Goal: Task Accomplishment & Management: Use online tool/utility

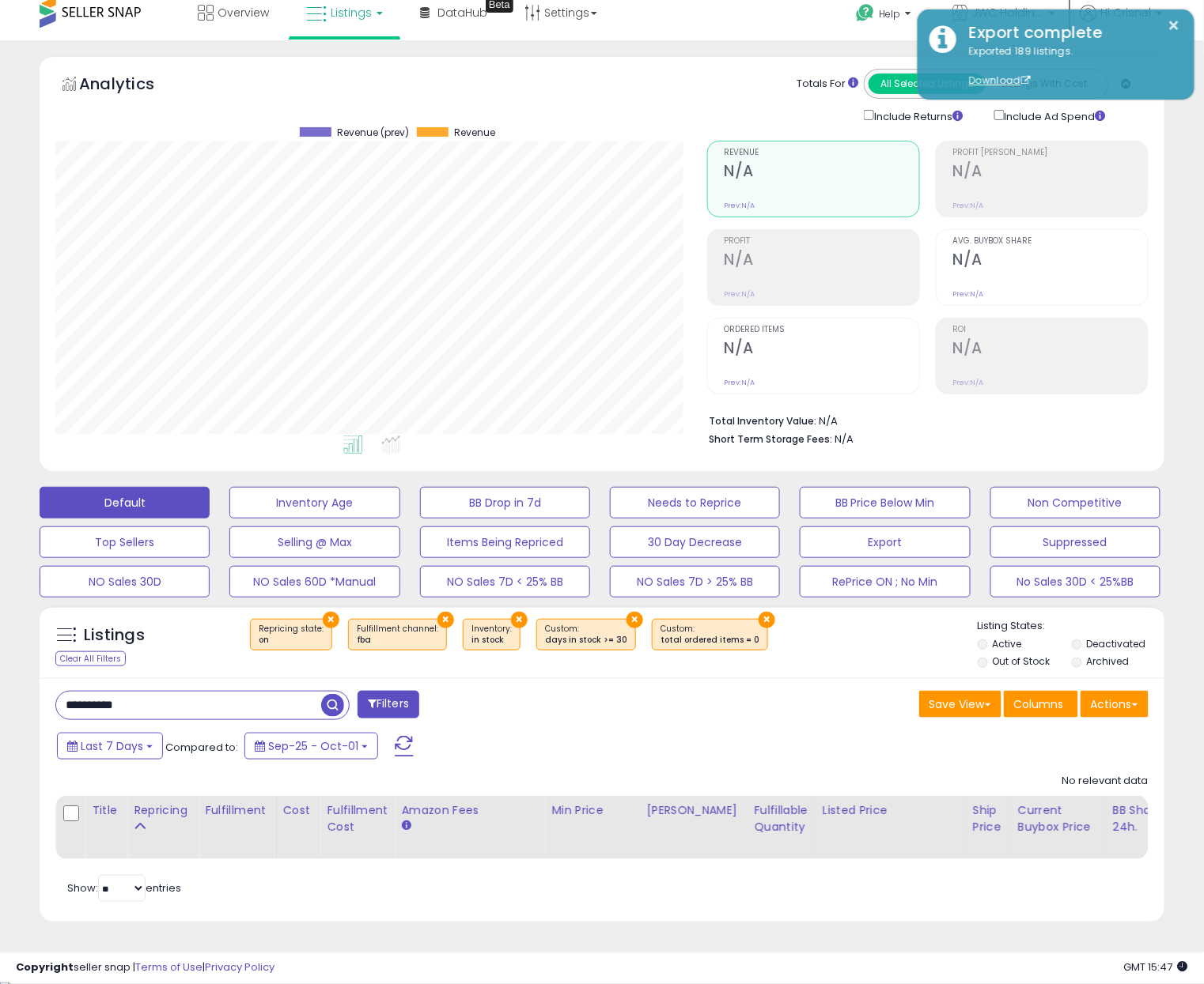
scroll to position [323, 652]
click at [181, 706] on input "**********" at bounding box center [188, 706] width 265 height 28
paste input "text"
type input "**********"
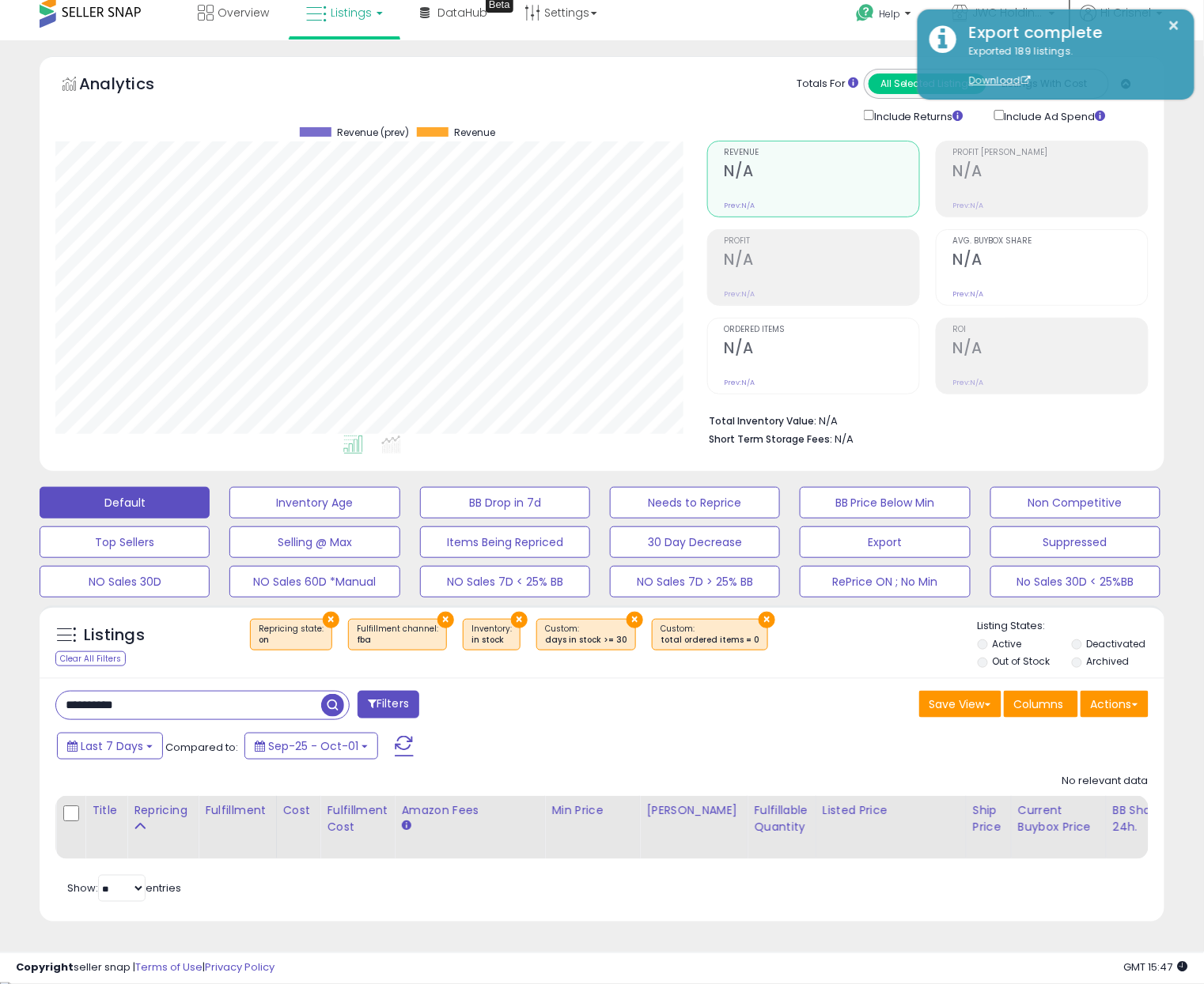
click at [333, 706] on span "button" at bounding box center [332, 705] width 23 height 23
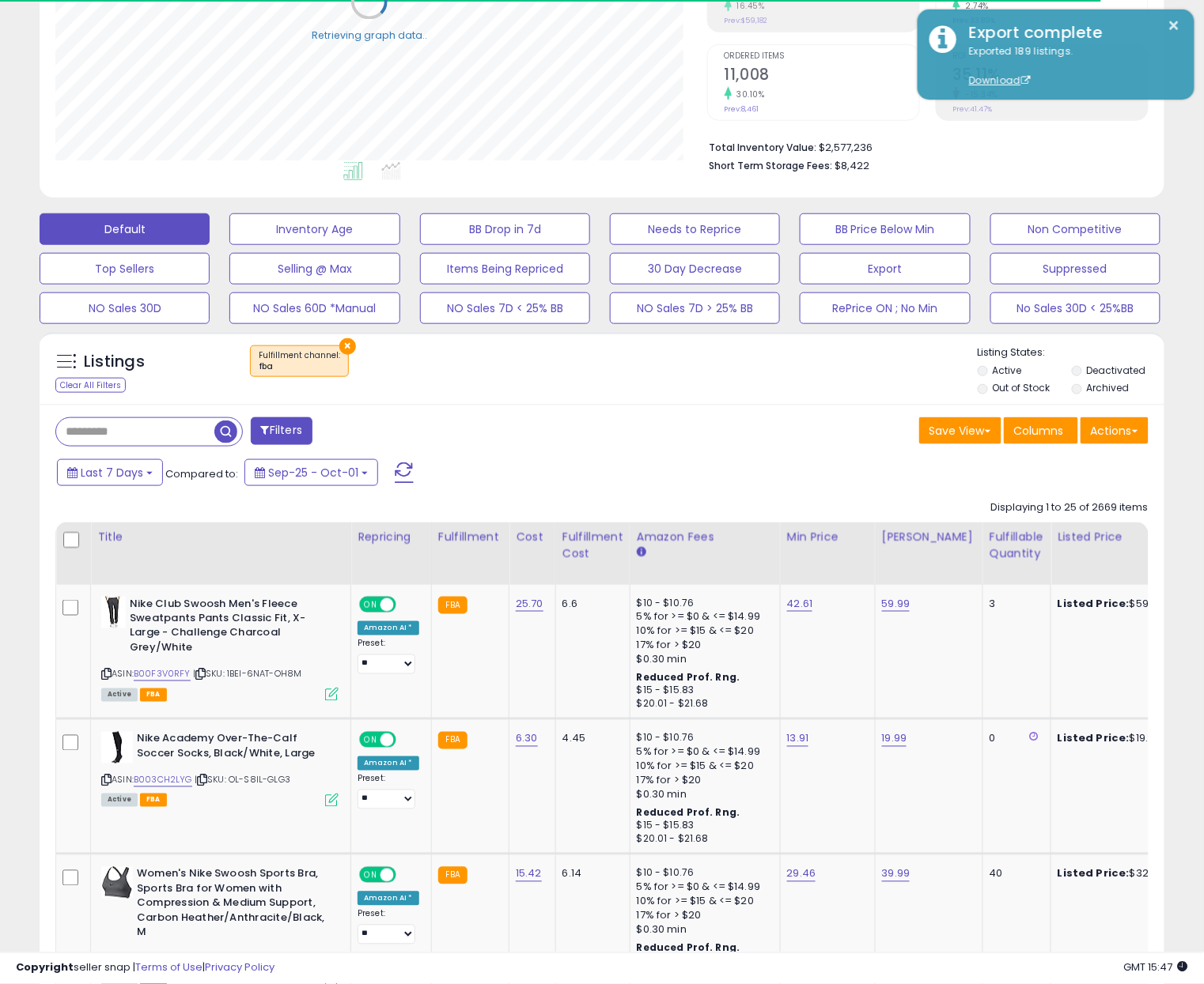
scroll to position [439, 0]
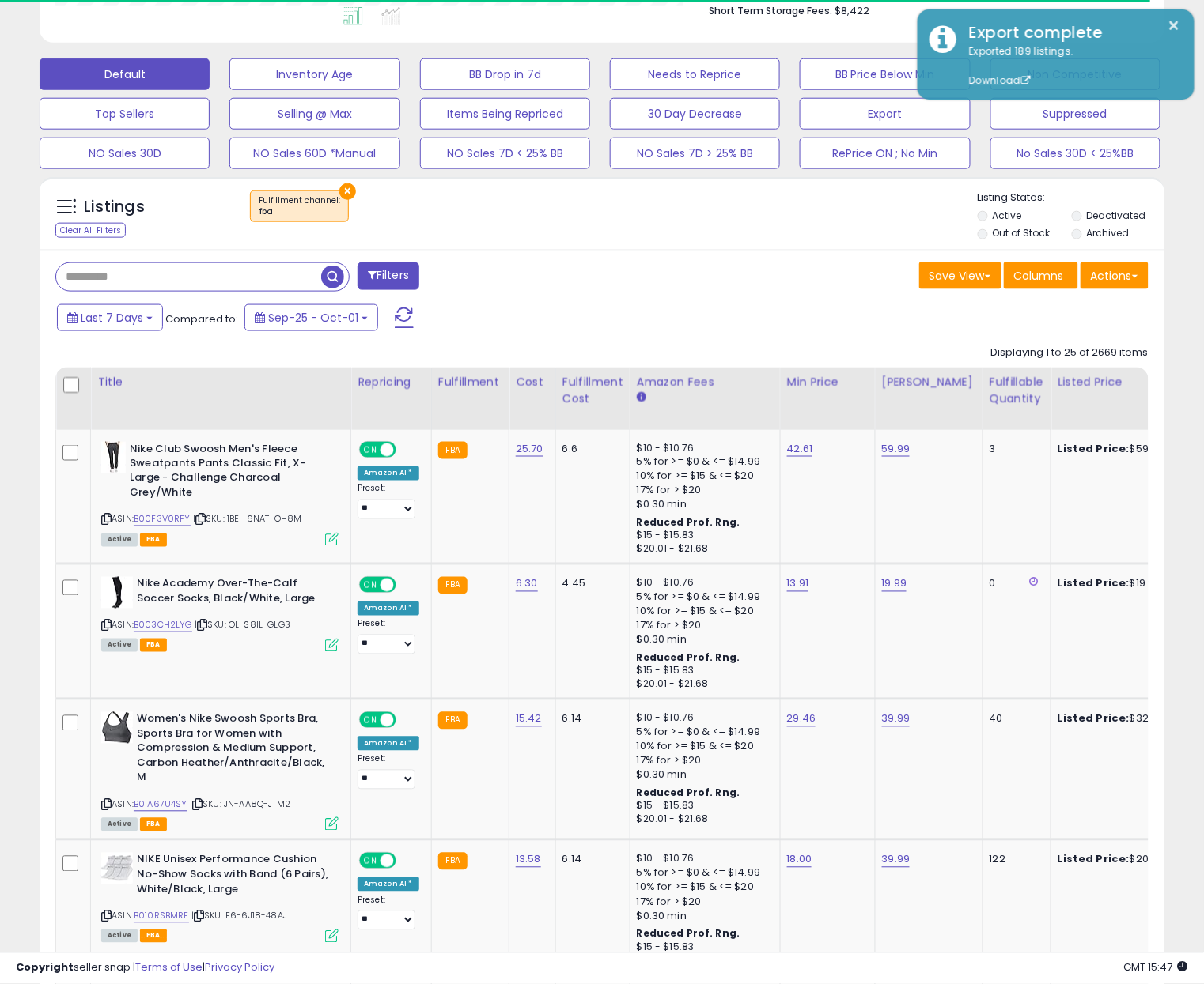
click at [124, 274] on input "text" at bounding box center [188, 277] width 265 height 28
paste input "**********"
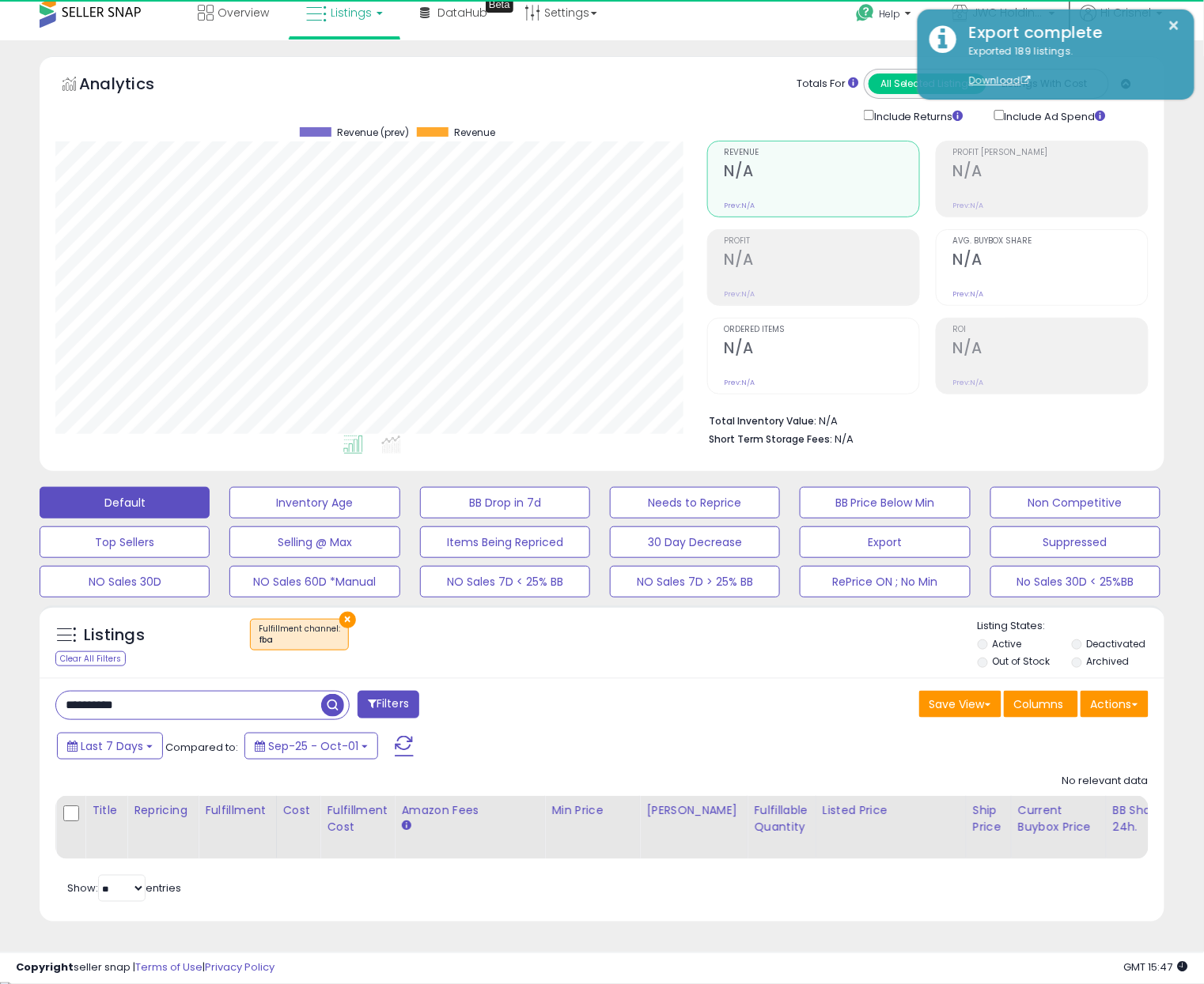
scroll to position [323, 652]
click at [185, 710] on input "**********" at bounding box center [188, 706] width 265 height 28
paste input "text"
type input "**********"
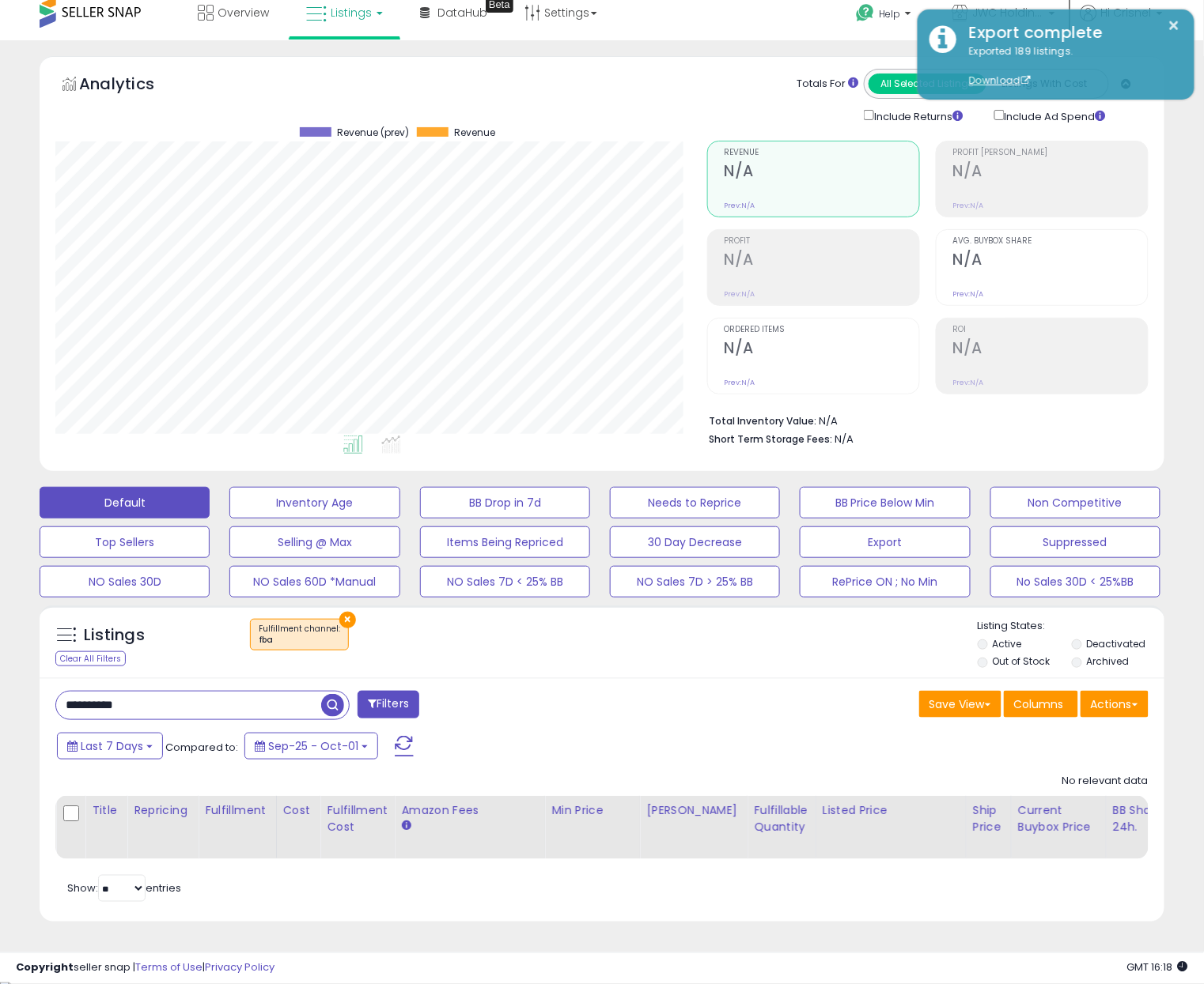
click at [777, 740] on div "**********" at bounding box center [602, 800] width 1124 height 245
click at [889, 502] on button "BB Price Below Min" at bounding box center [885, 503] width 170 height 32
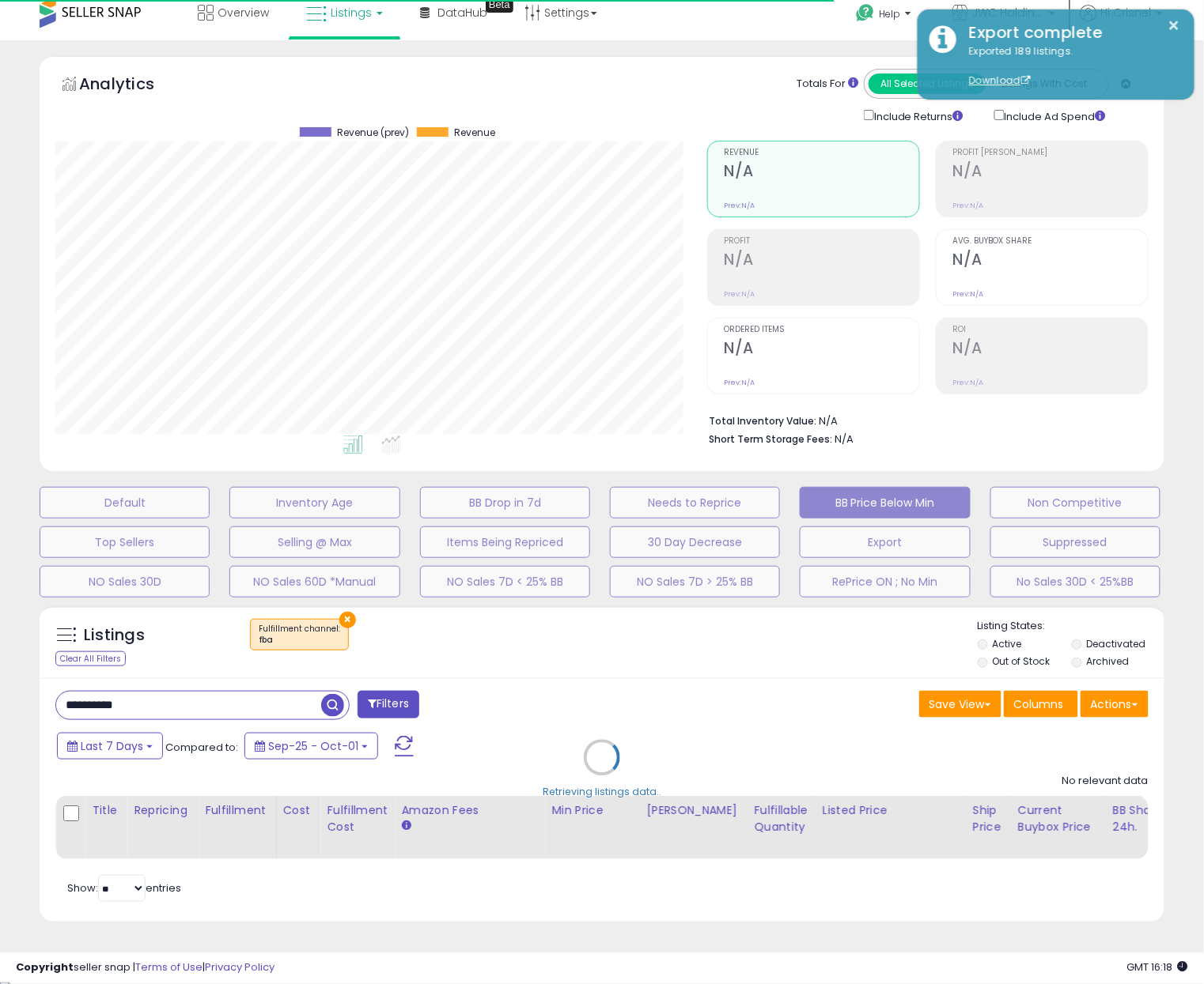
click at [291, 711] on div "Retrieving listings data.." at bounding box center [602, 769] width 1148 height 344
click at [200, 704] on div "Retrieving listings data.." at bounding box center [602, 769] width 1148 height 344
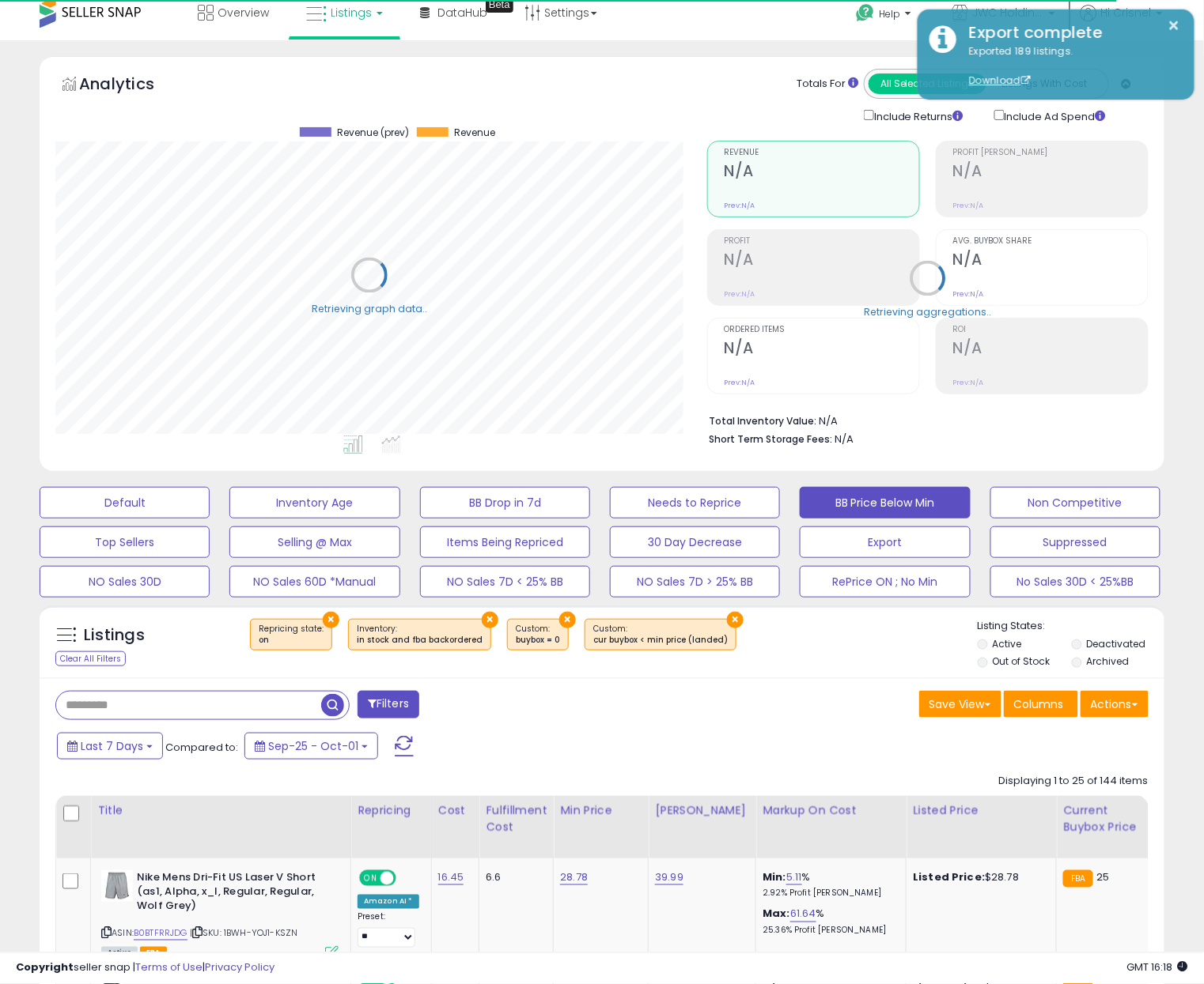
click at [200, 704] on input "text" at bounding box center [188, 706] width 265 height 28
click at [799, 710] on div "Save View Save As New View Columns Actions [GEOGRAPHIC_DATA]" at bounding box center [881, 706] width 558 height 31
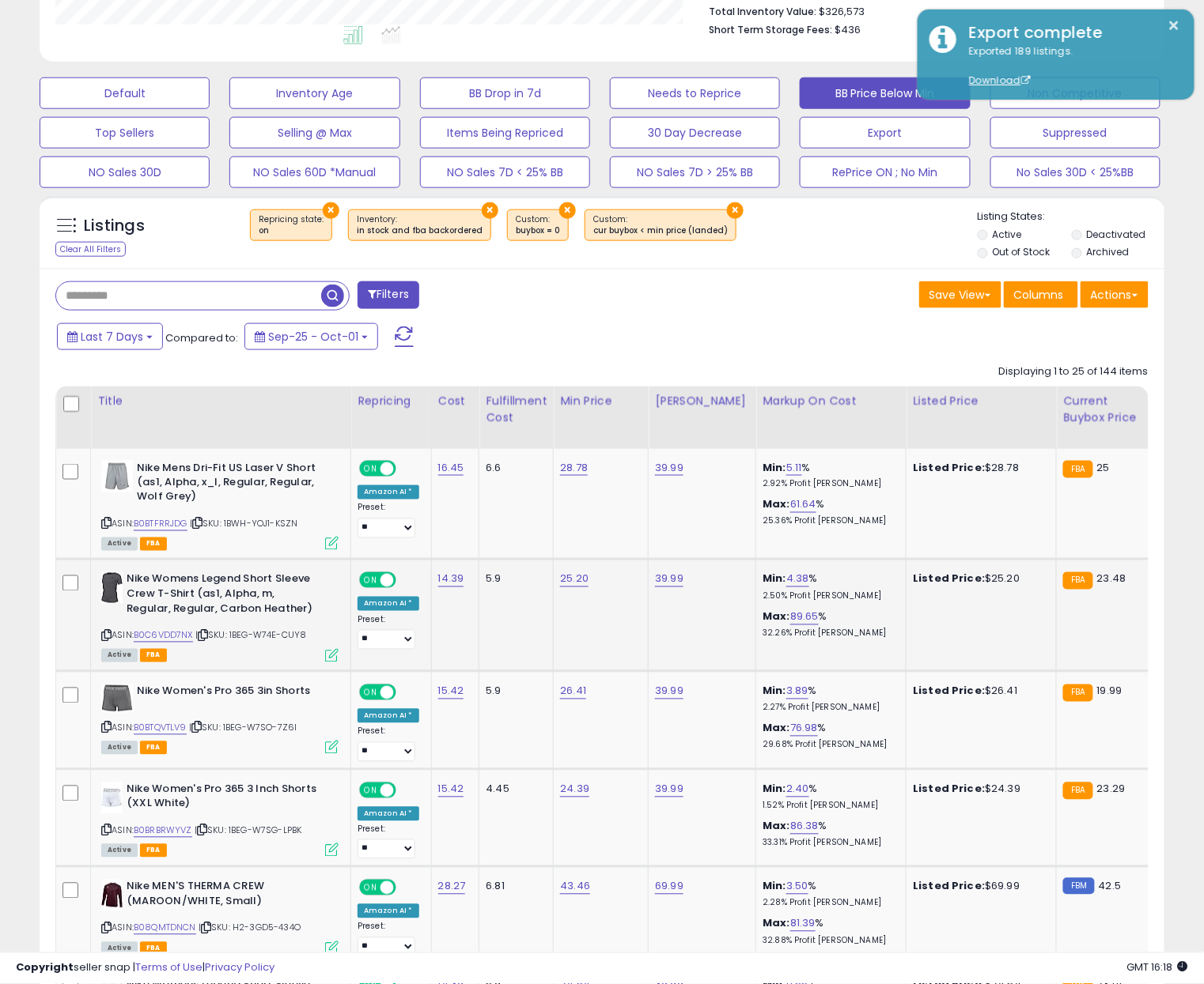
scroll to position [428, 0]
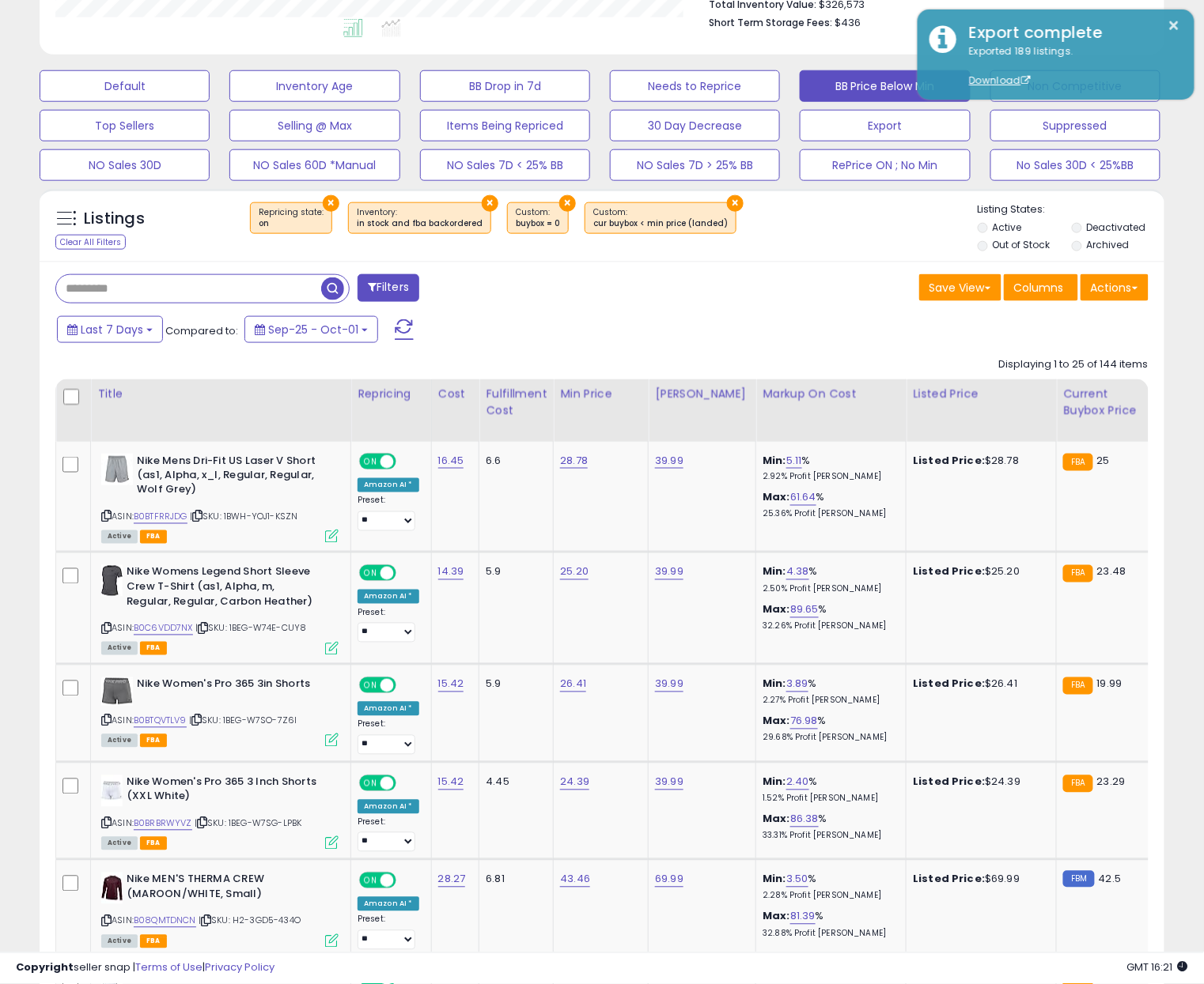
click at [659, 292] on div "Save View Save As New View Columns Actions [GEOGRAPHIC_DATA]" at bounding box center [881, 289] width 558 height 31
click at [841, 215] on div "× Repricing state : on × Inventory × ×" at bounding box center [604, 225] width 748 height 44
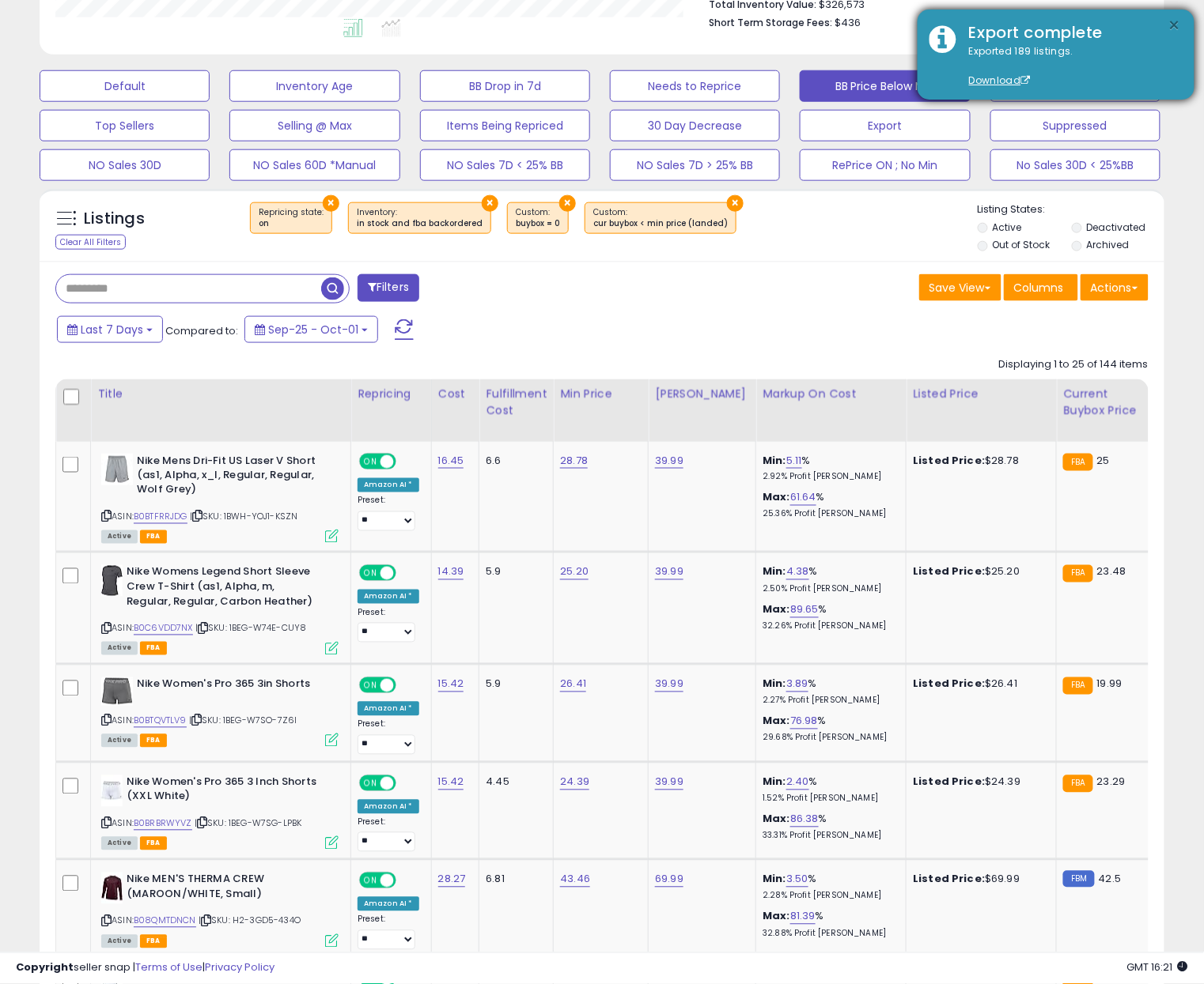
click at [1177, 17] on button "×" at bounding box center [1174, 26] width 13 height 20
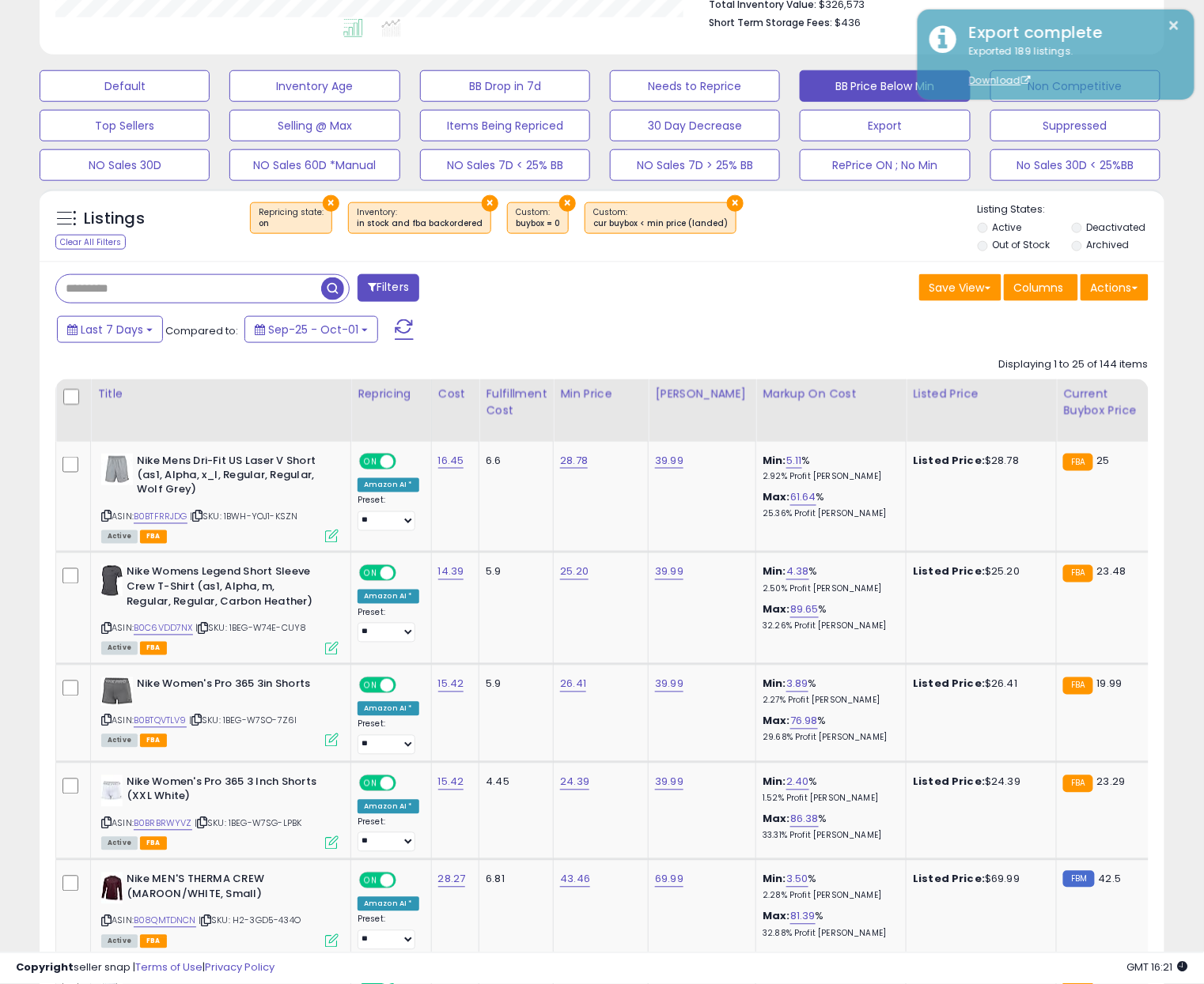
drag, startPoint x: 834, startPoint y: 236, endPoint x: 855, endPoint y: 189, distance: 51.5
click at [835, 231] on div "× Repricing state : on × Inventory × ×" at bounding box center [604, 225] width 748 height 44
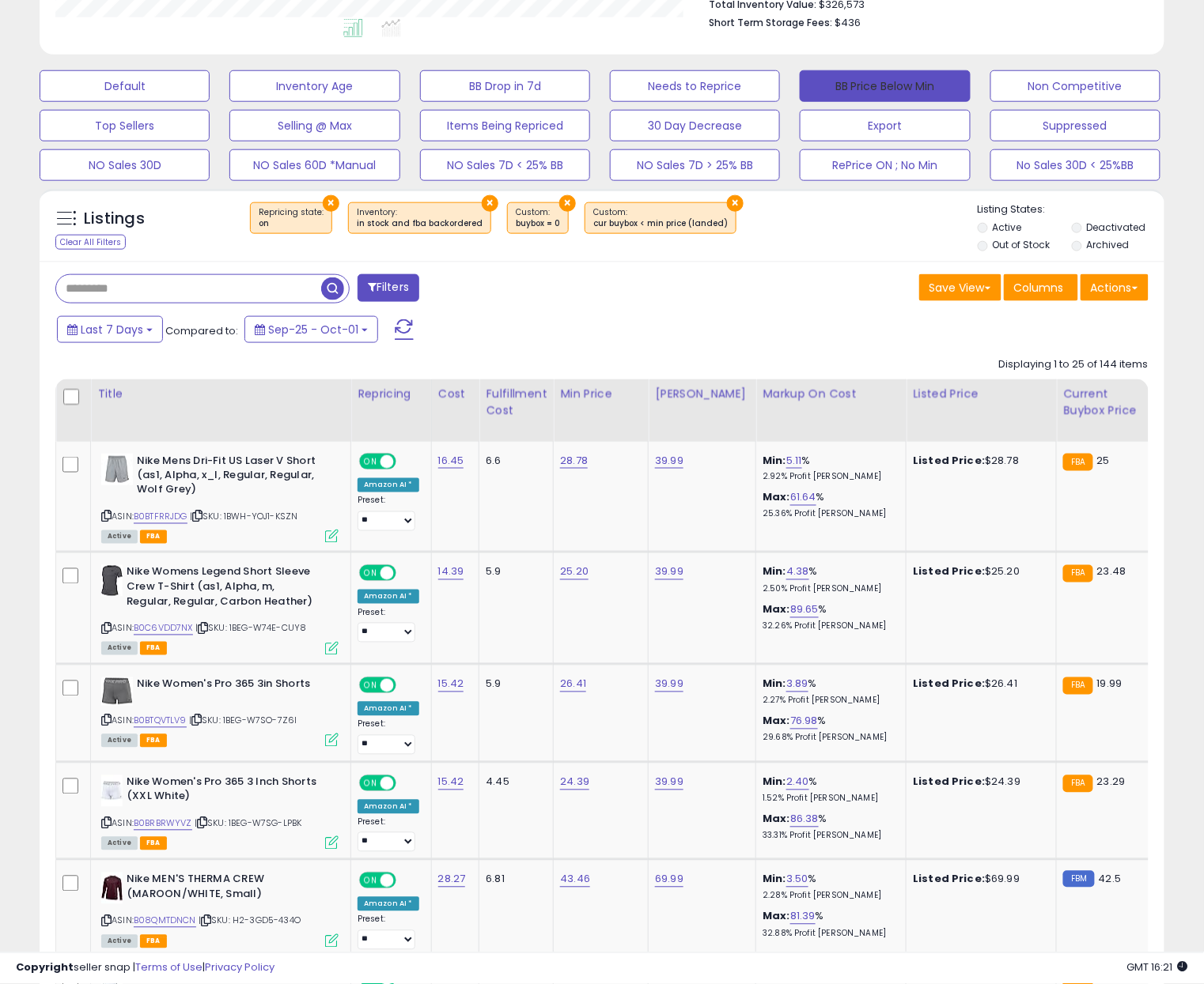
click at [887, 81] on button "BB Price Below Min" at bounding box center [885, 87] width 170 height 32
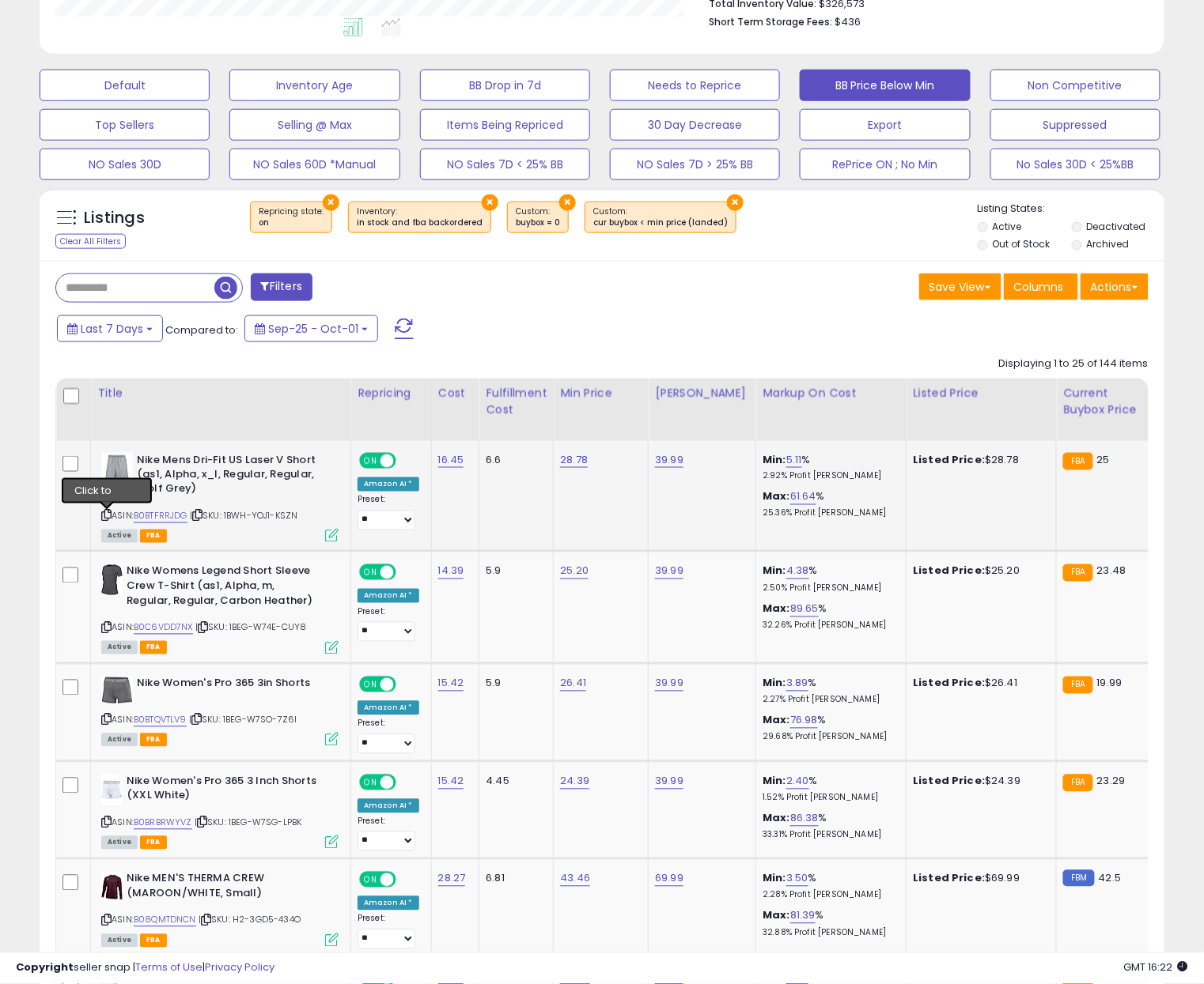
click at [105, 519] on icon at bounding box center [106, 516] width 10 height 9
click at [109, 517] on icon at bounding box center [106, 516] width 10 height 9
click at [164, 518] on link "B0BTFRRJDG" at bounding box center [161, 516] width 54 height 13
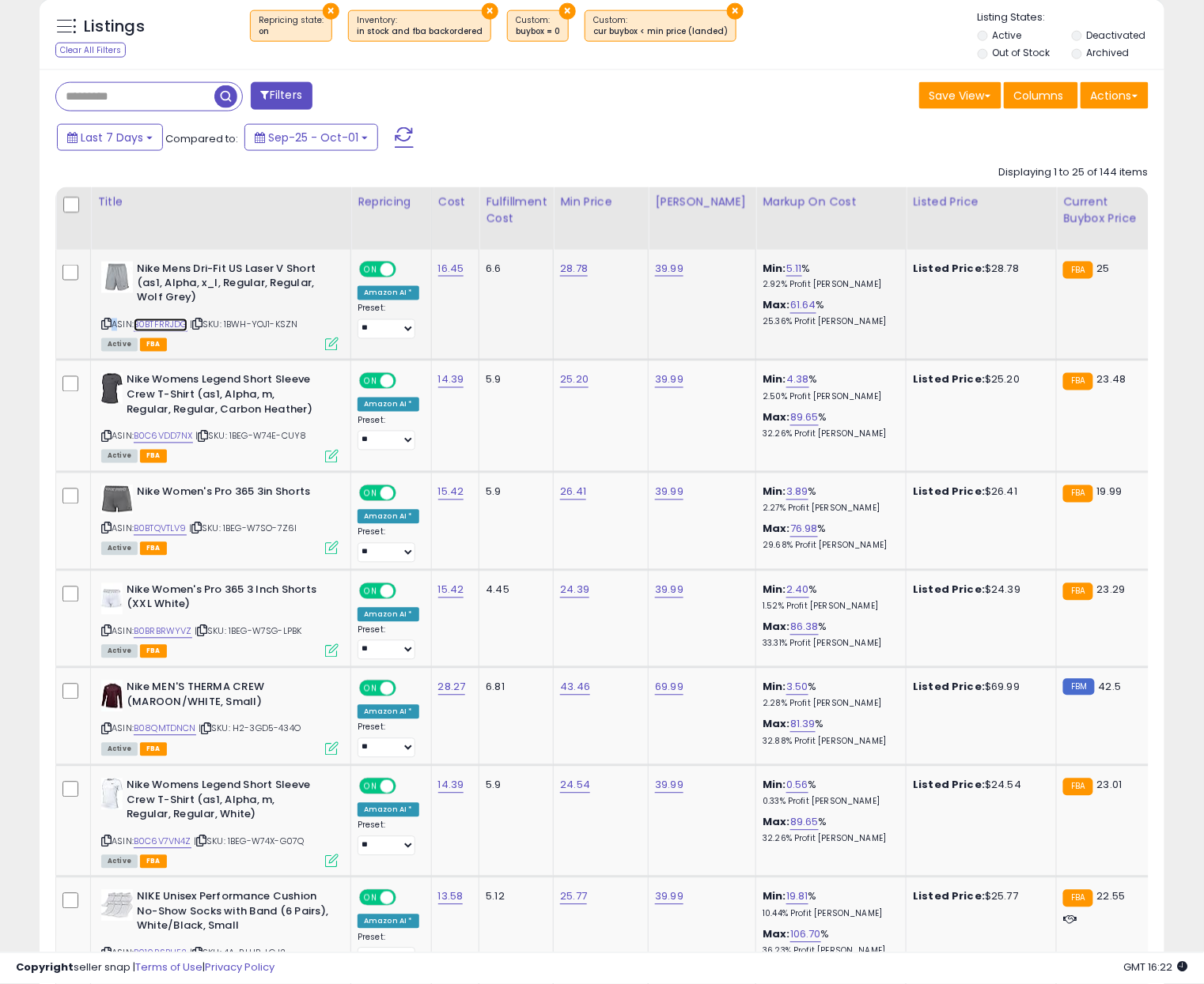
scroll to position [641, 0]
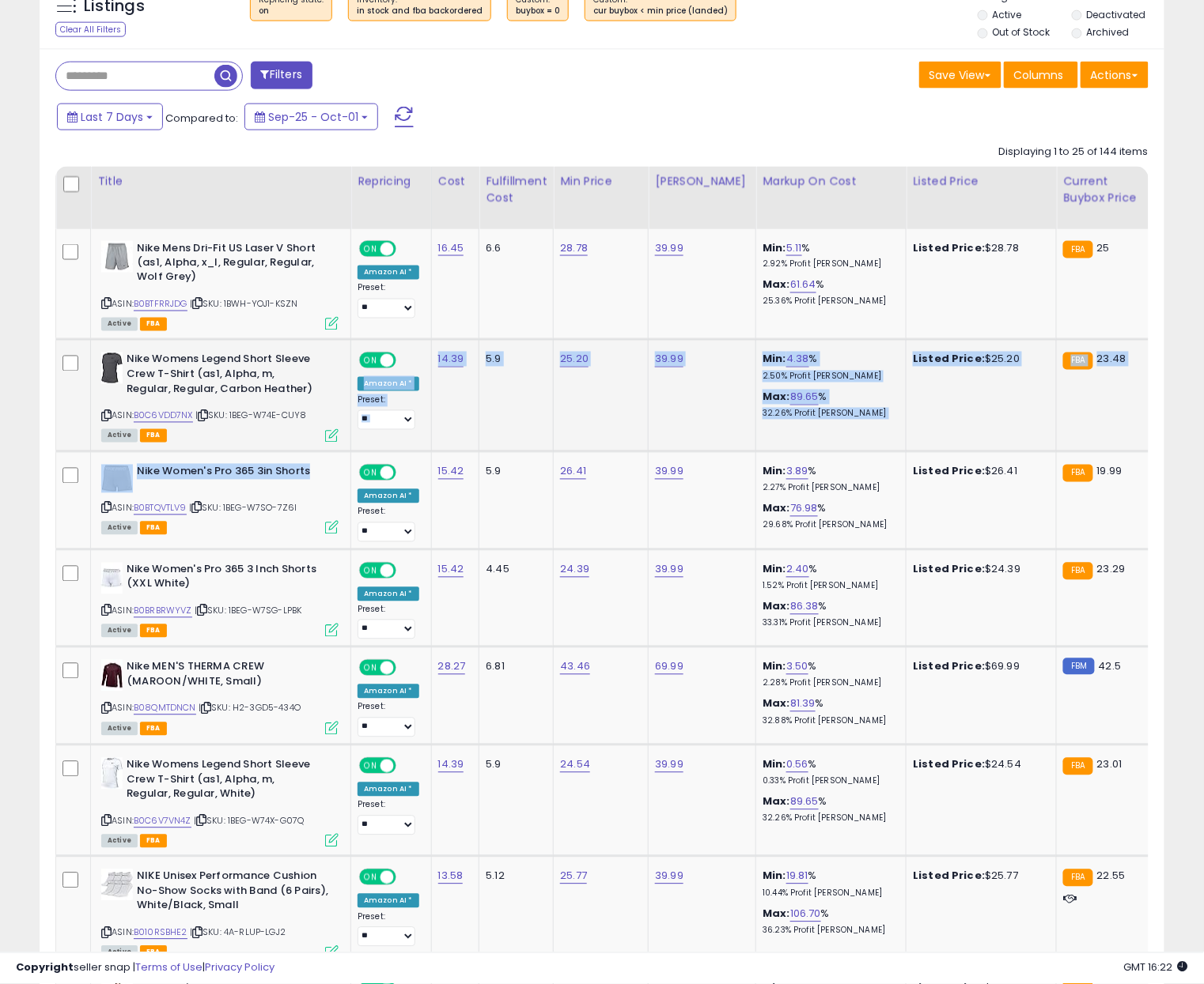
drag, startPoint x: 257, startPoint y: 453, endPoint x: 220, endPoint y: 434, distance: 41.6
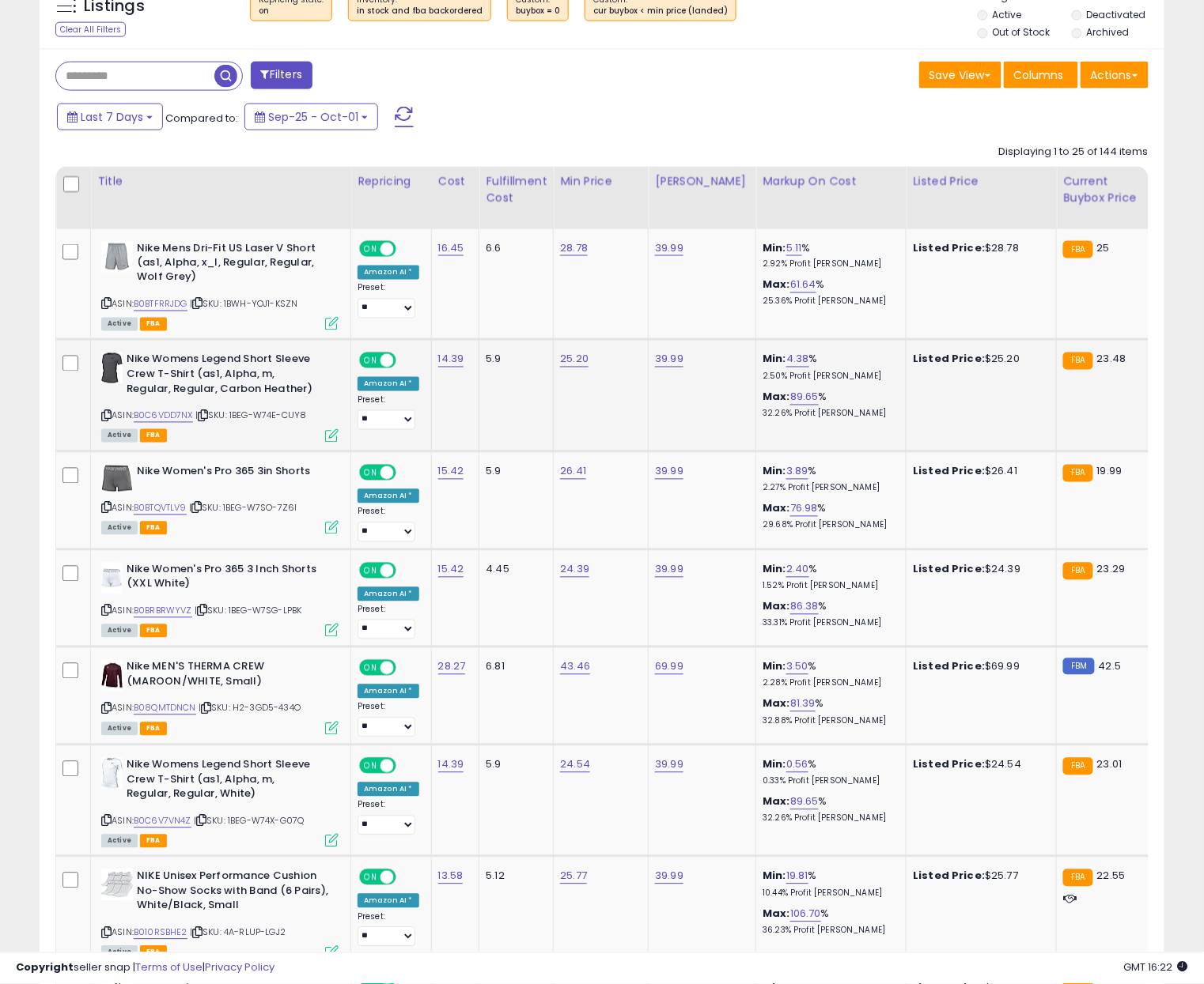
click at [208, 415] on icon at bounding box center [203, 416] width 10 height 9
click at [178, 416] on link "B0C6VDD7NX" at bounding box center [163, 415] width 59 height 13
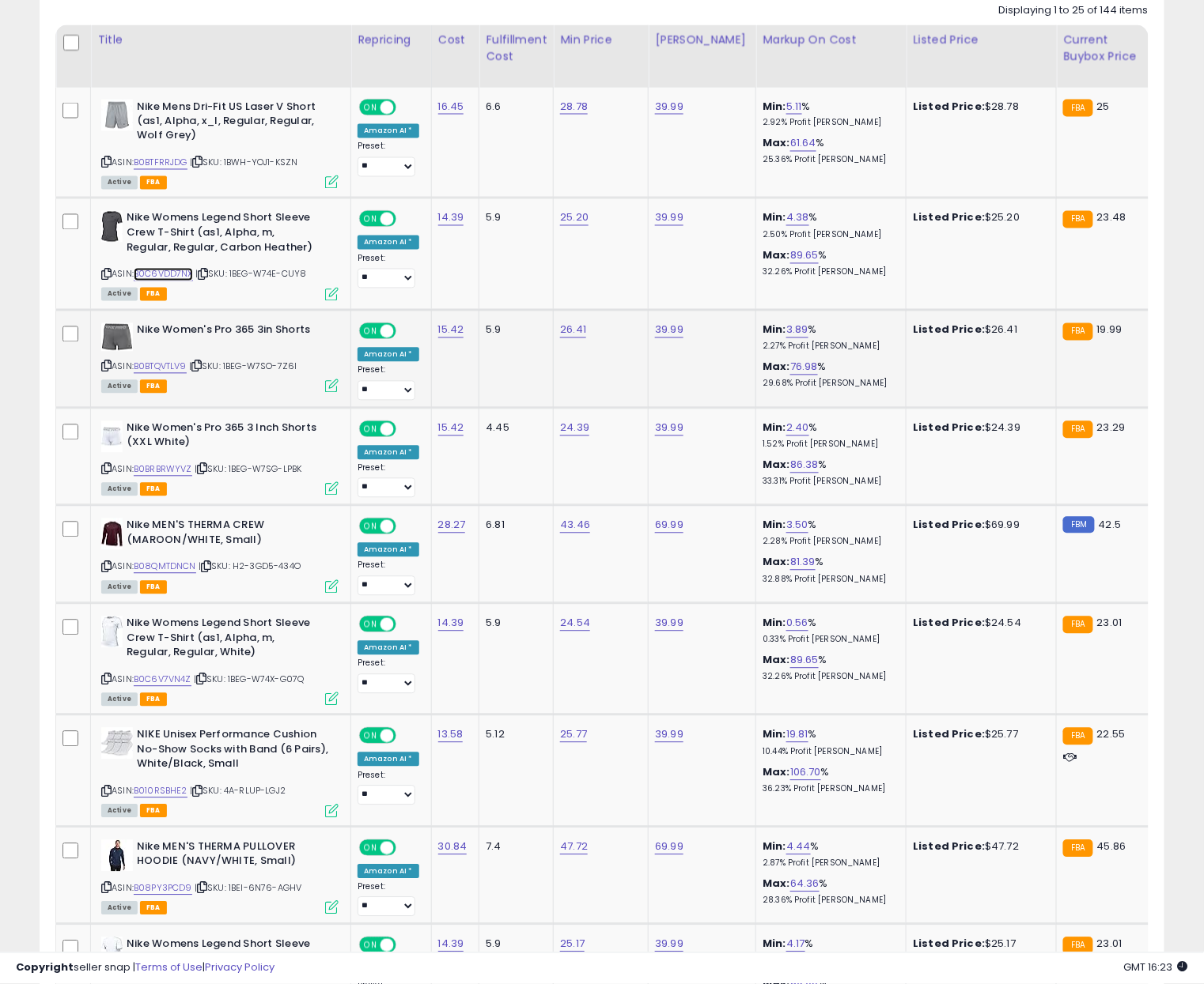
scroll to position [784, 0]
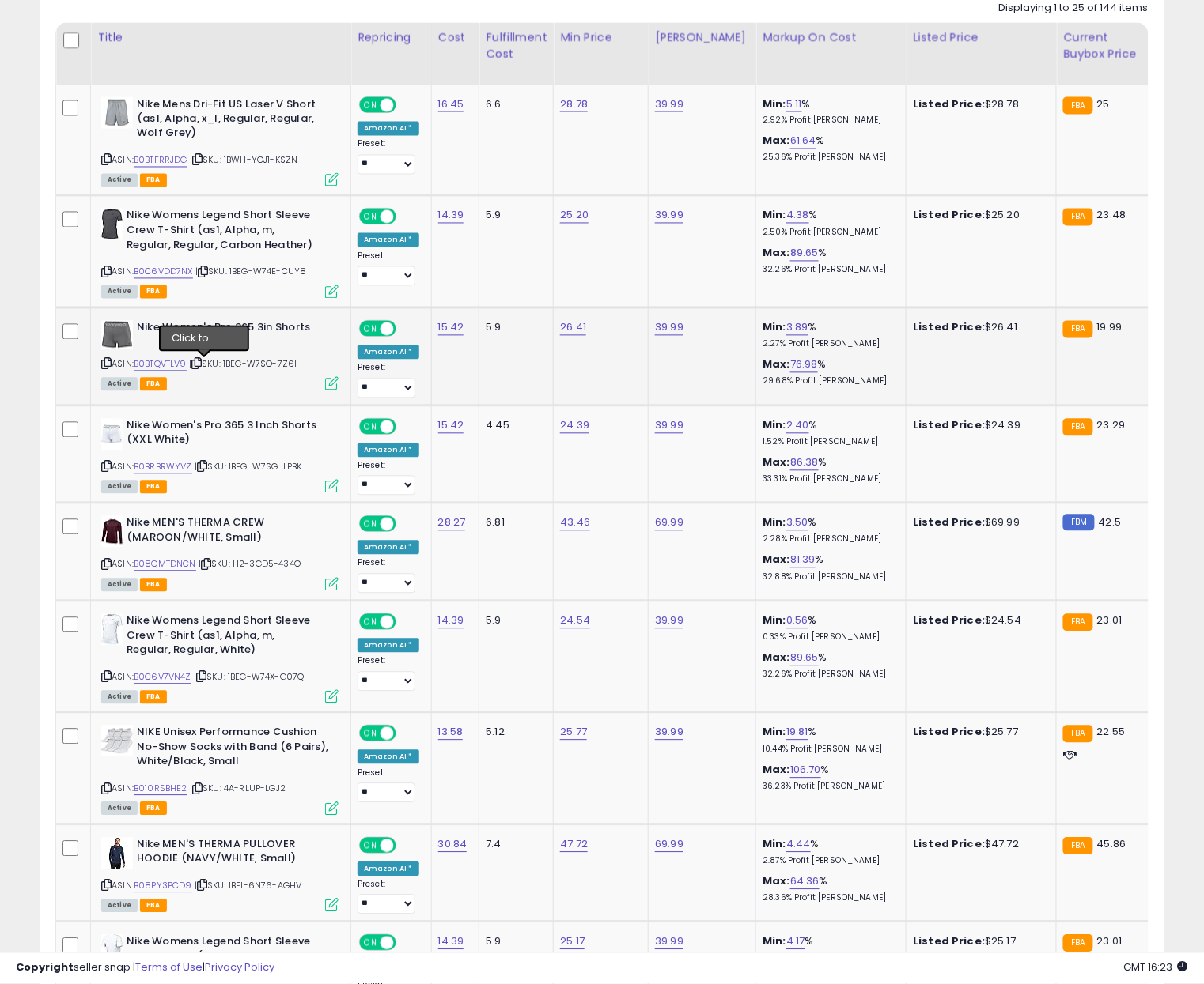
click at [202, 364] on icon at bounding box center [197, 363] width 10 height 9
click at [166, 367] on link "B0BTQVTLV9" at bounding box center [160, 364] width 53 height 13
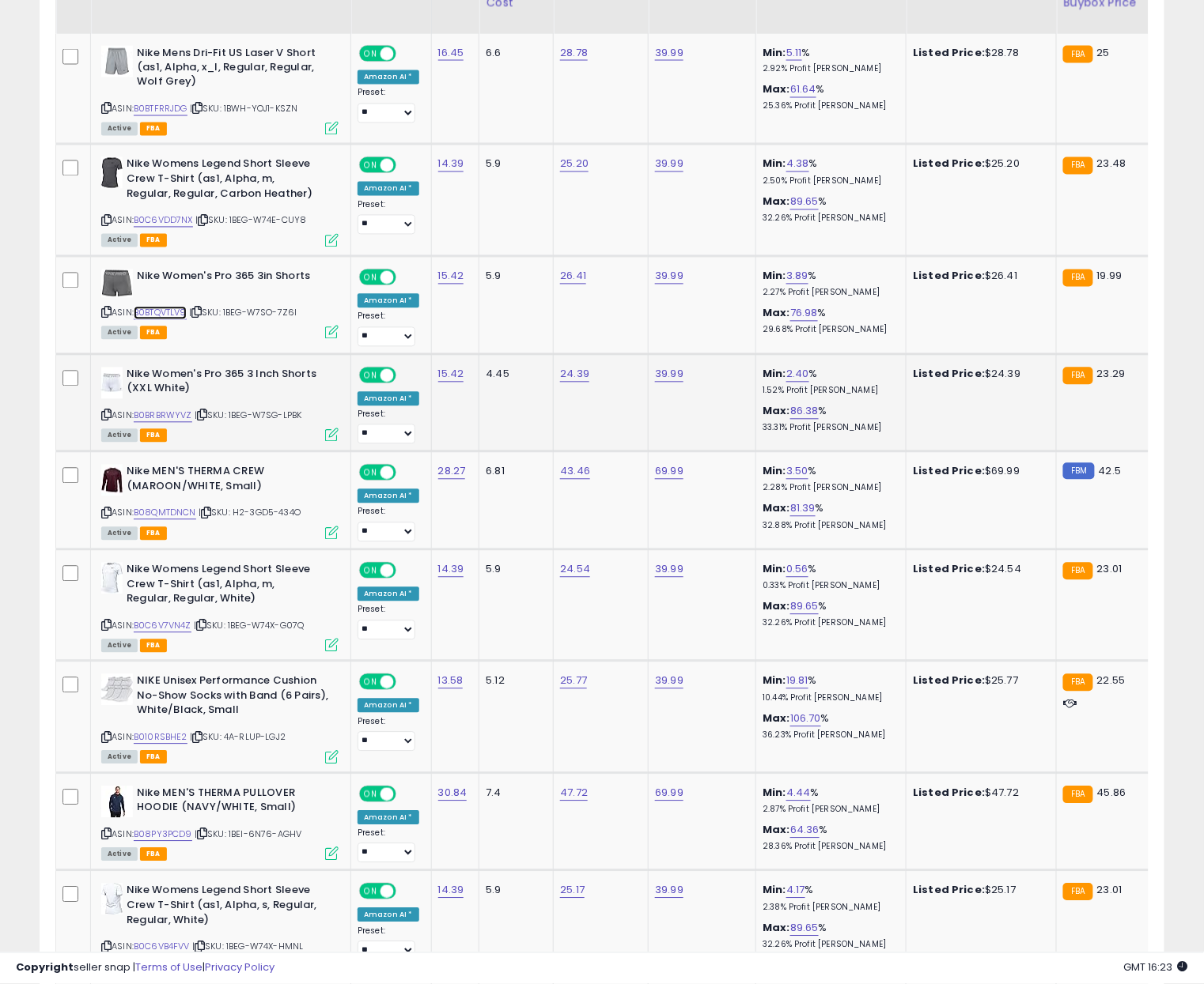
scroll to position [852, 0]
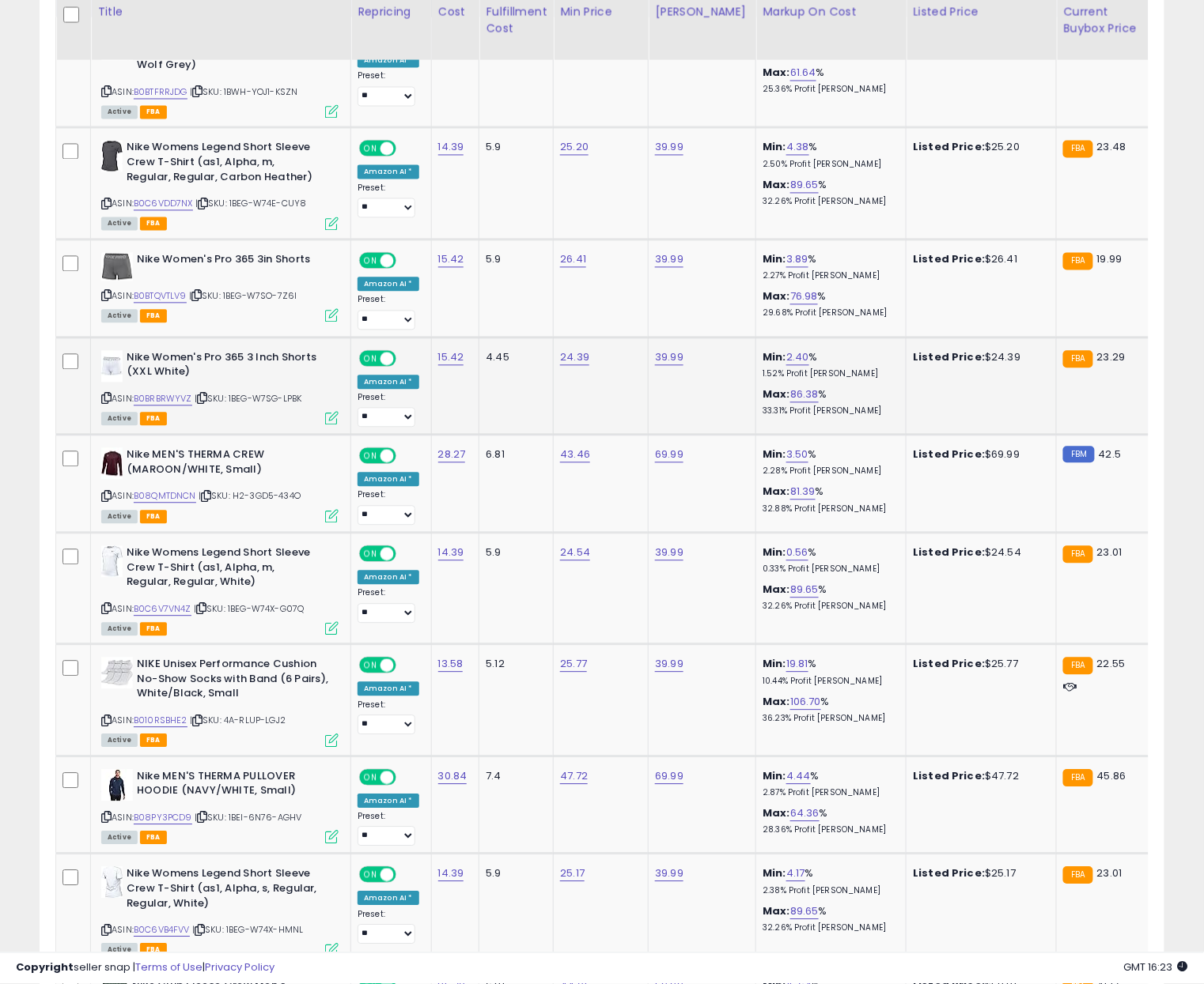
click at [205, 401] on icon at bounding box center [202, 398] width 10 height 9
click at [206, 397] on icon at bounding box center [202, 399] width 10 height 9
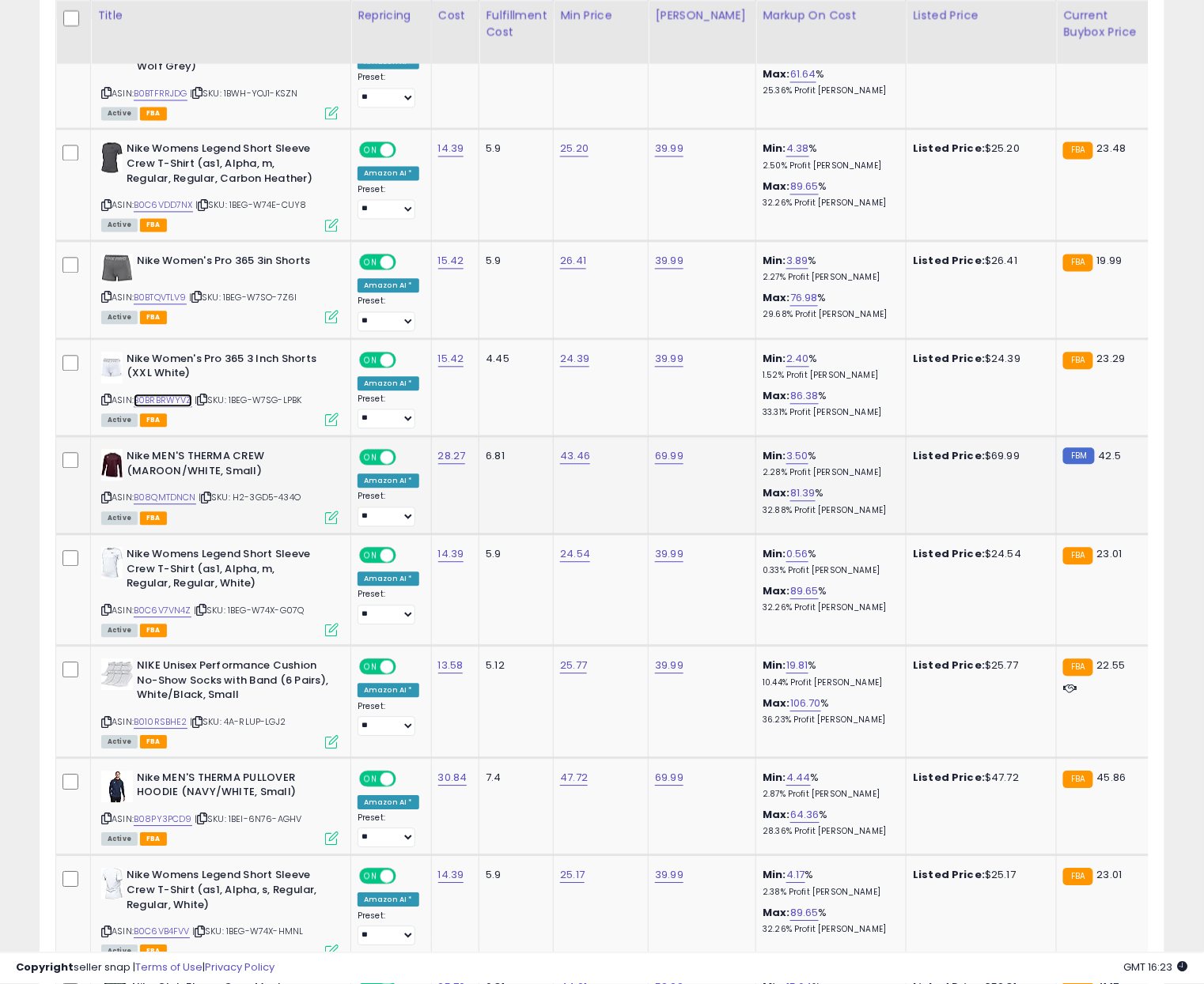
scroll to position [857, 0]
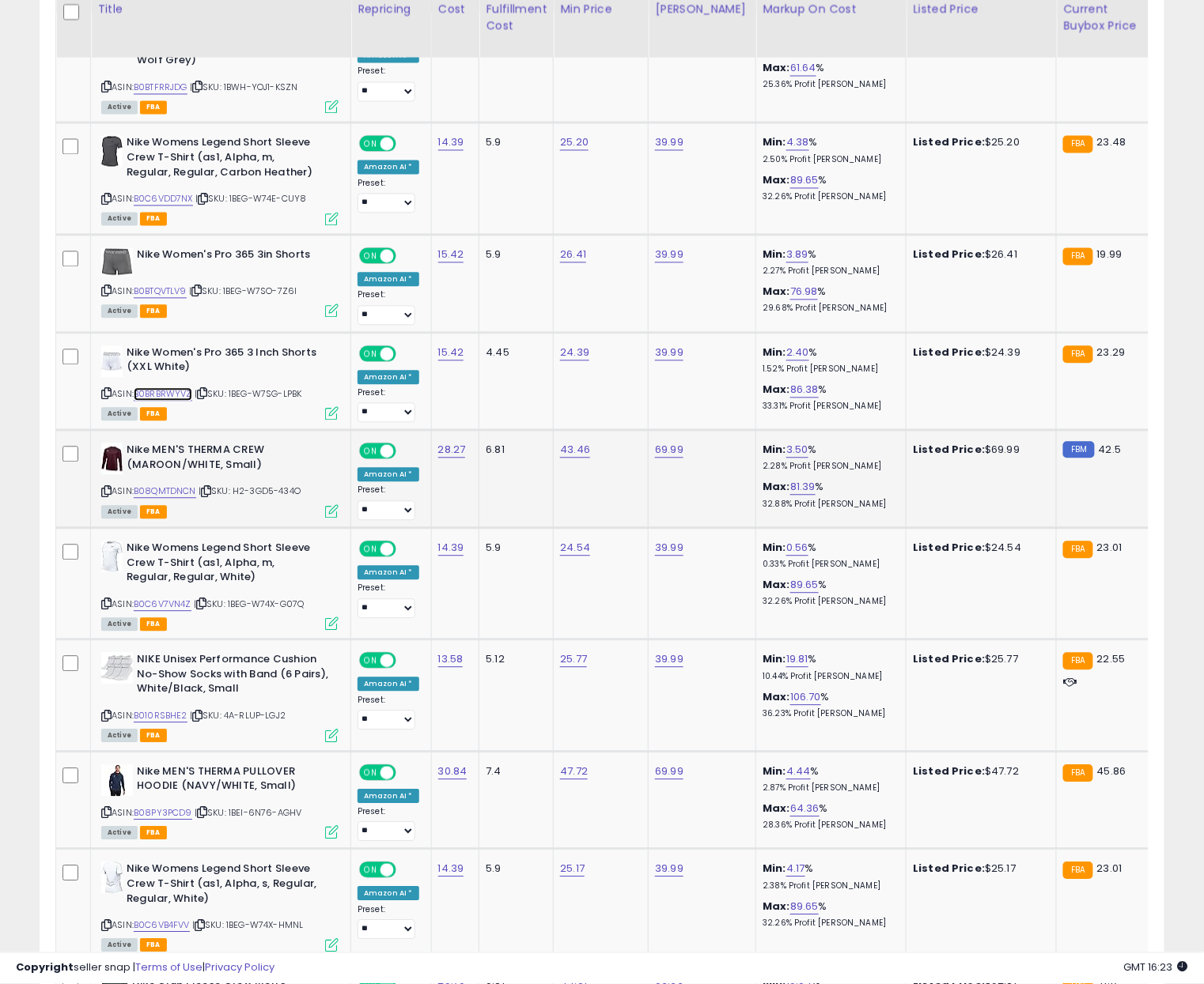
drag, startPoint x: 185, startPoint y: 401, endPoint x: 488, endPoint y: 438, distance: 305.3
click at [185, 401] on link "B0BRBRWYVZ" at bounding box center [163, 394] width 59 height 13
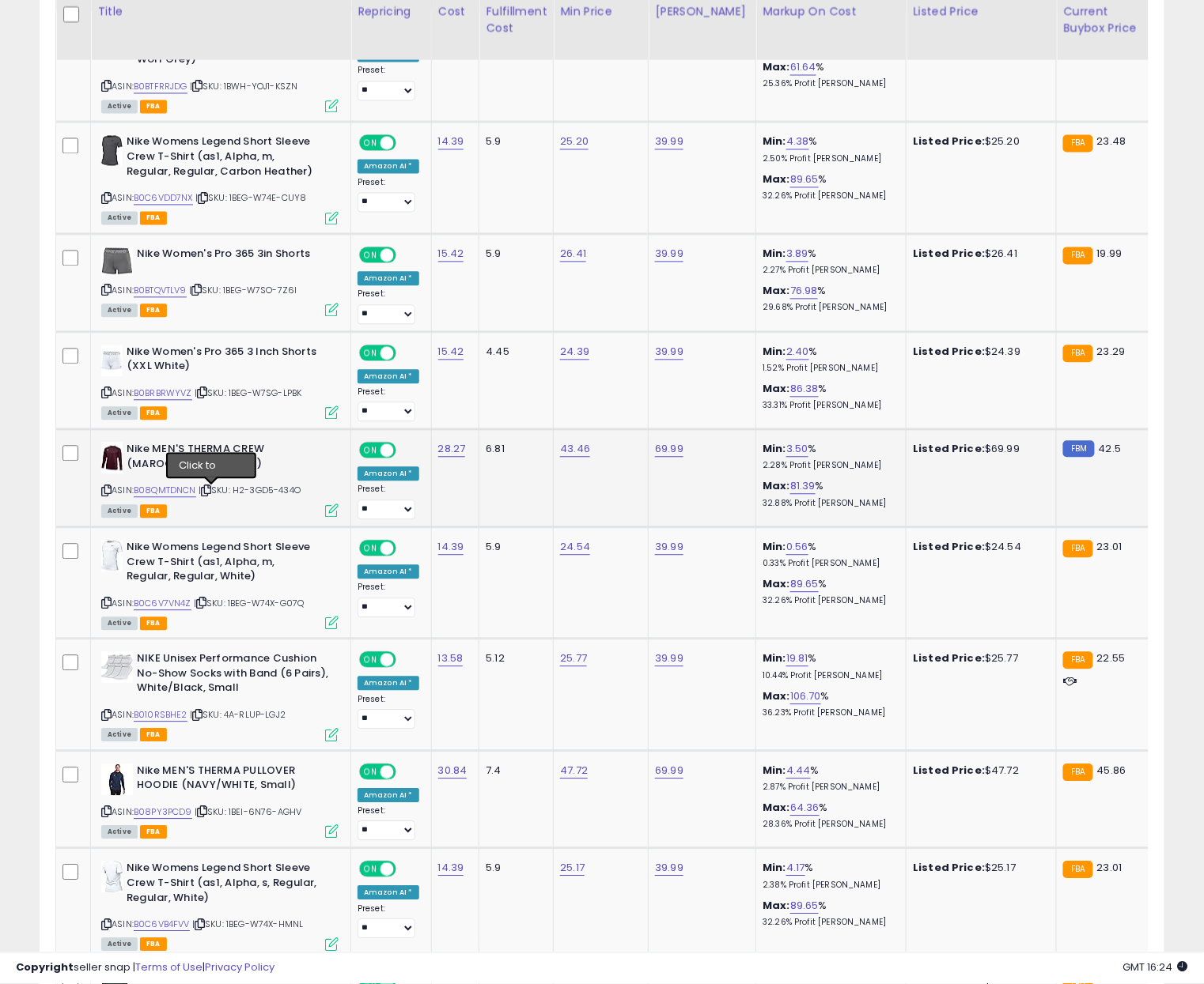
click at [208, 494] on icon at bounding box center [206, 491] width 10 height 9
click at [177, 493] on link "B08QMTDNCN" at bounding box center [165, 491] width 63 height 13
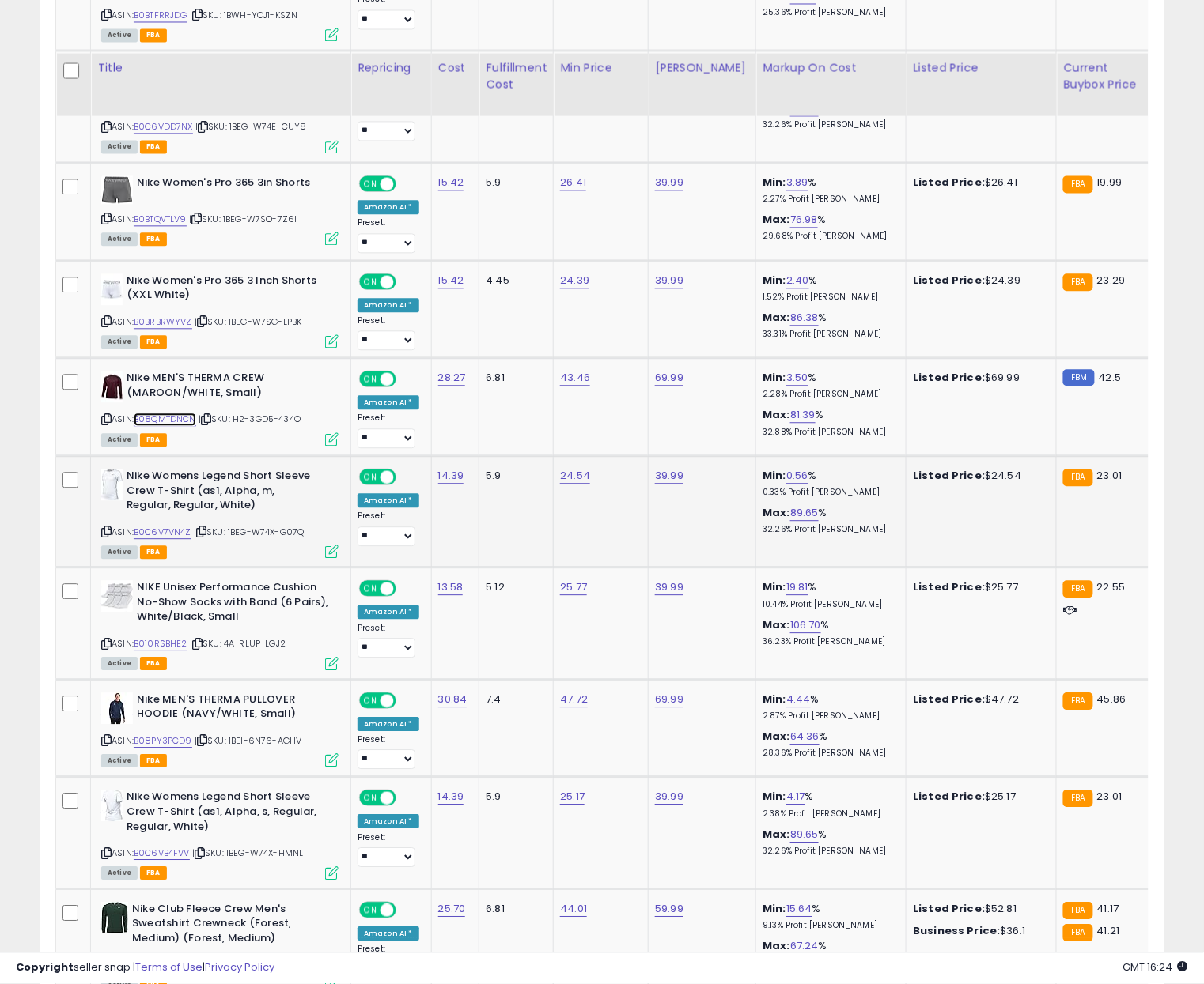
scroll to position [994, 0]
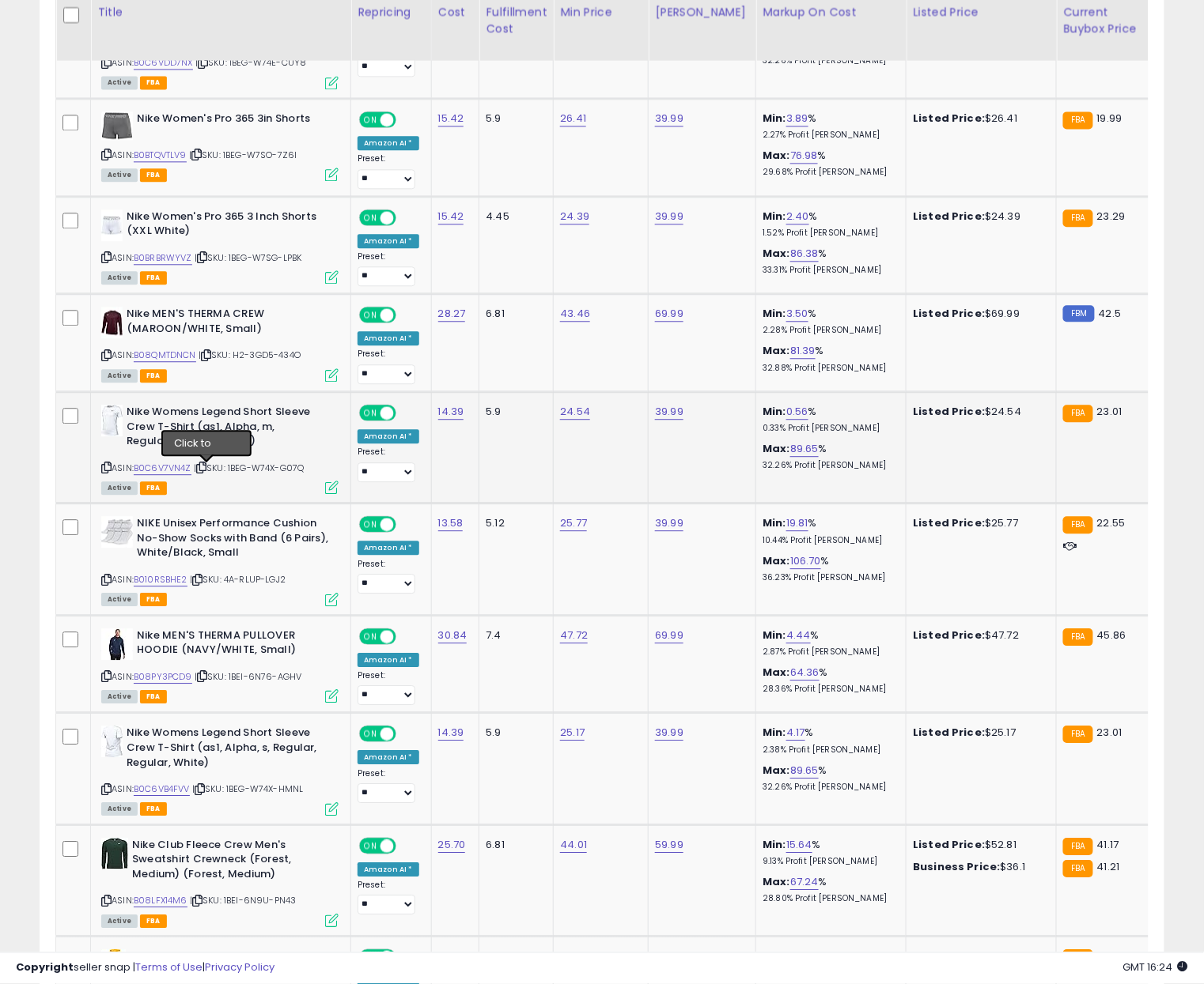
click at [207, 469] on icon at bounding box center [201, 467] width 10 height 9
click at [179, 469] on link "B0C6V7VN4Z" at bounding box center [163, 468] width 58 height 13
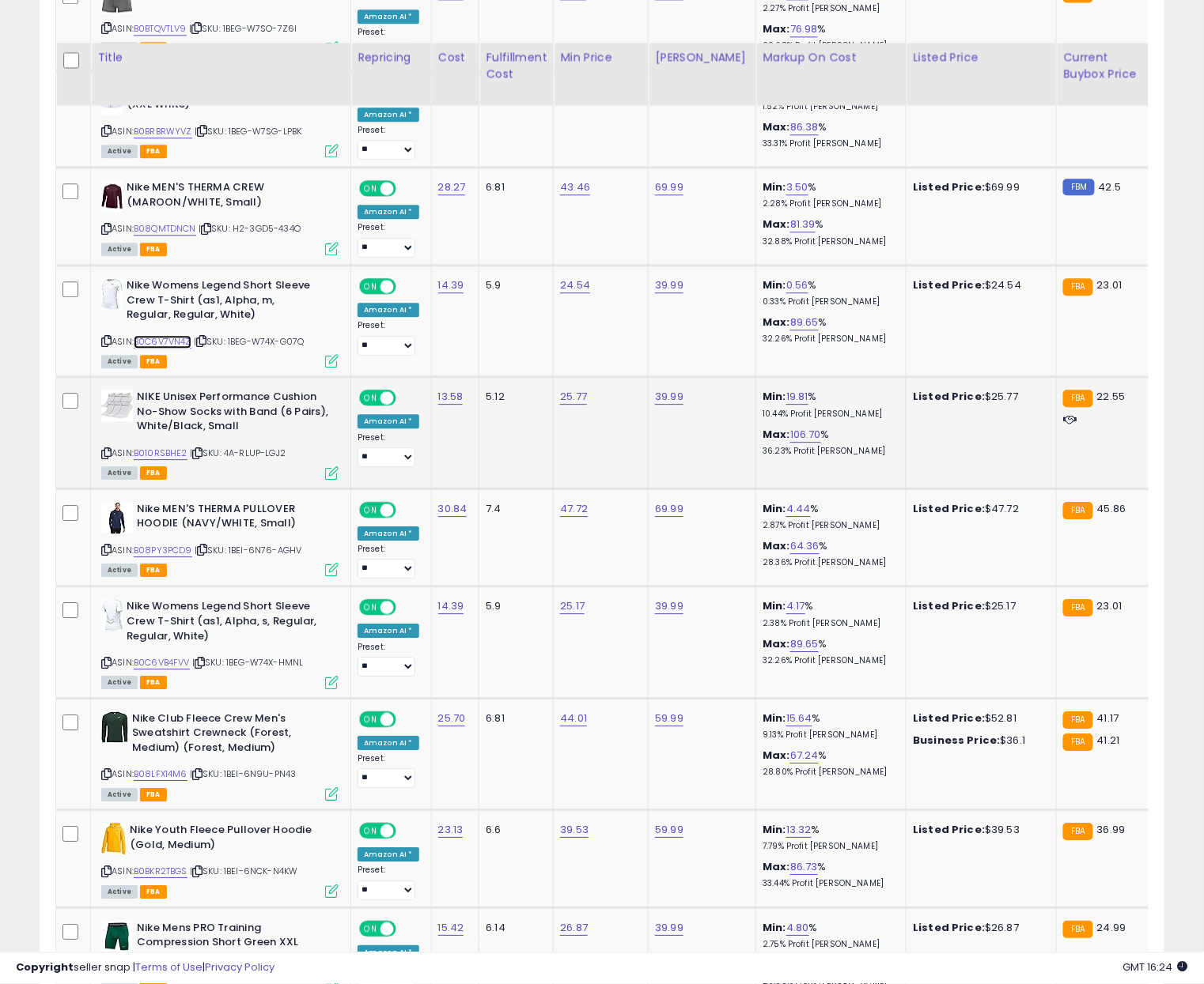
scroll to position [1188, 0]
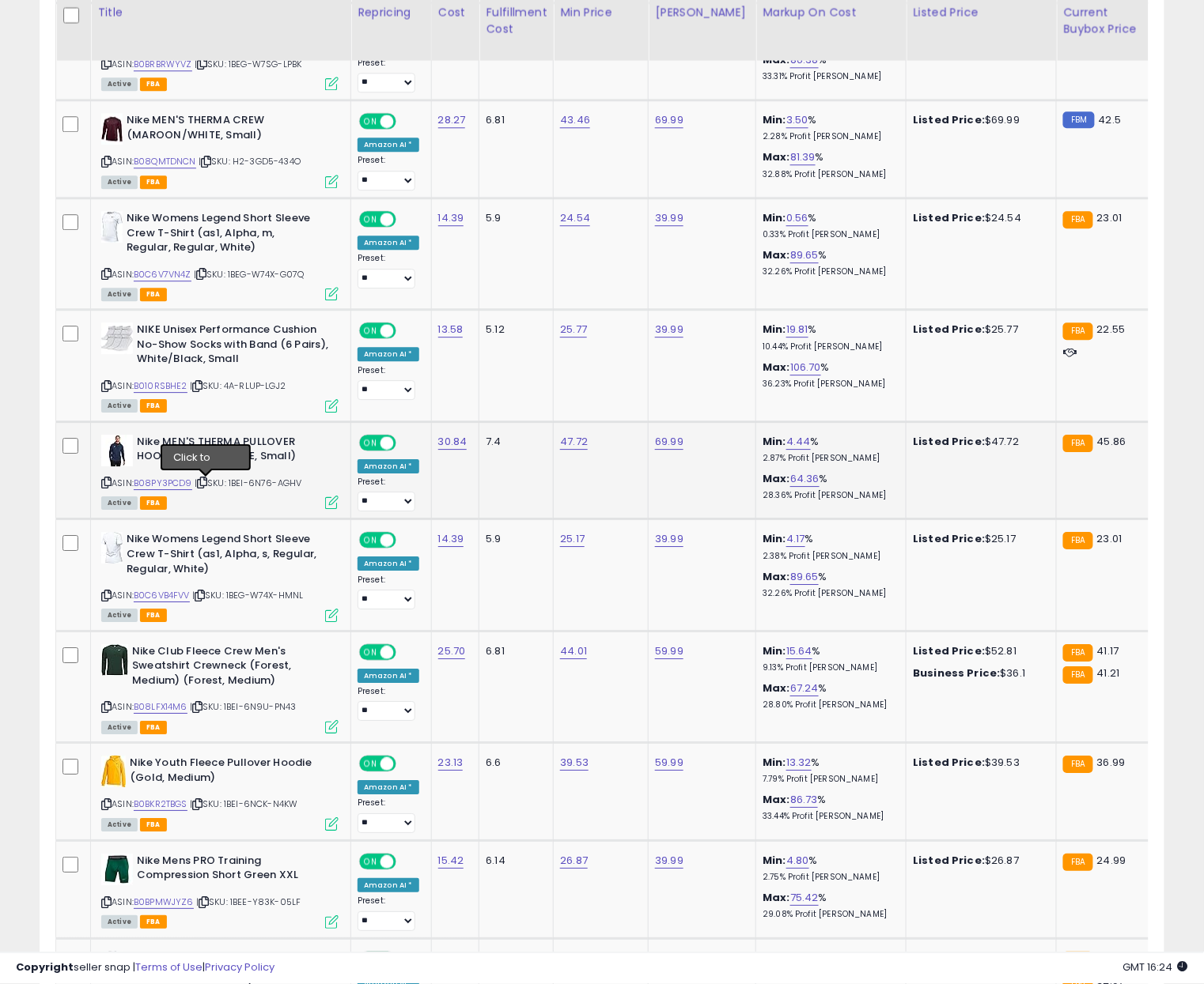
click at [208, 483] on icon at bounding box center [202, 482] width 10 height 9
click at [165, 487] on link "B08PY3PCD9" at bounding box center [163, 483] width 59 height 13
click at [205, 598] on icon at bounding box center [200, 596] width 10 height 9
click at [168, 598] on link "B0C6VB4FVV" at bounding box center [162, 595] width 56 height 13
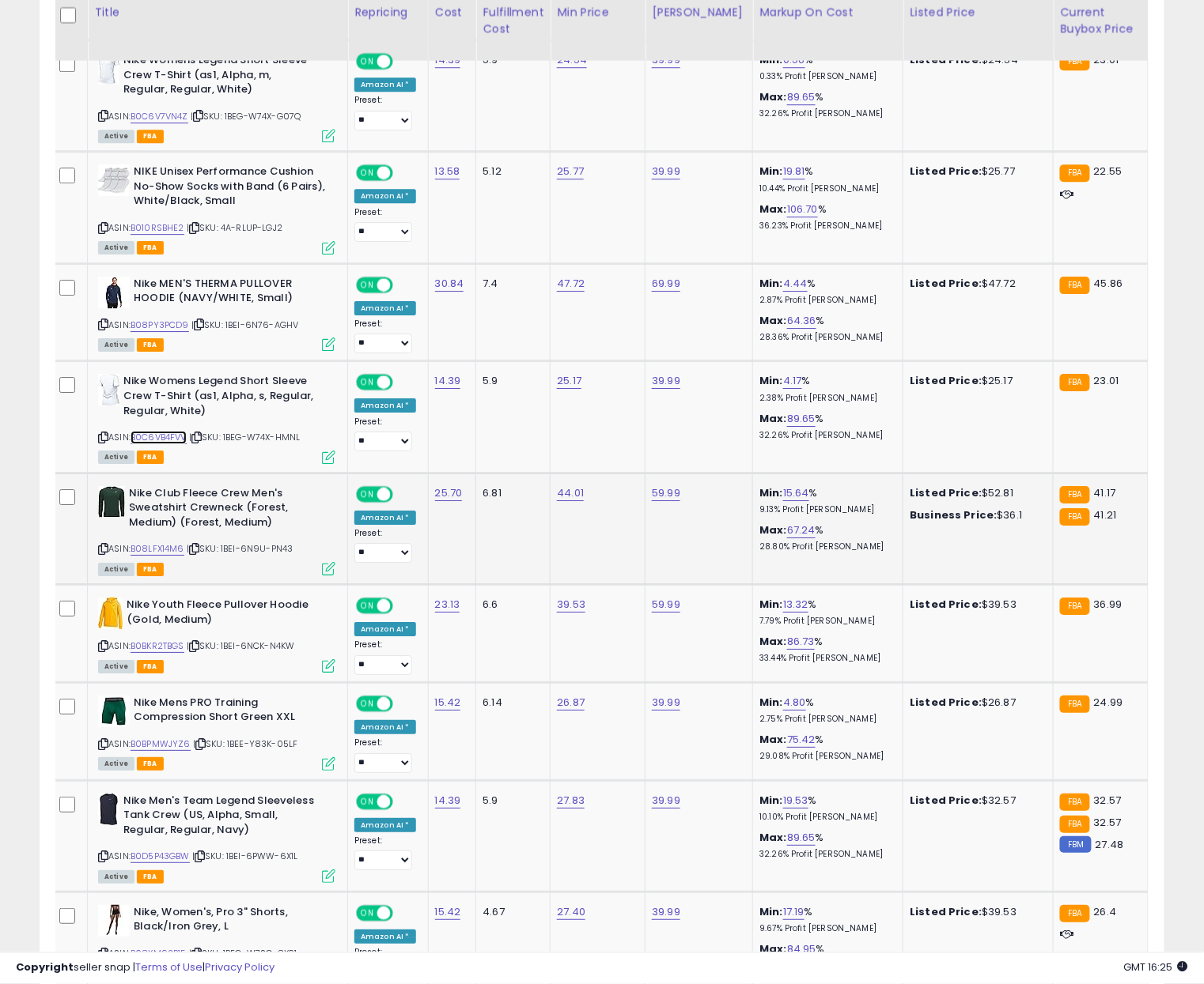
scroll to position [0, 8]
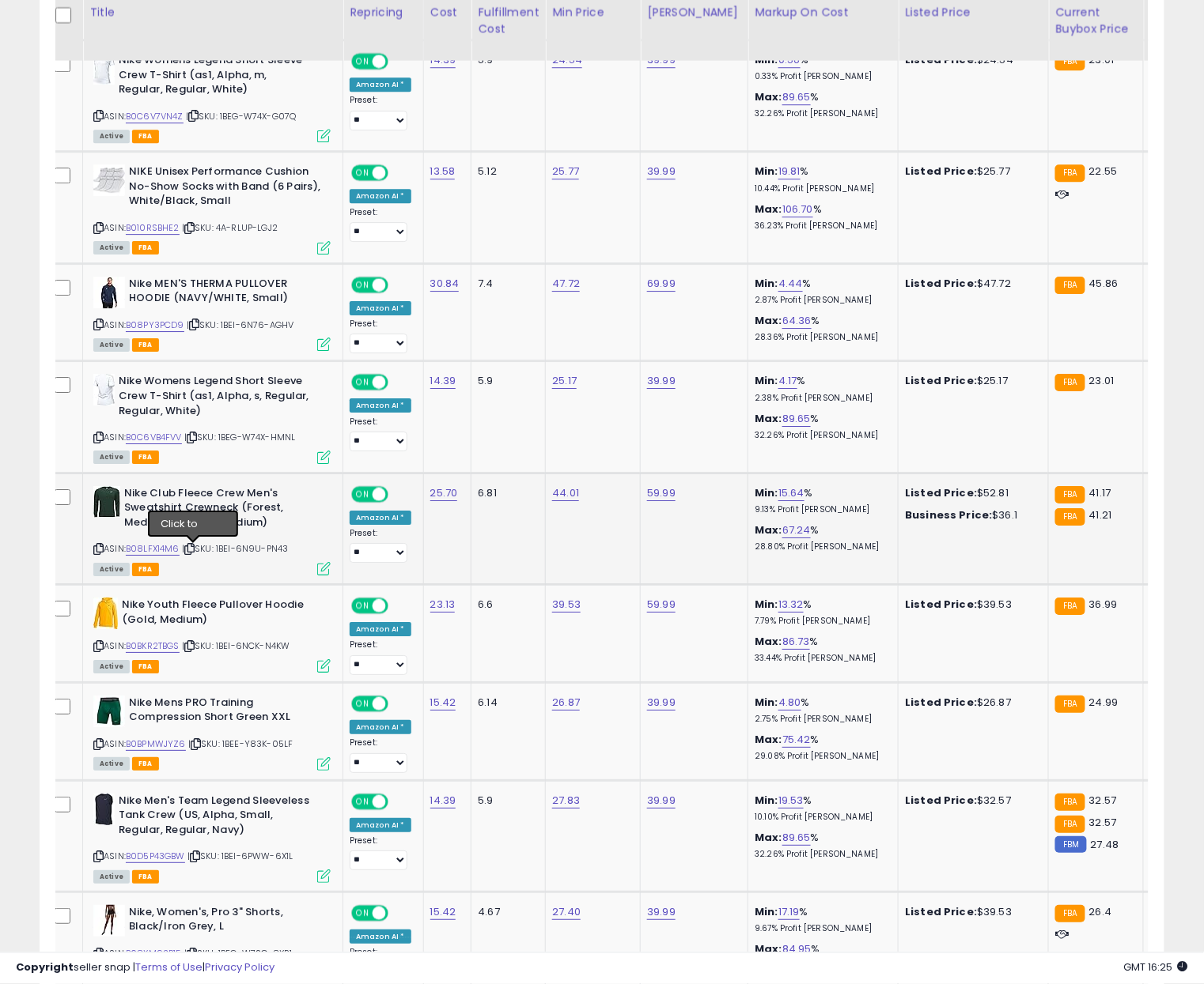
click at [195, 549] on icon at bounding box center [190, 549] width 10 height 9
click at [153, 546] on link "B08LFX14M6" at bounding box center [153, 548] width 54 height 13
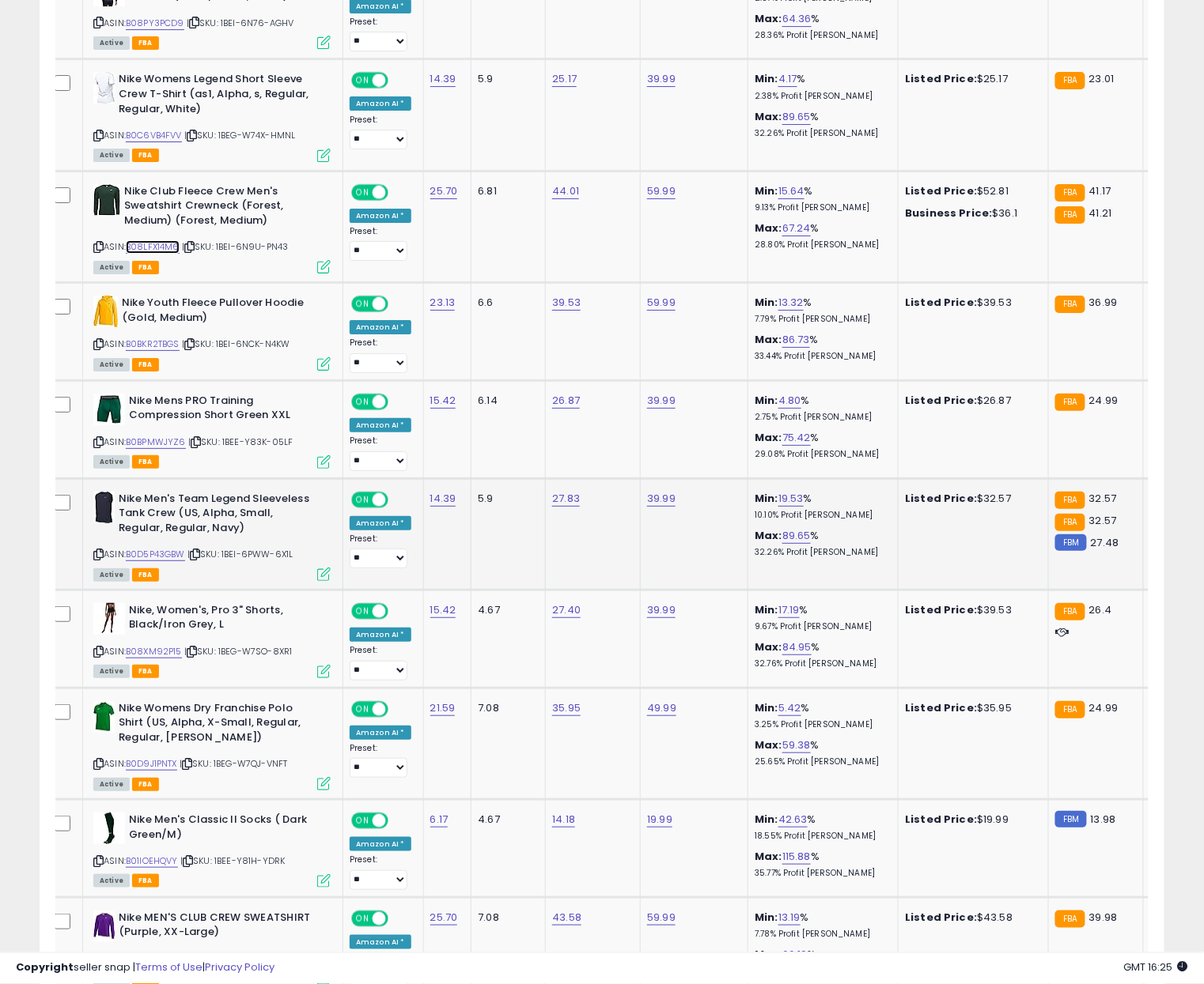
scroll to position [1691, 0]
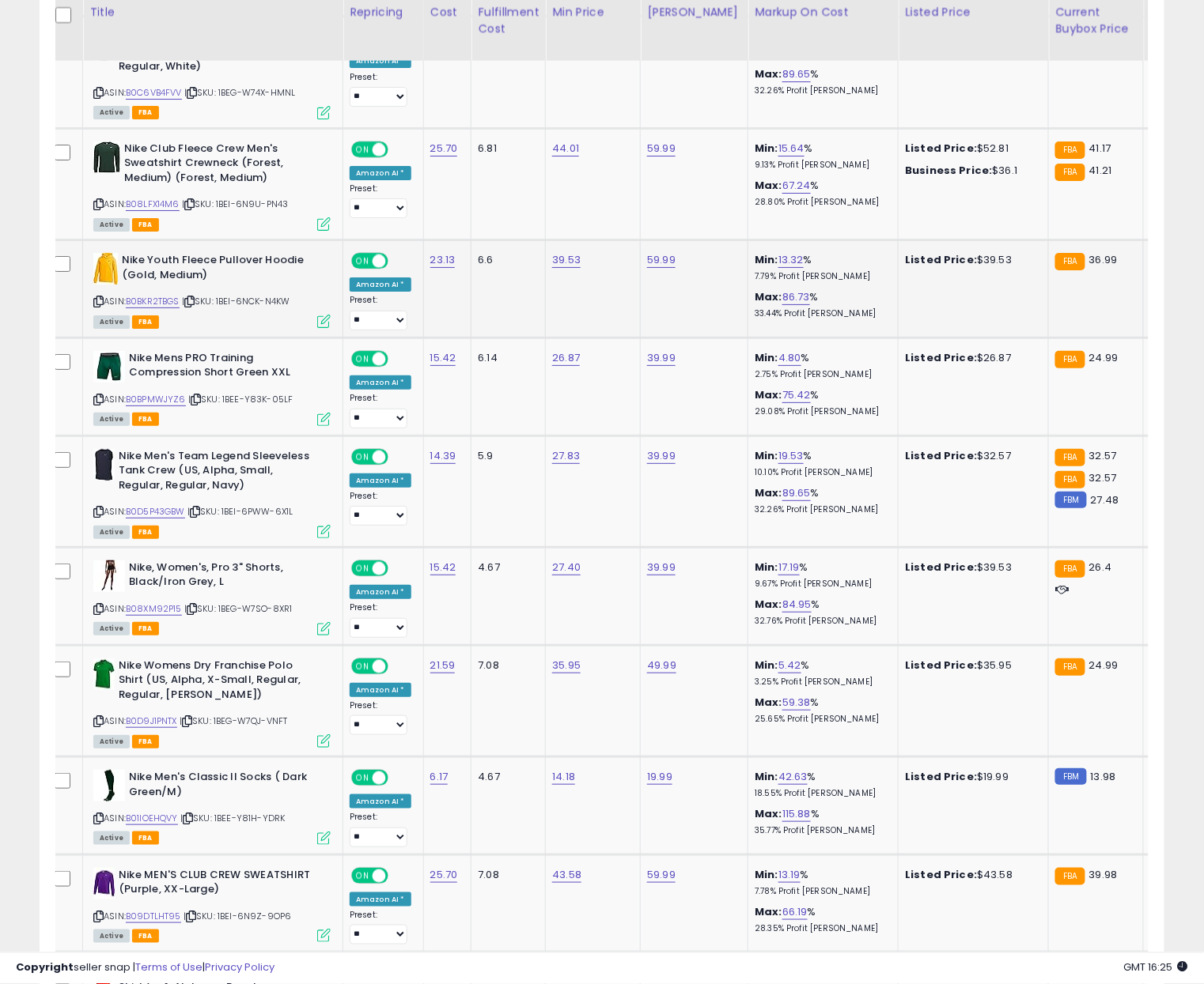
drag, startPoint x: 186, startPoint y: 333, endPoint x: 187, endPoint y: 325, distance: 8.1
click at [186, 329] on td "Nike Youth Fleece Pullover Hoodie (Gold, Medium) ASIN: B0BKR2TBGS | SKU: 1BEI-6…" at bounding box center [213, 289] width 261 height 98
click at [195, 298] on icon at bounding box center [190, 301] width 10 height 9
click at [153, 304] on link "B0BKR2TBGS" at bounding box center [153, 300] width 54 height 13
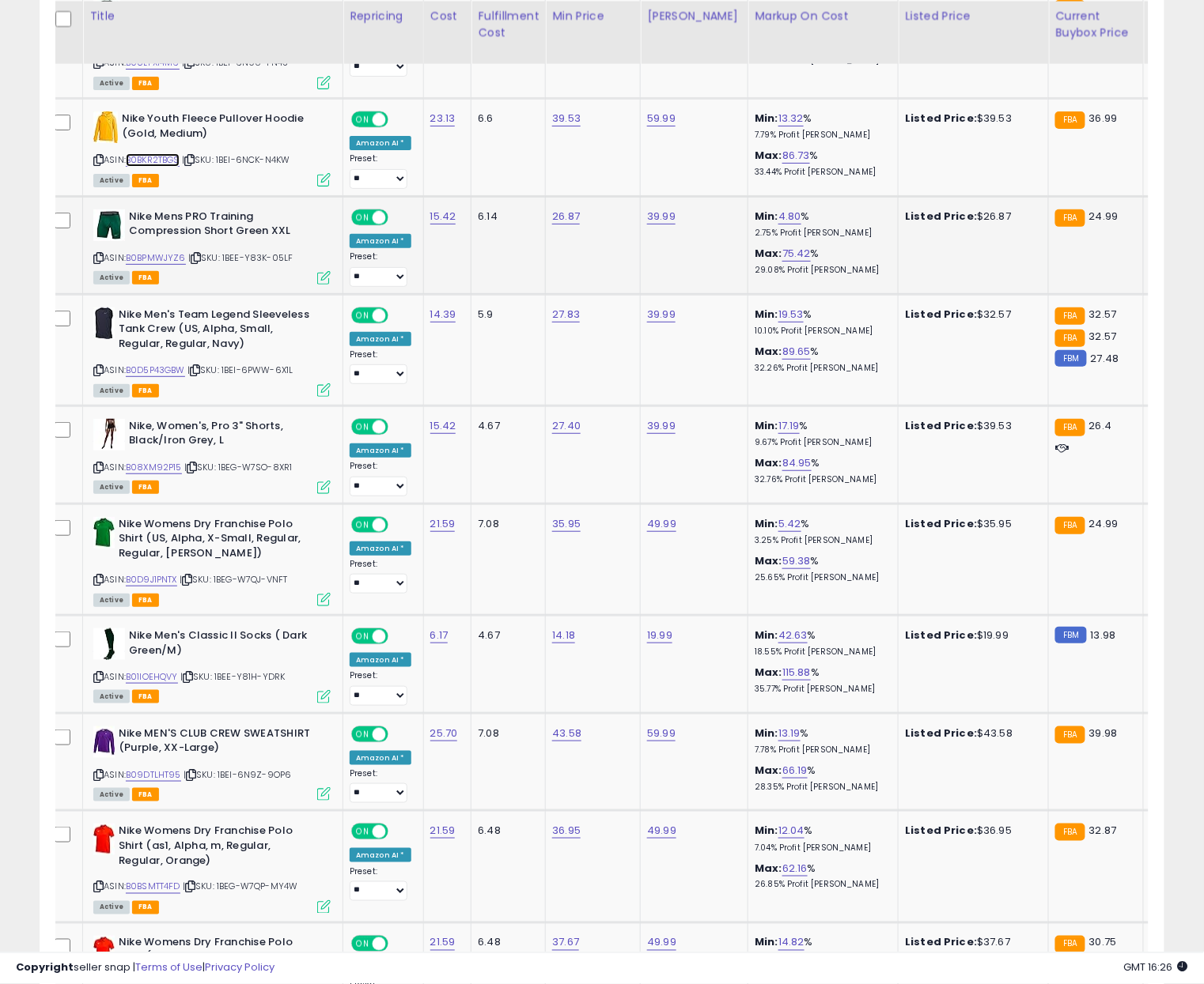
scroll to position [1820, 0]
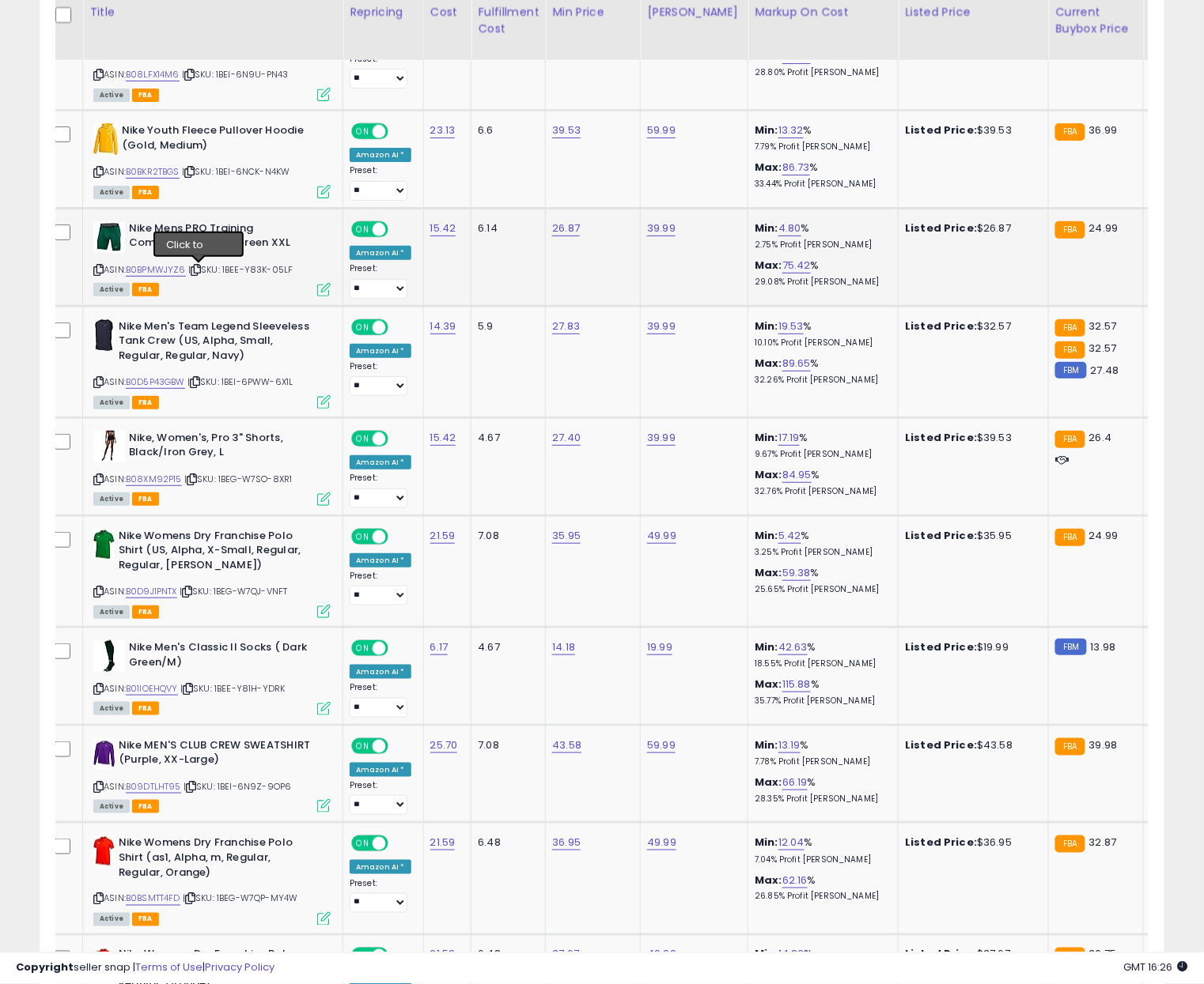
click at [200, 270] on icon at bounding box center [196, 269] width 10 height 9
click at [170, 272] on link "B0BPMWJYZ6" at bounding box center [156, 269] width 60 height 13
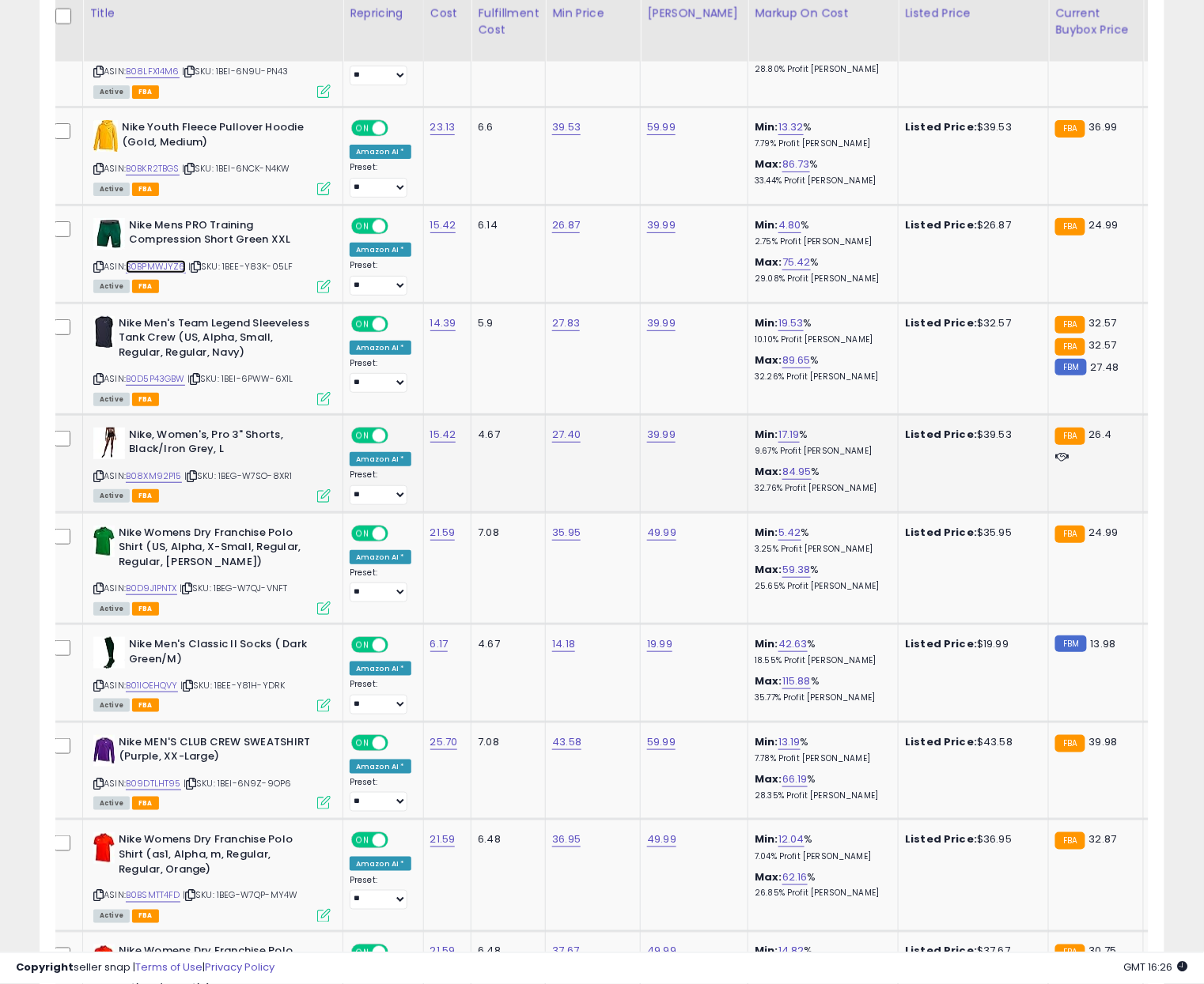
scroll to position [1824, 0]
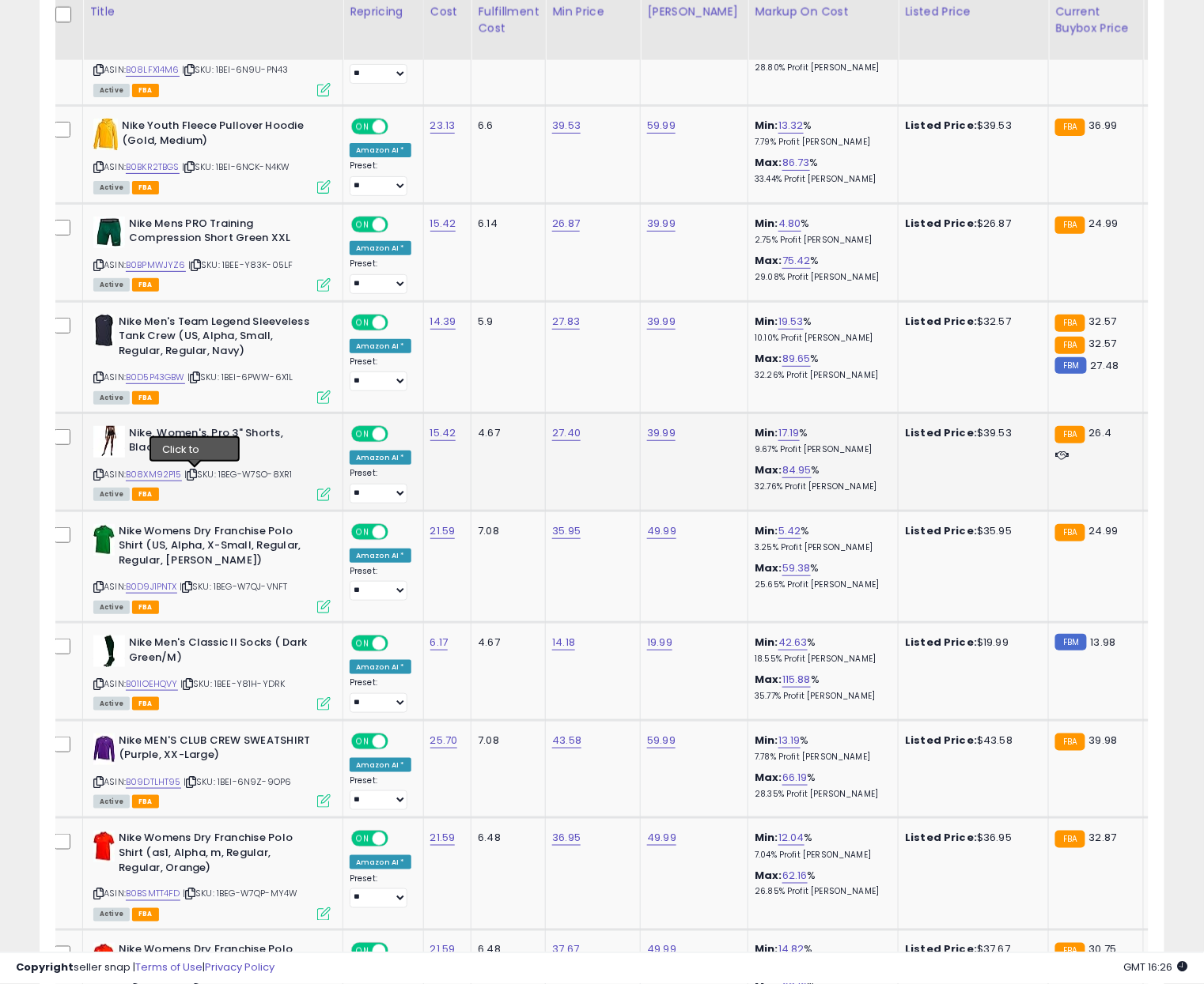
click at [195, 475] on icon at bounding box center [192, 474] width 10 height 9
click at [168, 476] on link "B08XM92P15" at bounding box center [154, 474] width 56 height 13
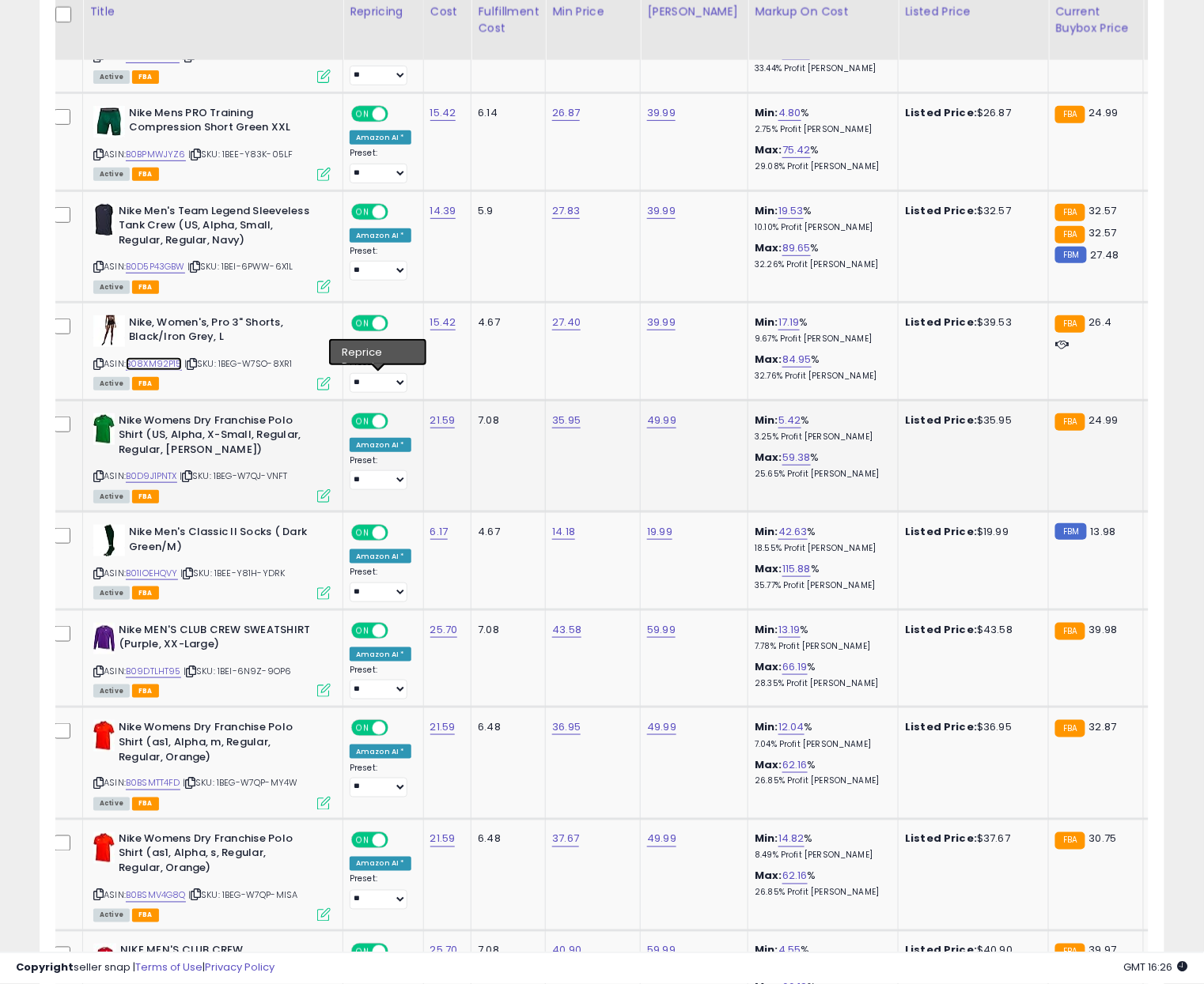
scroll to position [1957, 0]
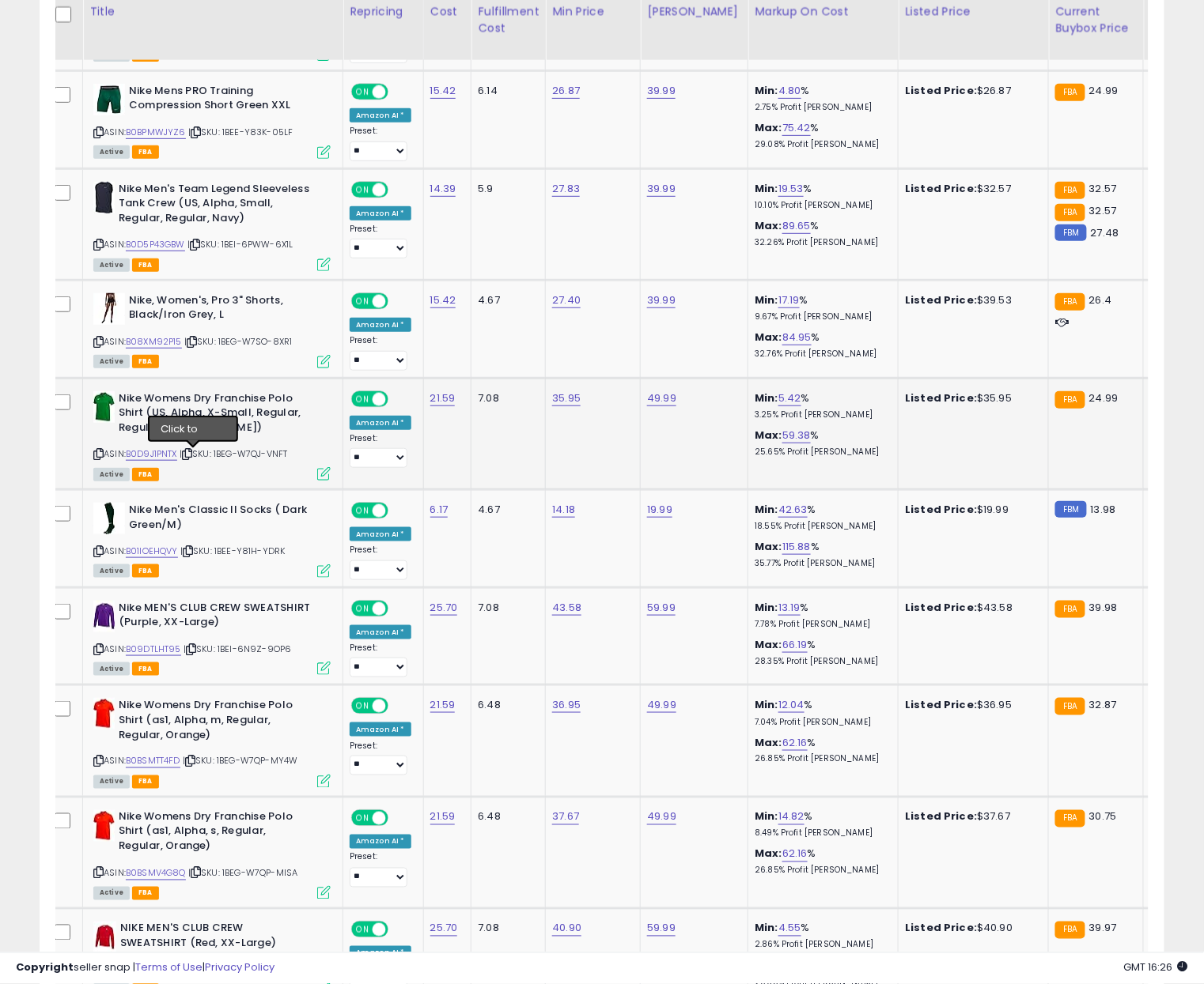
click at [192, 457] on icon at bounding box center [187, 454] width 10 height 9
click at [170, 456] on link "B0D9J1PNTX" at bounding box center [151, 453] width 51 height 13
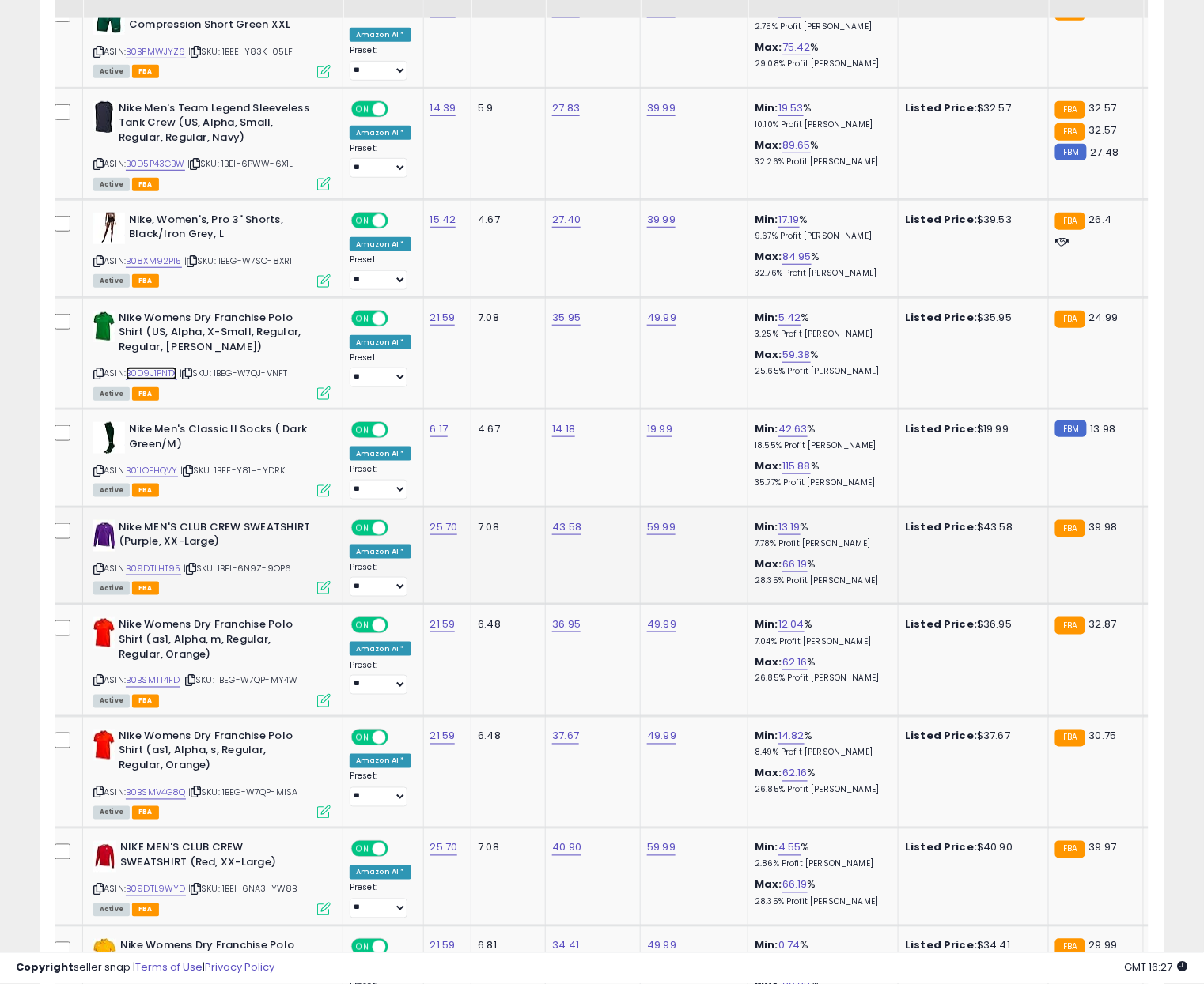
scroll to position [2066, 0]
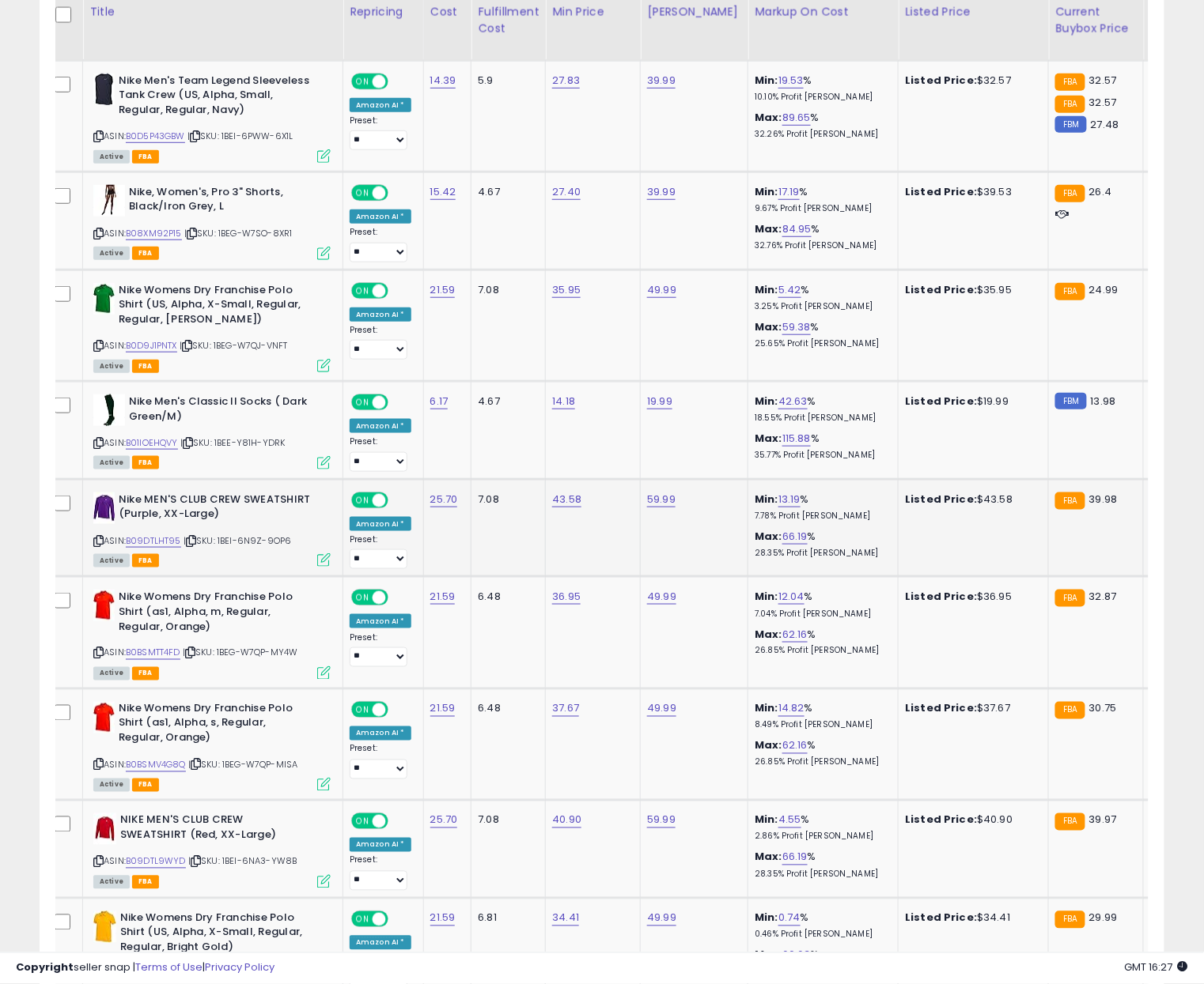
drag, startPoint x: 197, startPoint y: 542, endPoint x: 184, endPoint y: 542, distance: 13.0
click at [196, 542] on icon at bounding box center [191, 541] width 10 height 9
click at [151, 542] on link "B09DTLHT95" at bounding box center [153, 540] width 55 height 13
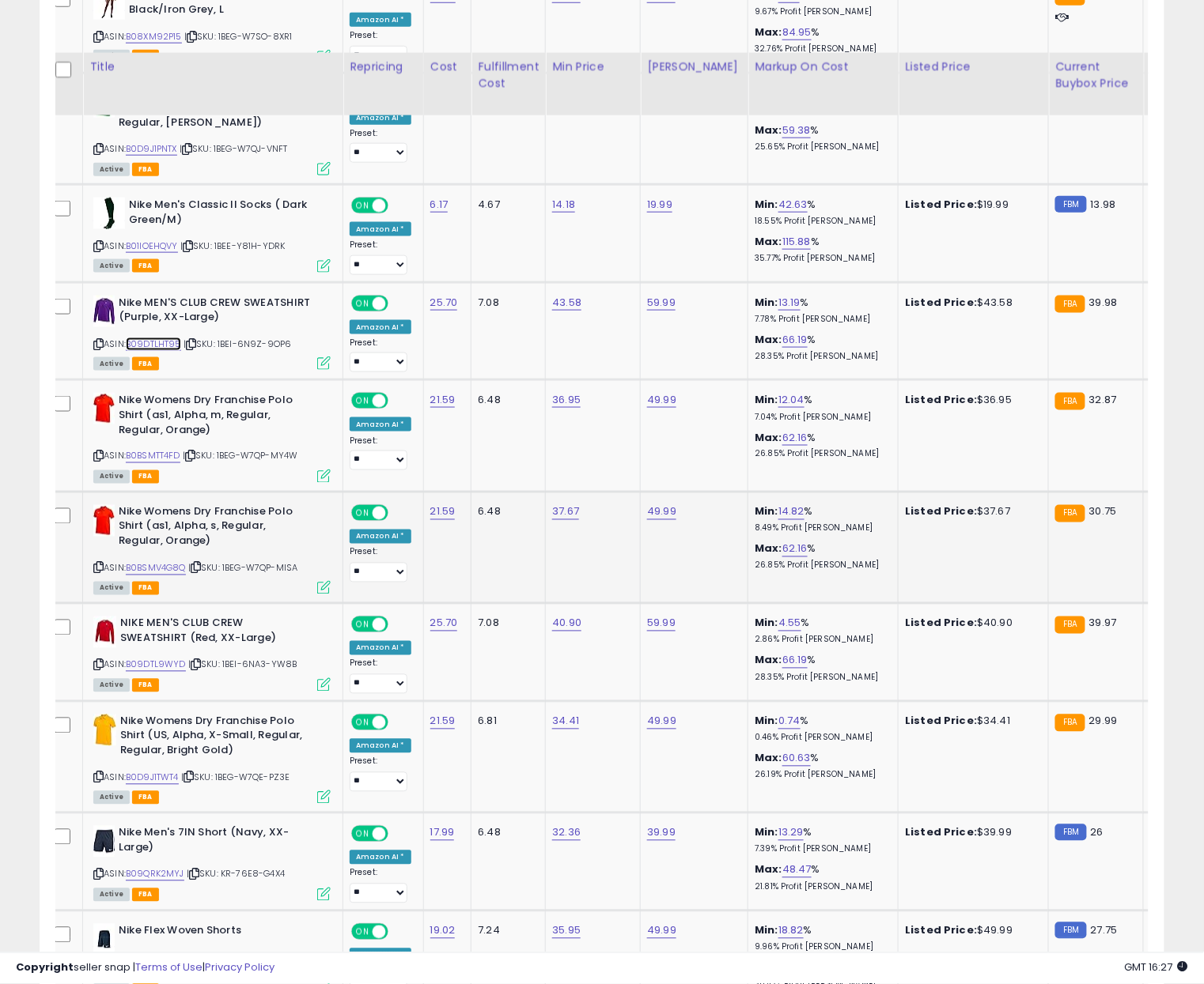
scroll to position [2334, 0]
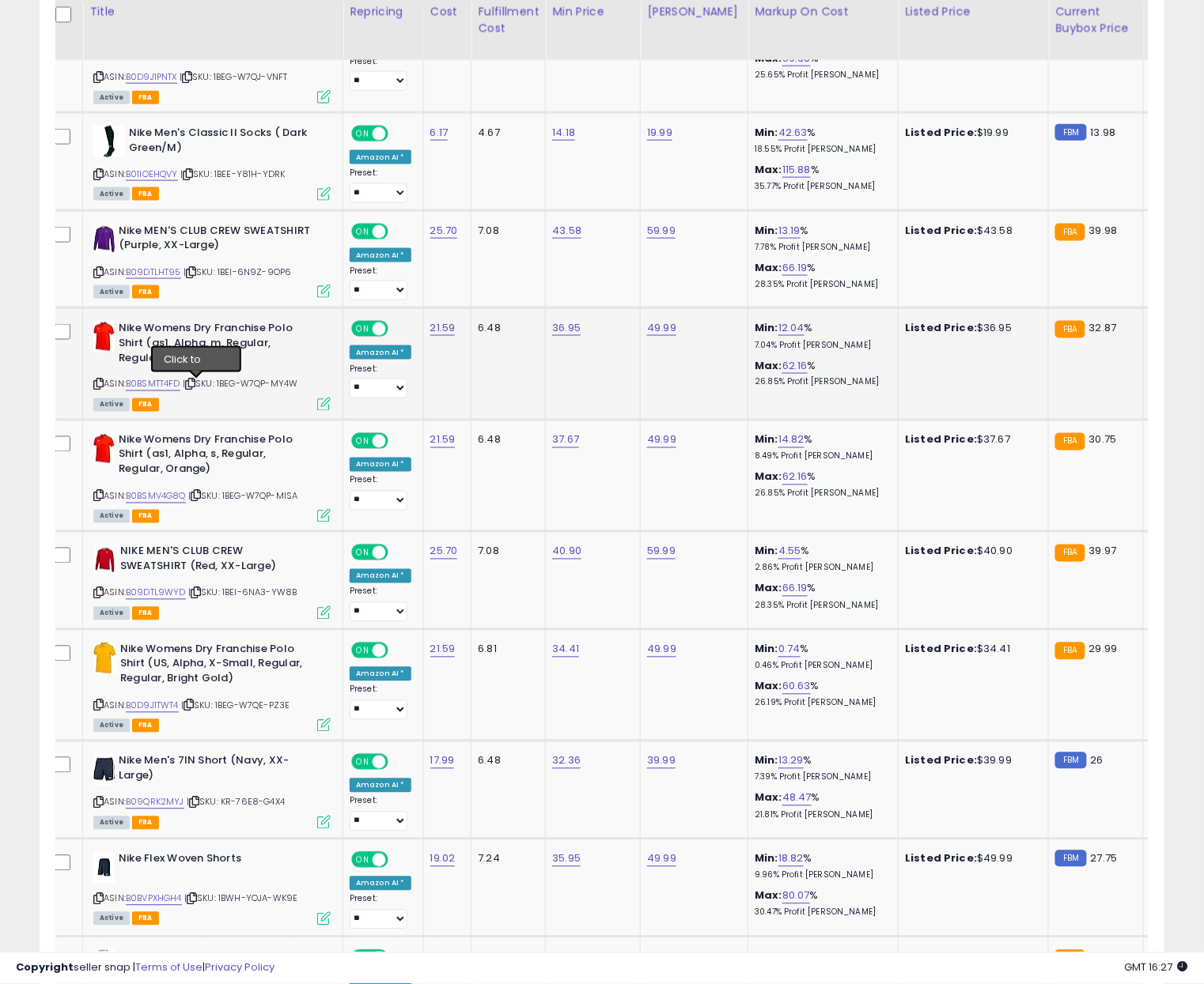
click at [193, 386] on icon at bounding box center [190, 384] width 10 height 9
click at [168, 384] on link "B0BSMTT4FD" at bounding box center [153, 384] width 55 height 13
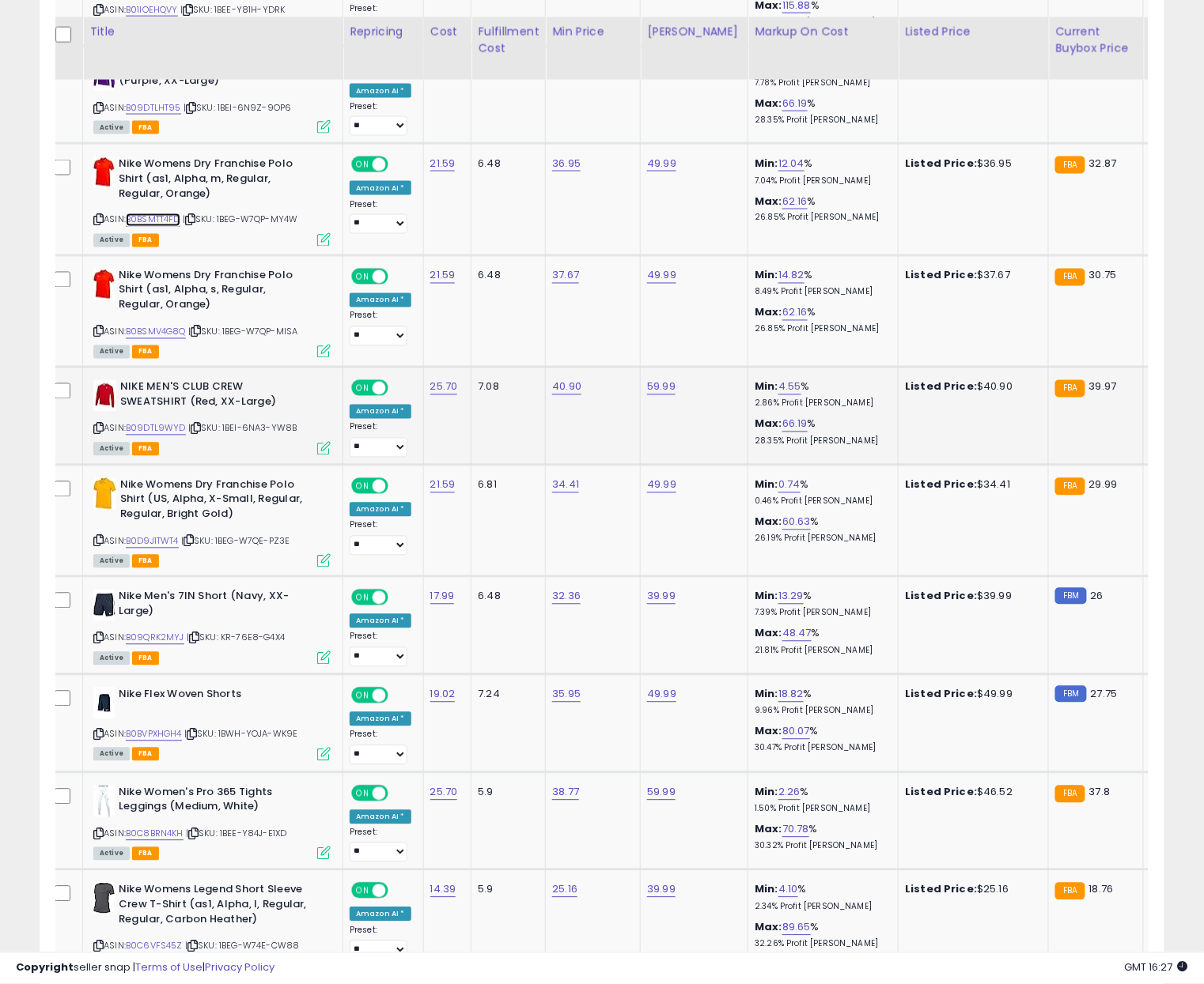
scroll to position [2519, 0]
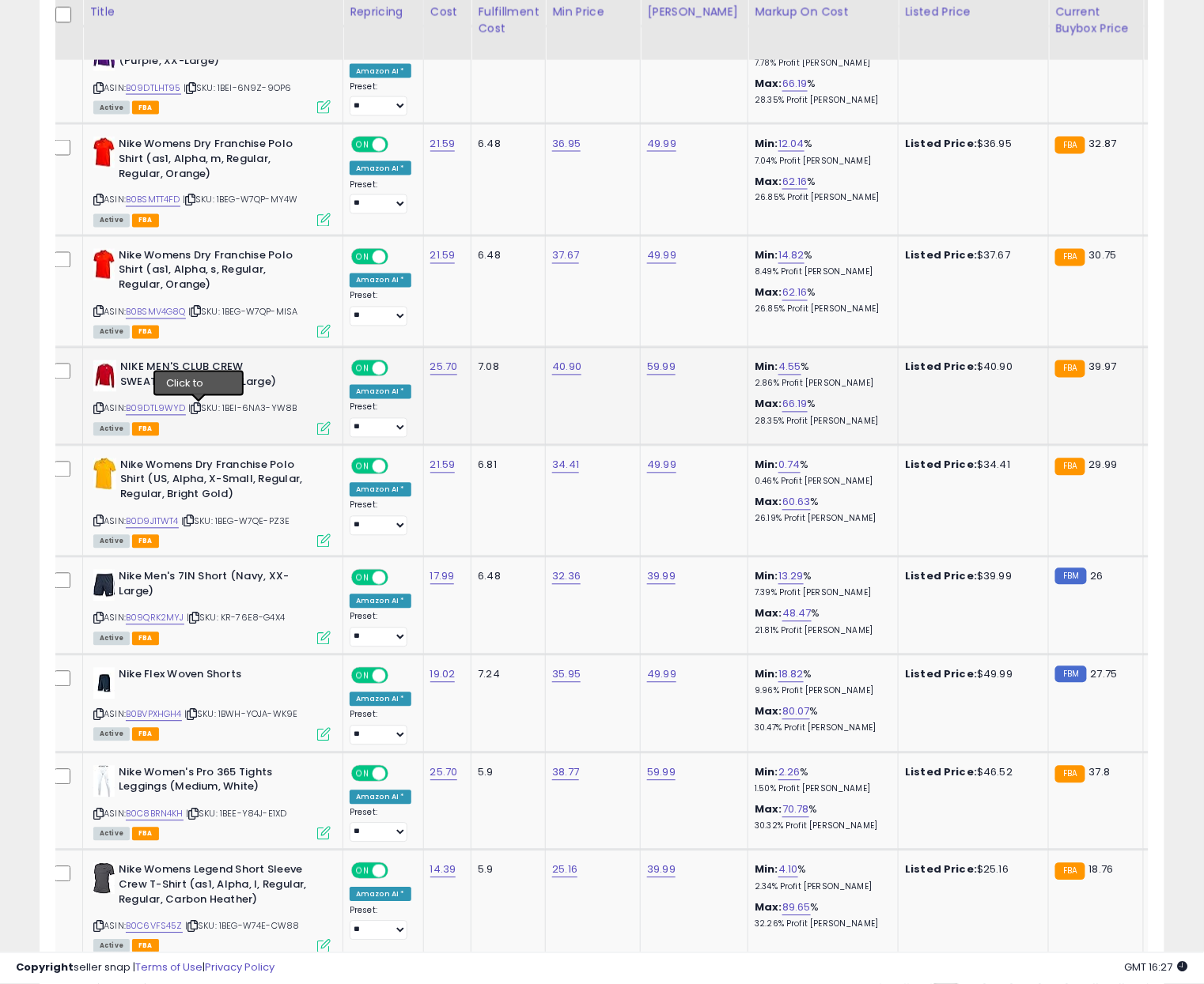
click at [198, 410] on icon at bounding box center [196, 409] width 10 height 9
click at [173, 411] on link "B09DTL9WYD" at bounding box center [156, 408] width 60 height 13
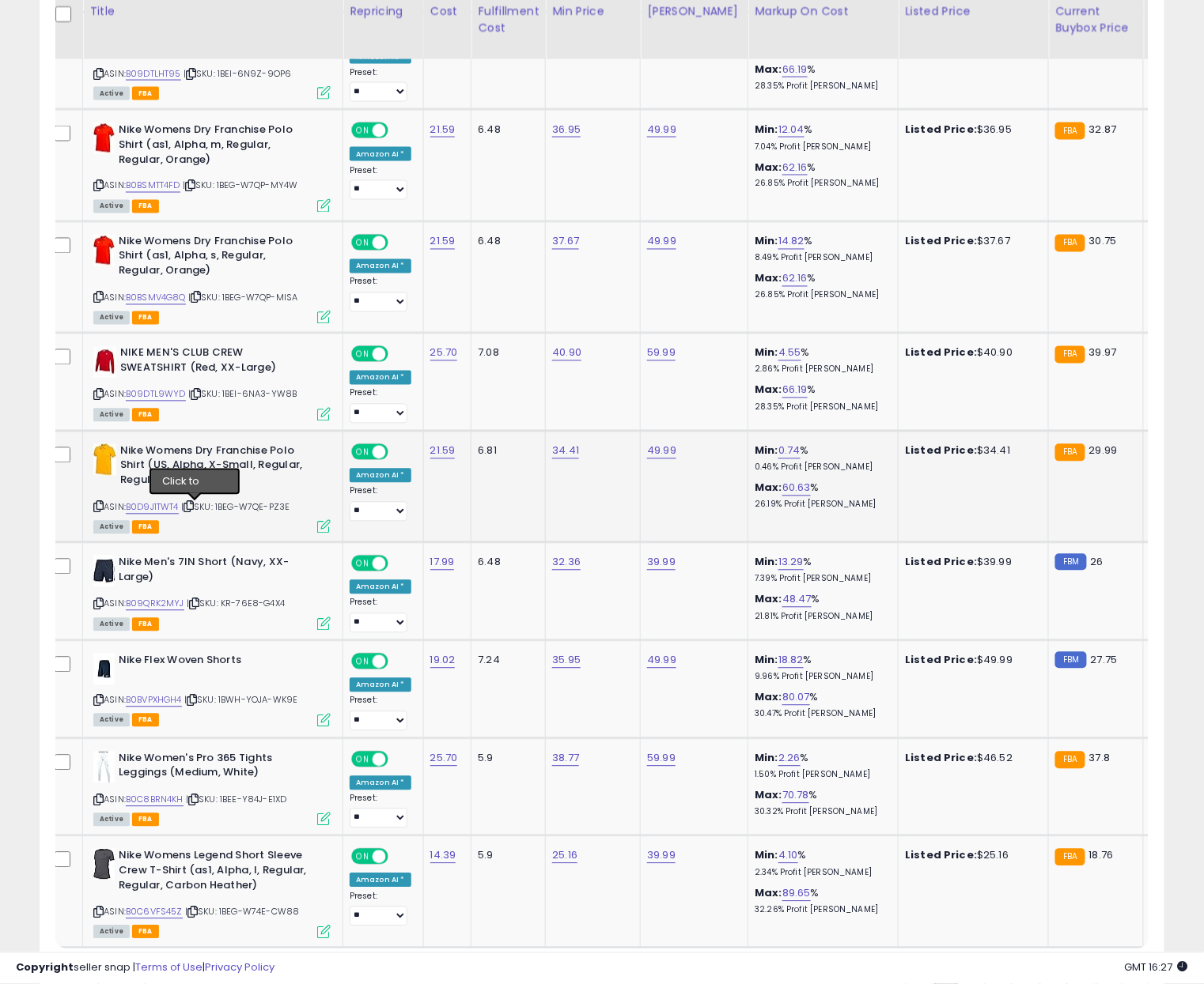
scroll to position [2537, 0]
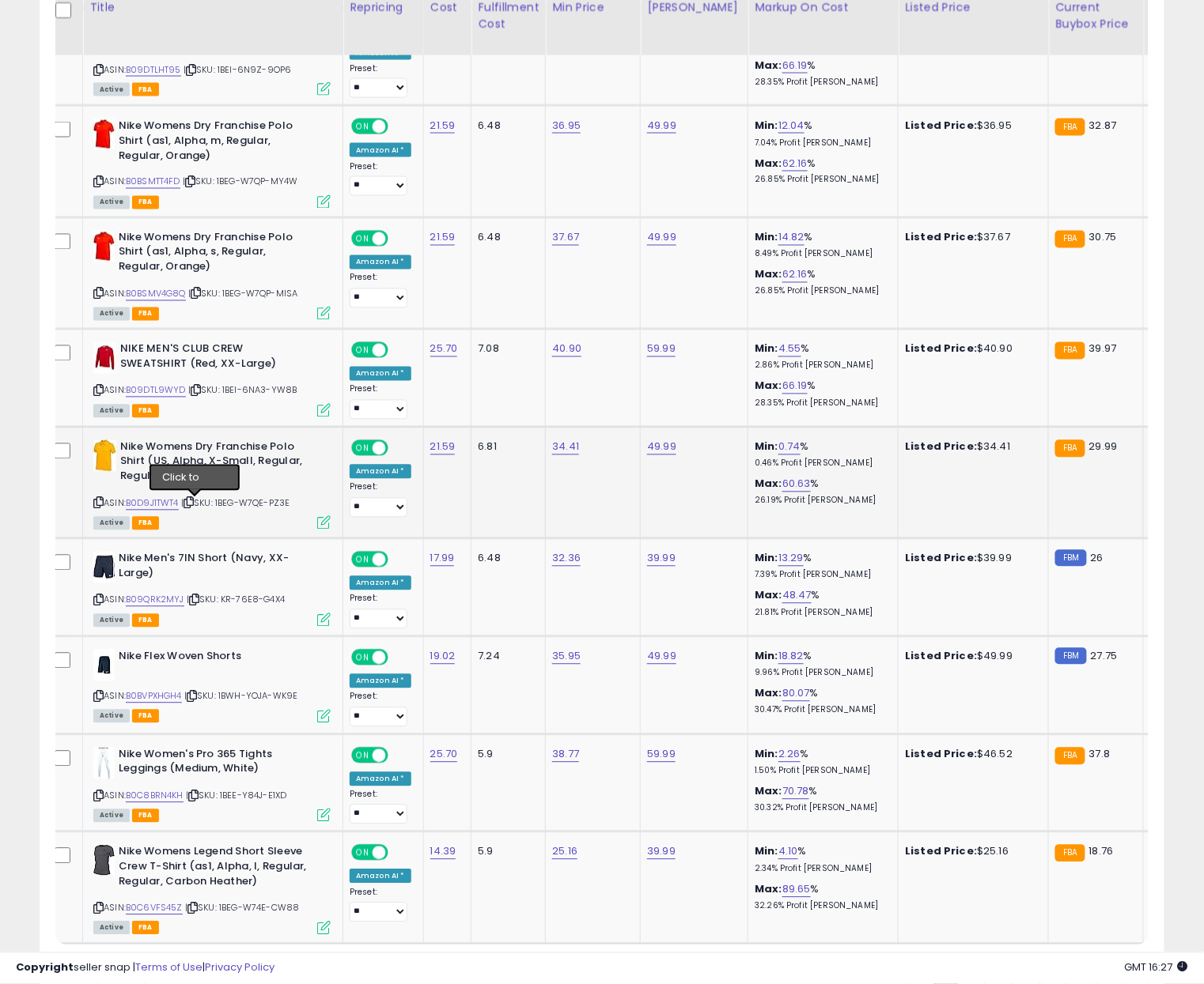
click at [194, 508] on icon at bounding box center [189, 503] width 10 height 9
click at [174, 506] on link "B0D9J1TWT4" at bounding box center [152, 503] width 53 height 13
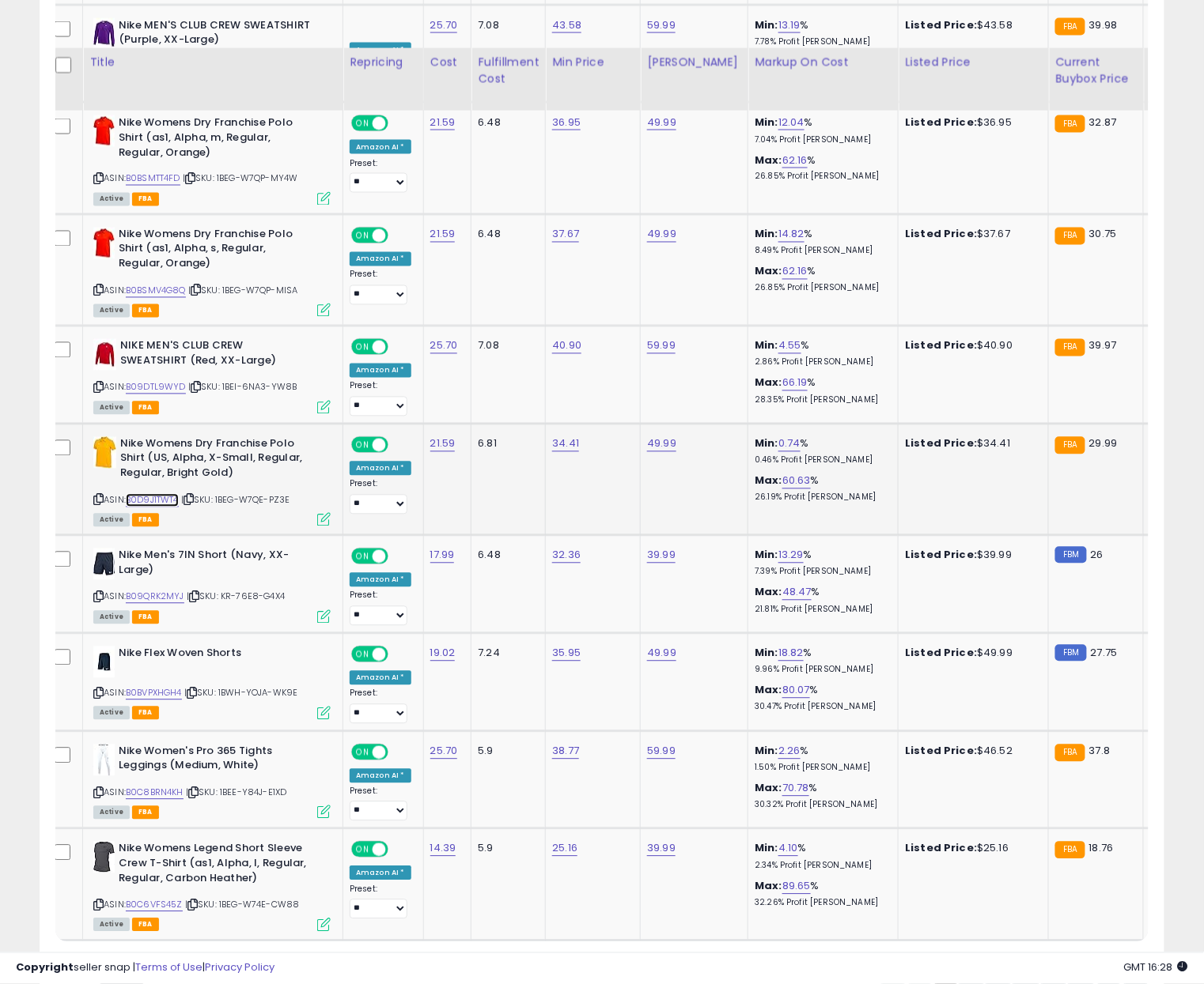
scroll to position [2639, 0]
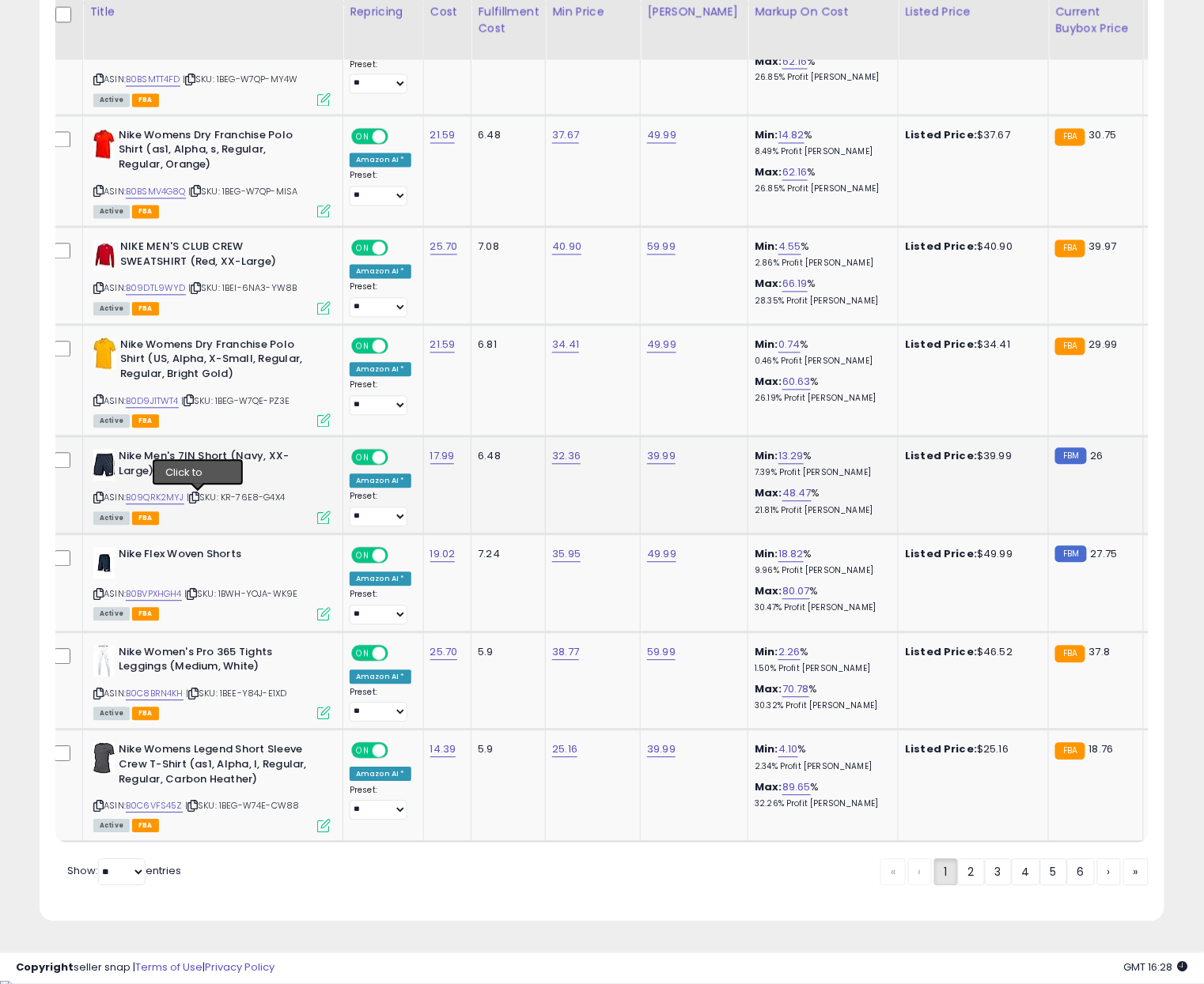
click at [196, 498] on icon at bounding box center [194, 498] width 10 height 9
click at [162, 499] on link "B09QRK2MYJ" at bounding box center [155, 498] width 59 height 13
click at [118, 872] on select "** **" at bounding box center [122, 872] width 48 height 27
click at [100, 861] on select "** **" at bounding box center [122, 872] width 48 height 27
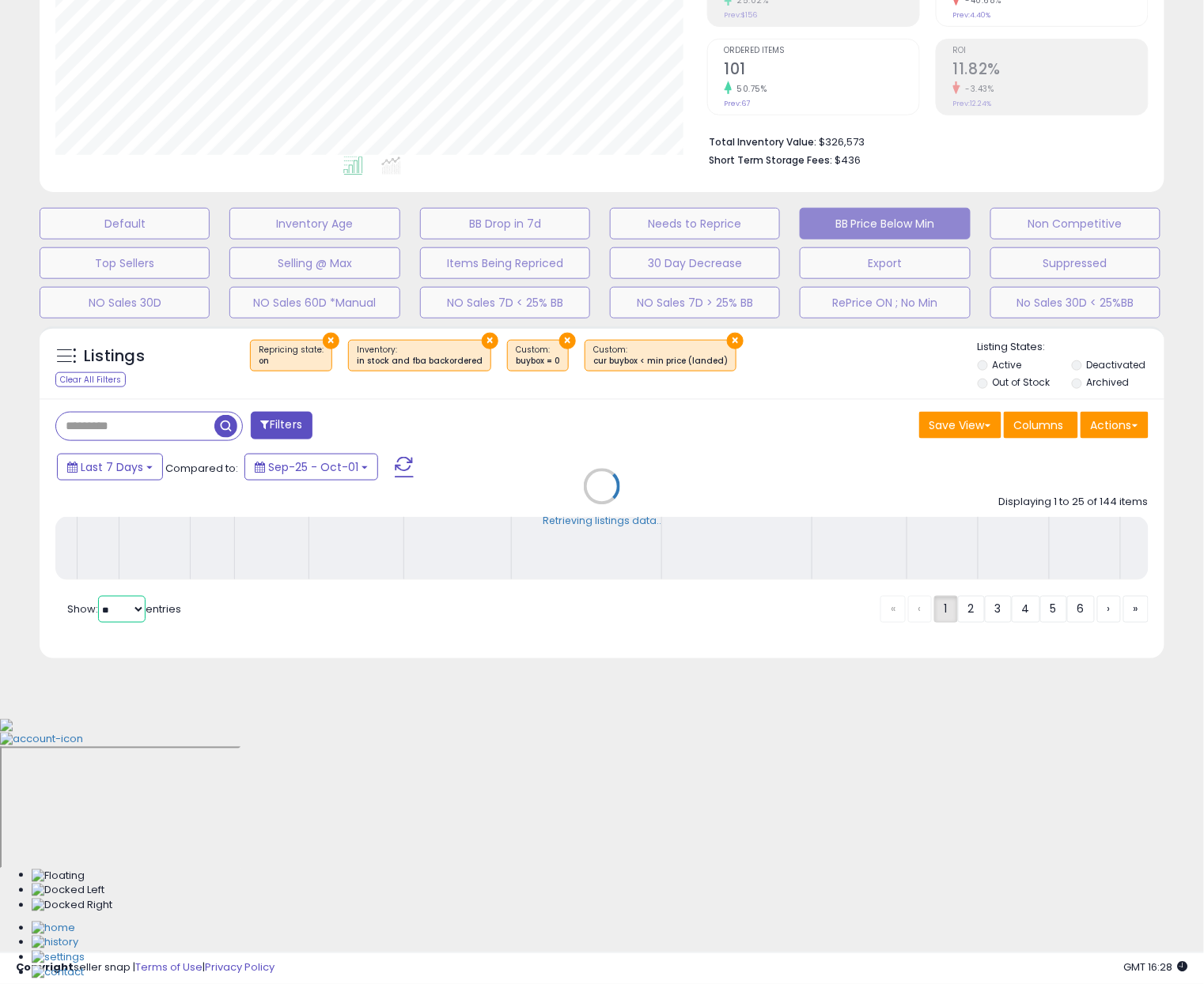
scroll to position [27, 0]
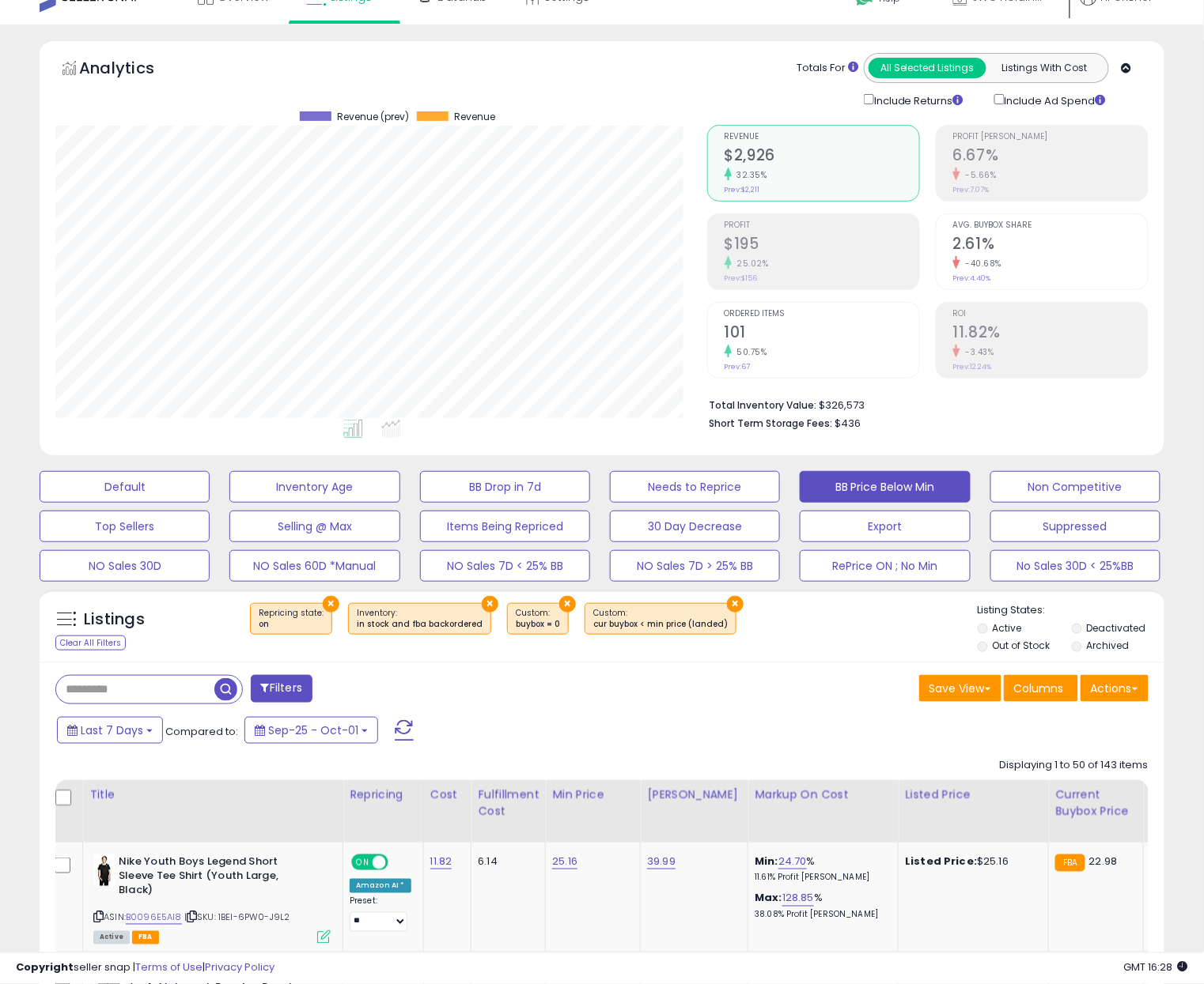
click at [641, 695] on div "Save View Save As New View Update Current View Columns Actions Import Import Wa…" at bounding box center [881, 690] width 558 height 31
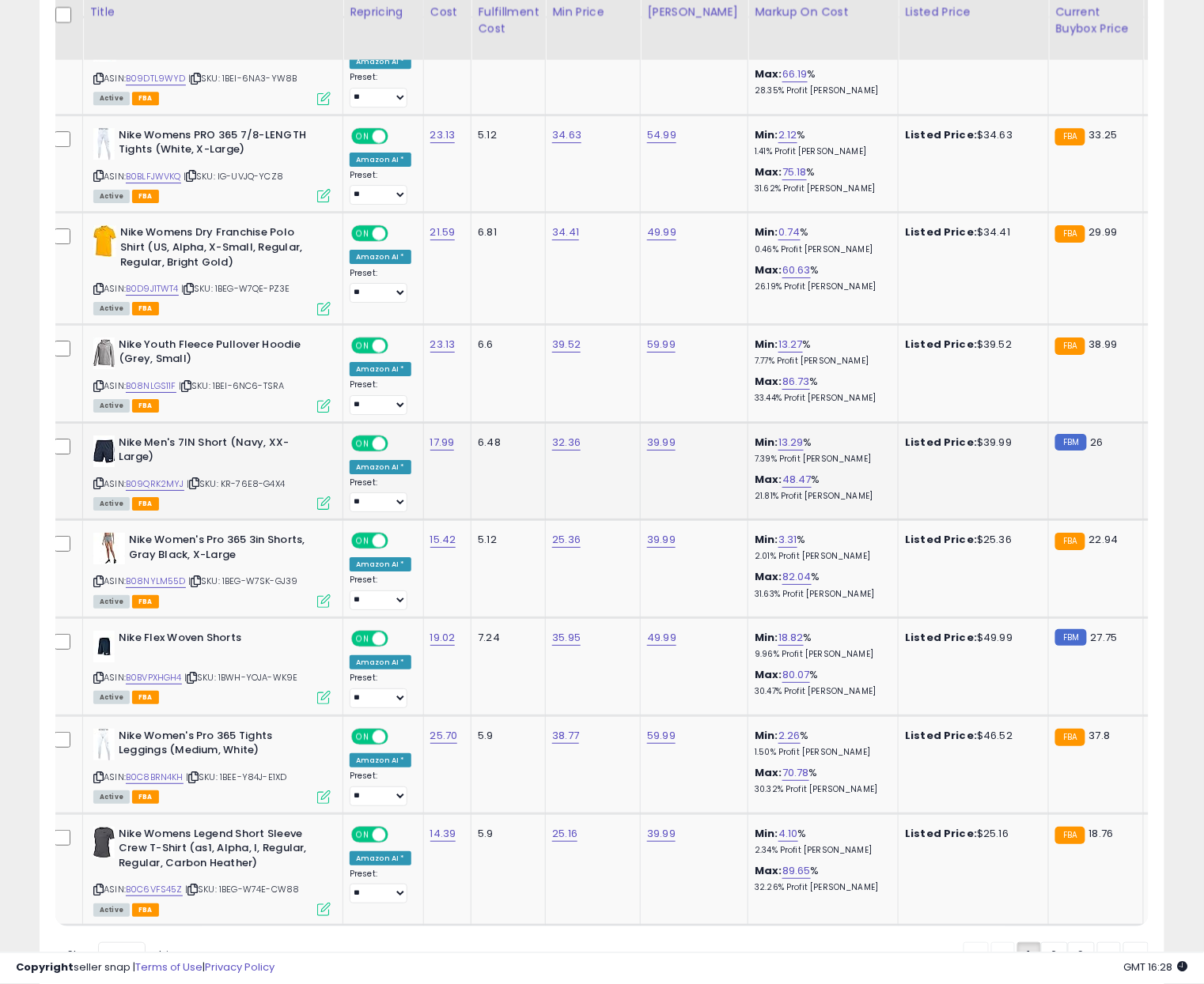
scroll to position [5145, 0]
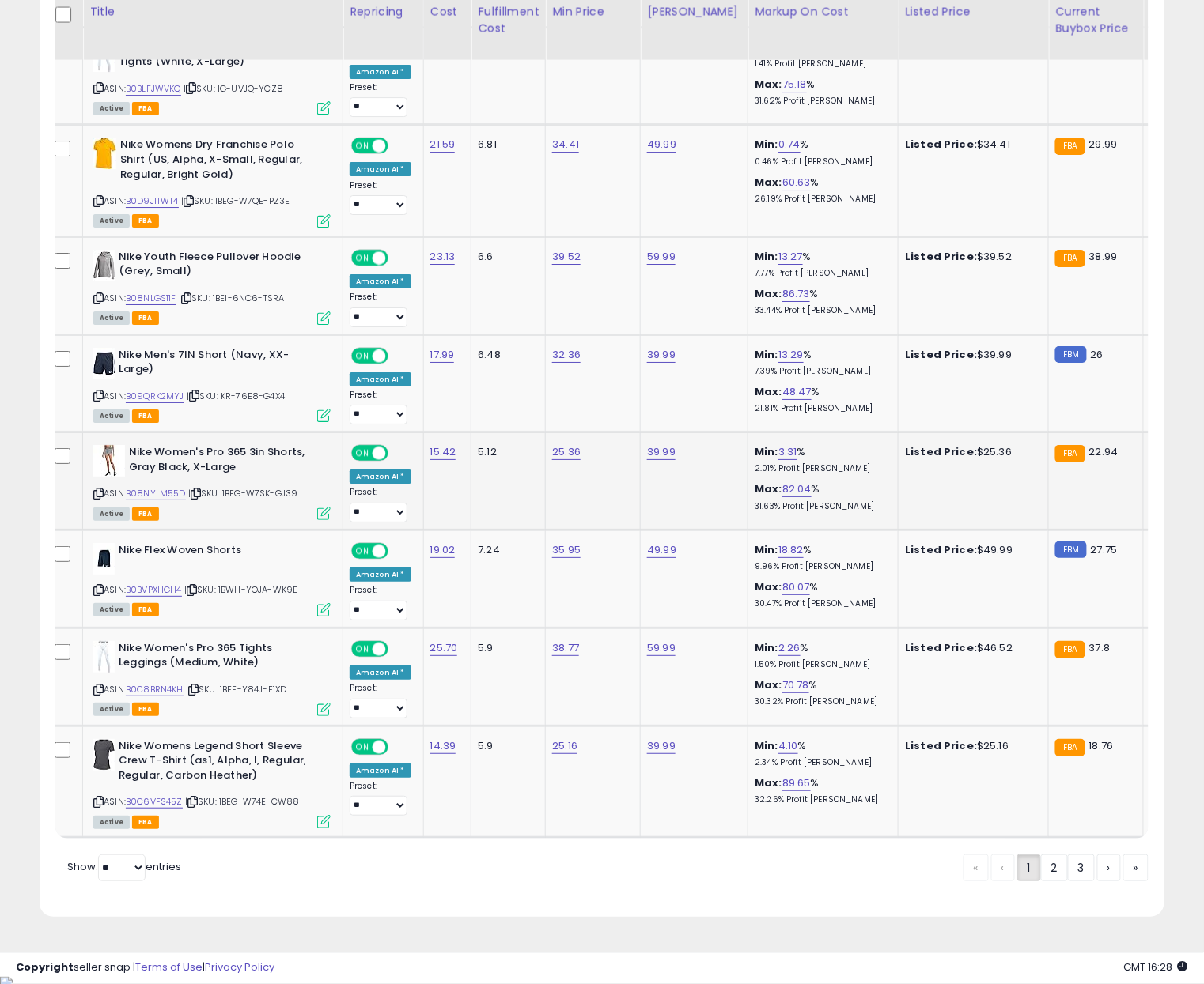
drag, startPoint x: 259, startPoint y: 528, endPoint x: 180, endPoint y: 512, distance: 80.6
click at [250, 523] on td "Nike Women's Pro 365 3in Shorts, Gray Black, X-Large ASIN: B08NYLM55D | SKU: 1B…" at bounding box center [213, 481] width 261 height 98
click at [189, 500] on span "| SKU: 1BEG-W7SK-GJ39" at bounding box center [244, 493] width 110 height 13
click at [198, 498] on icon at bounding box center [196, 493] width 10 height 9
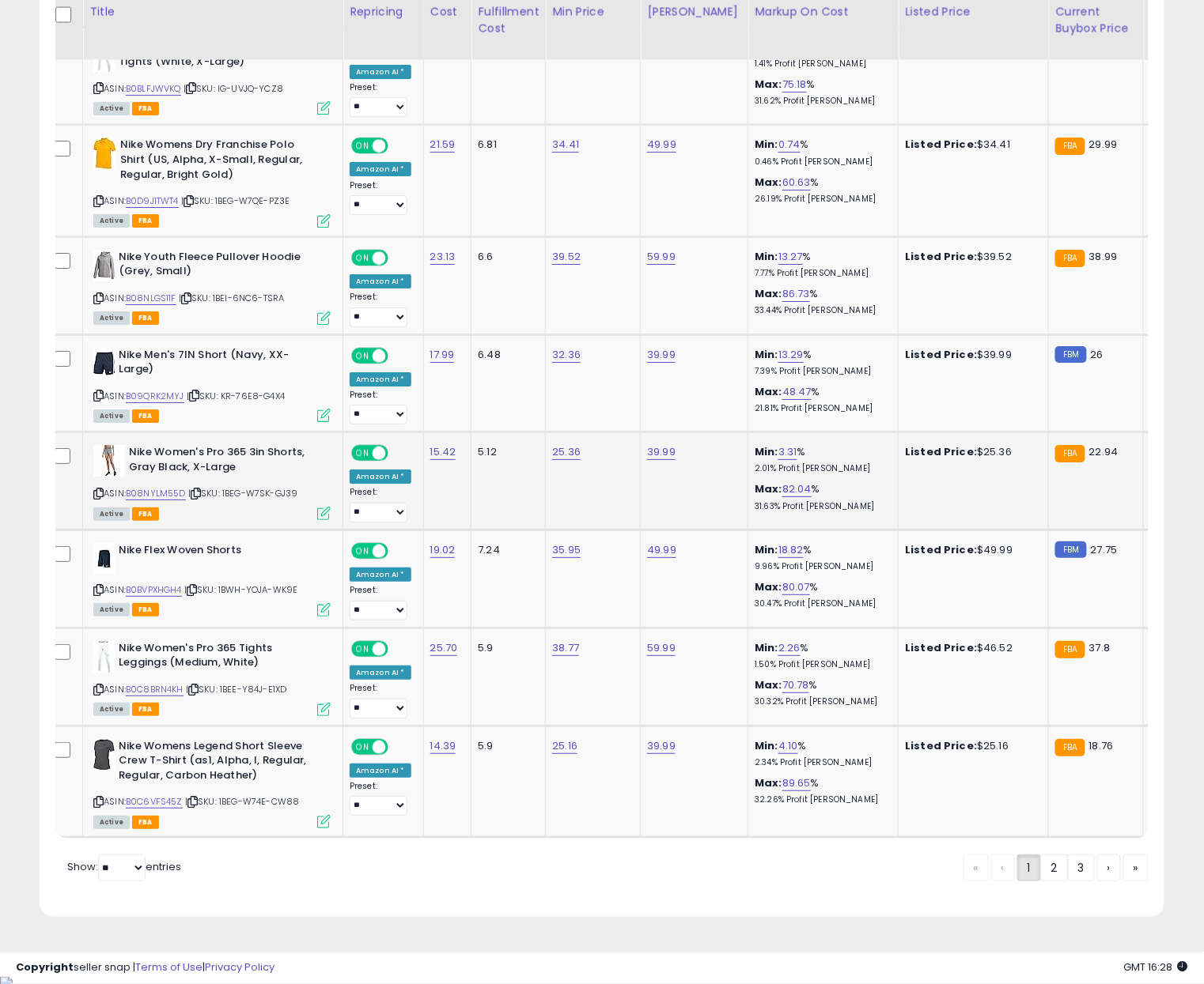
click at [198, 498] on icon at bounding box center [196, 493] width 10 height 9
click at [173, 500] on link "B08NYLM55D" at bounding box center [156, 493] width 60 height 13
click at [197, 595] on icon at bounding box center [192, 590] width 10 height 9
click at [158, 597] on link "B0BVPXHGH4" at bounding box center [154, 590] width 56 height 13
click at [196, 694] on icon at bounding box center [194, 690] width 10 height 9
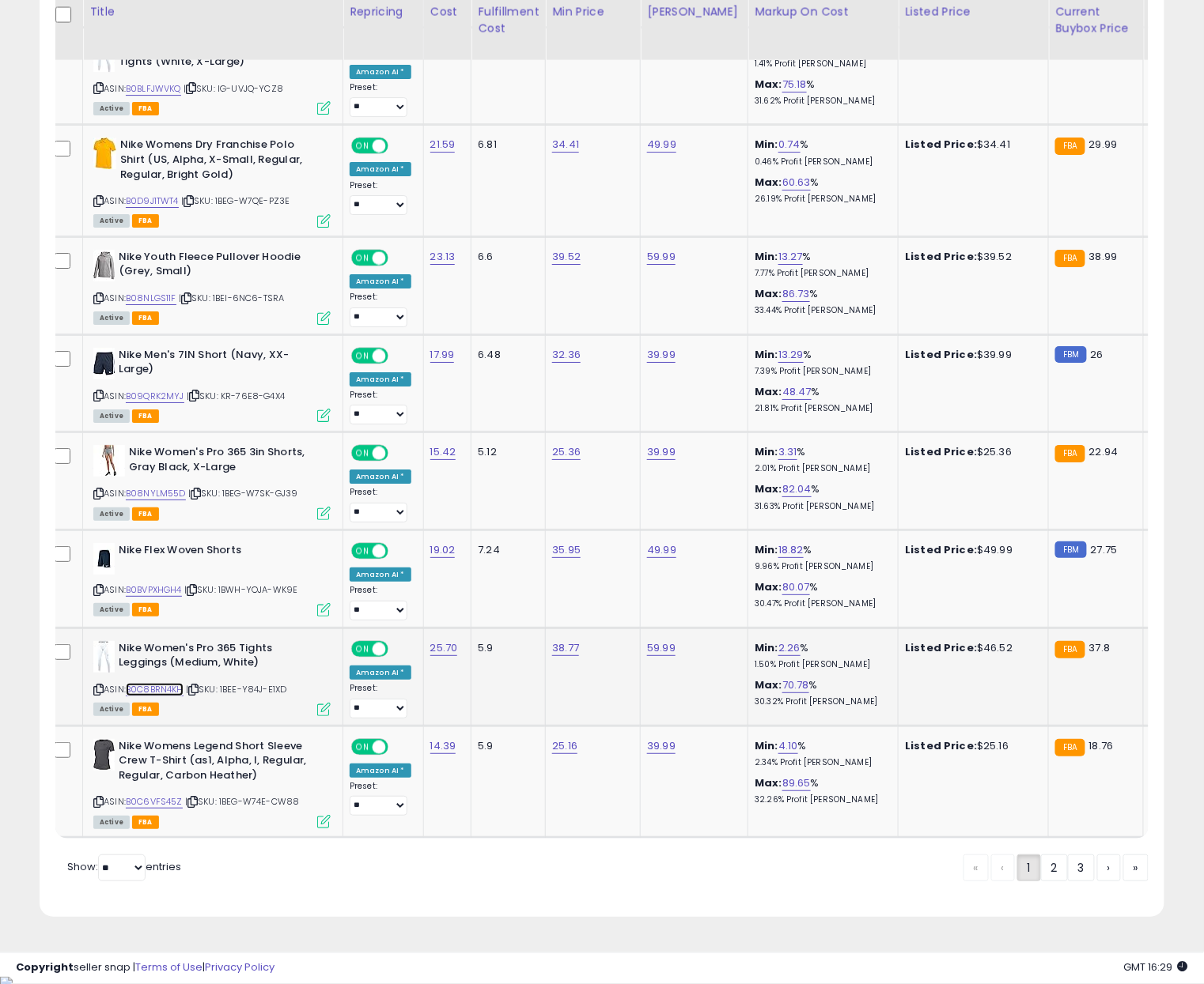
click at [175, 695] on link "B0C8BRN4KH" at bounding box center [155, 689] width 58 height 13
click at [194, 806] on icon at bounding box center [193, 801] width 10 height 9
click at [166, 808] on link "B0C6VFS45Z" at bounding box center [154, 801] width 57 height 13
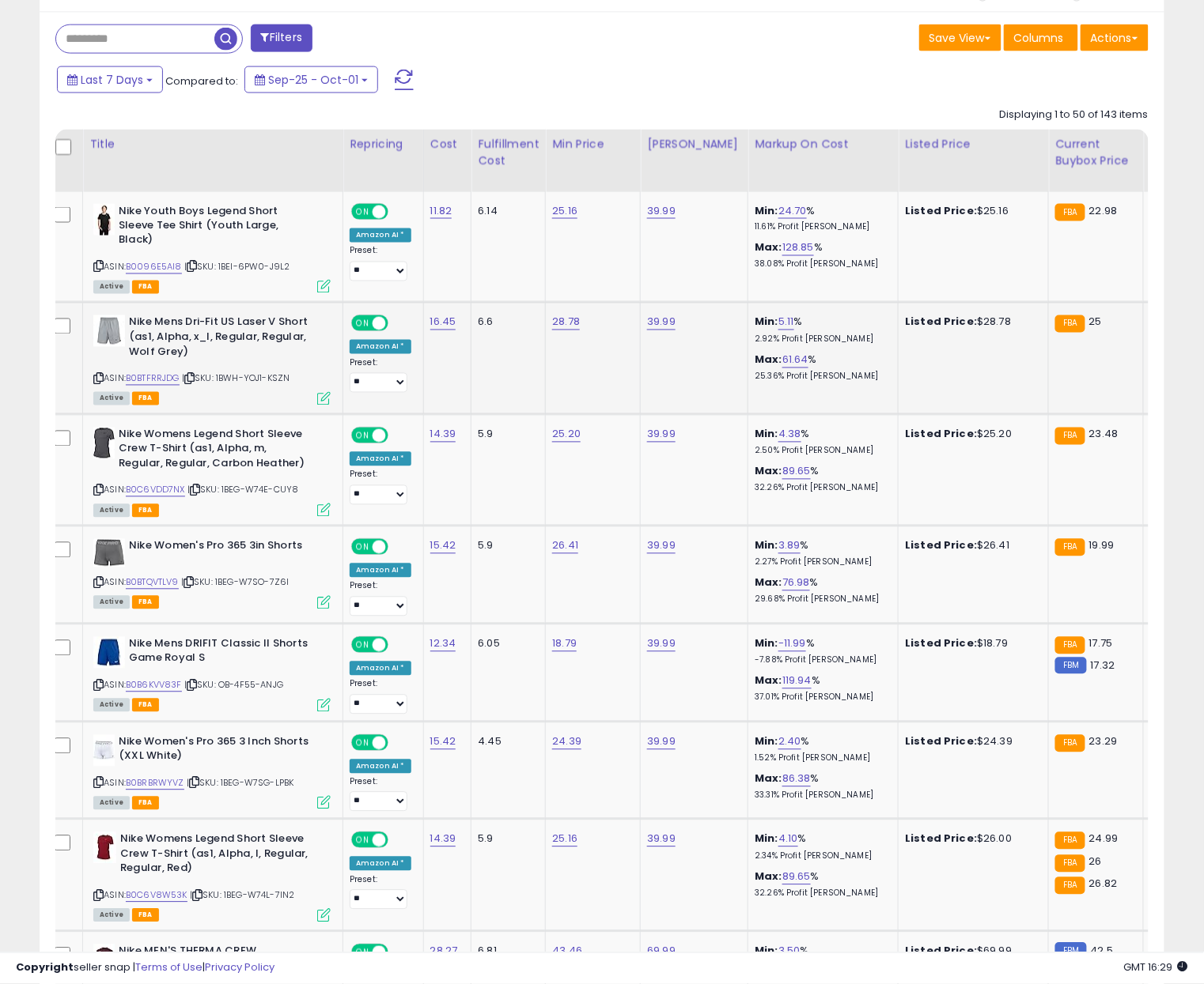
scroll to position [674, 0]
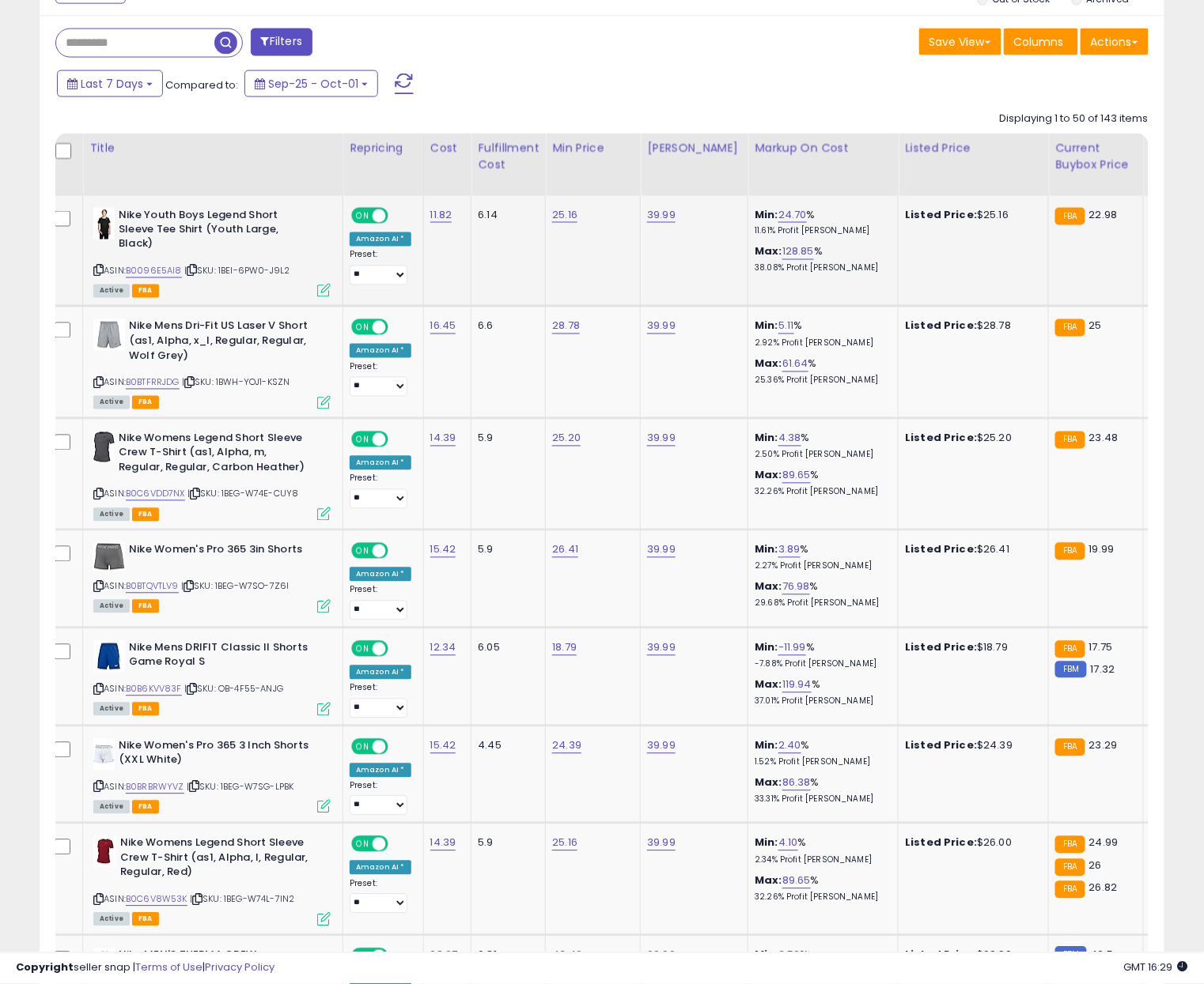
click at [527, 253] on td "6.14" at bounding box center [508, 250] width 74 height 111
click at [190, 271] on icon at bounding box center [192, 270] width 10 height 9
drag, startPoint x: 148, startPoint y: 272, endPoint x: 160, endPoint y: 271, distance: 12.0
click at [149, 272] on link "B0096E5AI8" at bounding box center [154, 270] width 56 height 13
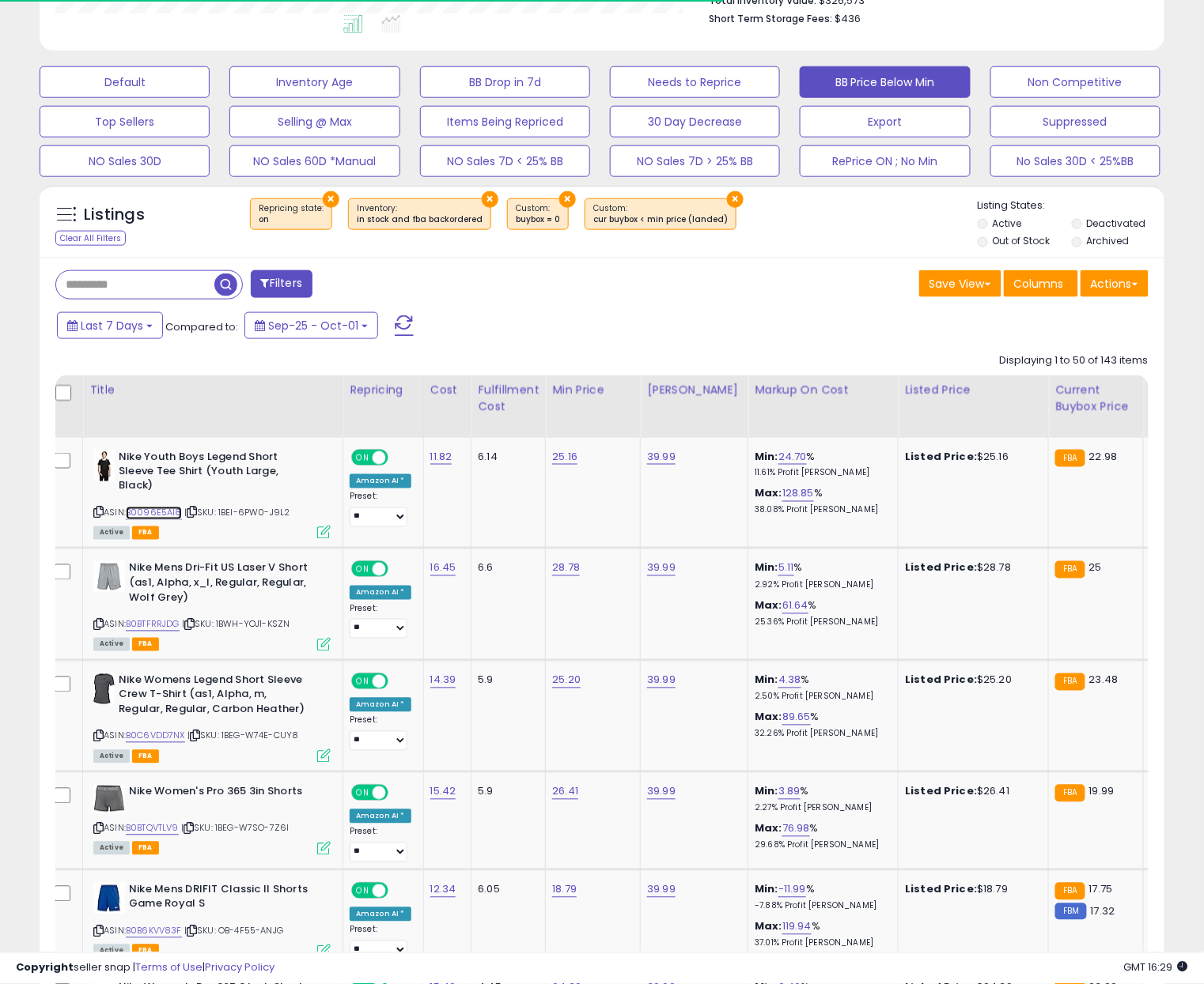
scroll to position [420, 0]
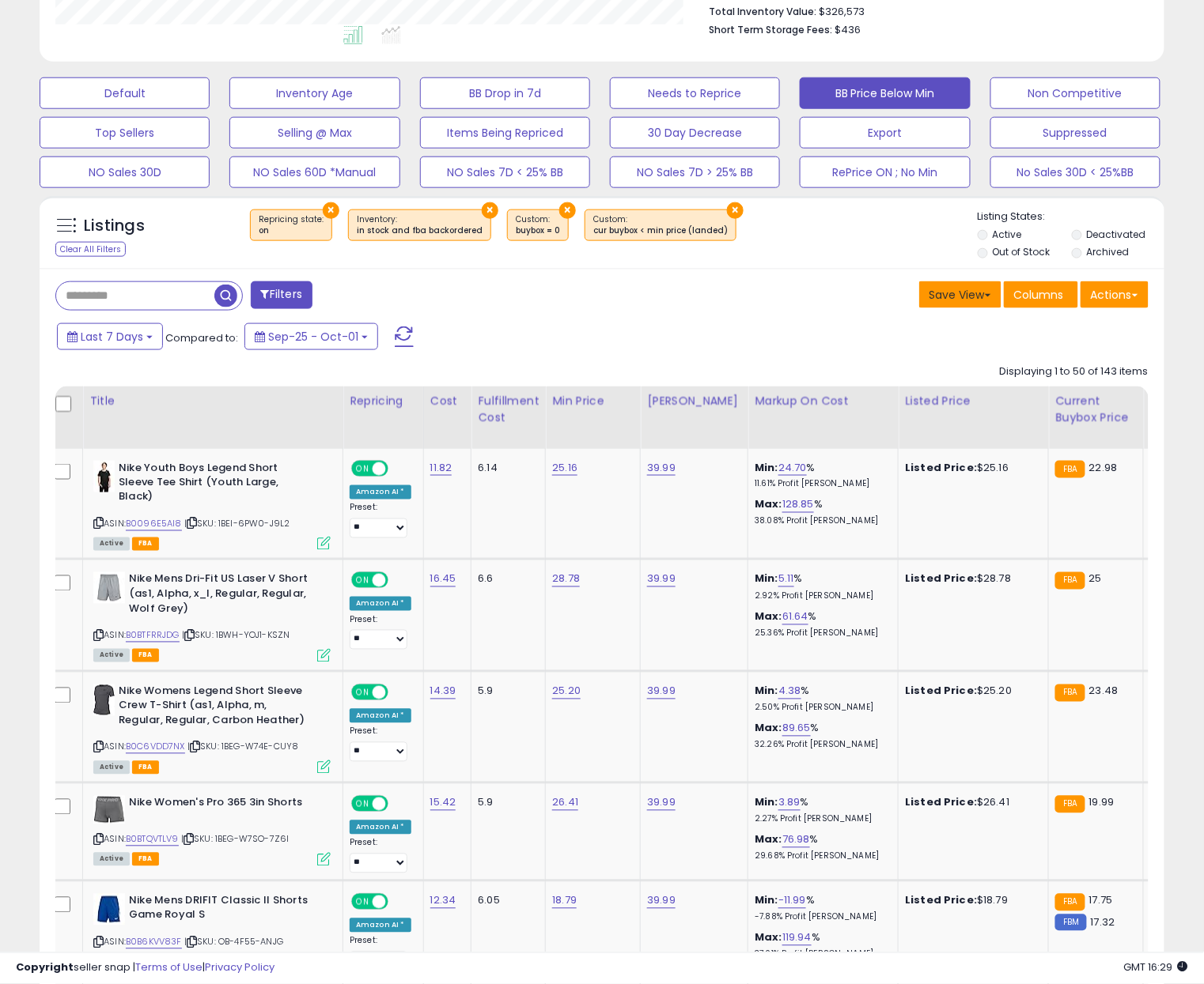
drag, startPoint x: 832, startPoint y: 290, endPoint x: 941, endPoint y: 283, distance: 109.2
click at [841, 290] on div "Save View Save As New View Update Current View Columns Actions Import Import Wa…" at bounding box center [881, 296] width 558 height 31
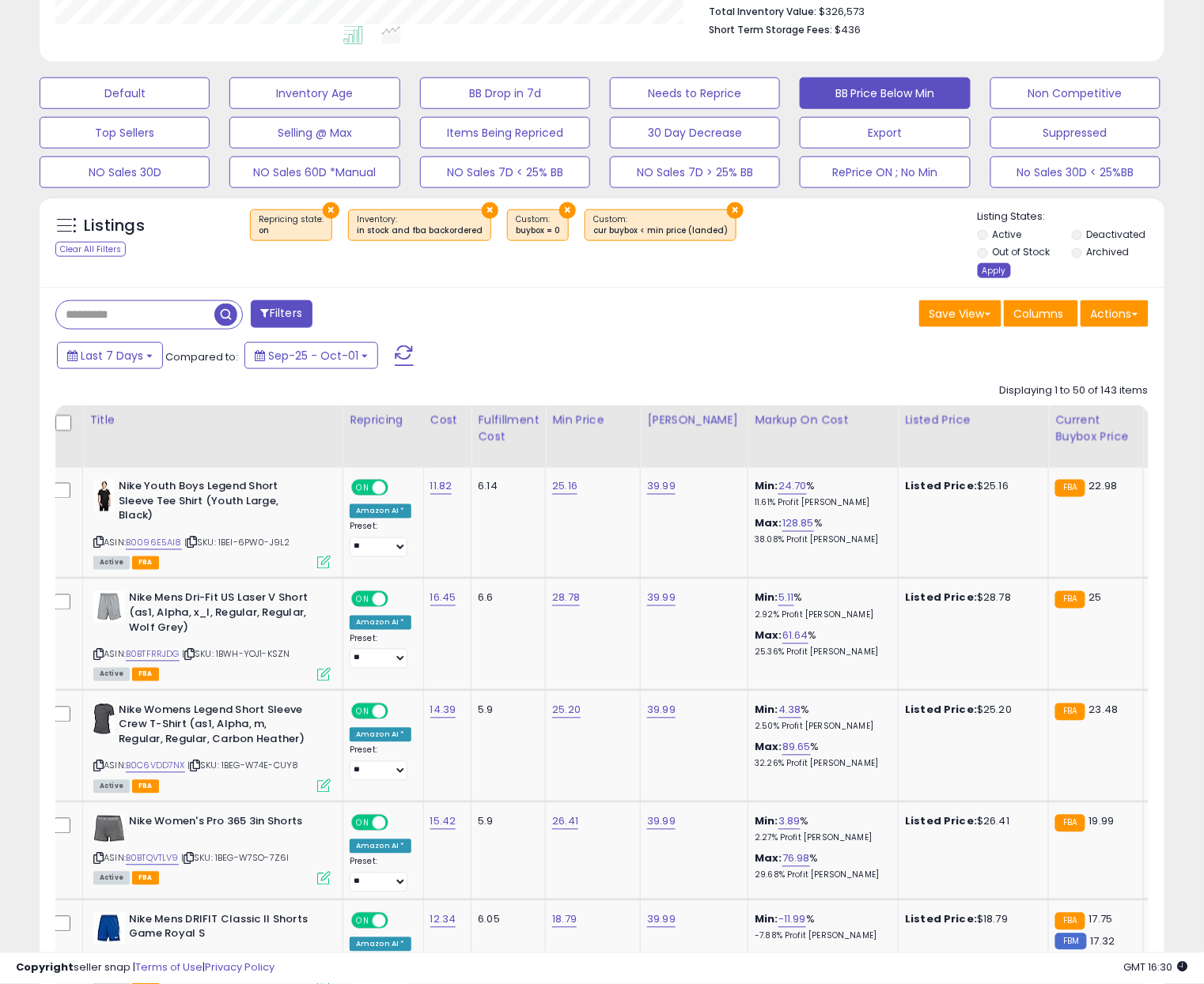
click at [994, 274] on div "Apply" at bounding box center [993, 270] width 33 height 15
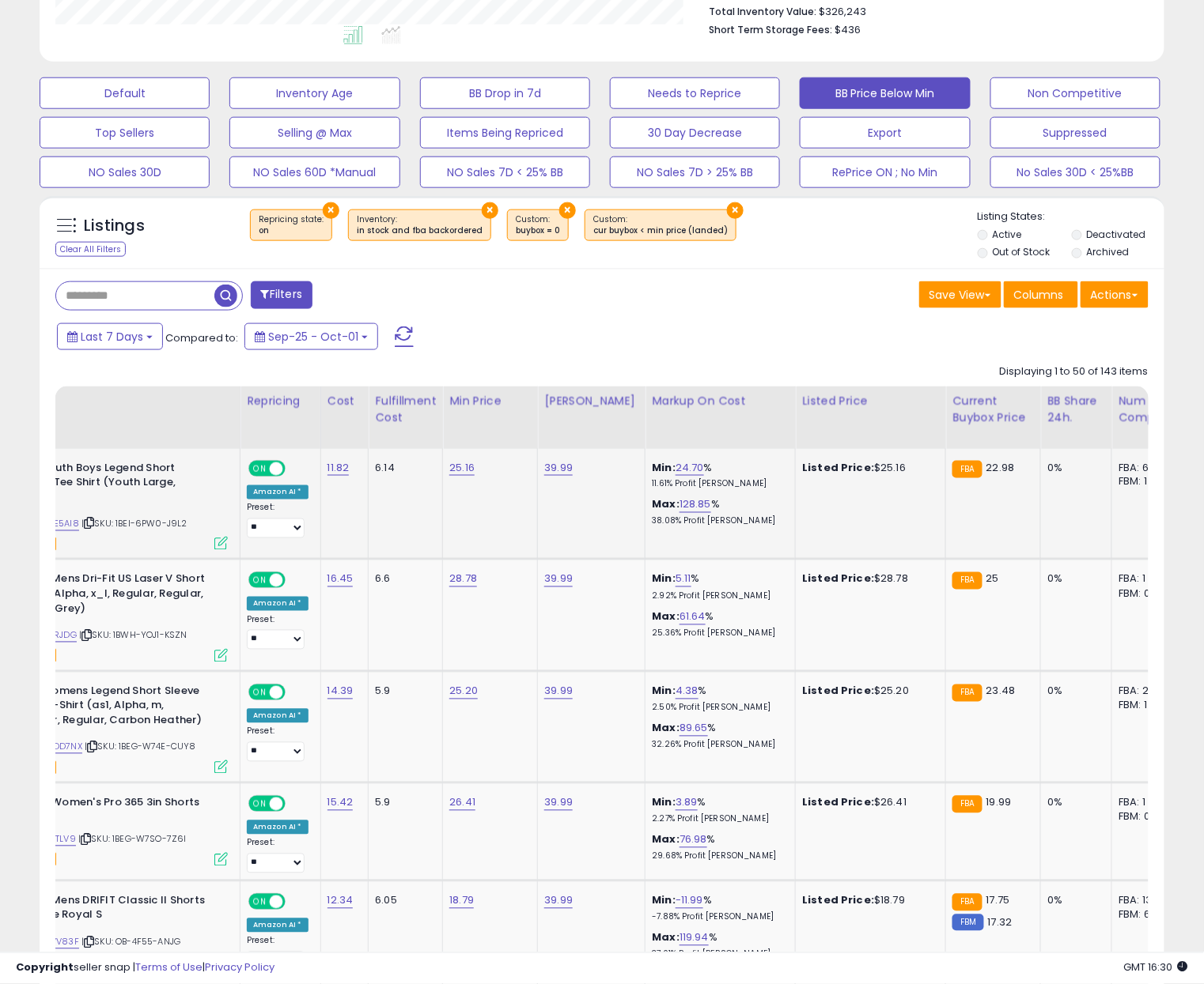
scroll to position [0, 0]
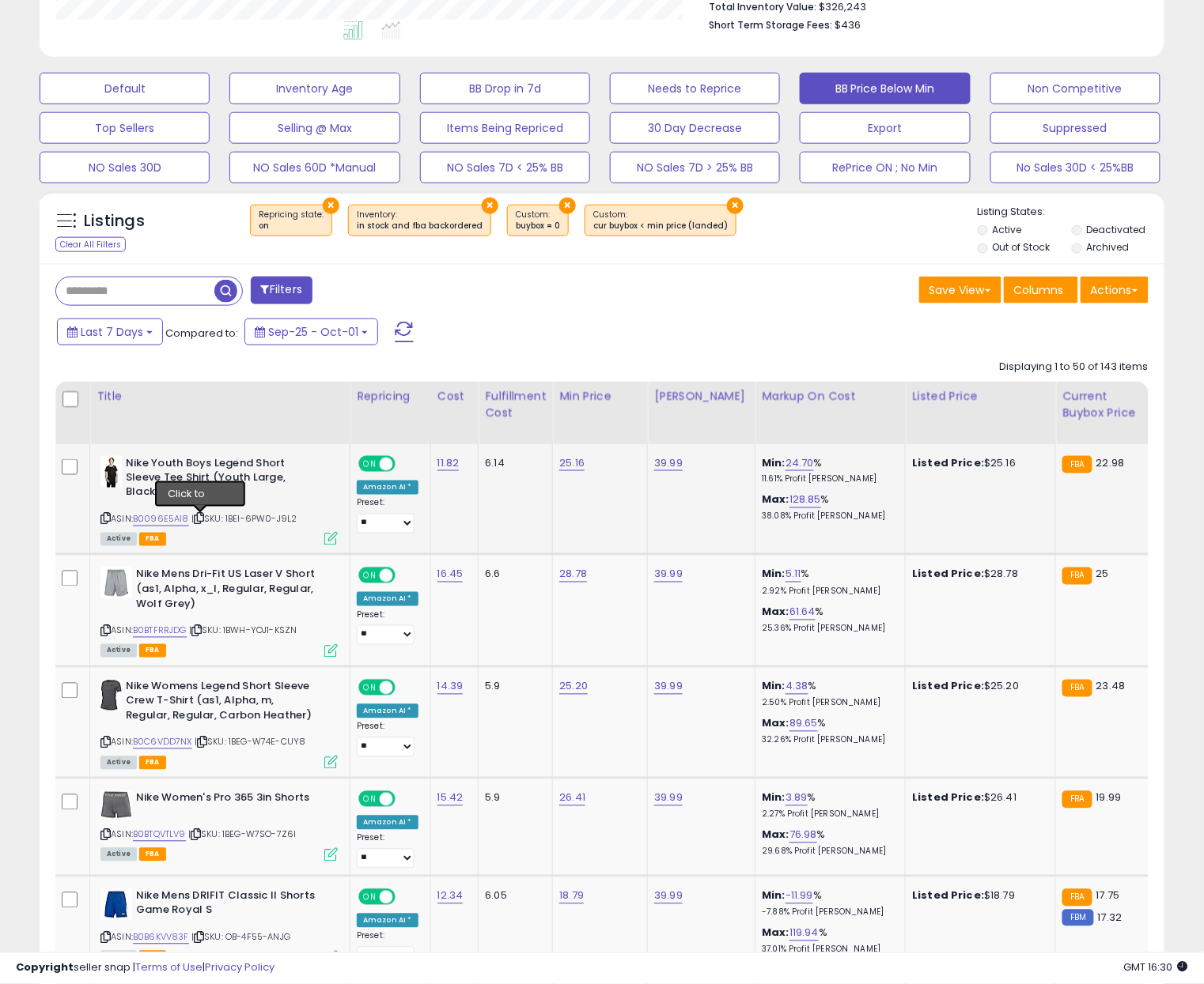
click at [200, 519] on icon at bounding box center [199, 519] width 10 height 9
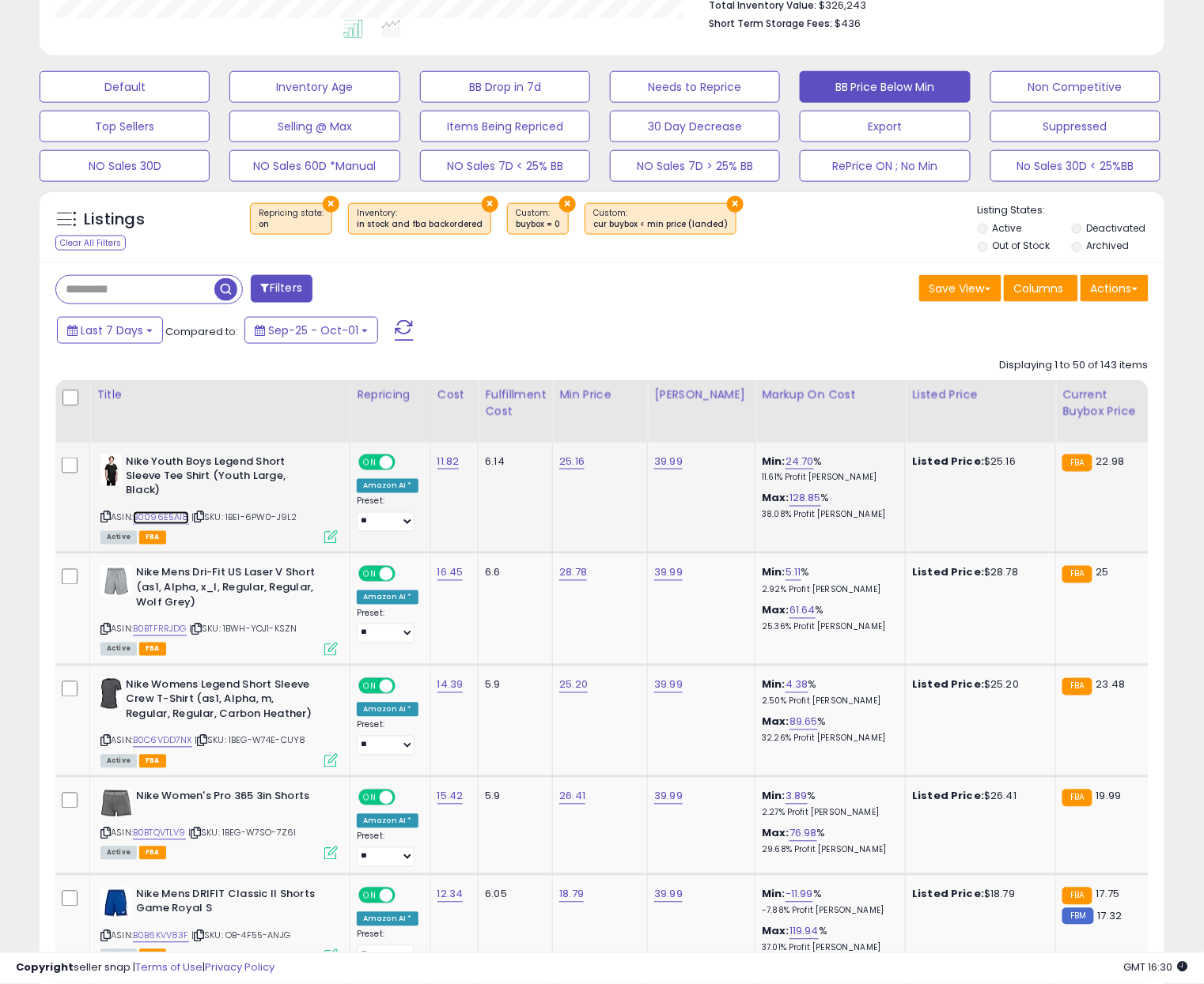
click at [180, 520] on link "B0096E5AI8" at bounding box center [161, 518] width 56 height 13
click at [202, 630] on icon at bounding box center [197, 630] width 10 height 9
click at [166, 631] on link "B0BTFRRJDG" at bounding box center [160, 629] width 54 height 13
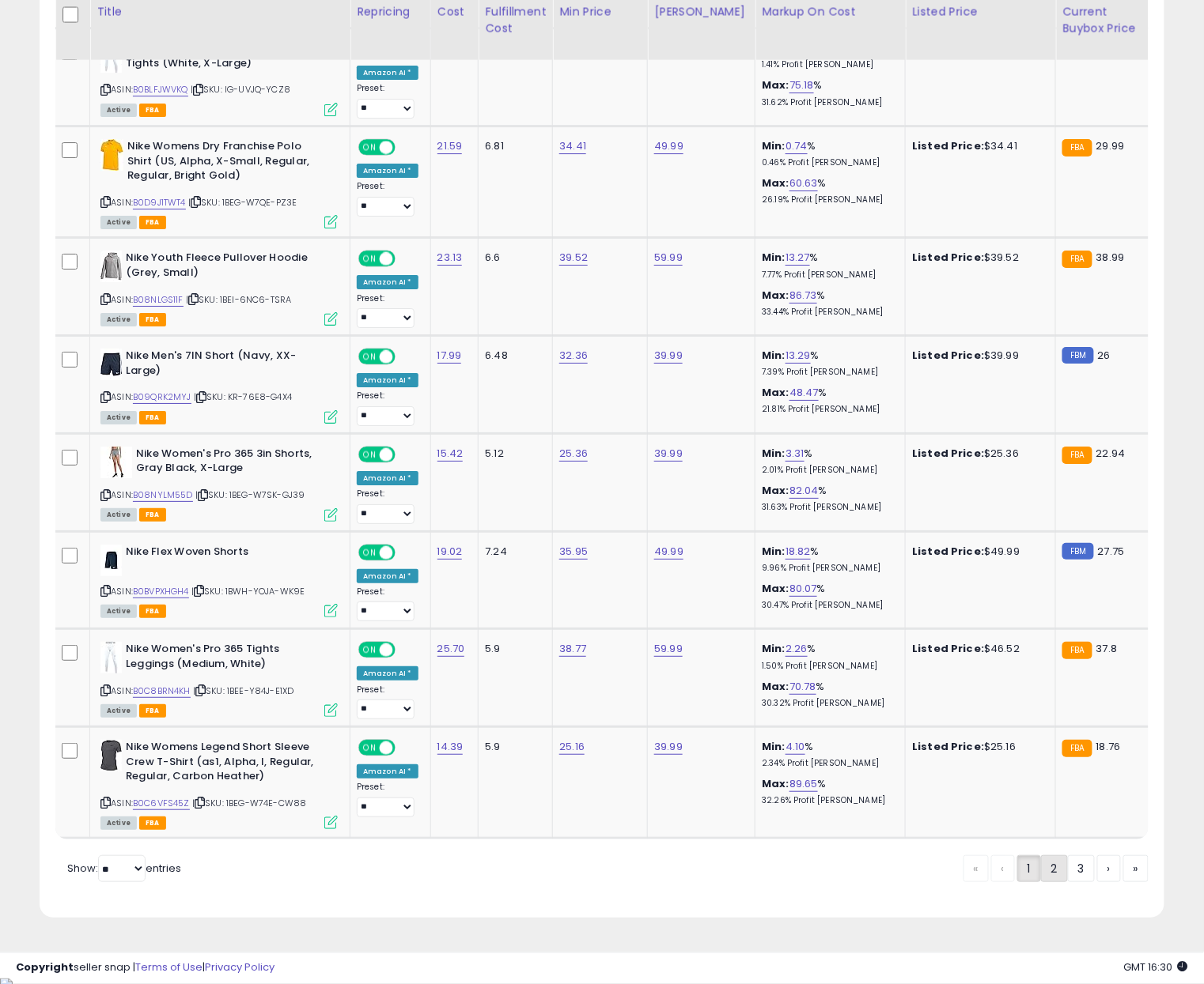
click at [1056, 871] on link "2" at bounding box center [1053, 868] width 27 height 27
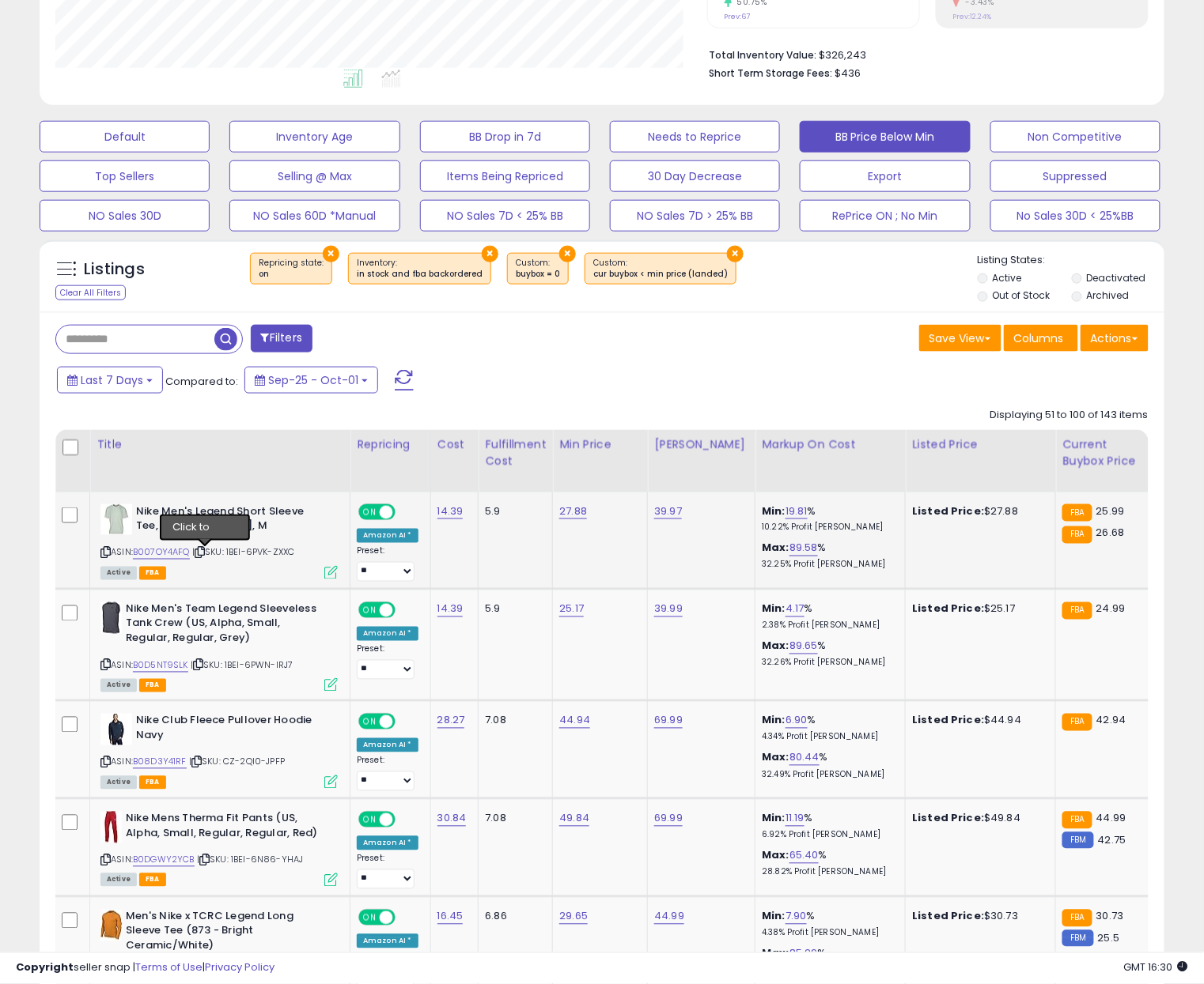
click at [205, 553] on icon at bounding box center [200, 553] width 10 height 9
click at [164, 556] on link "B007OY4AFQ" at bounding box center [161, 552] width 57 height 13
click at [199, 666] on icon at bounding box center [198, 665] width 10 height 9
click at [173, 667] on link "B0D5NT9SLK" at bounding box center [160, 666] width 55 height 13
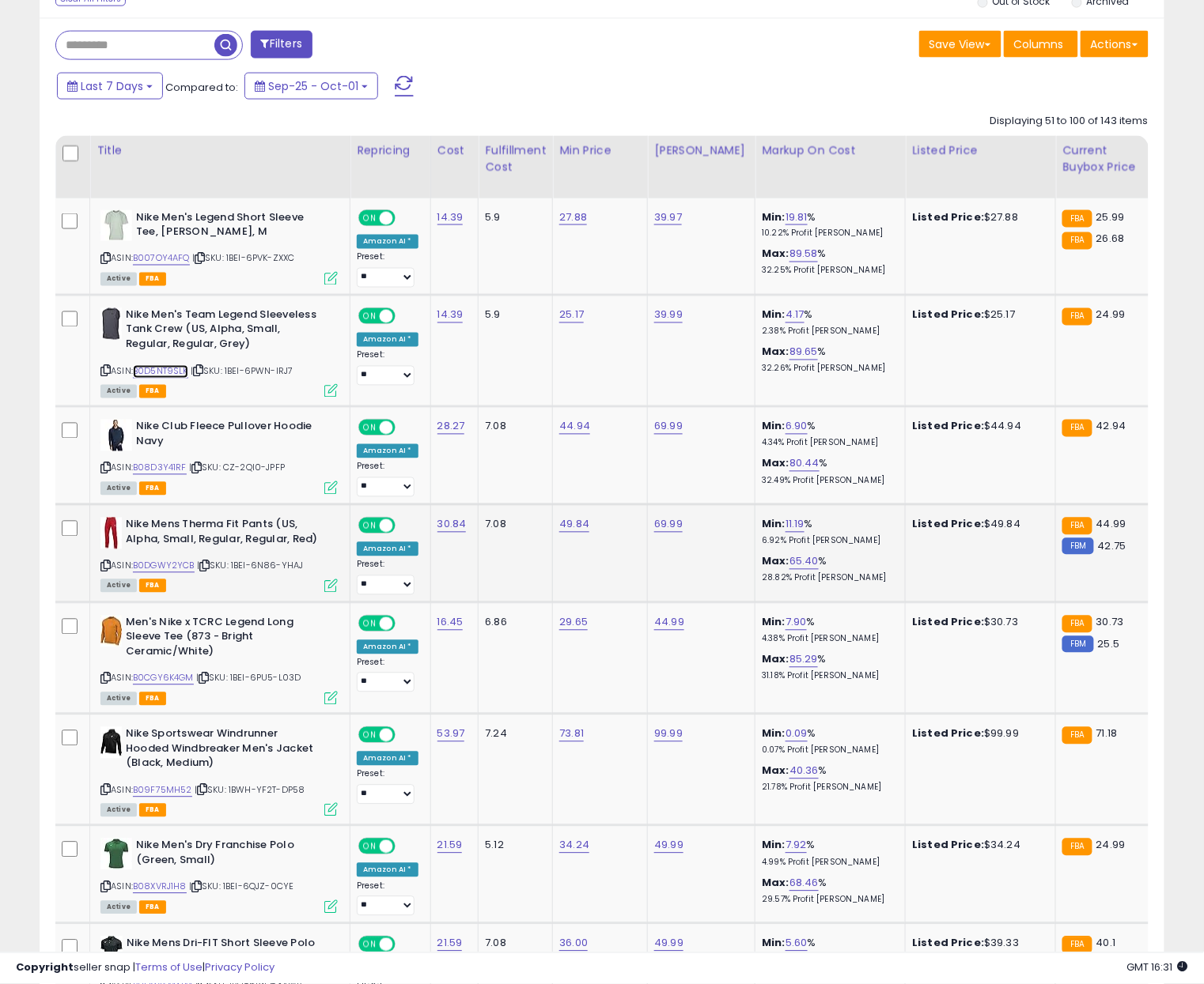
scroll to position [721, 0]
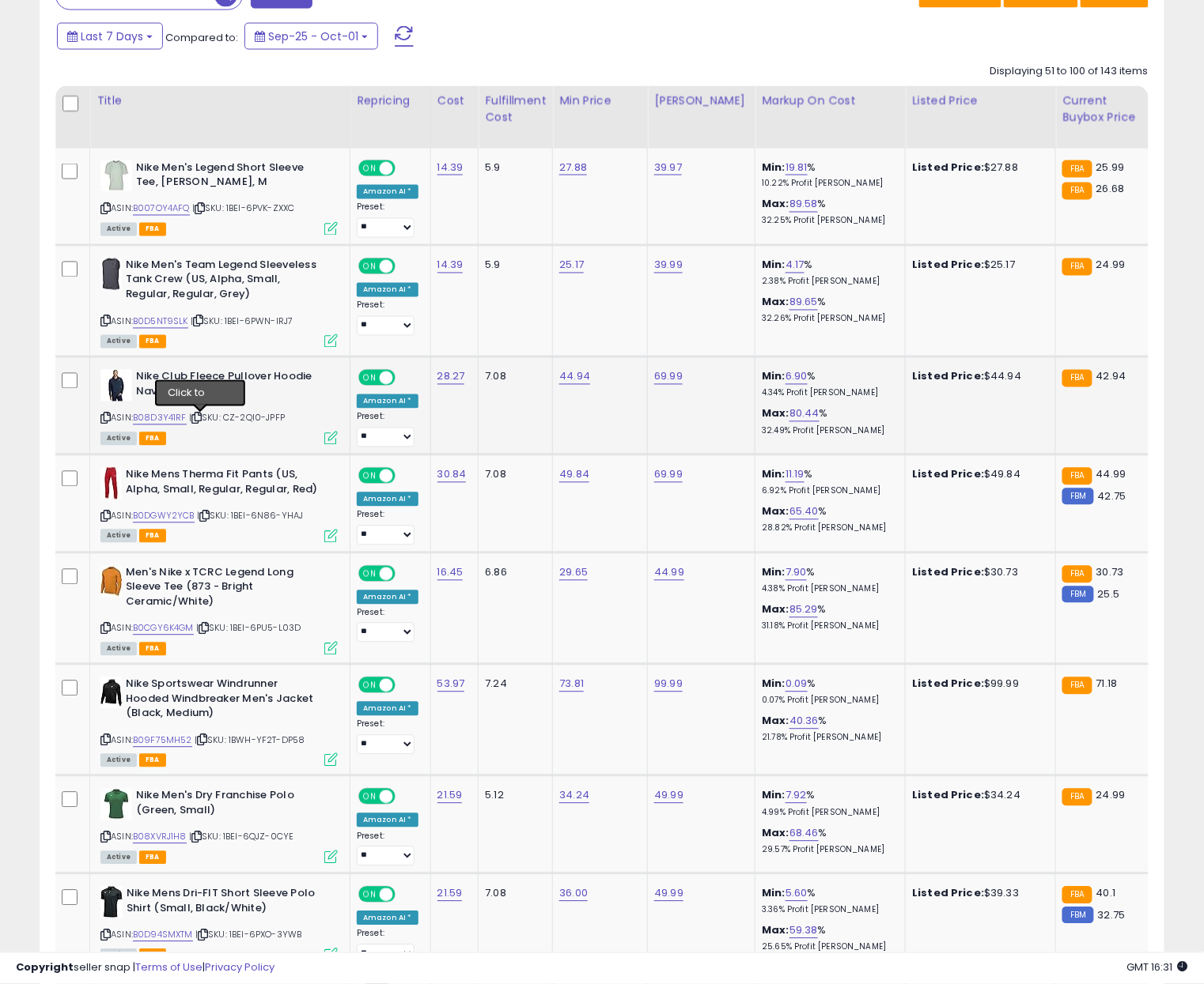
click at [200, 420] on icon at bounding box center [197, 418] width 10 height 9
click at [170, 420] on link "B08D3Y41RF" at bounding box center [160, 418] width 54 height 13
click at [208, 519] on icon at bounding box center [205, 516] width 10 height 9
click at [173, 522] on link "B0DGWY2YCB" at bounding box center [164, 516] width 62 height 13
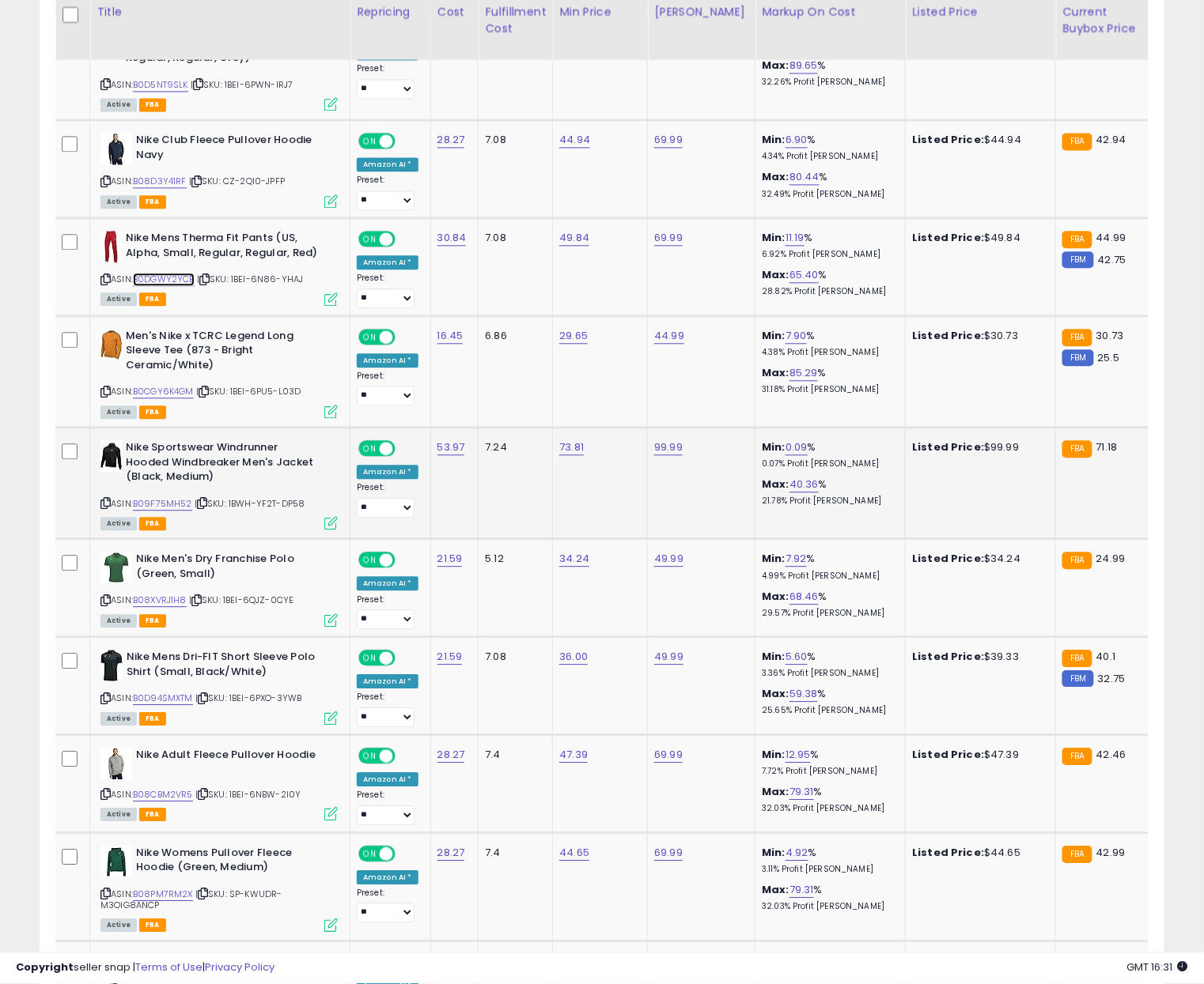
scroll to position [972, 0]
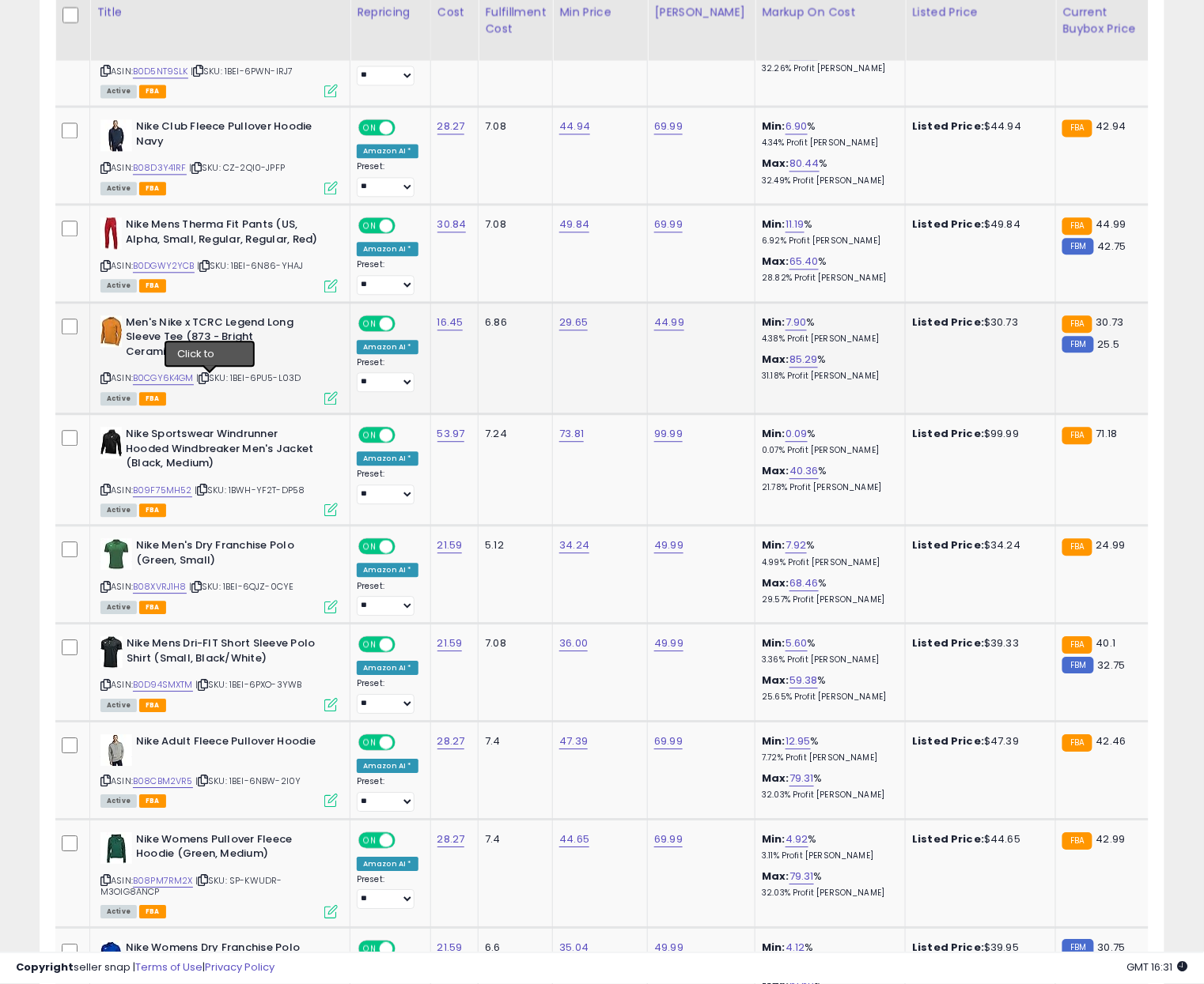
drag, startPoint x: 208, startPoint y: 382, endPoint x: 189, endPoint y: 381, distance: 19.0
click at [208, 382] on icon at bounding box center [204, 378] width 10 height 9
click at [174, 382] on link "B0CGY6K4GM" at bounding box center [163, 377] width 61 height 13
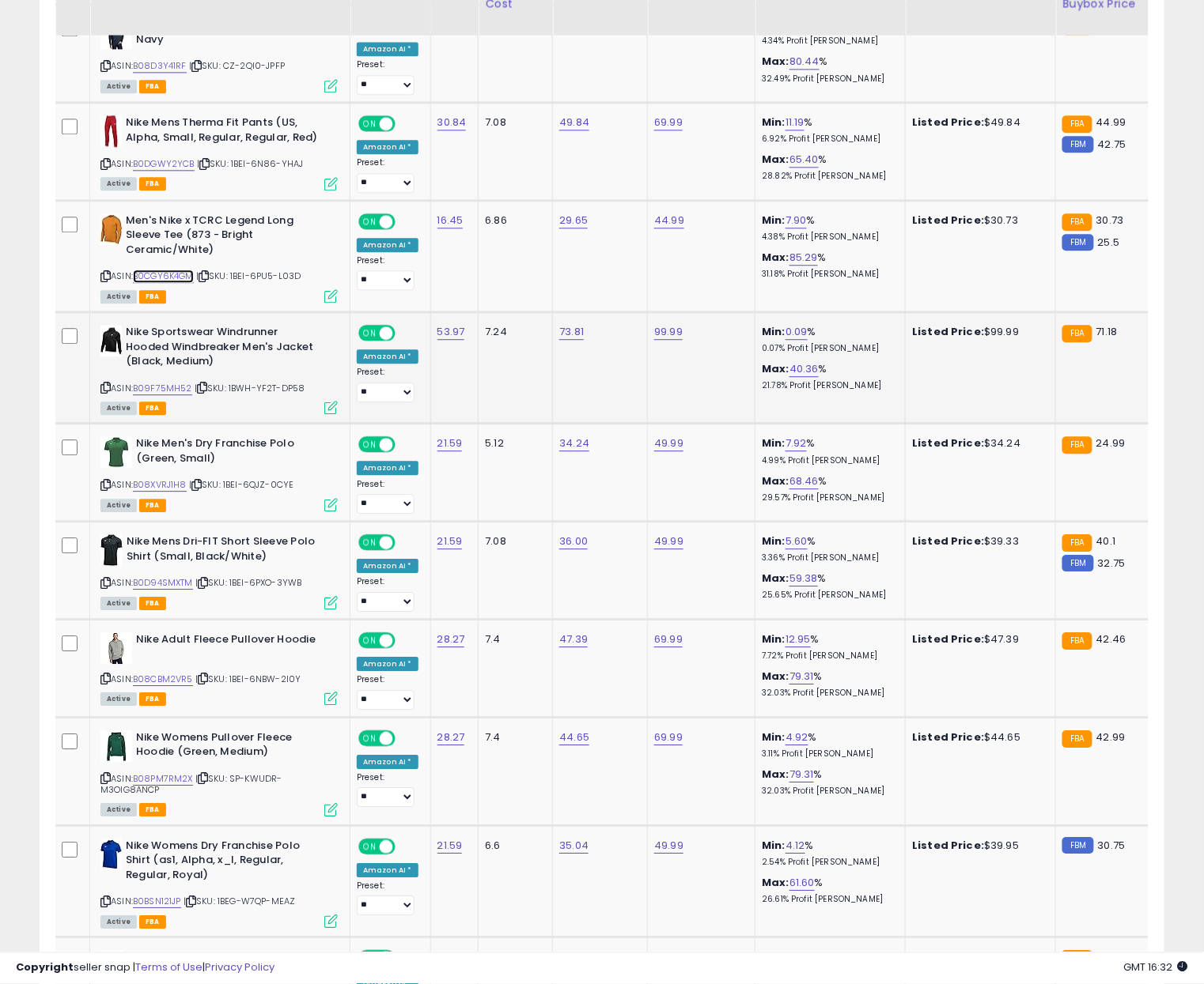
scroll to position [1078, 0]
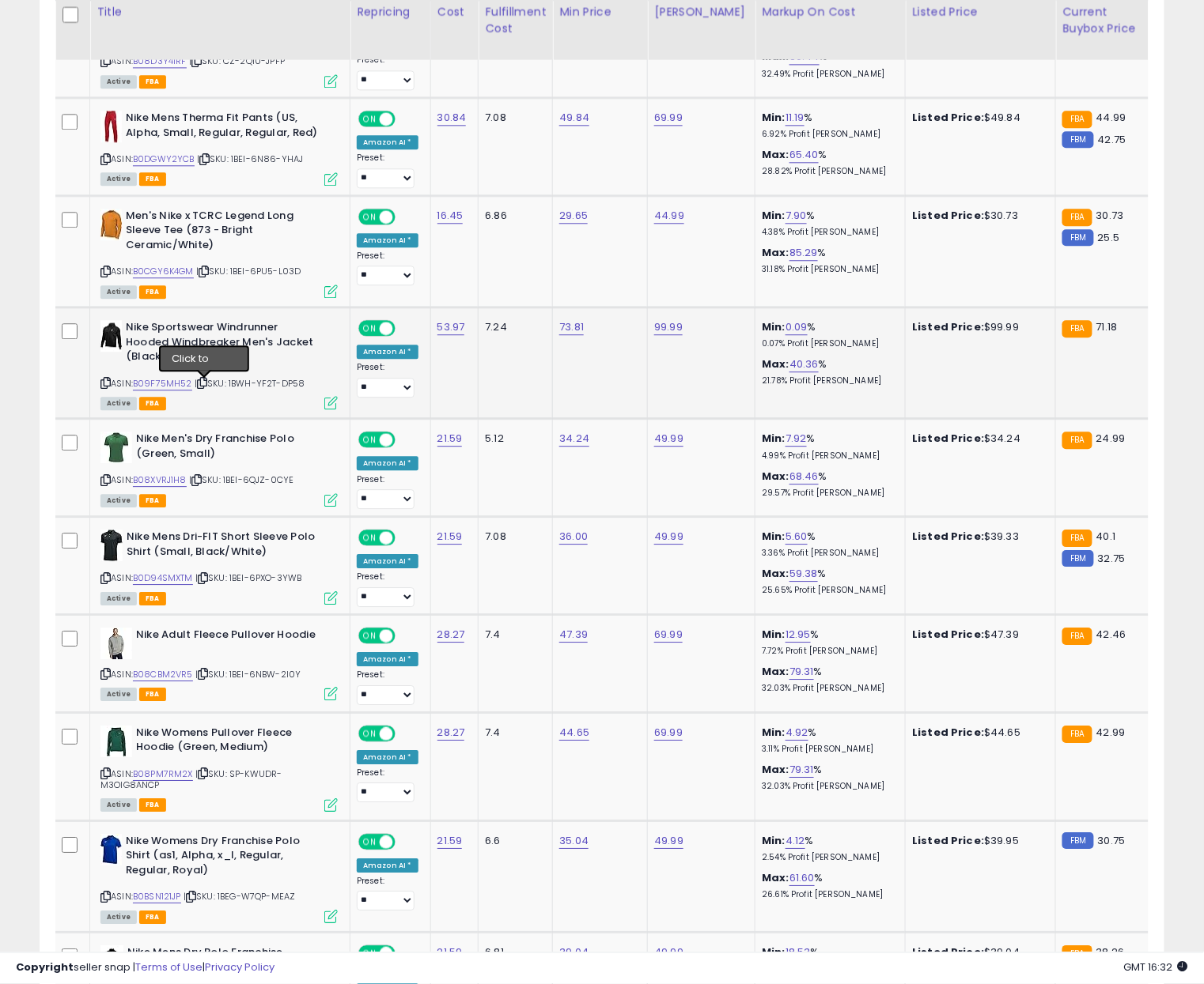
click at [203, 387] on icon at bounding box center [202, 382] width 10 height 9
click at [177, 386] on link "B09F75MH52" at bounding box center [162, 383] width 59 height 13
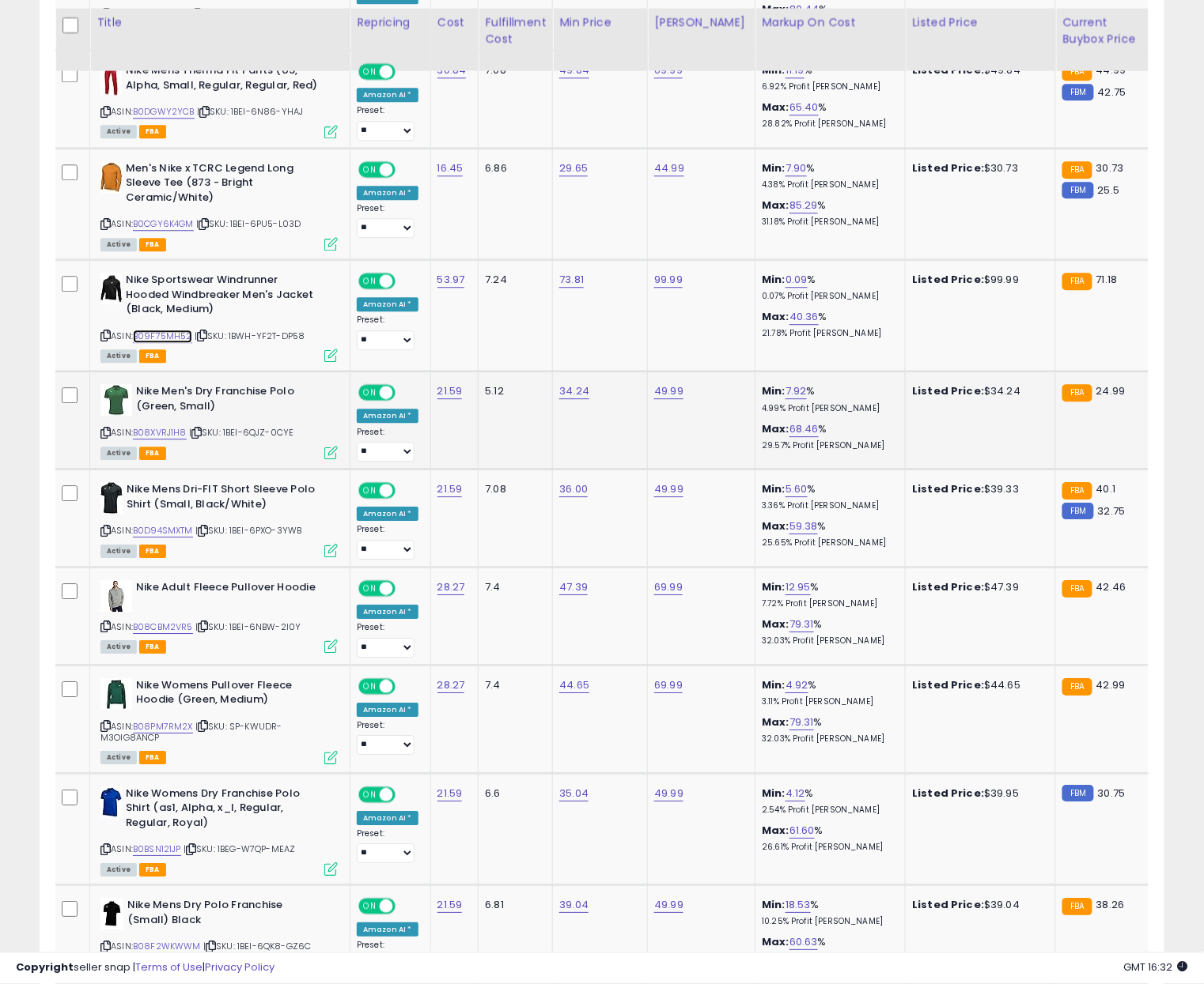
scroll to position [1137, 0]
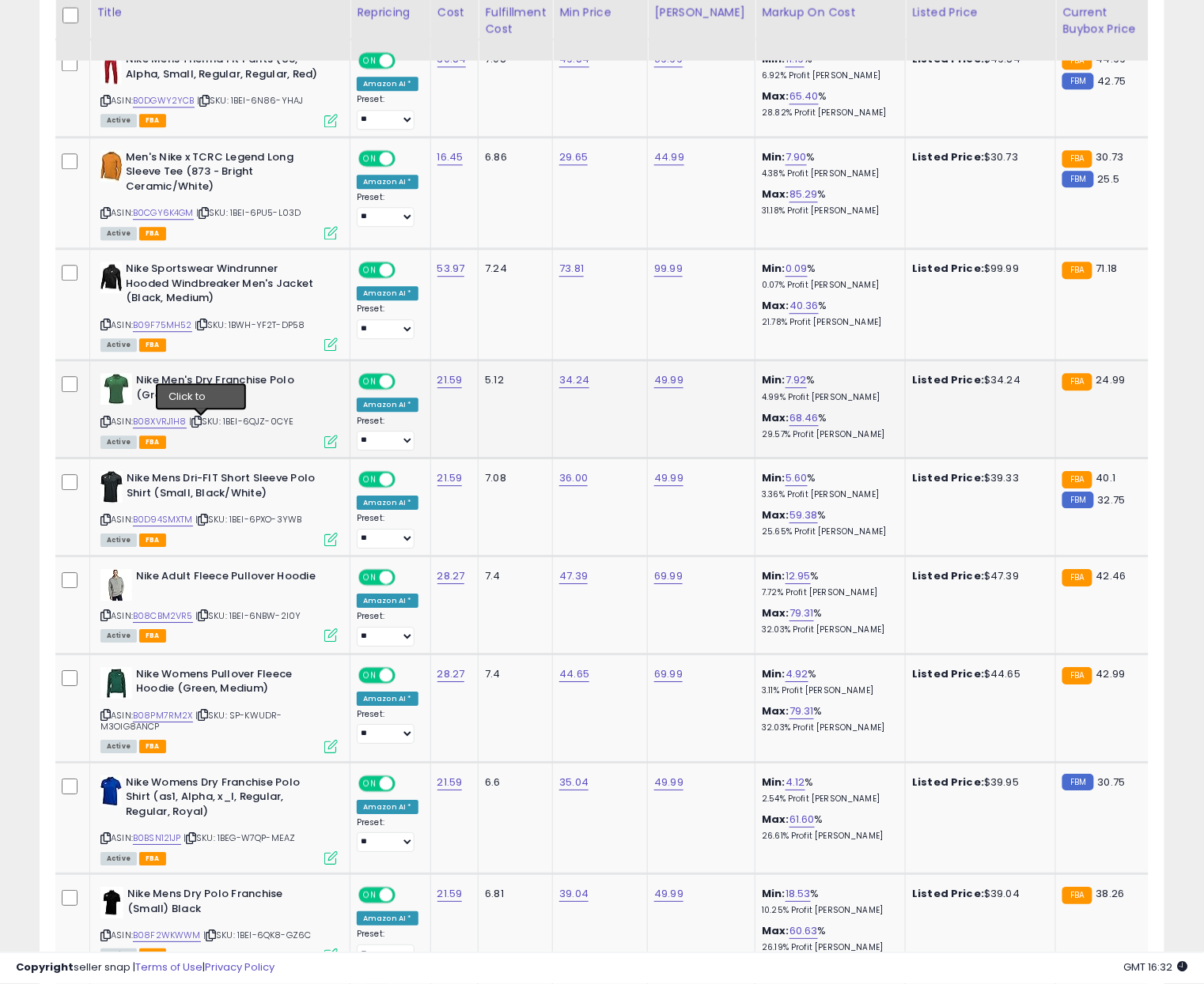
click at [196, 424] on icon at bounding box center [197, 421] width 10 height 9
click at [176, 424] on link "B08XVRJ1H8" at bounding box center [160, 421] width 54 height 13
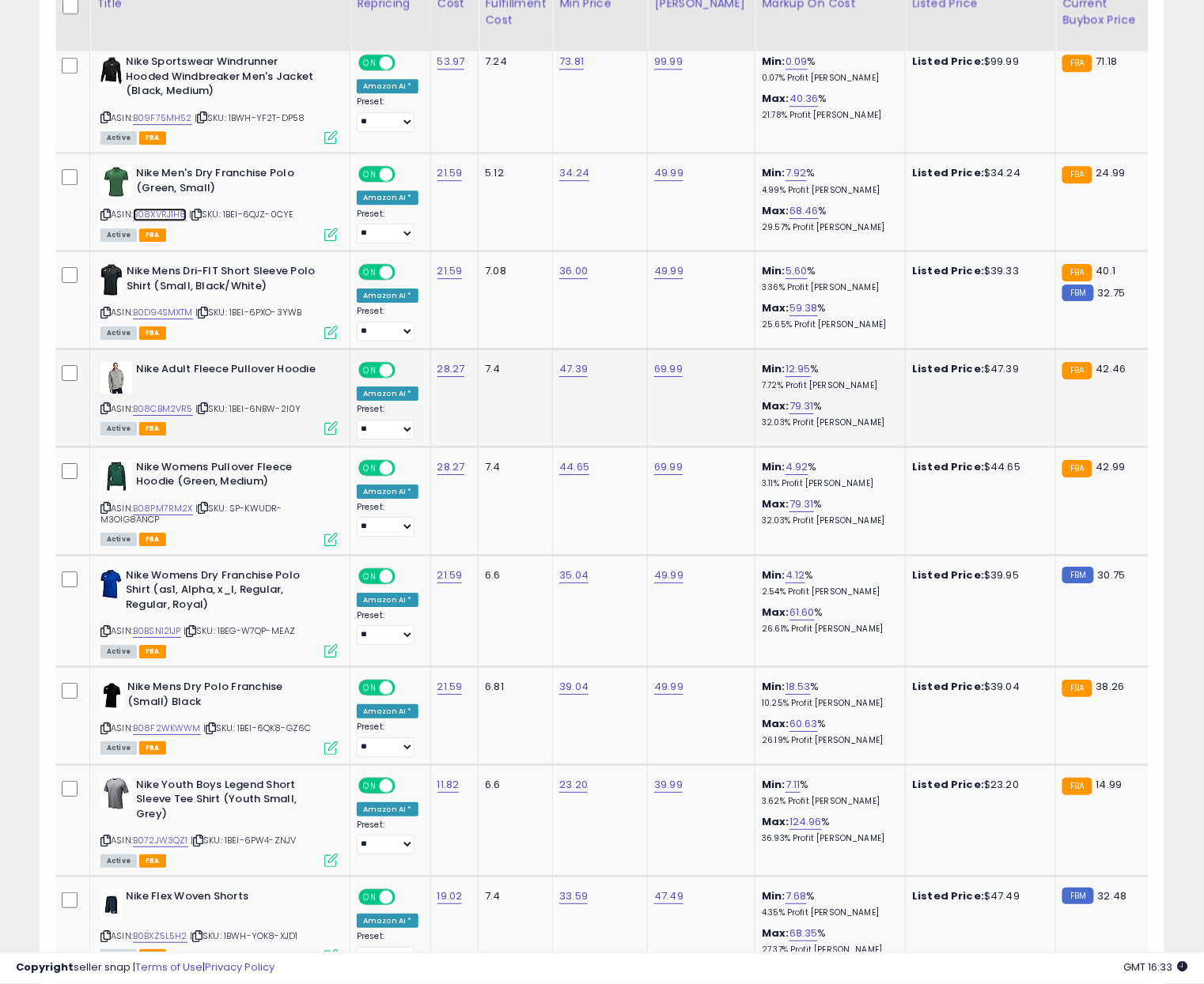
scroll to position [1355, 0]
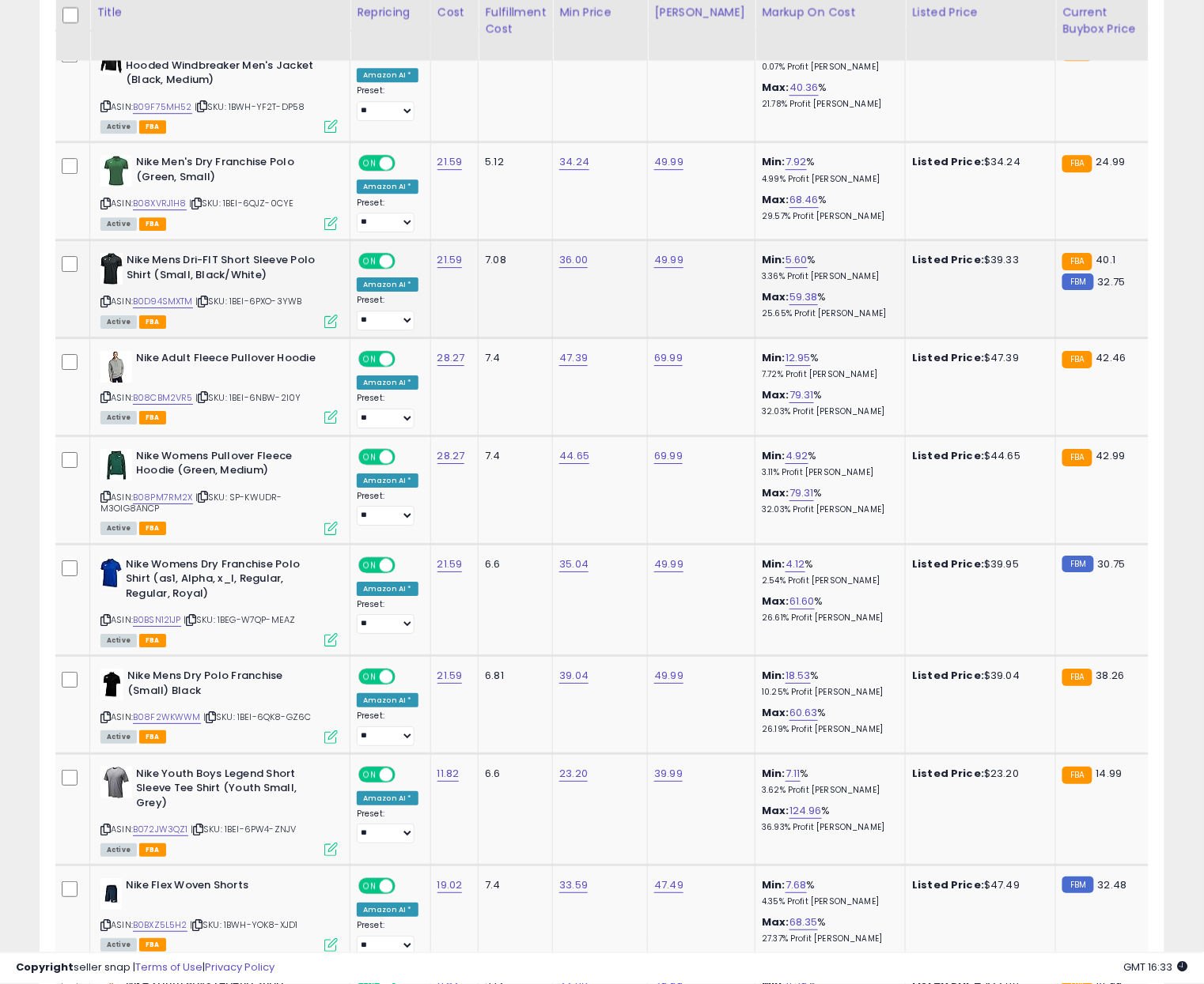
click at [204, 306] on icon at bounding box center [203, 301] width 10 height 9
click at [208, 305] on icon at bounding box center [203, 301] width 10 height 9
click at [181, 302] on link "B0D94SMXTM" at bounding box center [163, 300] width 60 height 13
click at [207, 400] on icon at bounding box center [203, 397] width 10 height 9
click at [179, 398] on link "B08CBM2VR5" at bounding box center [163, 397] width 60 height 13
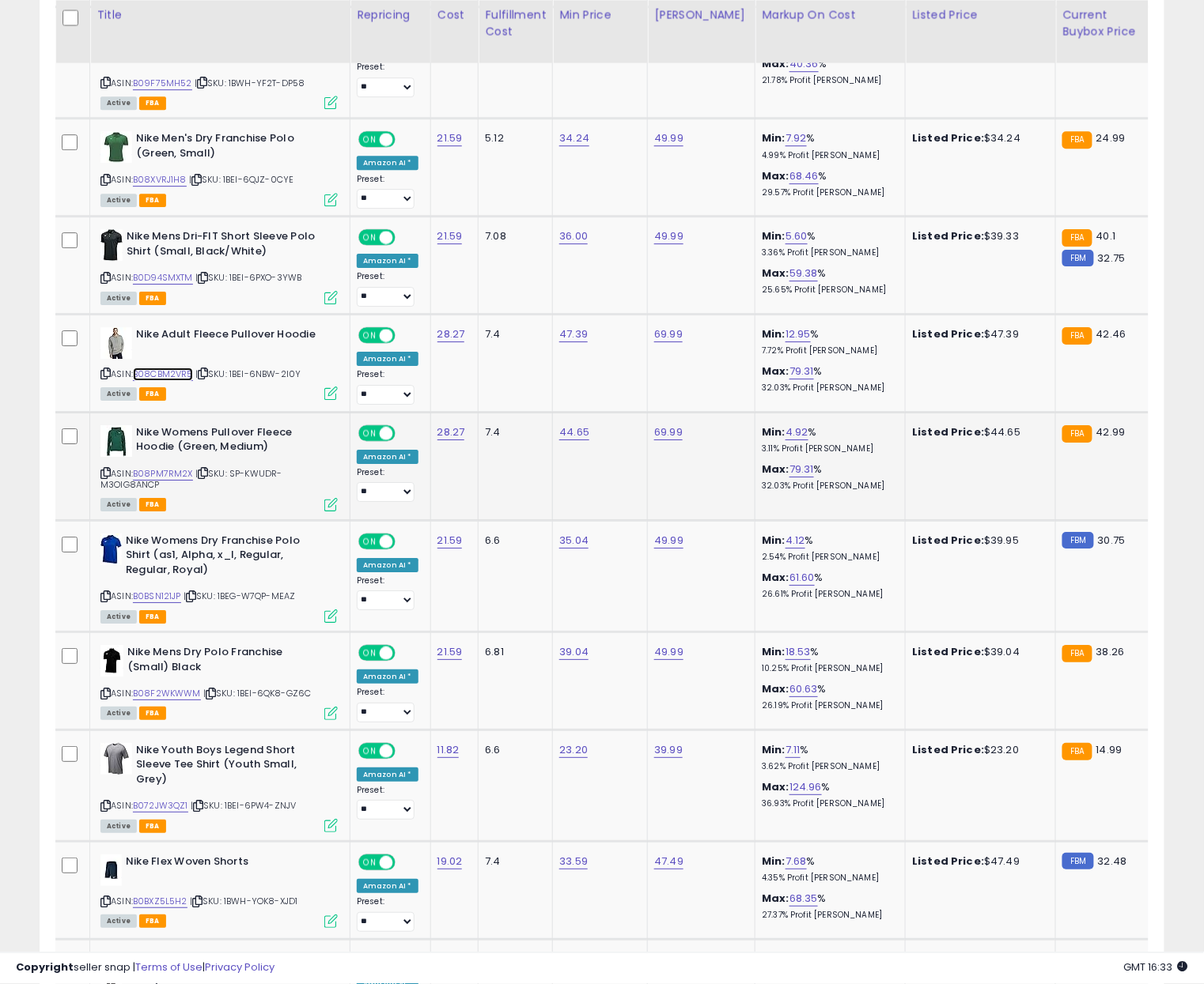
scroll to position [1382, 0]
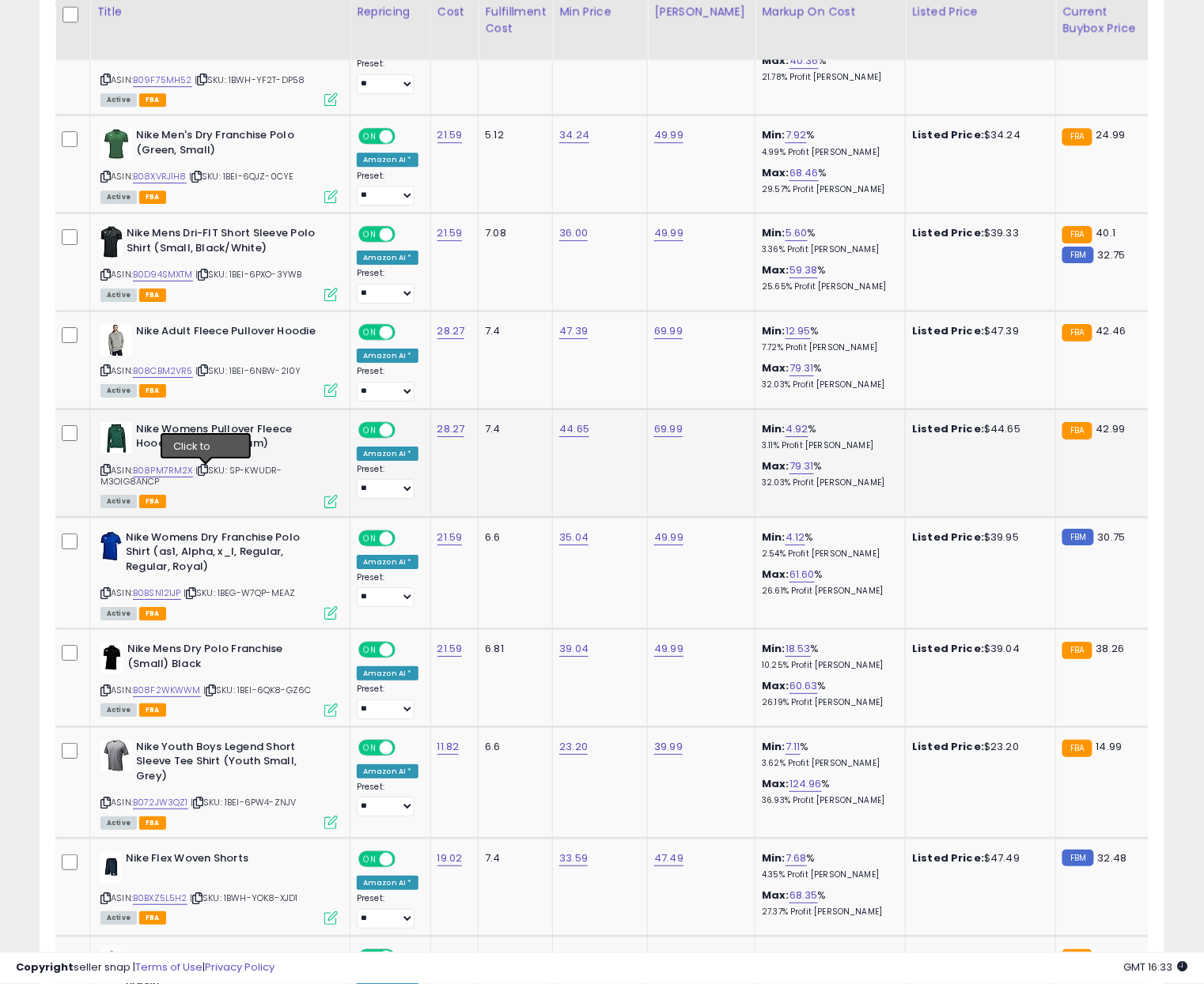
click at [205, 472] on icon at bounding box center [203, 470] width 10 height 9
click at [172, 471] on link "B08PM7RM2X" at bounding box center [163, 470] width 60 height 13
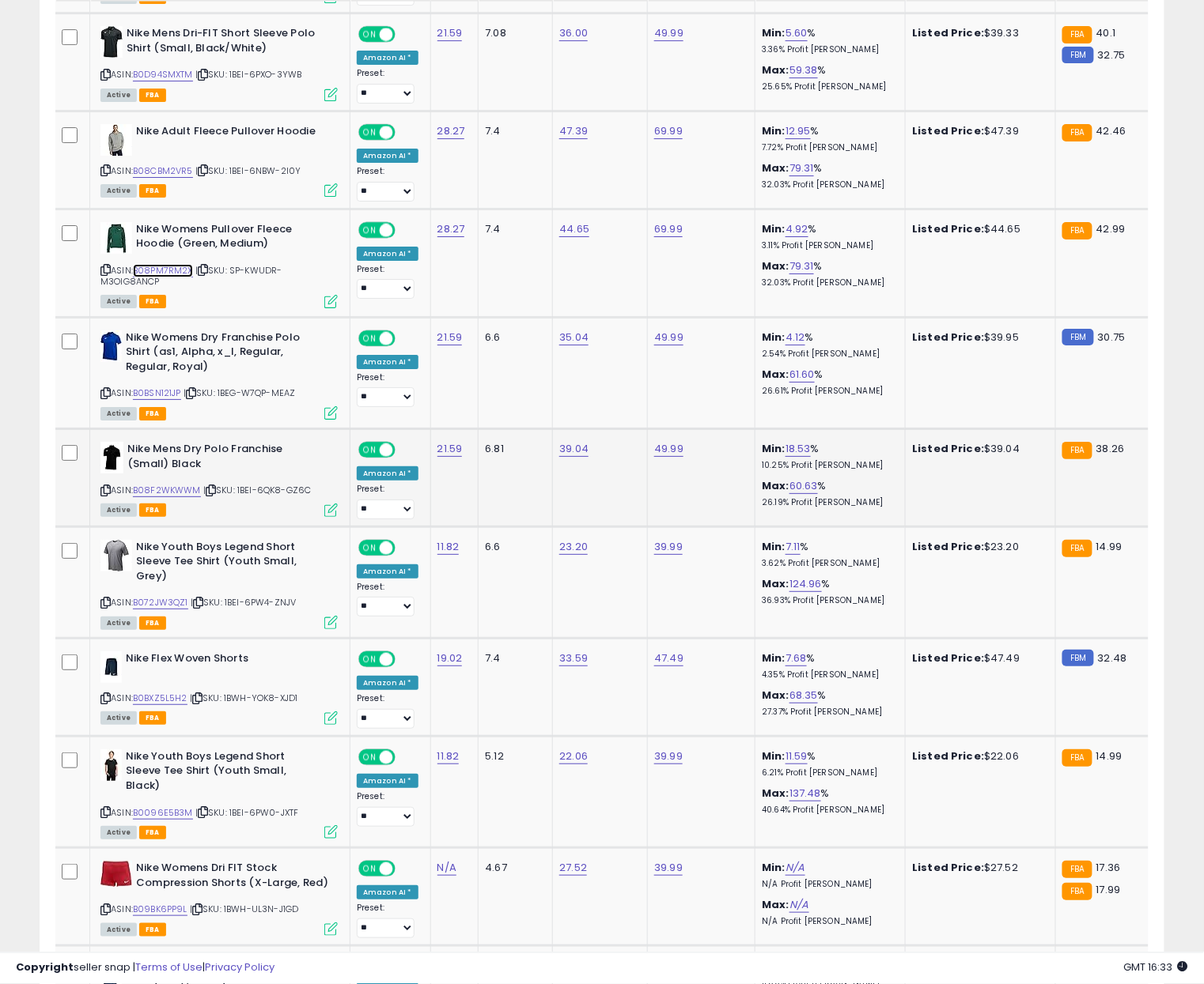
scroll to position [1611, 0]
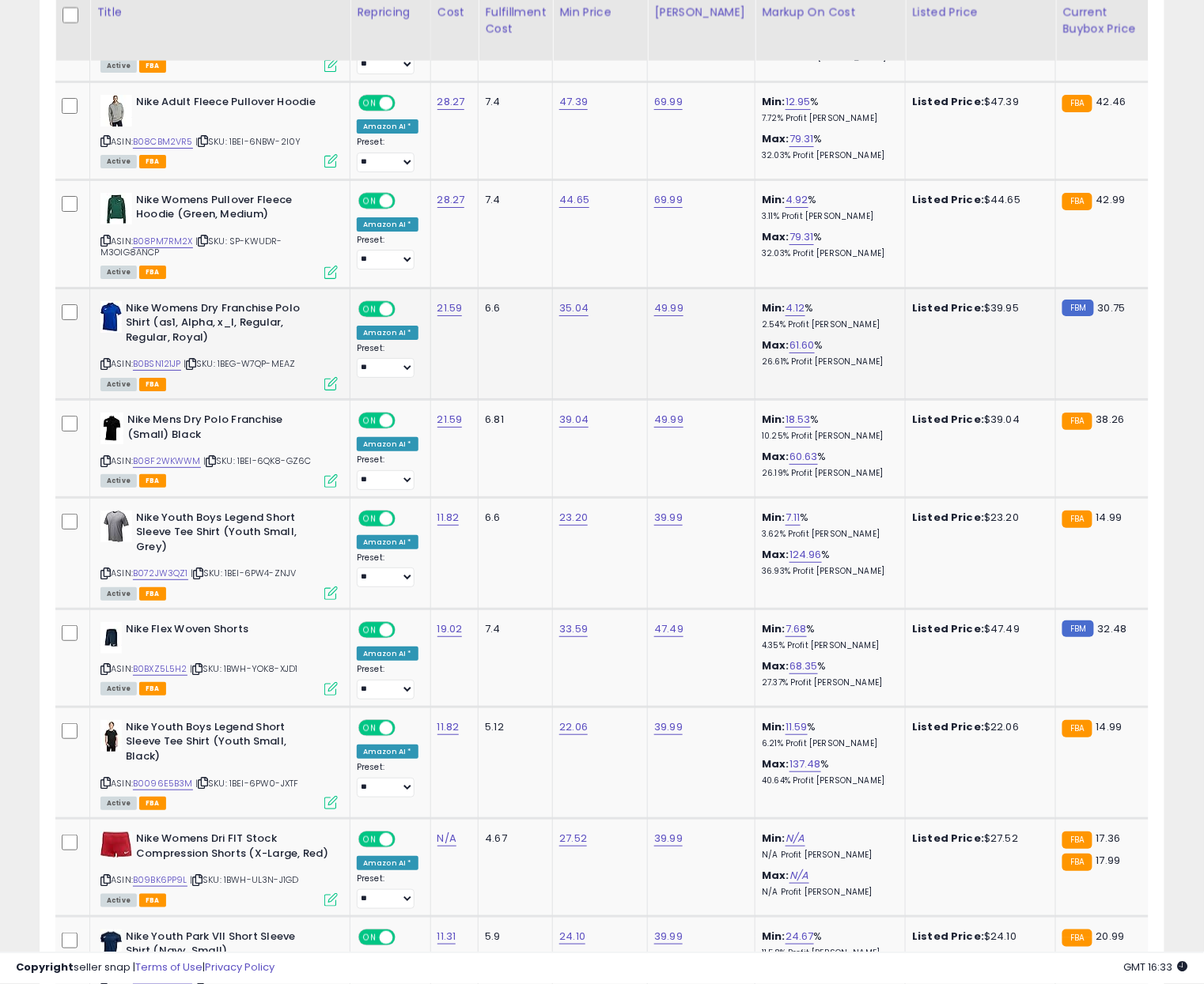
drag, startPoint x: 197, startPoint y: 367, endPoint x: 186, endPoint y: 366, distance: 11.0
click at [196, 367] on icon at bounding box center [191, 363] width 10 height 9
drag, startPoint x: 166, startPoint y: 367, endPoint x: 175, endPoint y: 367, distance: 9.0
click at [167, 367] on link "B0BSN121JP" at bounding box center [157, 363] width 48 height 13
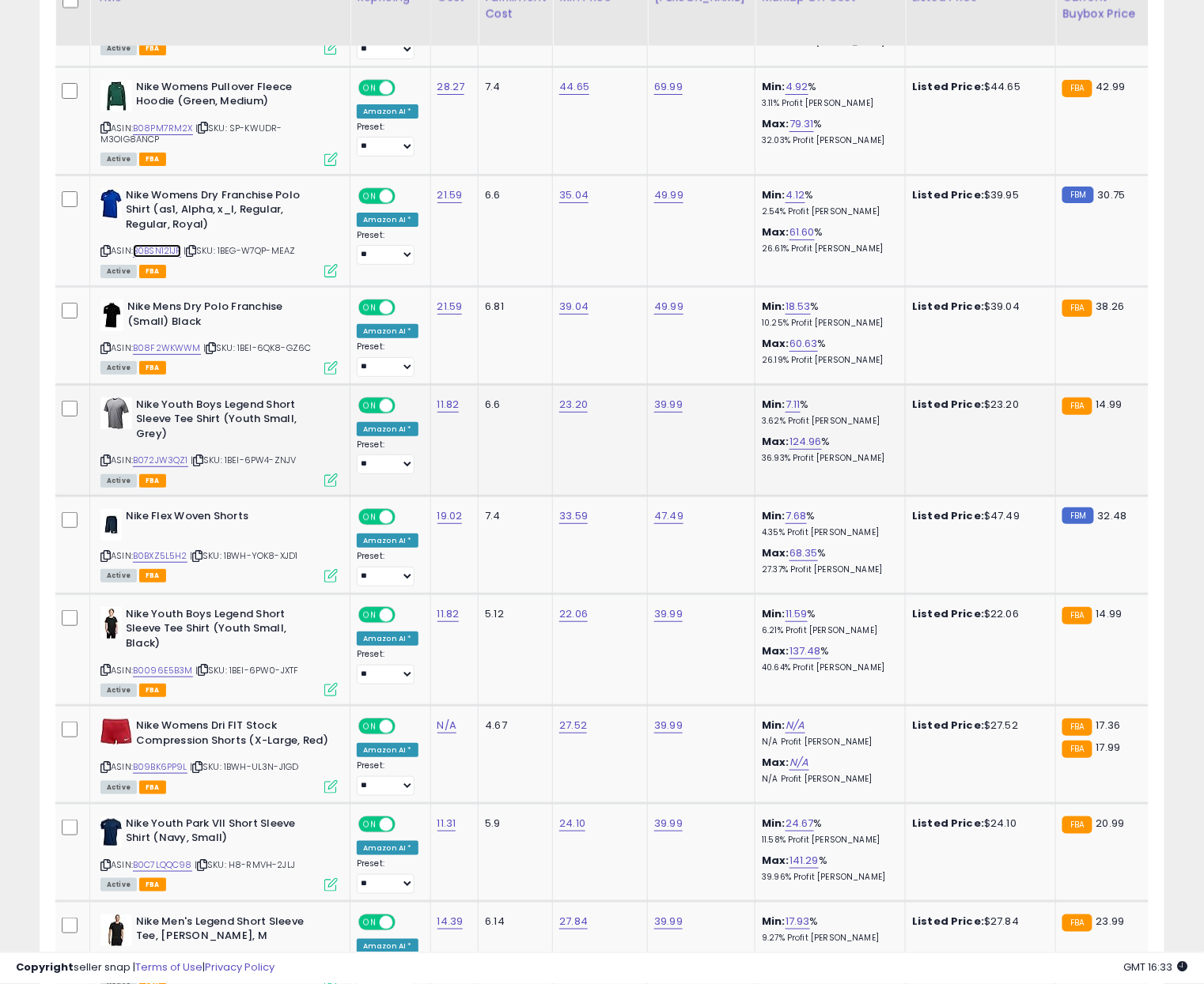
scroll to position [1739, 0]
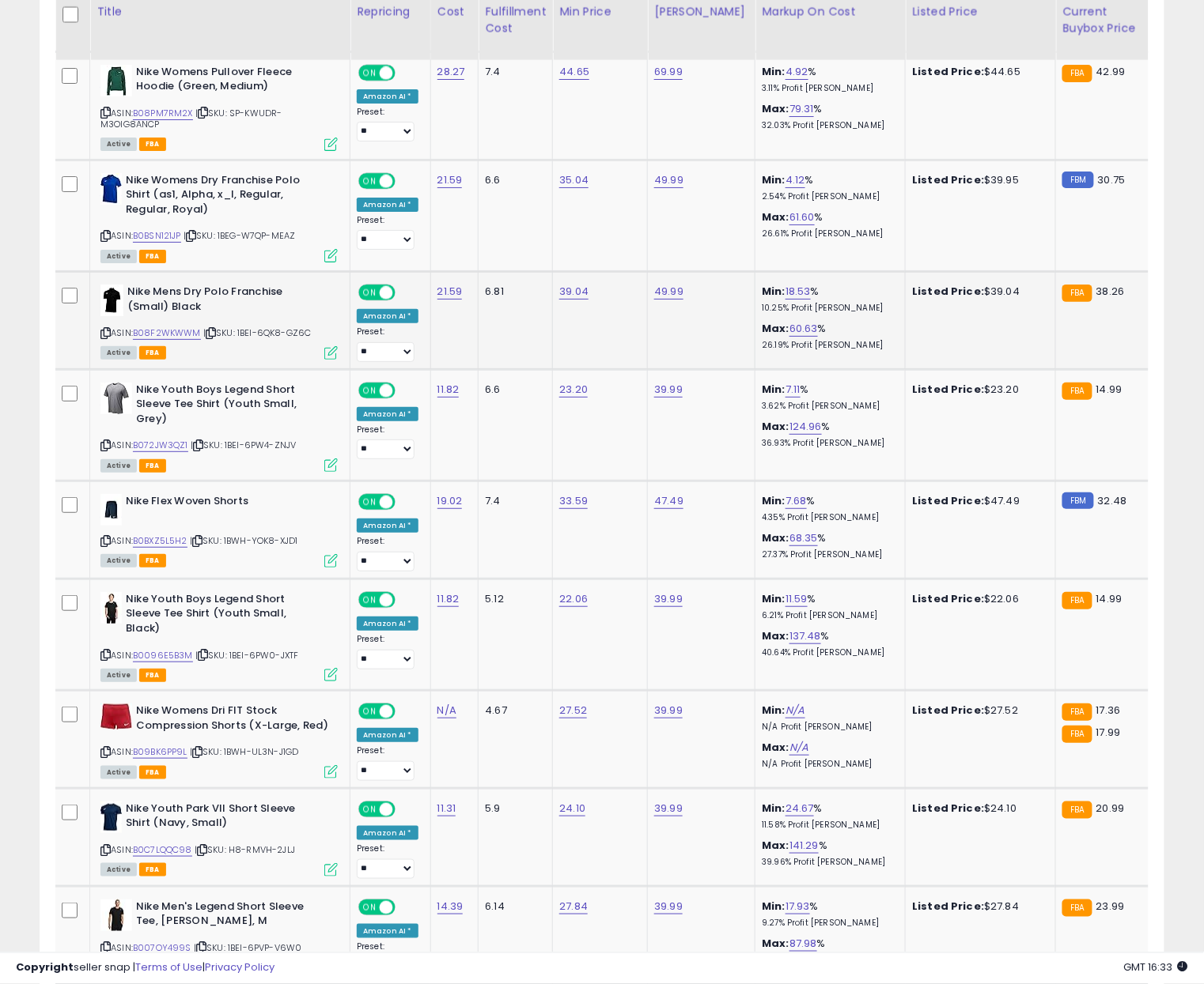
click at [210, 335] on icon at bounding box center [211, 333] width 10 height 9
drag, startPoint x: 184, startPoint y: 334, endPoint x: 201, endPoint y: 334, distance: 17.0
click at [185, 334] on link "B08F2WKWWM" at bounding box center [167, 332] width 68 height 13
click at [192, 458] on div "Active FBA" at bounding box center [220, 463] width 238 height 11
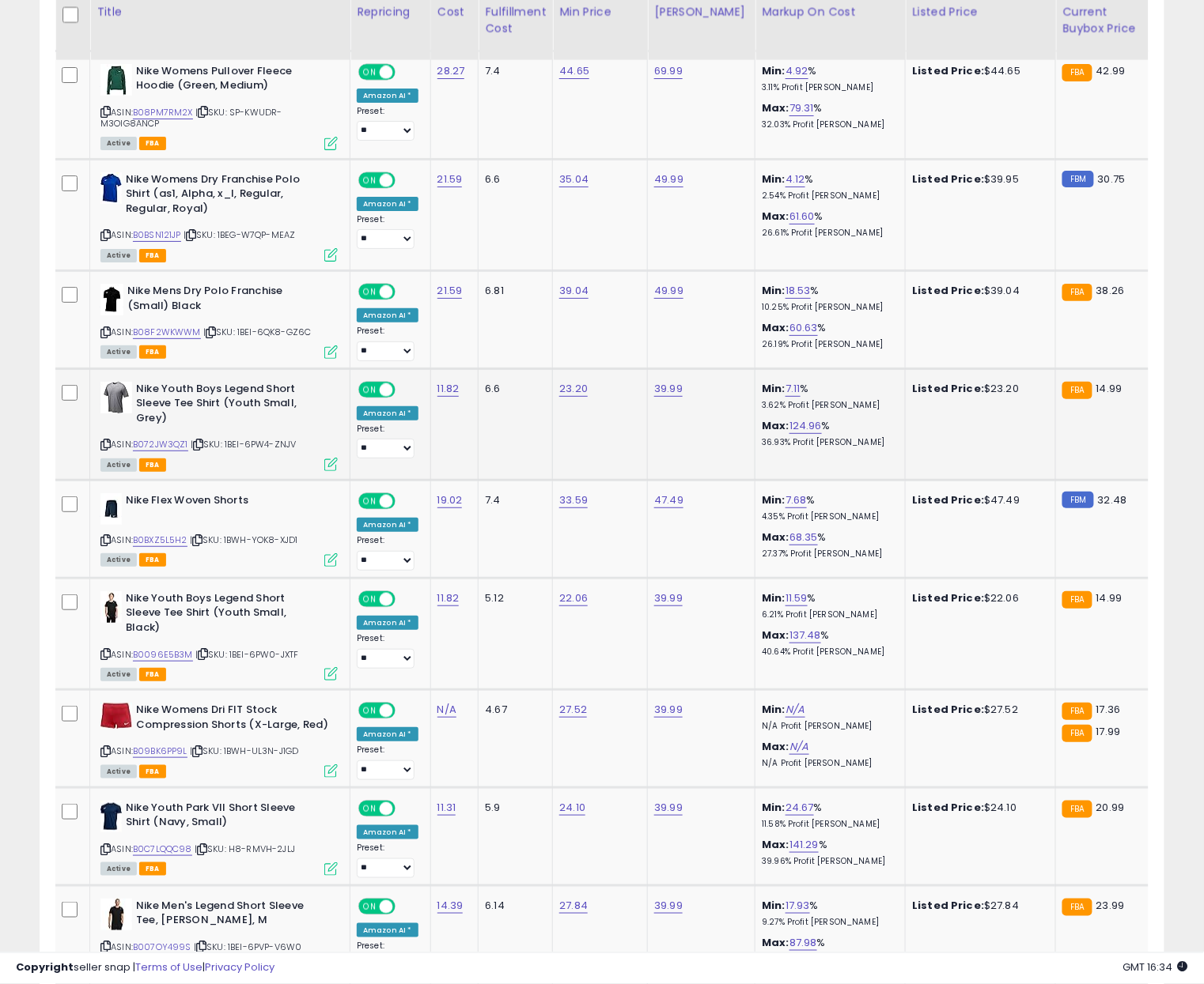
click at [202, 440] on icon at bounding box center [198, 444] width 10 height 9
click at [167, 438] on link "B072JW3QZ1" at bounding box center [160, 444] width 55 height 13
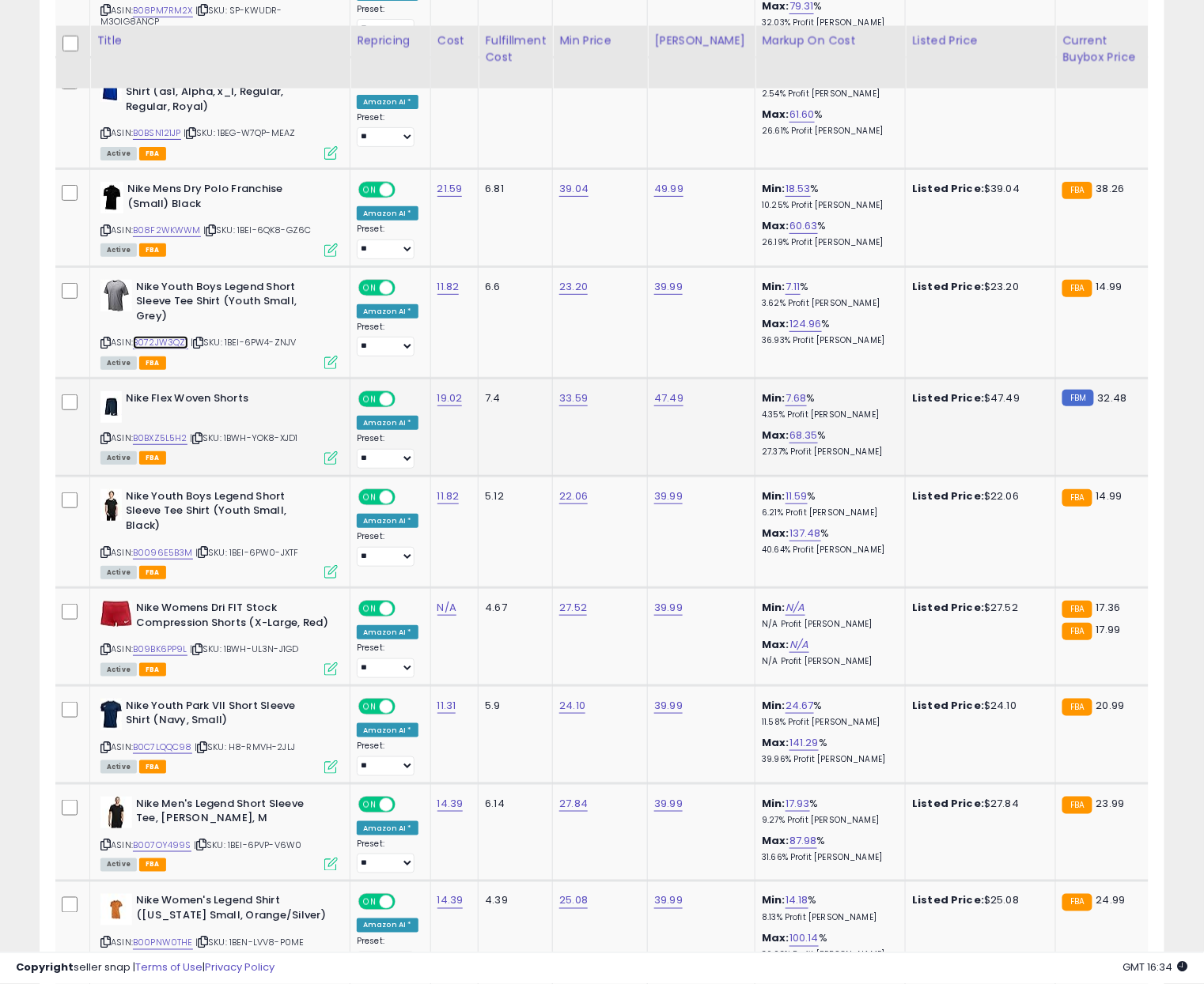
scroll to position [1894, 0]
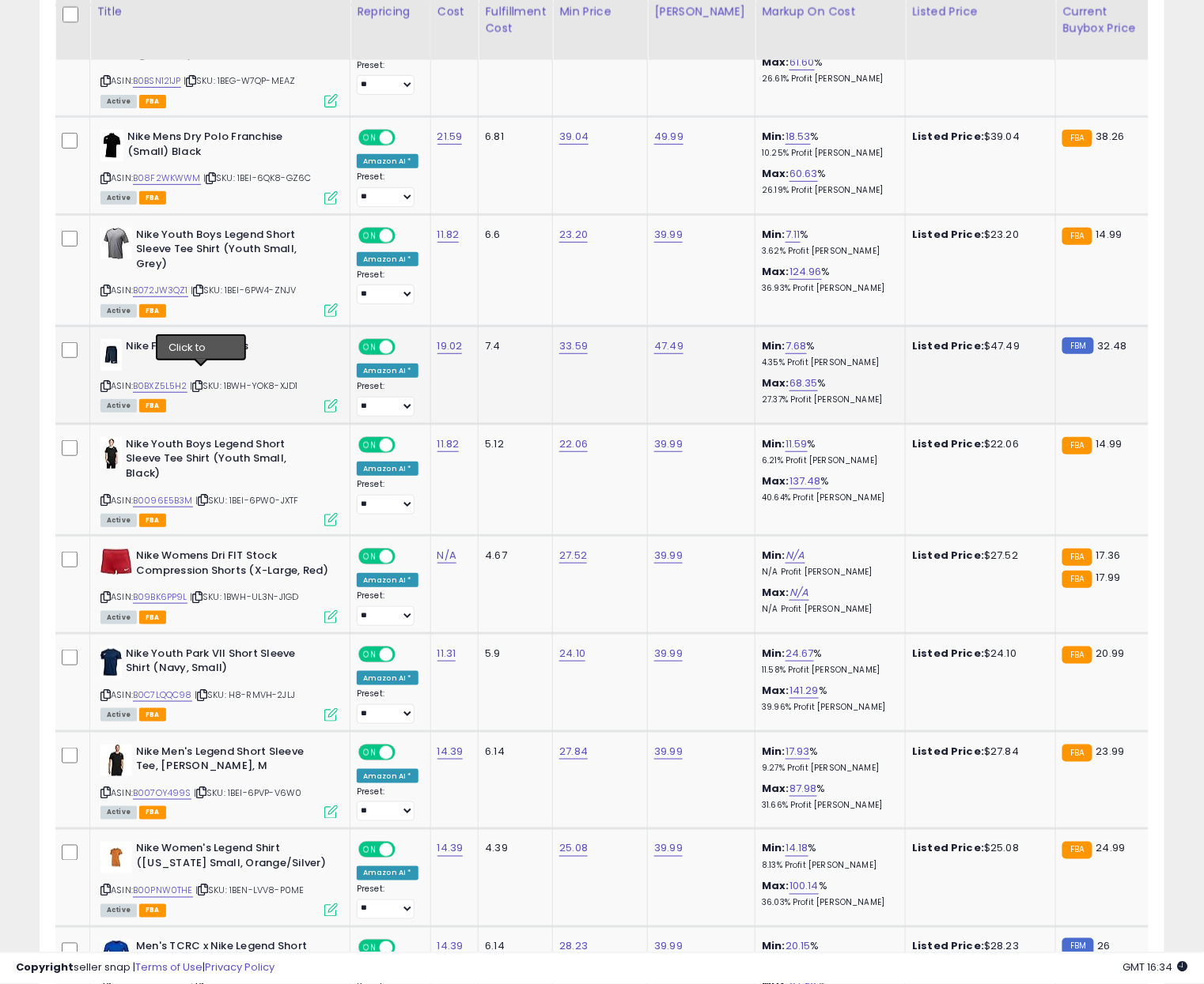
click at [200, 382] on icon at bounding box center [197, 386] width 10 height 9
click at [149, 379] on link "B0BXZ5L5H2" at bounding box center [160, 385] width 55 height 13
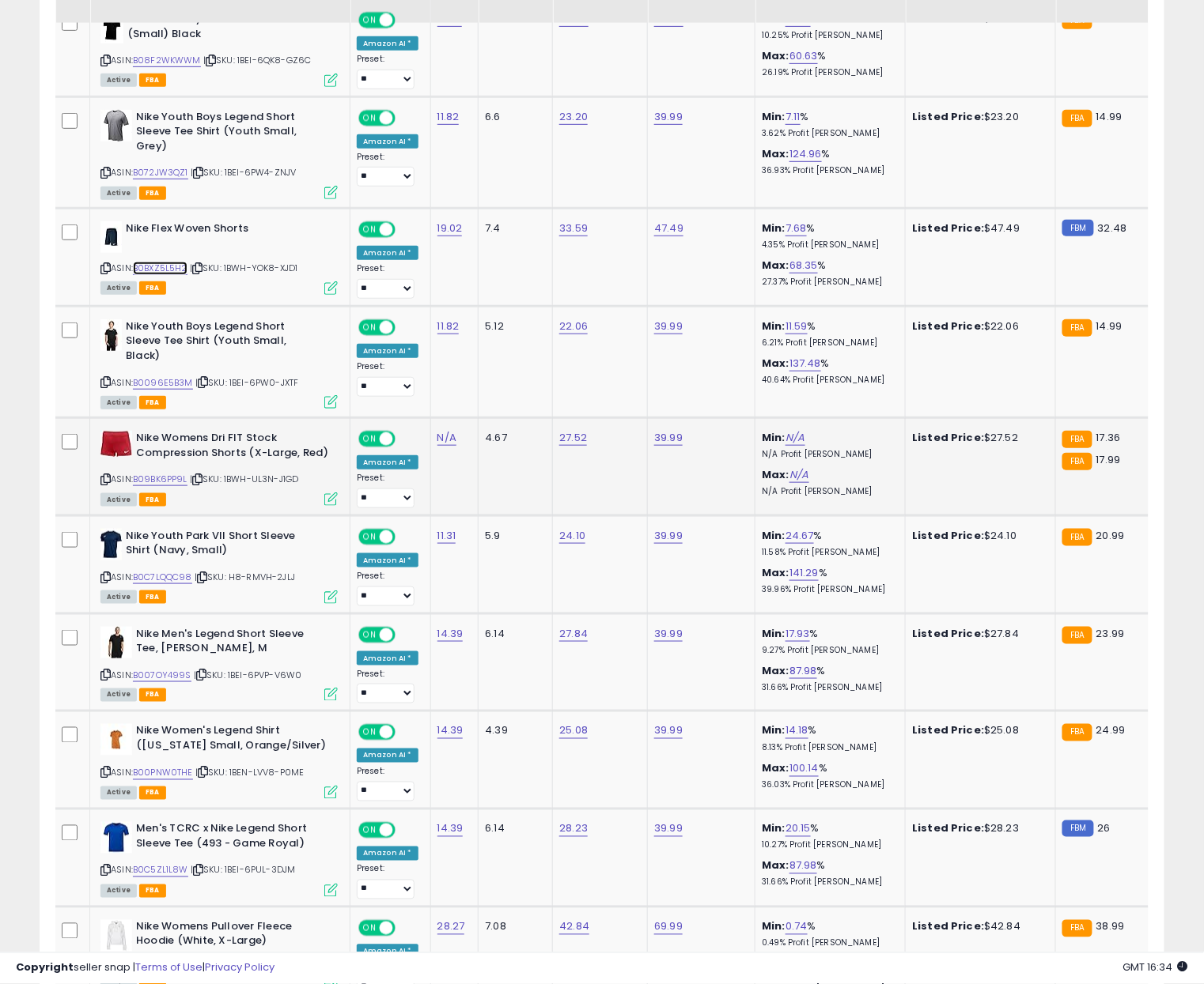
scroll to position [2022, 0]
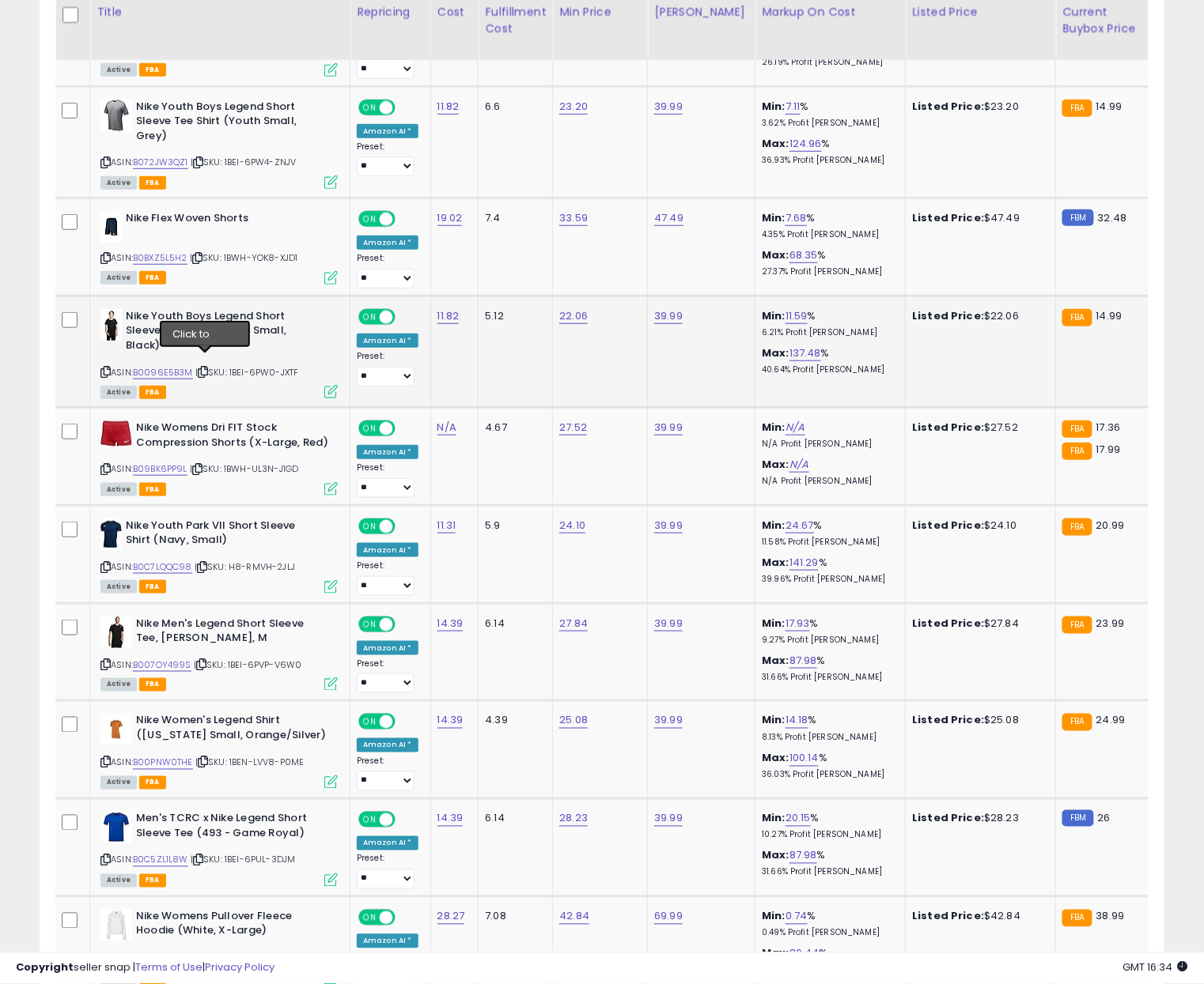
click at [202, 367] on icon at bounding box center [203, 371] width 10 height 9
click at [177, 366] on link "B0096E5B3M" at bounding box center [163, 372] width 60 height 13
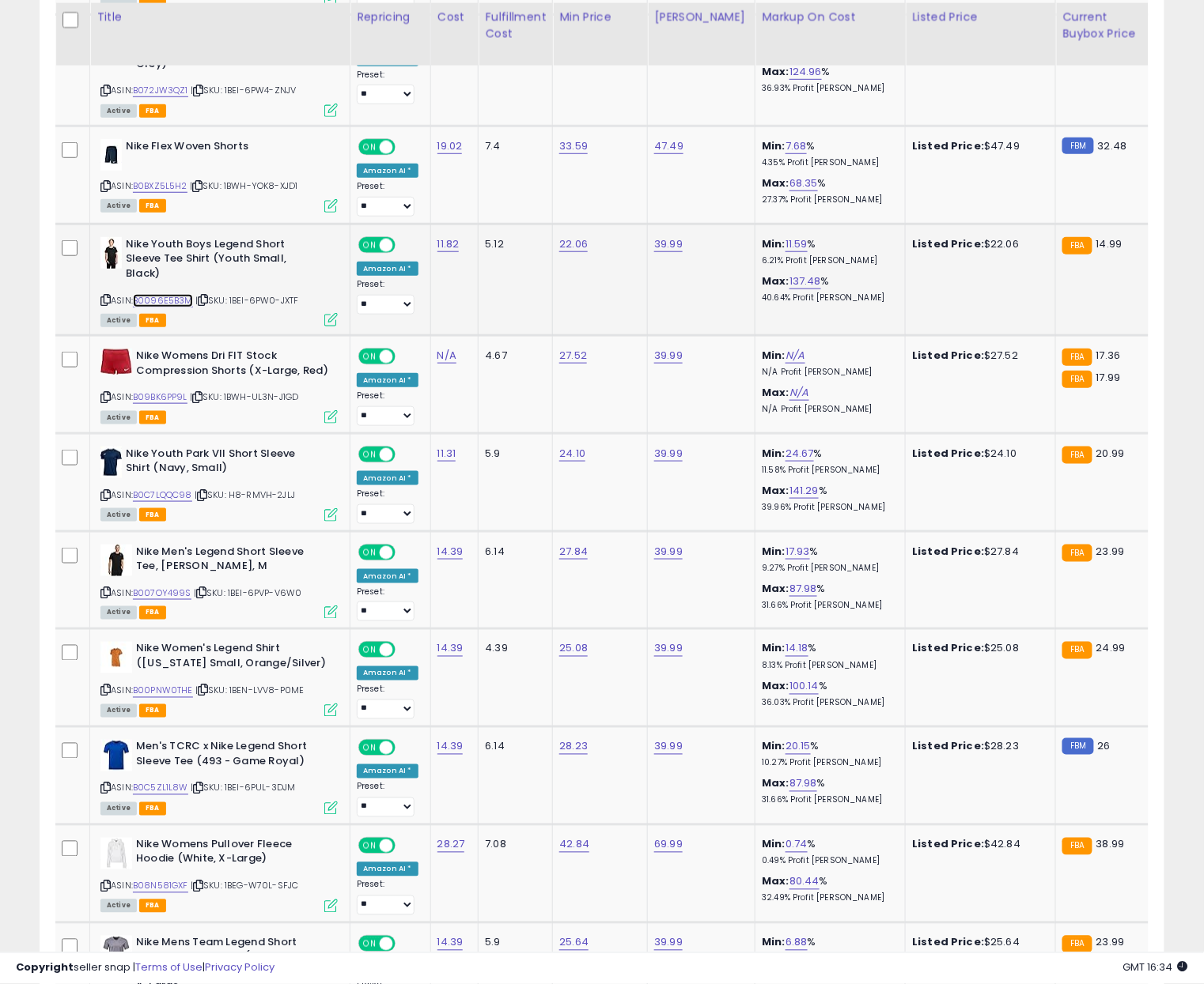
scroll to position [2109, 0]
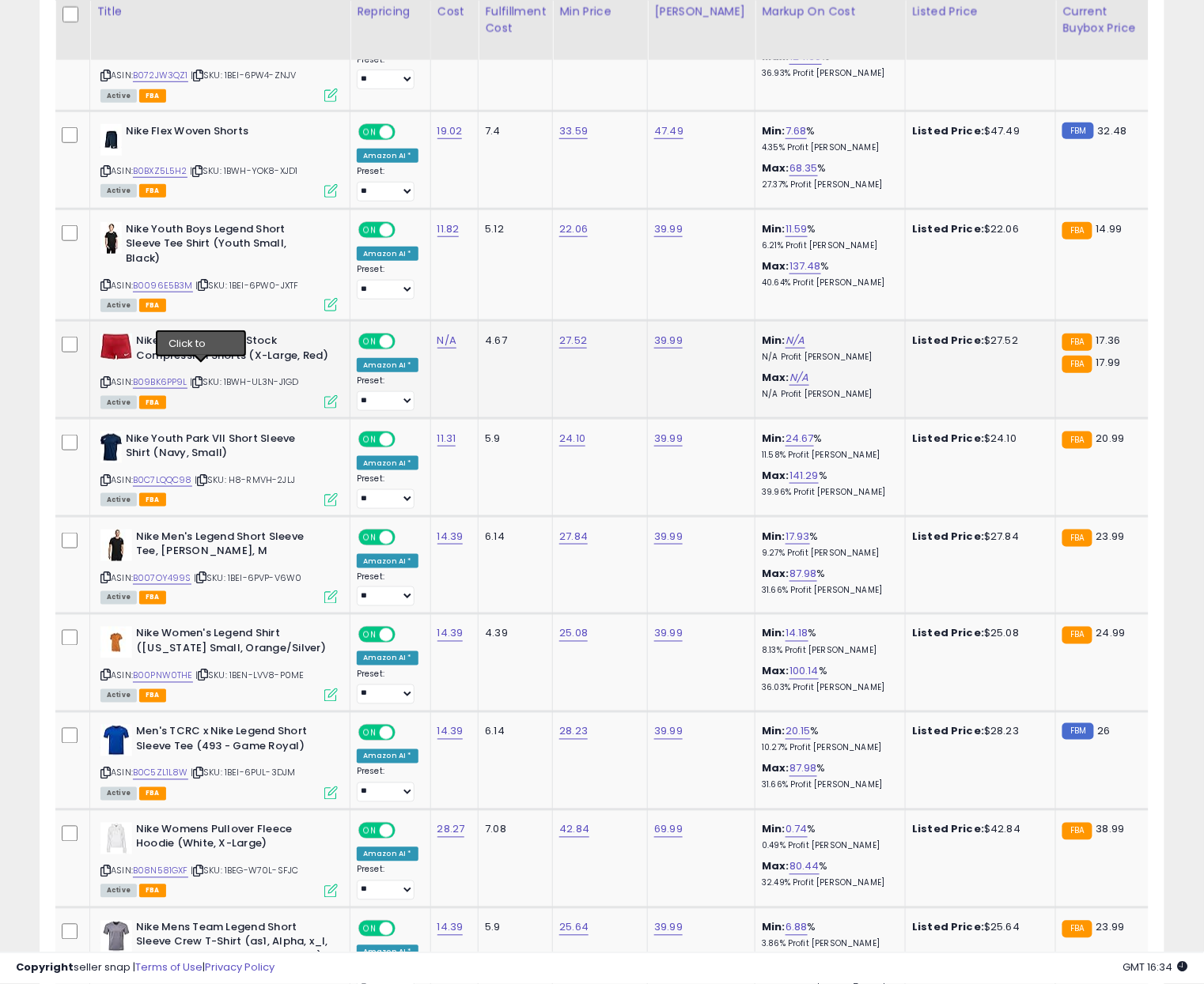
click at [202, 378] on icon at bounding box center [197, 382] width 10 height 9
click at [176, 375] on link "B09BK6PP9L" at bounding box center [160, 381] width 55 height 13
click at [203, 378] on icon at bounding box center [197, 382] width 10 height 9
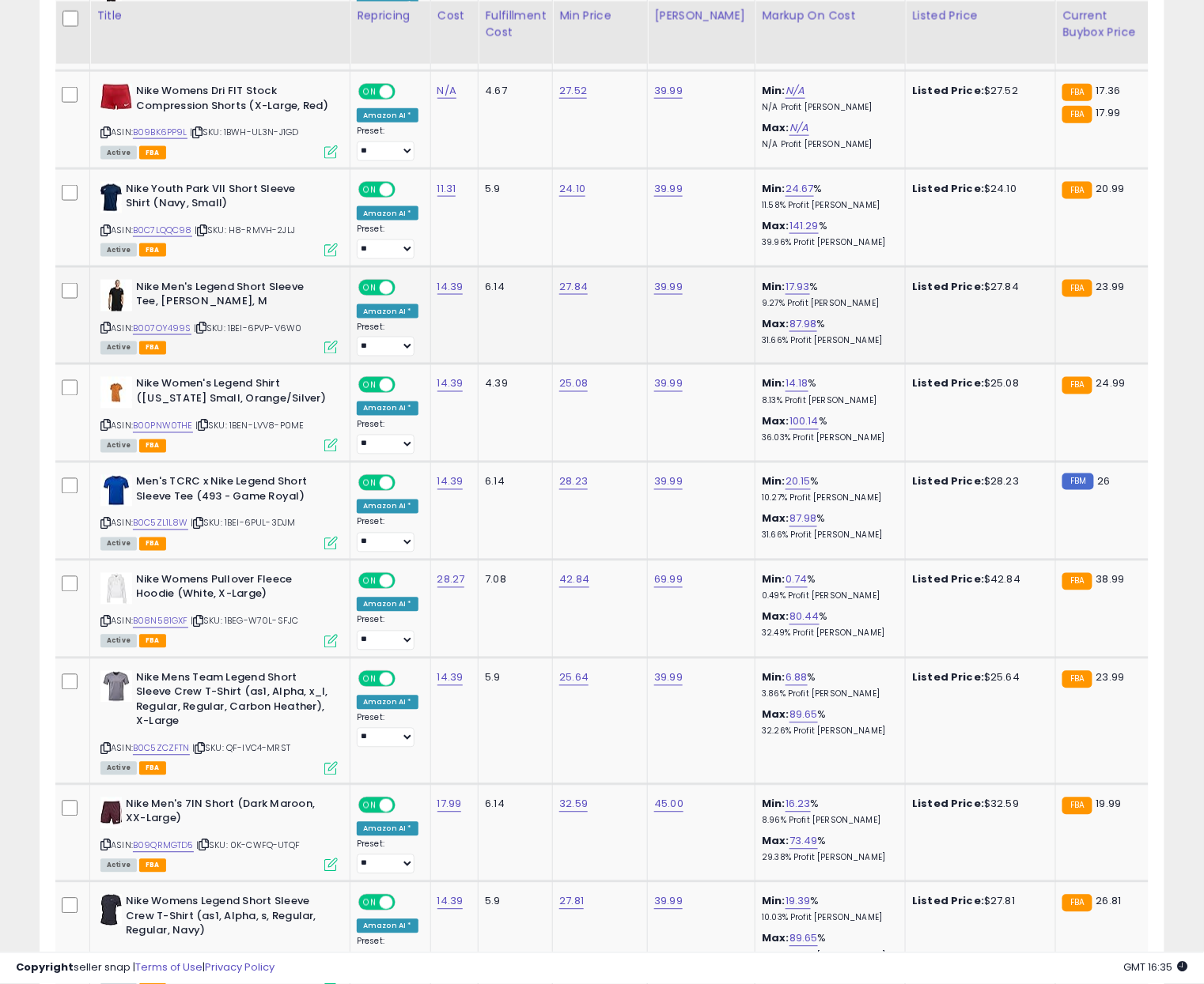
scroll to position [2379, 0]
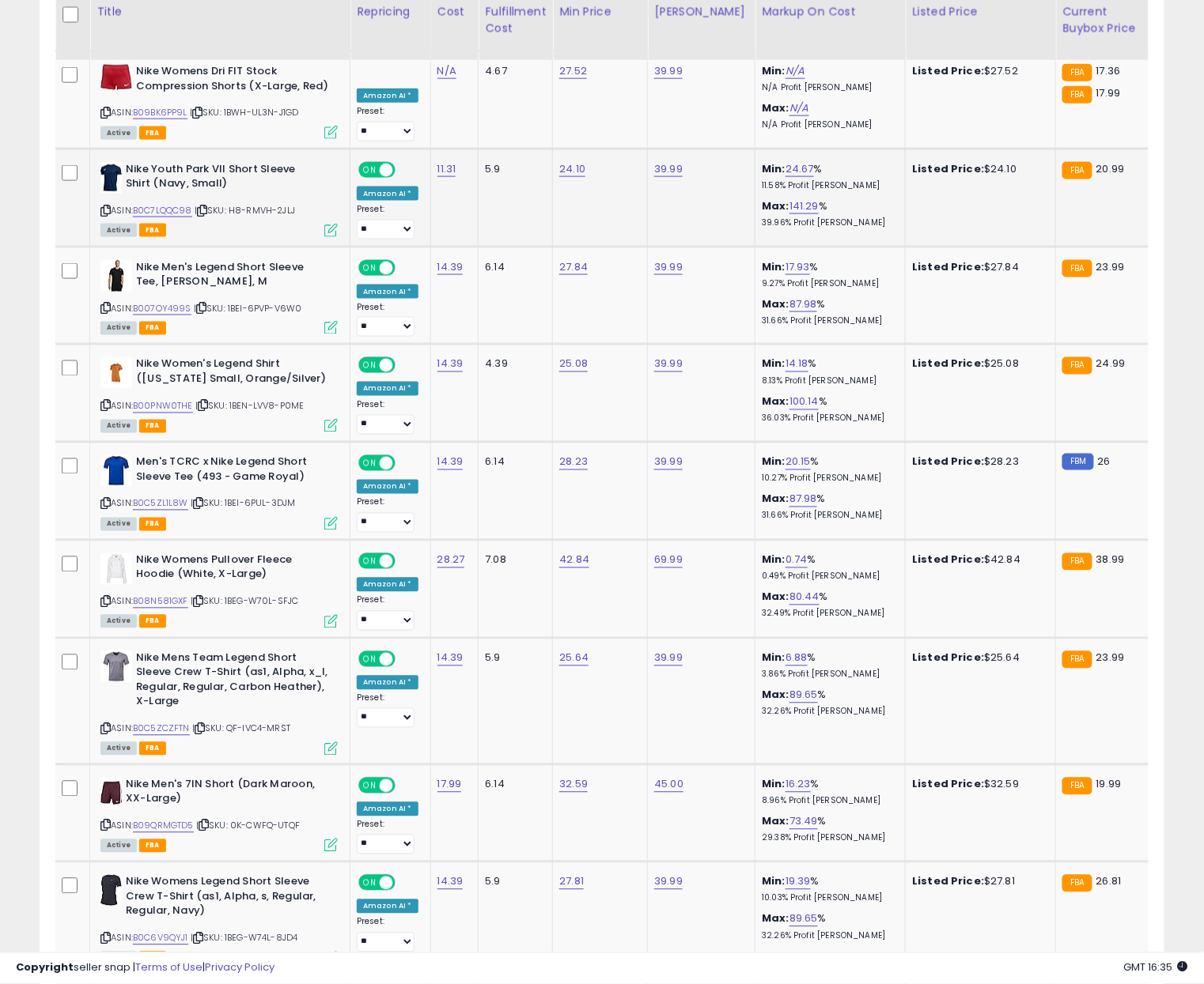
click at [227, 224] on div "Active FBA" at bounding box center [220, 229] width 238 height 11
click at [208, 207] on icon at bounding box center [202, 211] width 10 height 9
click at [178, 204] on link "B0C7LQQC98" at bounding box center [162, 210] width 59 height 13
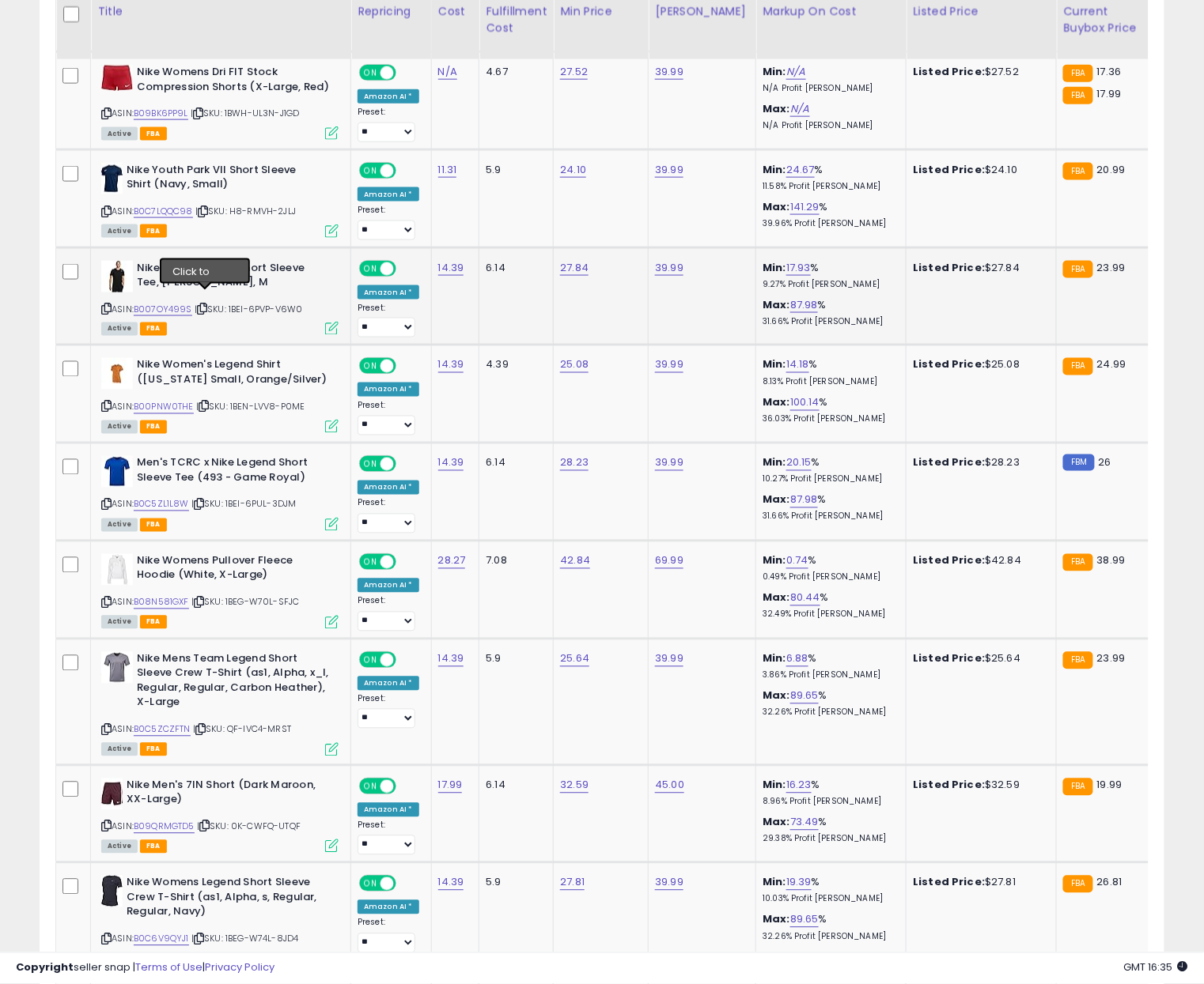
click at [203, 304] on icon at bounding box center [202, 308] width 10 height 9
click at [183, 302] on link "B007OY499S" at bounding box center [163, 308] width 59 height 13
click at [205, 402] on icon at bounding box center [204, 406] width 10 height 9
drag, startPoint x: 183, startPoint y: 396, endPoint x: 193, endPoint y: 395, distance: 10.0
click at [185, 401] on link "B00PNW0THE" at bounding box center [164, 407] width 60 height 13
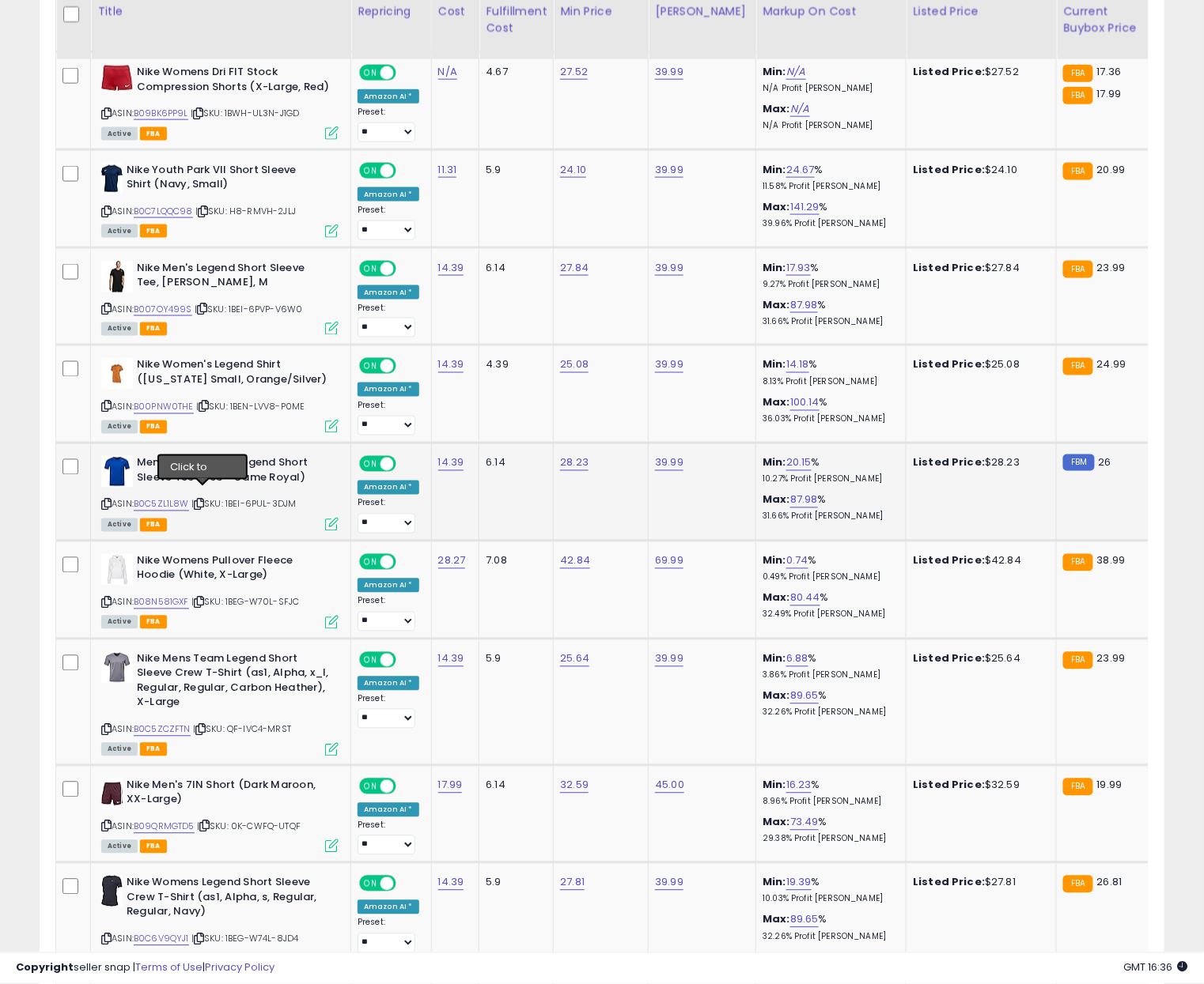
click at [204, 500] on icon at bounding box center [199, 504] width 10 height 9
click at [181, 498] on link "B0C5ZL1L8W" at bounding box center [161, 504] width 55 height 13
drag, startPoint x: 203, startPoint y: 592, endPoint x: 182, endPoint y: 592, distance: 21.0
click at [203, 599] on icon at bounding box center [199, 603] width 10 height 9
click at [175, 596] on link "B08N581GXF" at bounding box center [161, 602] width 55 height 13
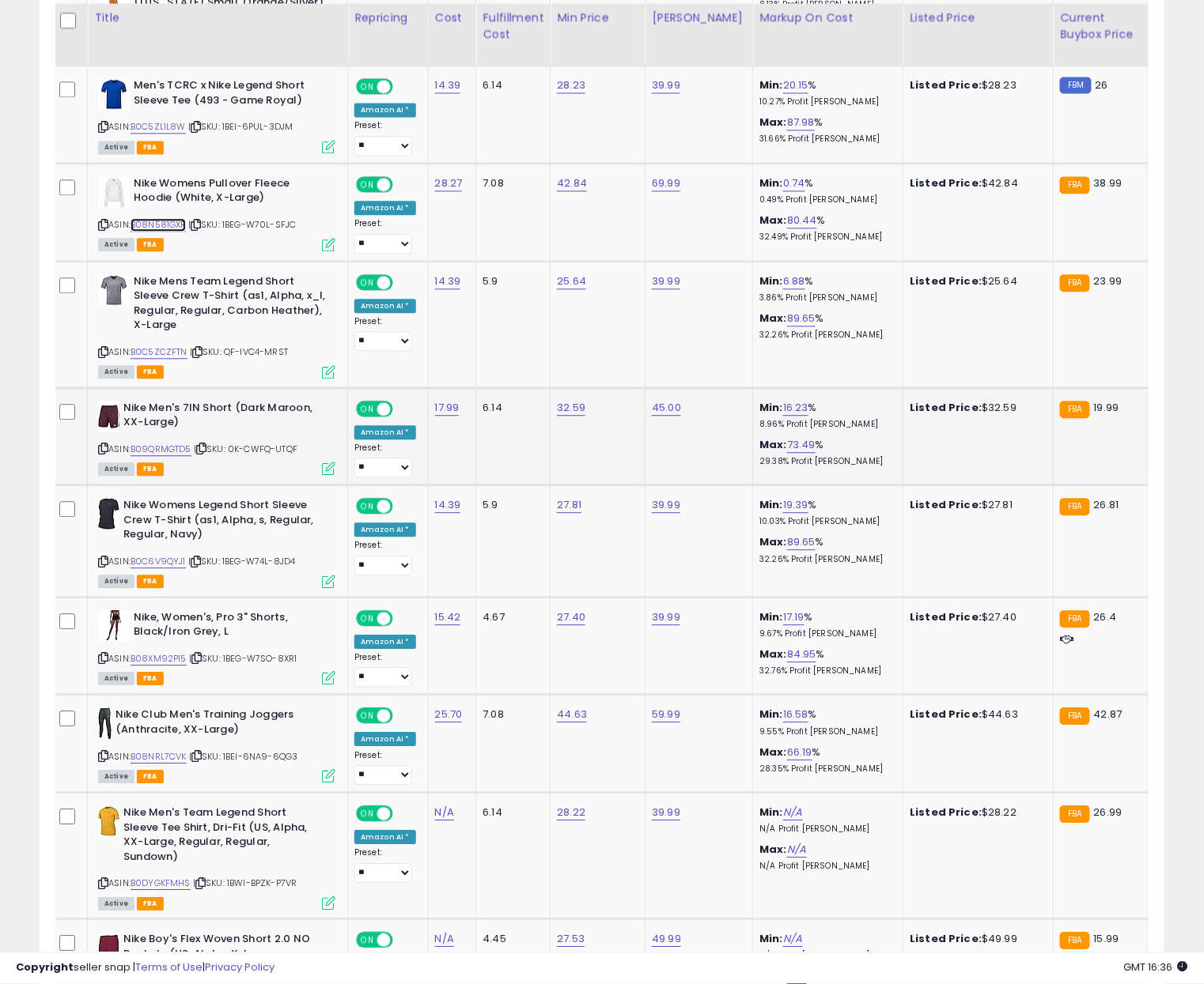
scroll to position [2766, 0]
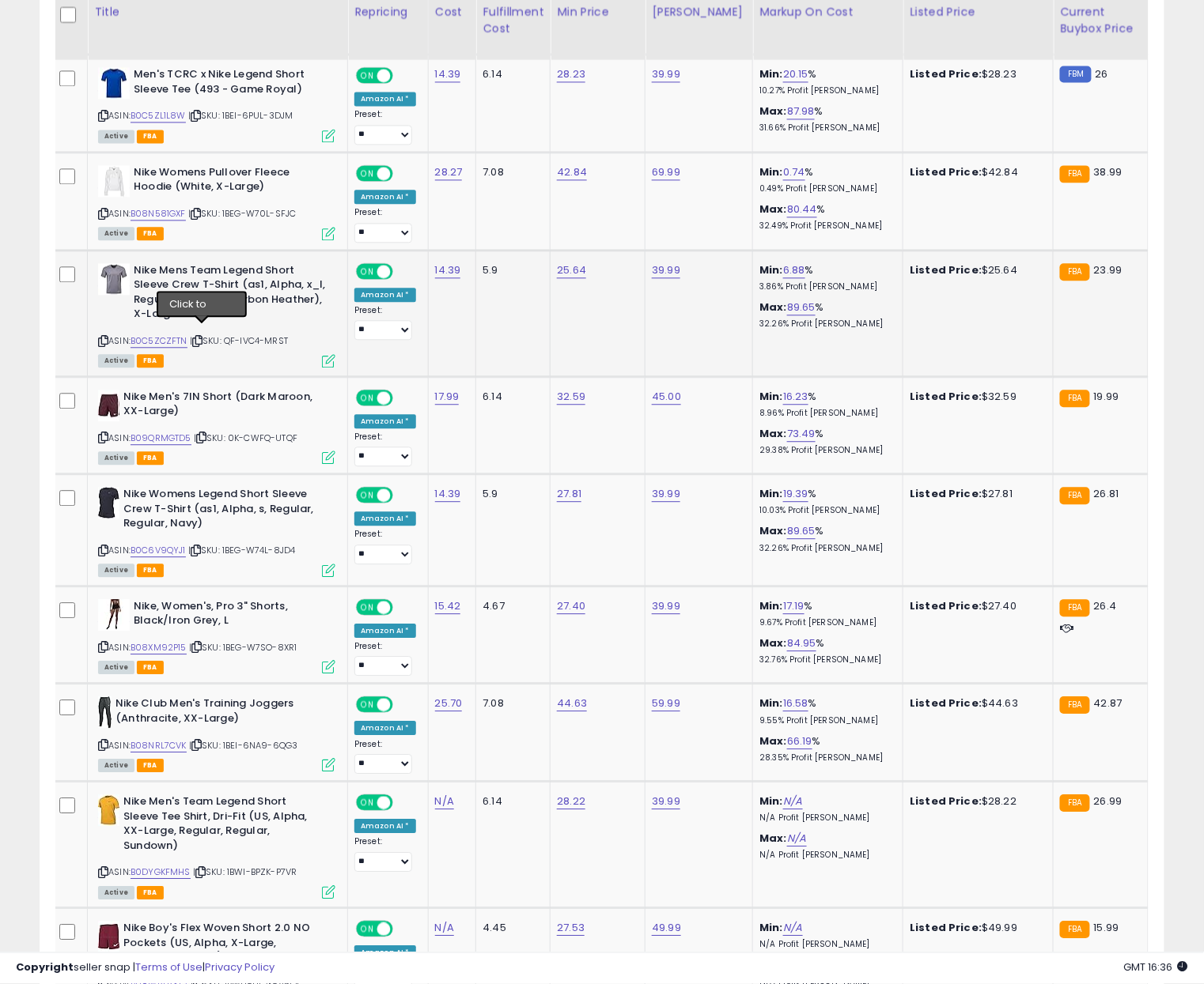
click at [203, 336] on icon at bounding box center [197, 340] width 10 height 9
click at [175, 334] on link "B0C5ZCZFTN" at bounding box center [159, 340] width 57 height 13
click at [204, 433] on icon at bounding box center [201, 437] width 10 height 9
click at [150, 432] on link "B09QRMGTD5" at bounding box center [160, 438] width 61 height 13
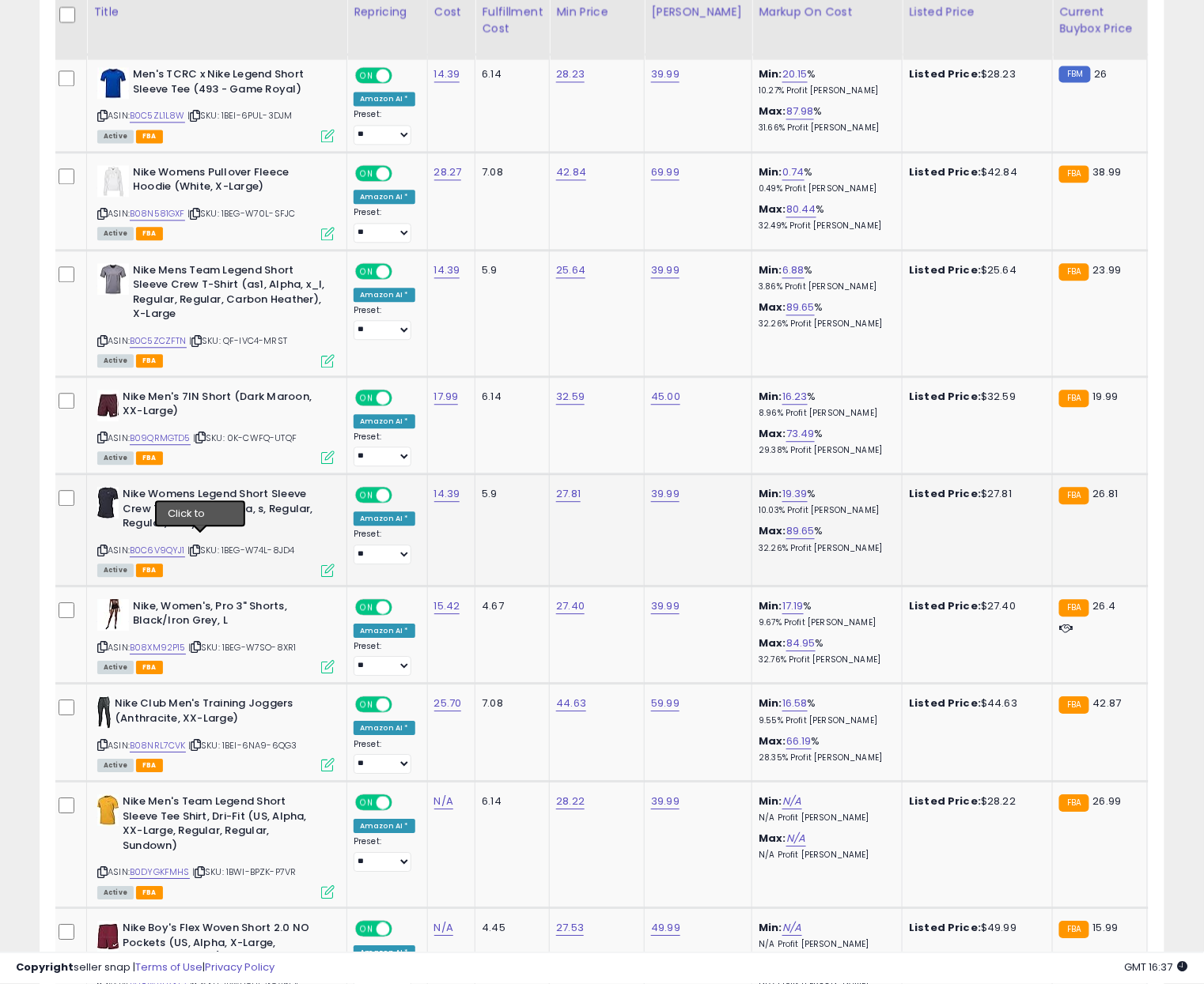
click at [200, 546] on icon at bounding box center [195, 550] width 10 height 9
click at [173, 544] on link "B0C6V9QYJ1" at bounding box center [157, 550] width 55 height 13
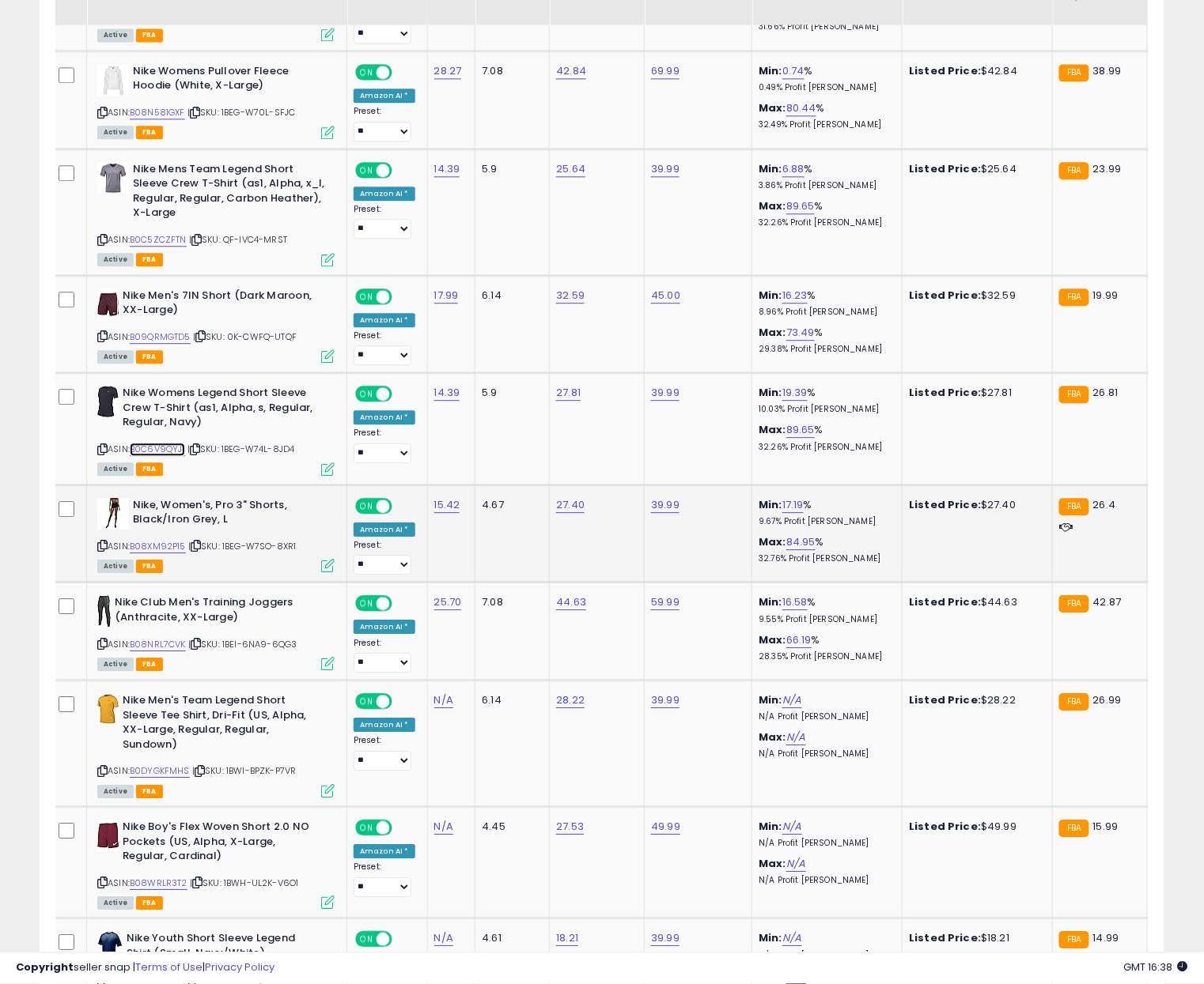
scroll to position [2954, 0]
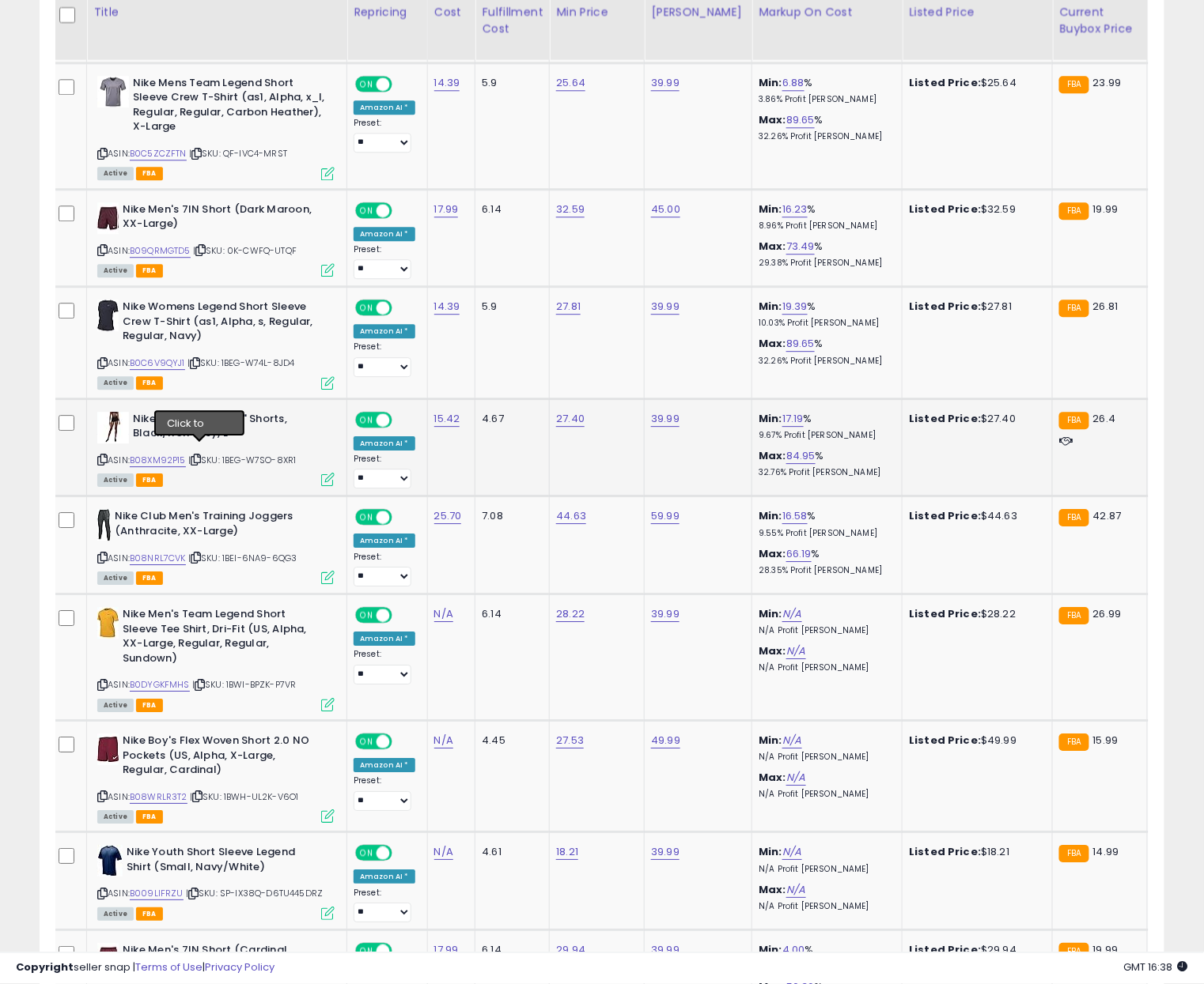
click at [201, 455] on icon at bounding box center [196, 459] width 10 height 9
click at [162, 454] on link "B08XM92P15" at bounding box center [158, 460] width 56 height 13
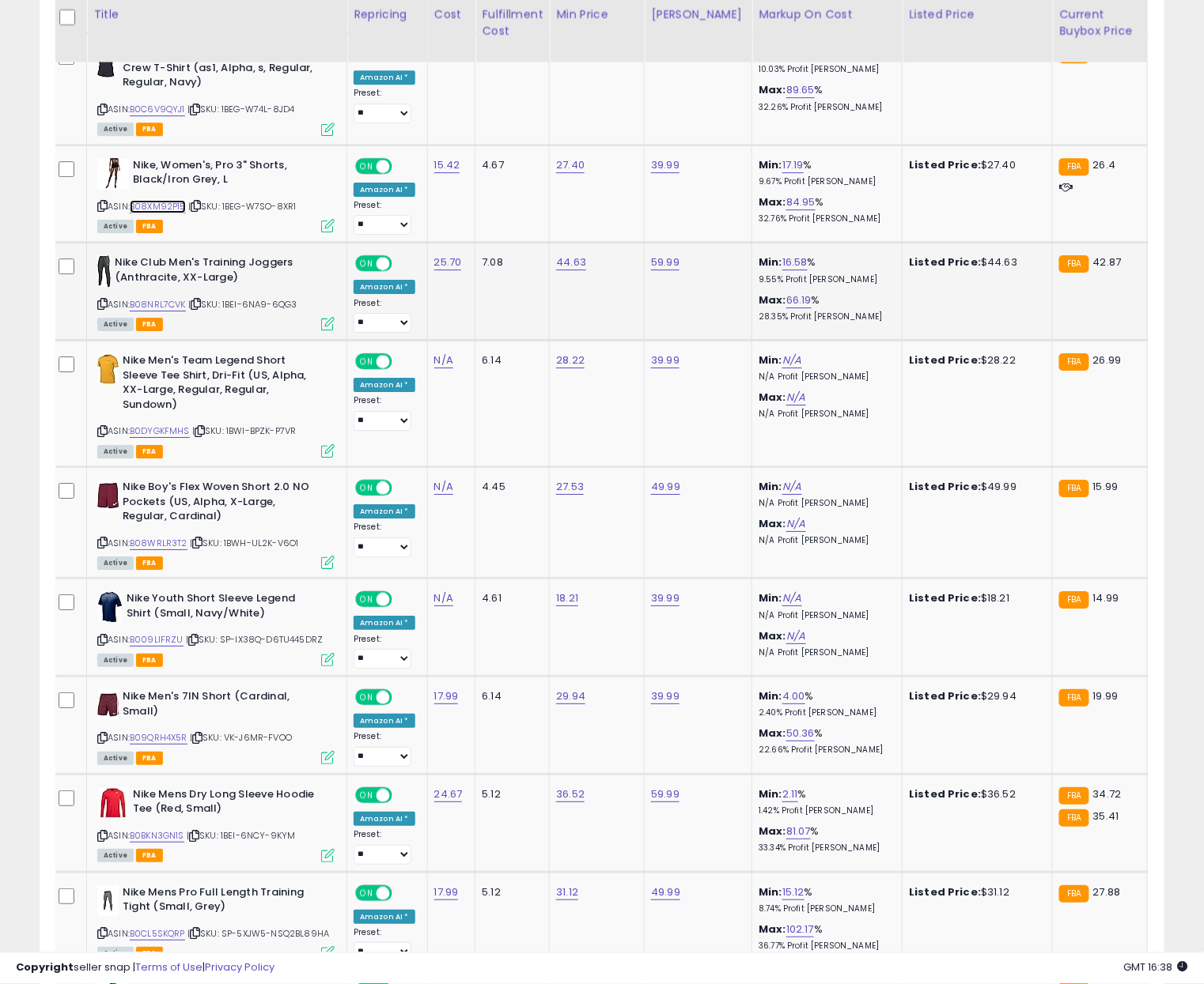
scroll to position [3191, 0]
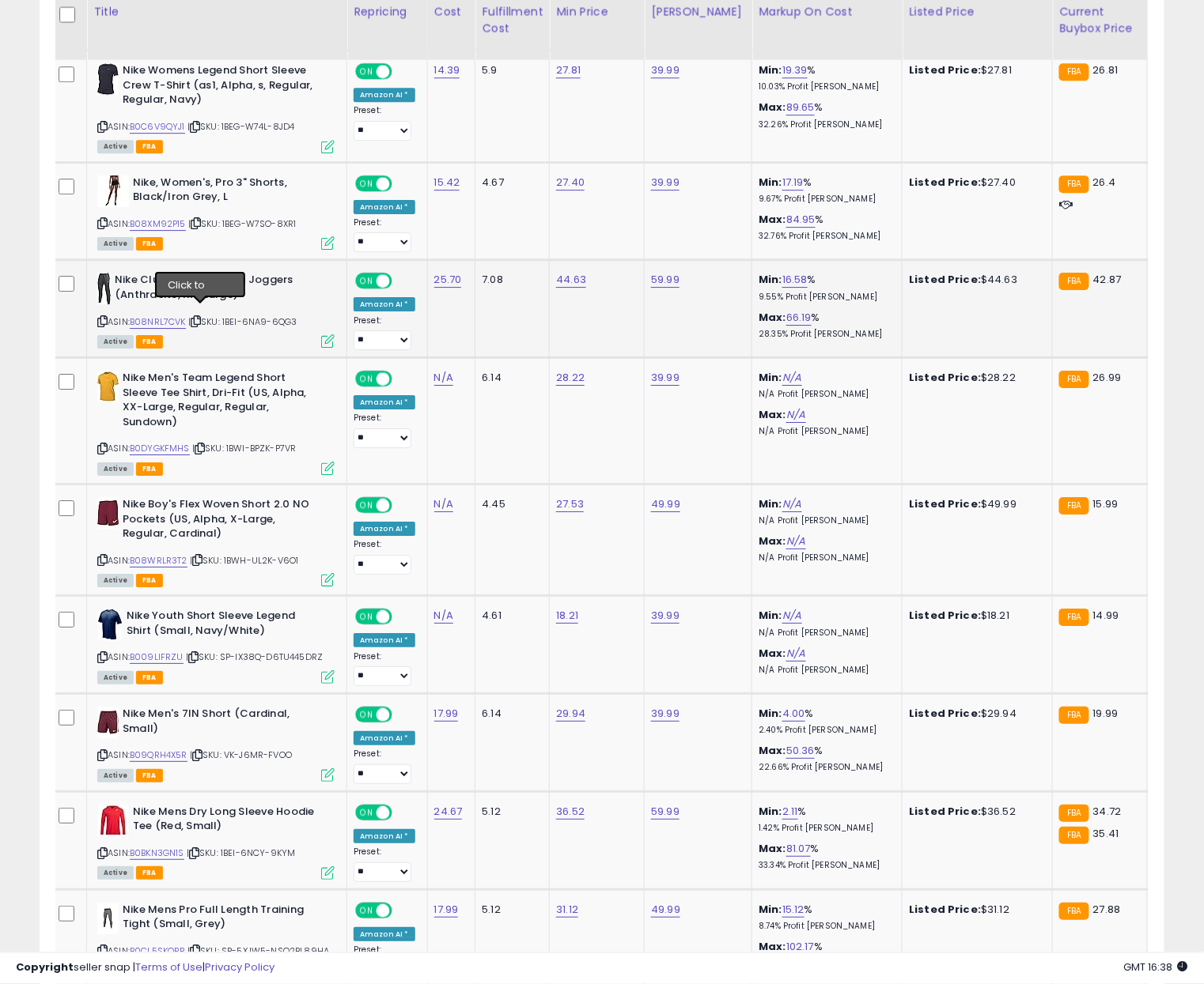
click at [200, 317] on icon at bounding box center [196, 321] width 10 height 9
click at [159, 315] on link "B08NRL7CVK" at bounding box center [158, 321] width 56 height 13
click at [204, 444] on icon at bounding box center [200, 448] width 10 height 9
click at [179, 442] on link "B0DYGKFMHS" at bounding box center [160, 448] width 60 height 13
click at [199, 556] on icon at bounding box center [197, 560] width 10 height 9
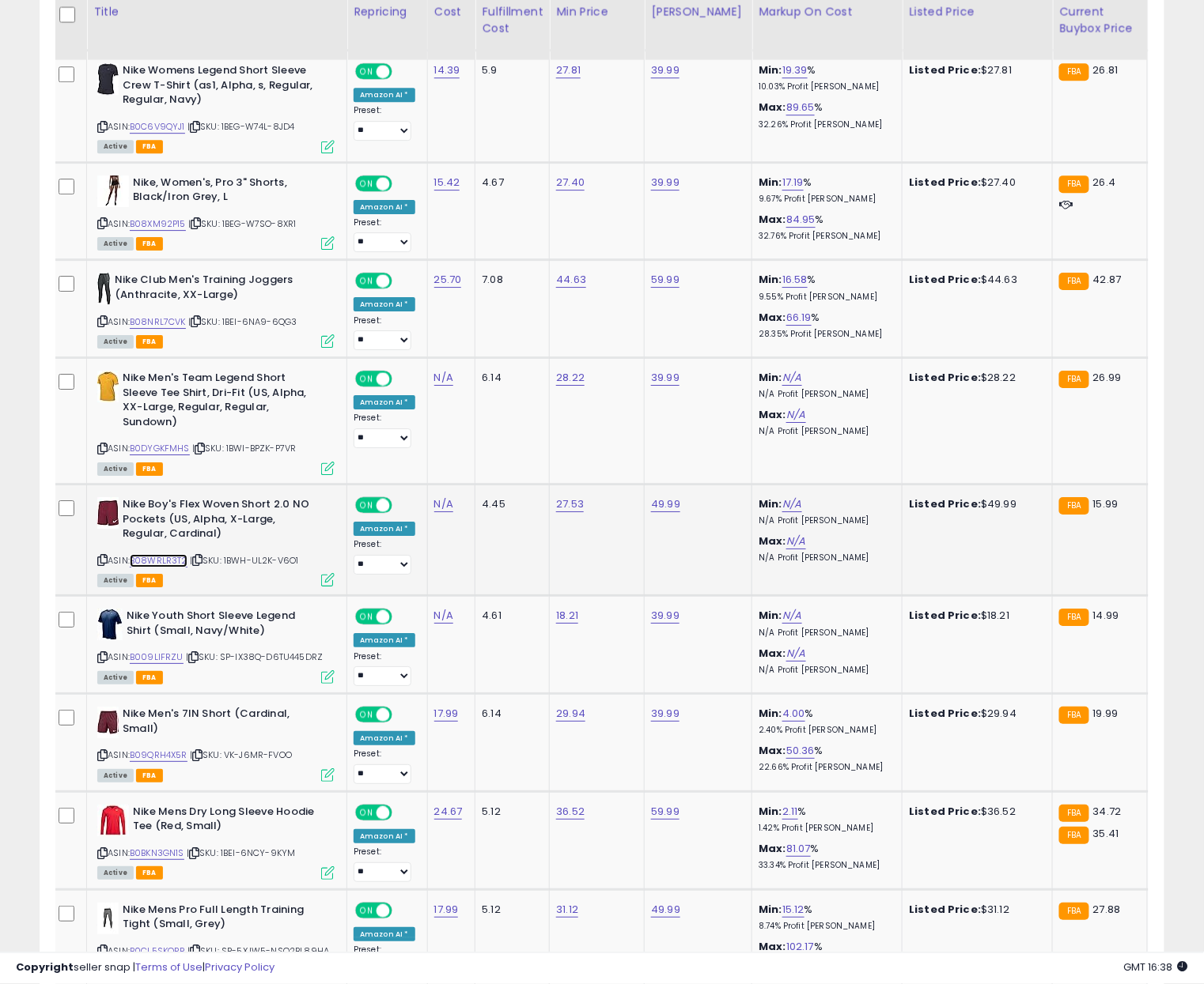
click at [173, 554] on link "B08WRLR3T2" at bounding box center [159, 560] width 58 height 13
click at [197, 653] on icon at bounding box center [194, 657] width 10 height 9
click at [164, 651] on link "B009LIFRZU" at bounding box center [157, 657] width 54 height 13
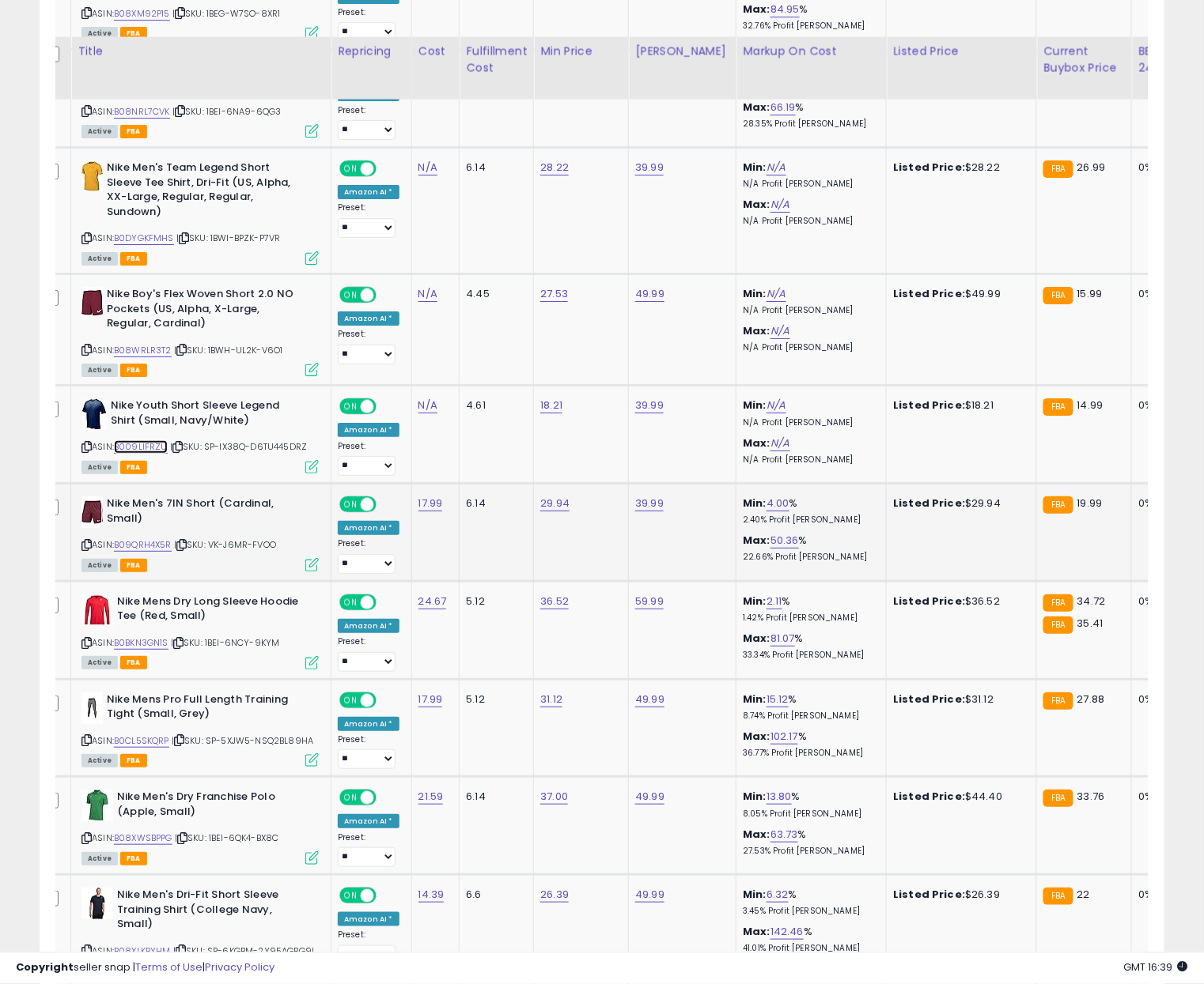
scroll to position [3440, 0]
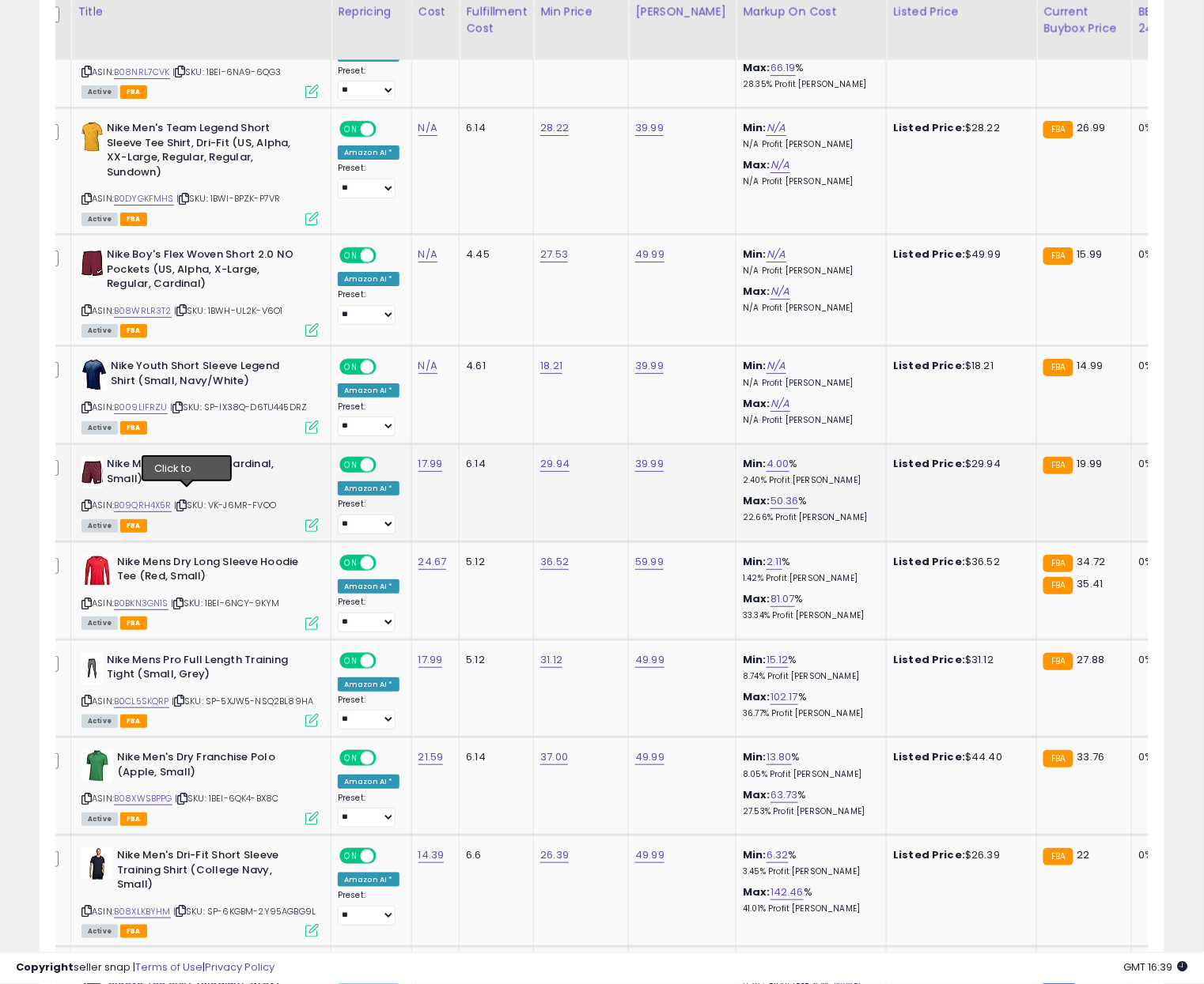
drag, startPoint x: 188, startPoint y: 497, endPoint x: 167, endPoint y: 499, distance: 21.1
click at [187, 501] on icon at bounding box center [182, 505] width 10 height 9
click at [157, 500] on link "B09QRH4X5R" at bounding box center [143, 505] width 58 height 13
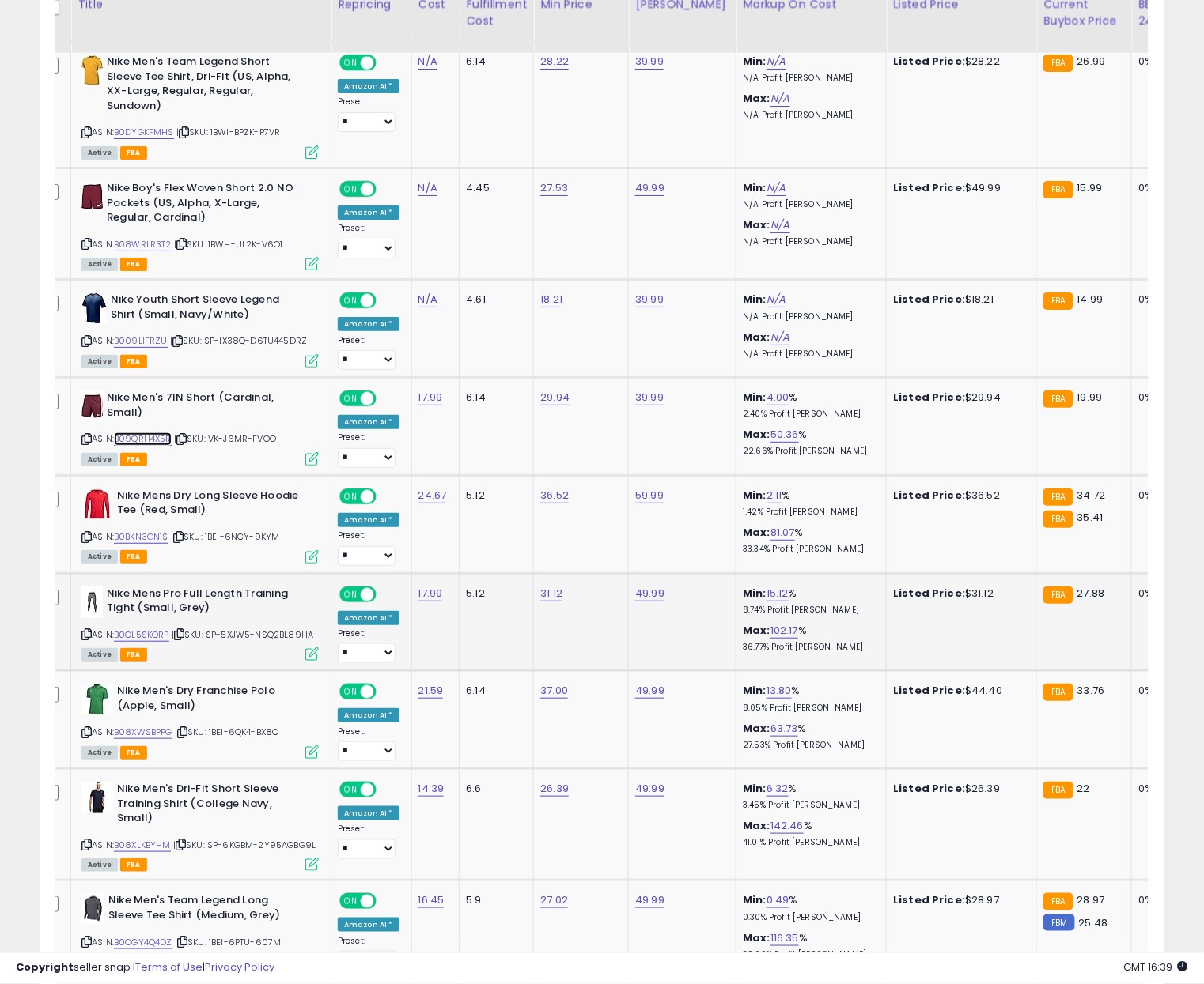
scroll to position [3566, 0]
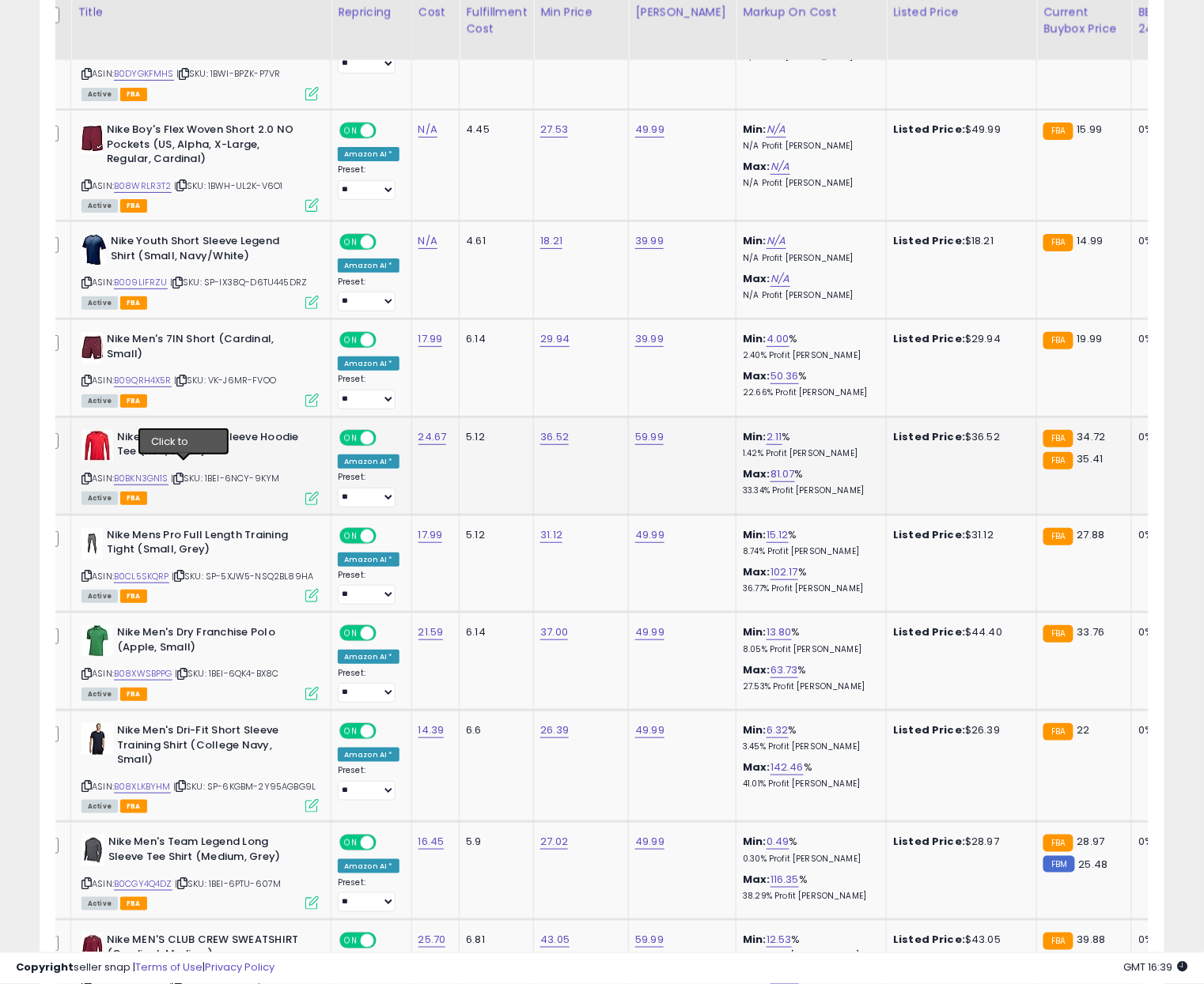
click at [181, 474] on icon at bounding box center [178, 478] width 10 height 9
click at [146, 472] on link "B0BKN3GN1S" at bounding box center [141, 478] width 55 height 13
click at [185, 572] on icon at bounding box center [179, 576] width 10 height 9
click at [154, 570] on link "B0CL5SKQRP" at bounding box center [141, 576] width 55 height 13
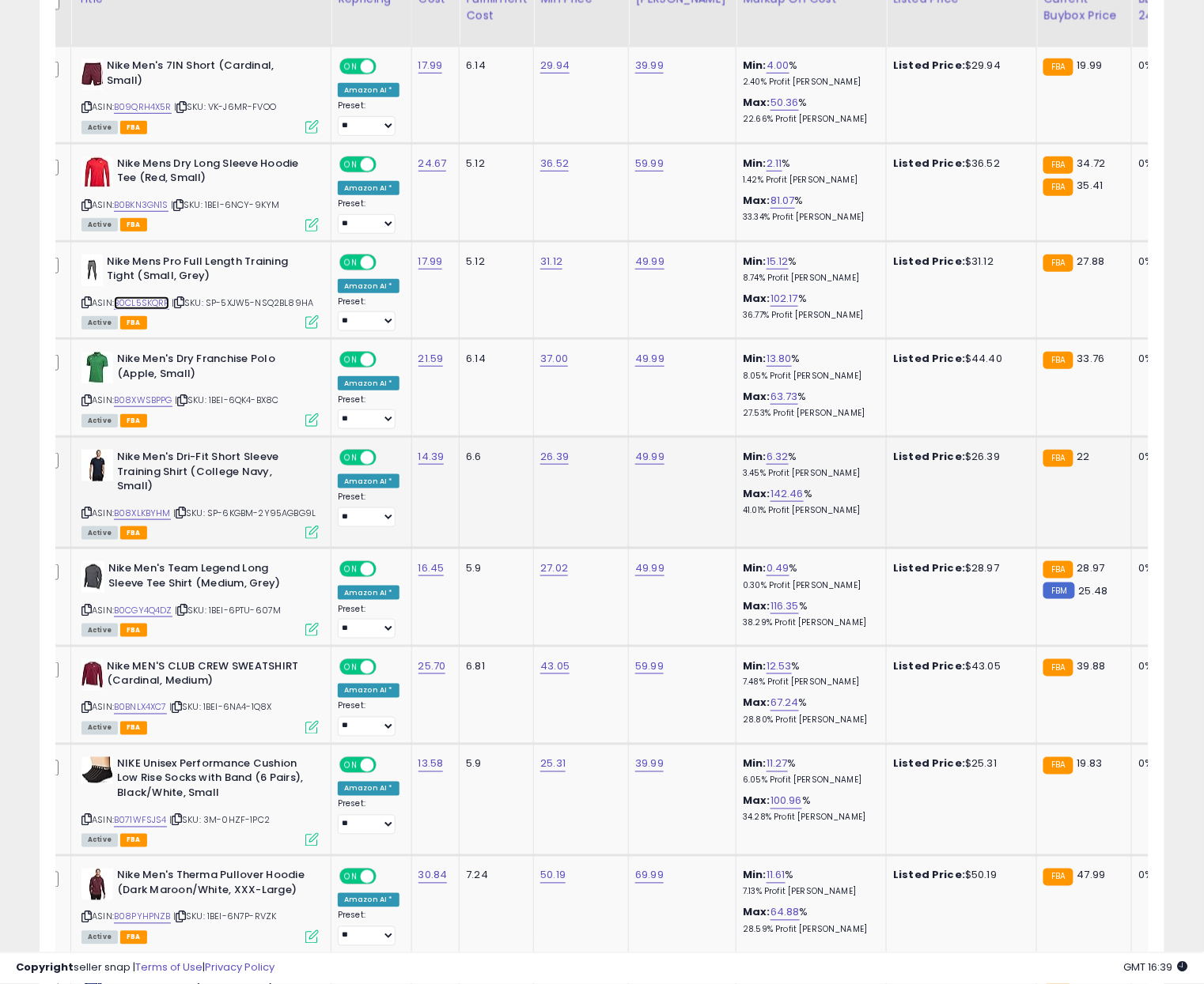
scroll to position [3868, 0]
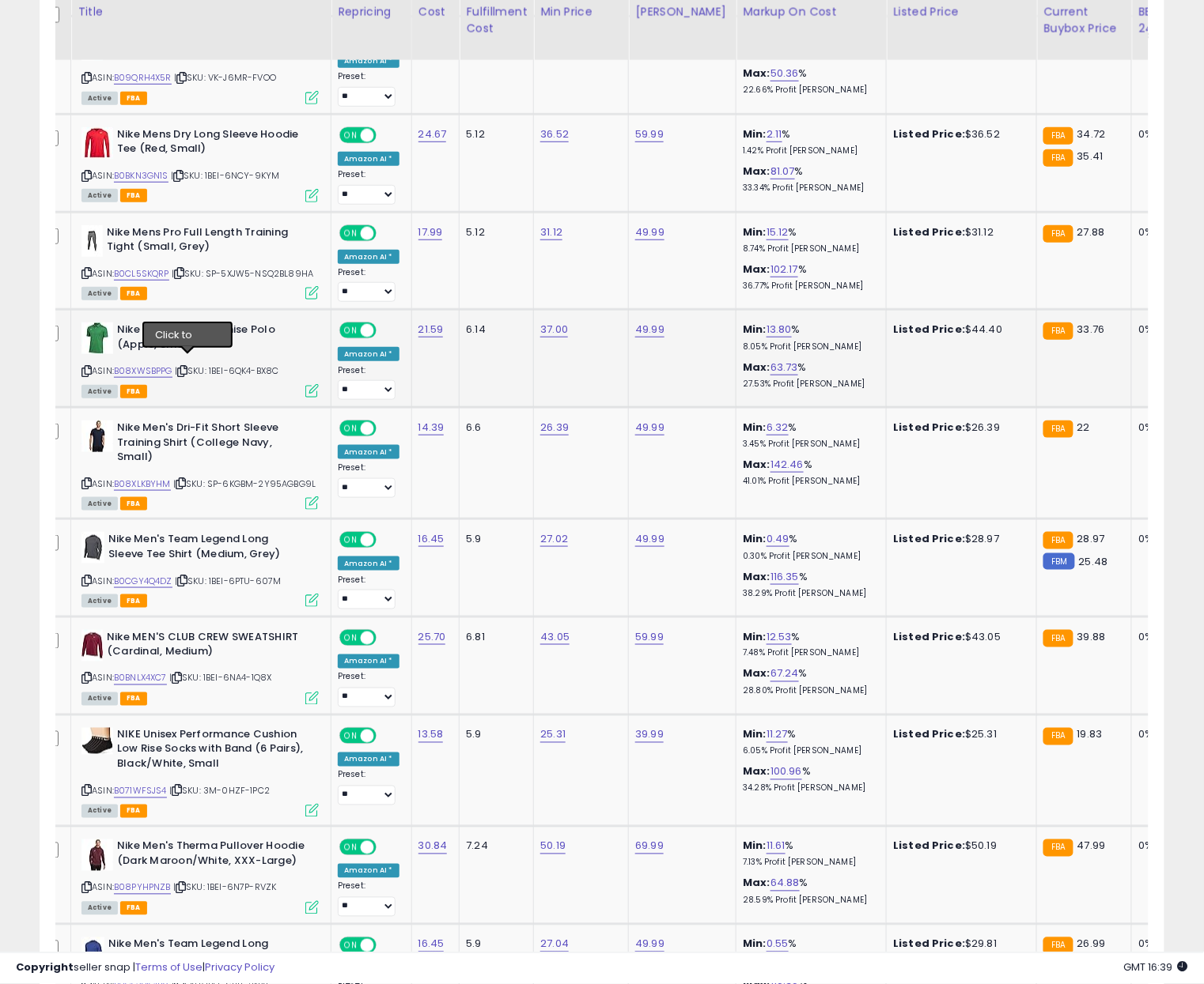
drag, startPoint x: 187, startPoint y: 359, endPoint x: 141, endPoint y: 359, distance: 46.0
click at [186, 367] on icon at bounding box center [182, 371] width 10 height 9
click at [159, 364] on link "B08XWSBPPG" at bounding box center [143, 370] width 59 height 13
click at [186, 479] on icon at bounding box center [181, 483] width 10 height 9
click at [162, 477] on link "B08XLKBYHM" at bounding box center [142, 483] width 57 height 13
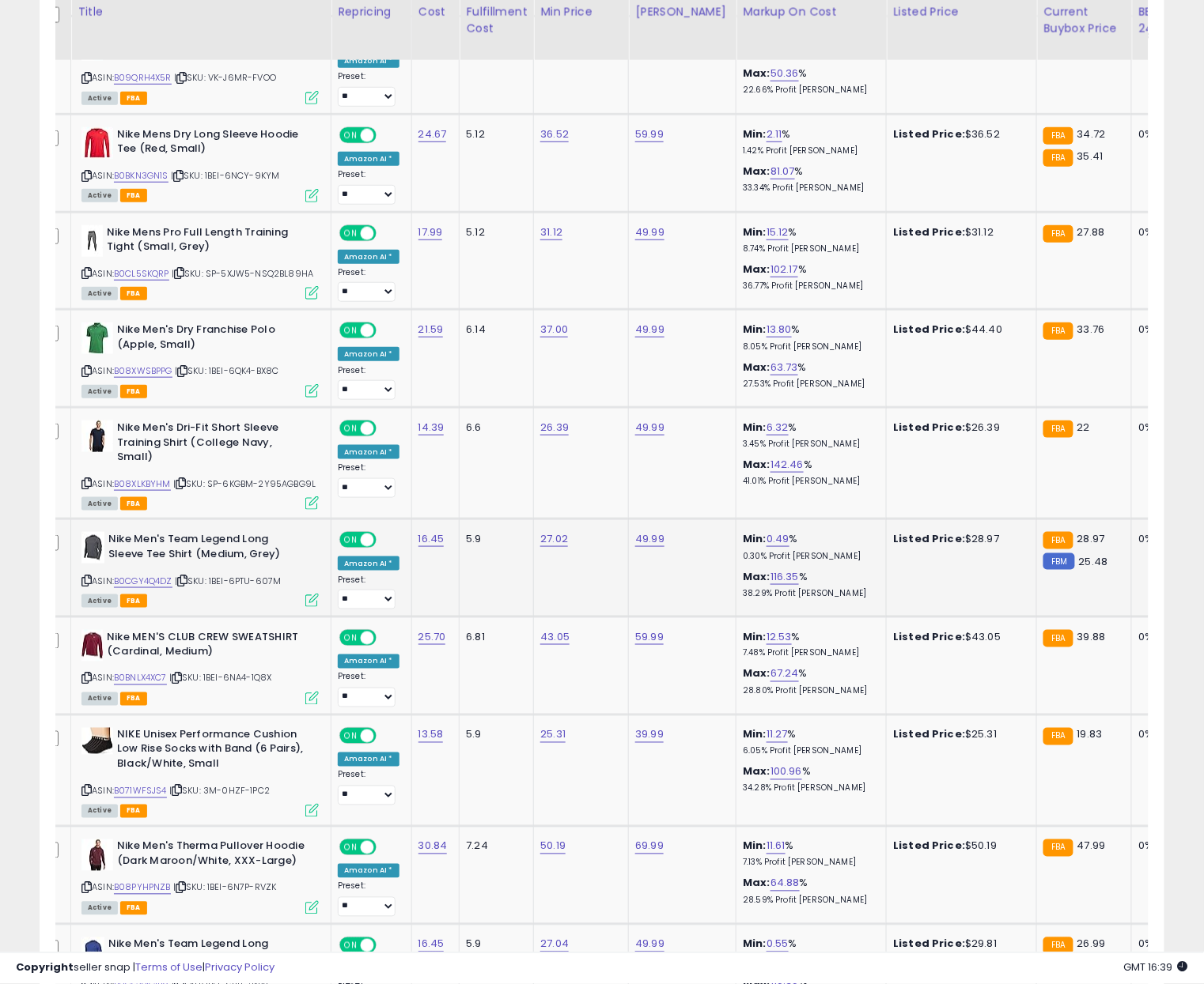
click at [188, 576] on icon at bounding box center [182, 580] width 10 height 9
click at [166, 575] on link "B0CGY4Q4DZ" at bounding box center [143, 581] width 59 height 13
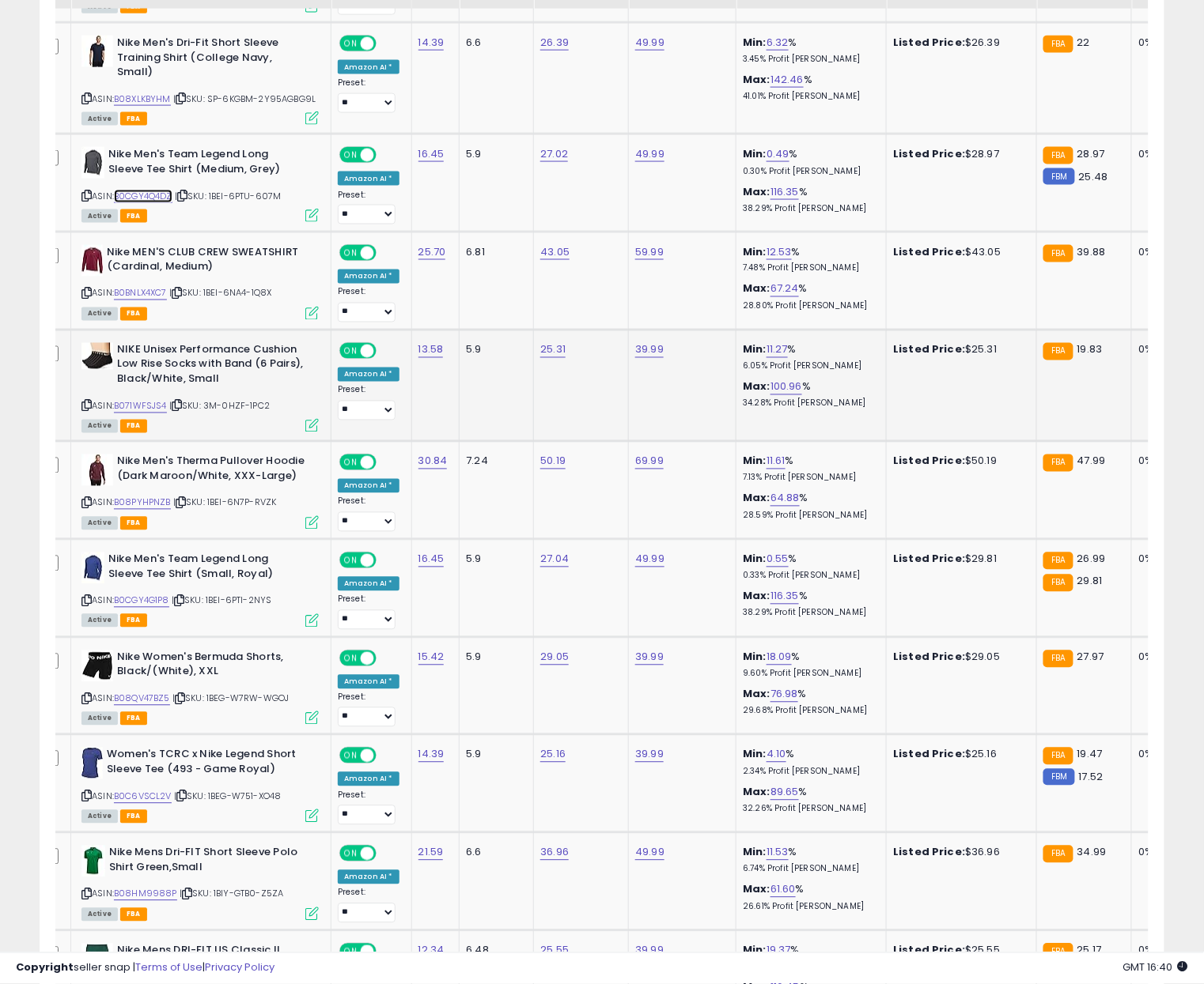
scroll to position [4276, 0]
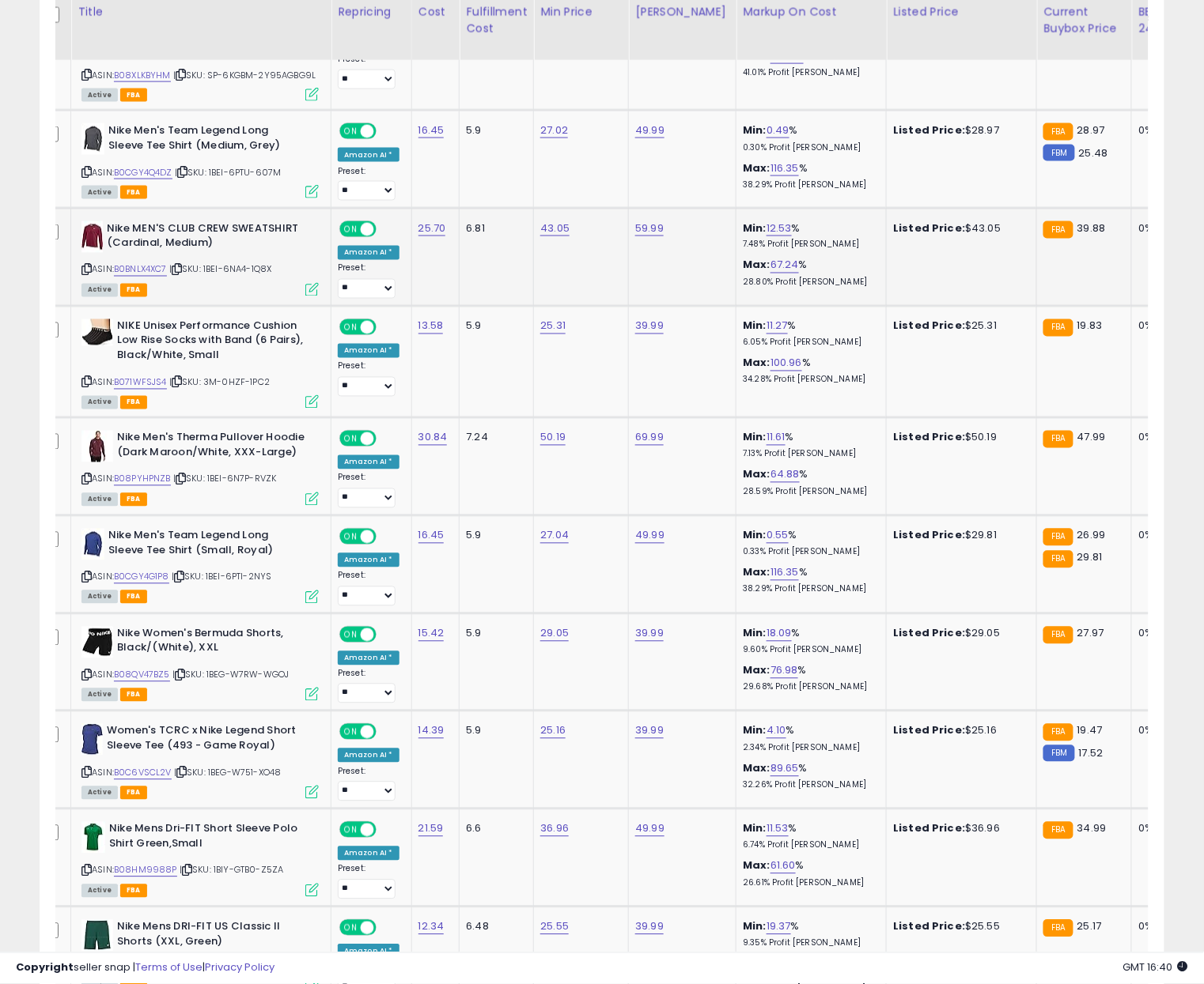
click at [182, 265] on icon at bounding box center [177, 269] width 10 height 9
click at [155, 263] on link "B0BNLX4XC7" at bounding box center [140, 269] width 53 height 13
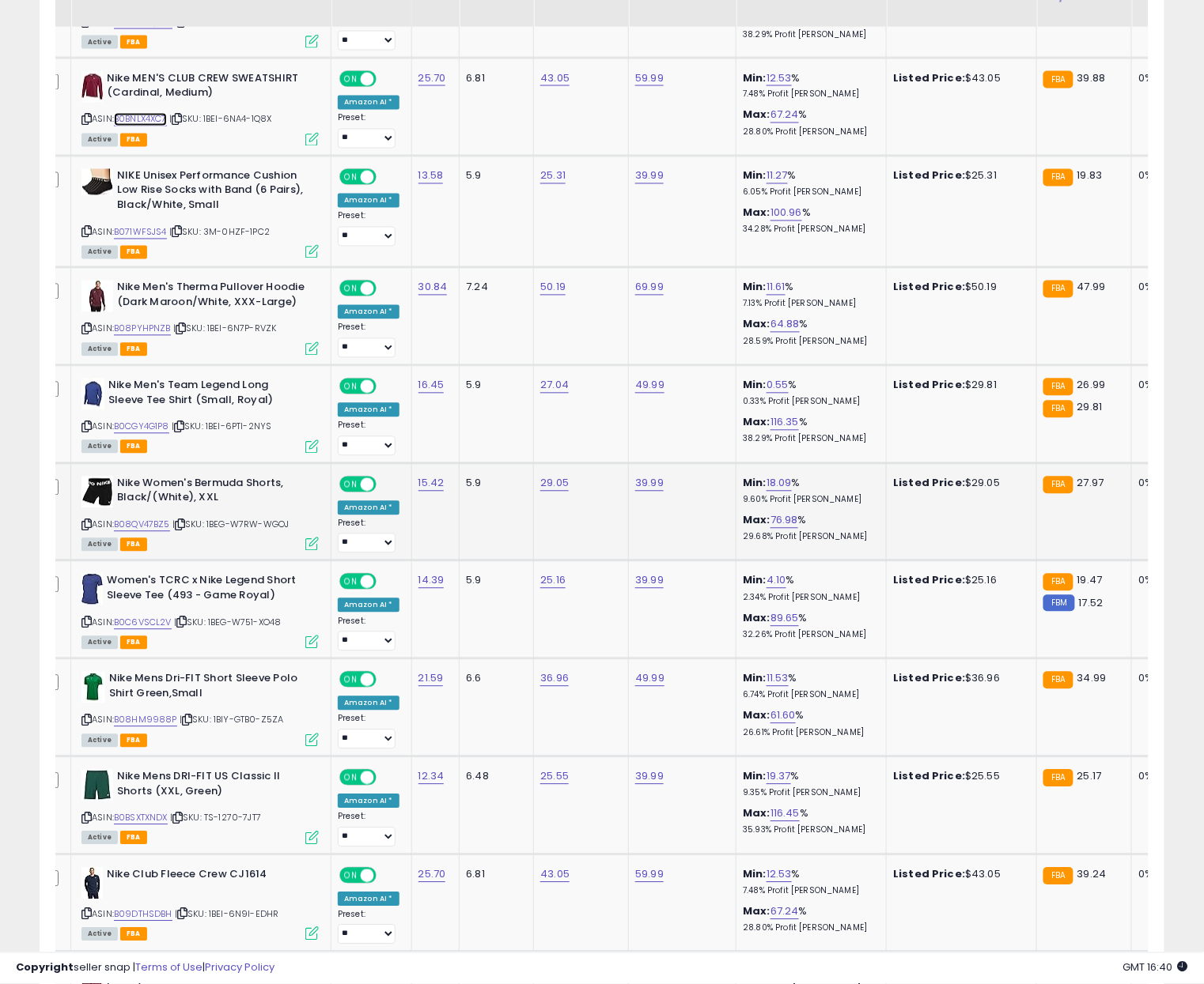
scroll to position [4446, 0]
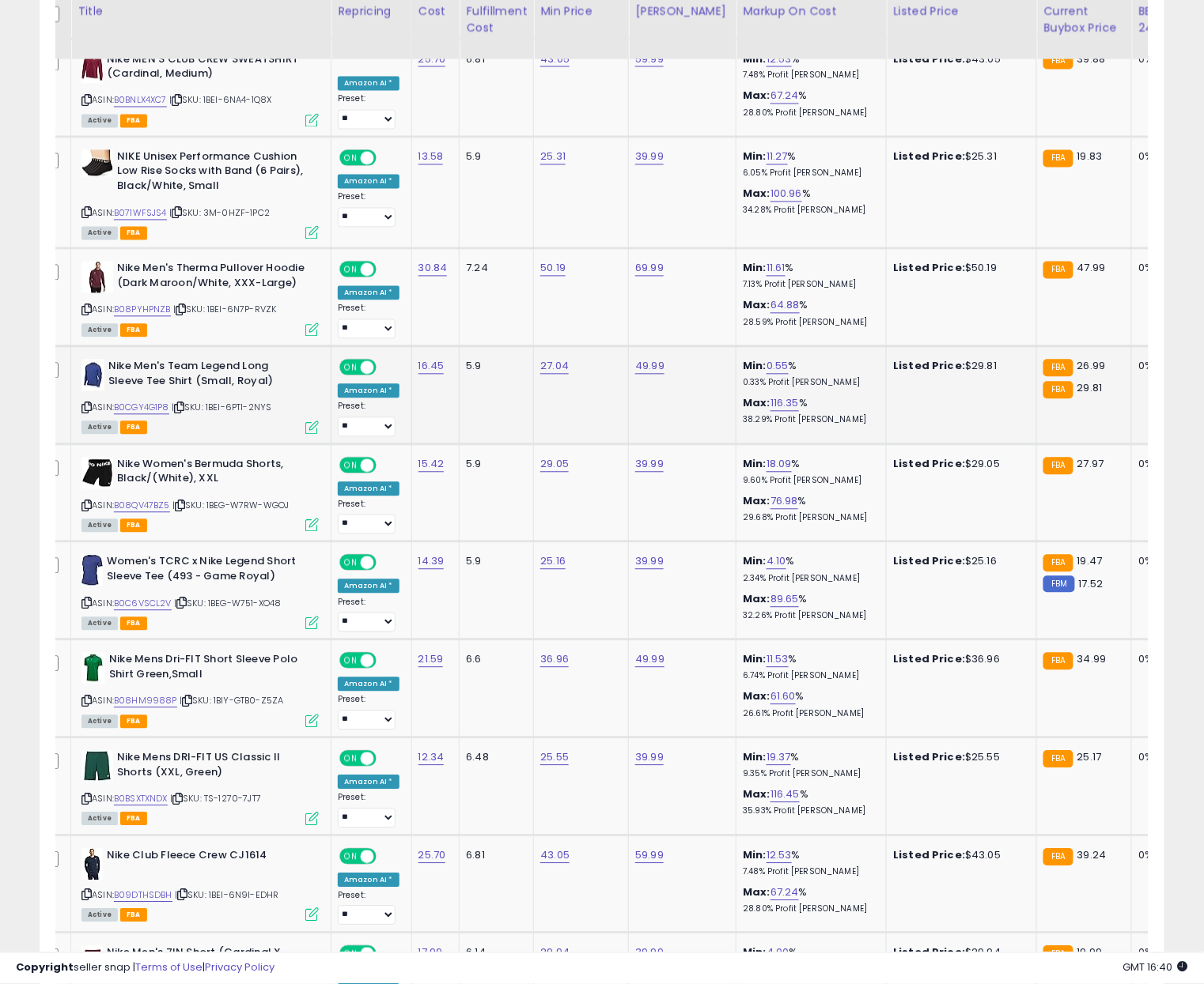
click at [185, 404] on icon at bounding box center [179, 408] width 10 height 9
click at [162, 401] on link "B0CGY4G1P8" at bounding box center [141, 407] width 55 height 13
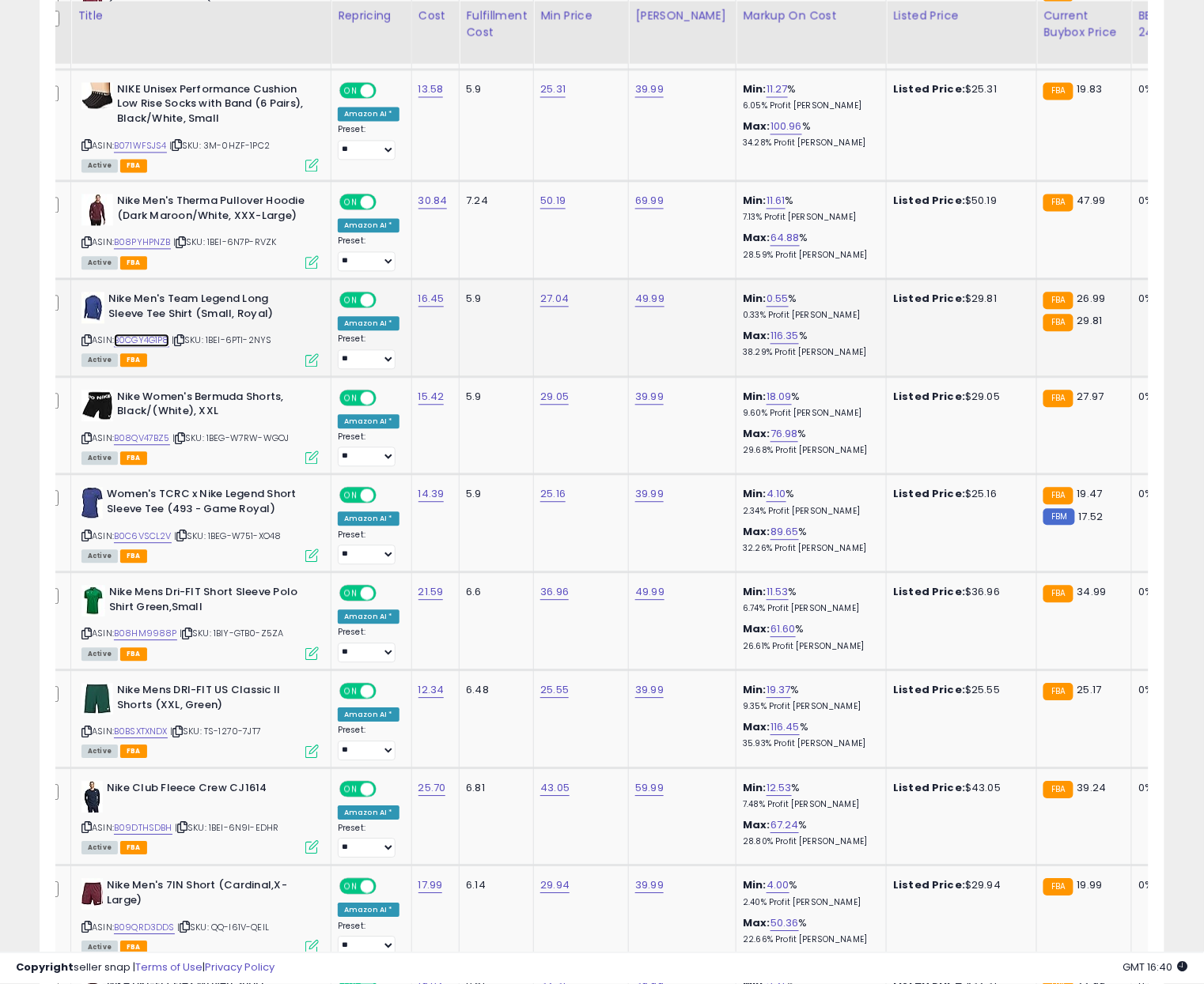
scroll to position [4517, 0]
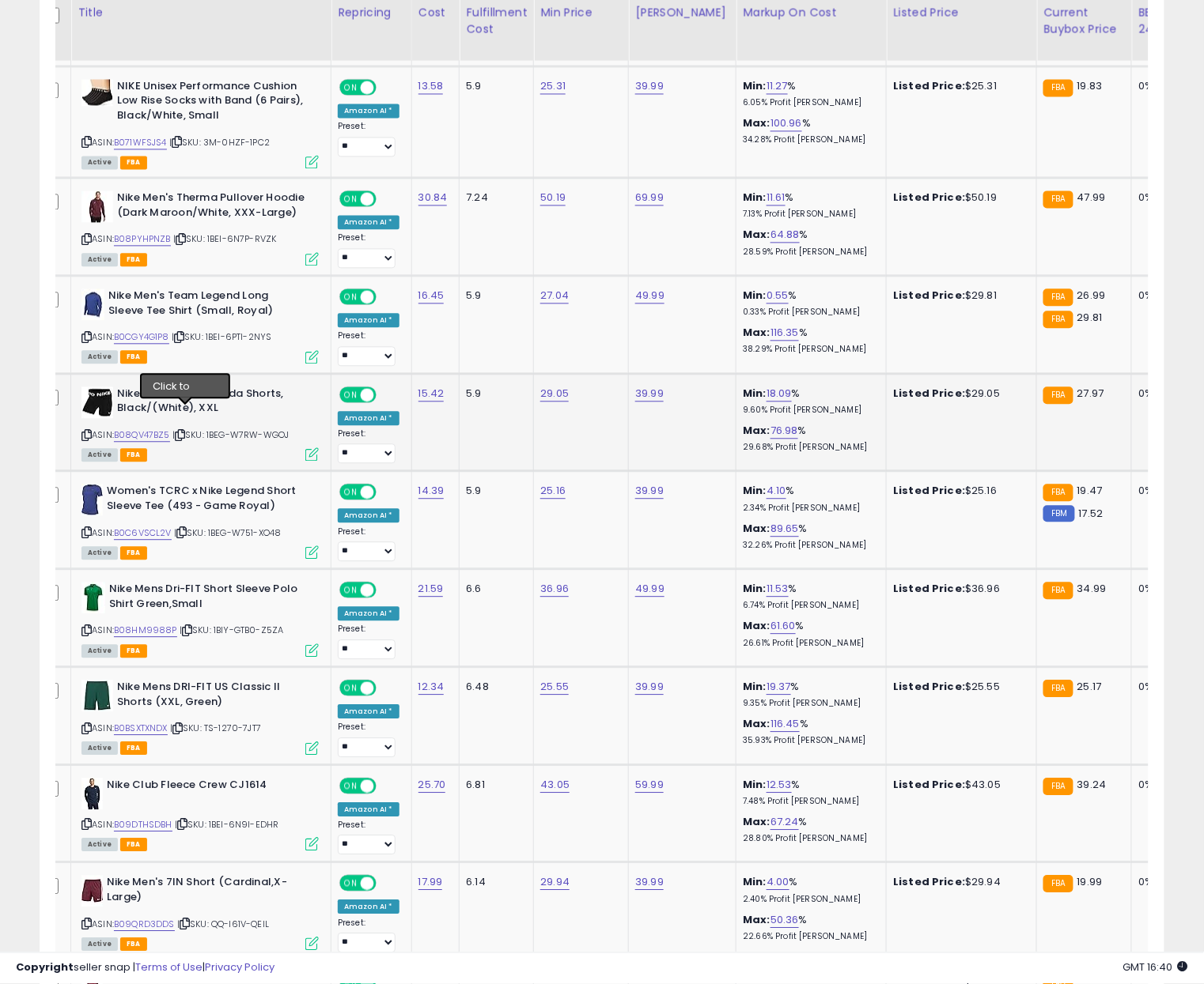
click at [185, 431] on icon at bounding box center [180, 435] width 10 height 9
click at [157, 428] on link "B08QV47BZ5" at bounding box center [142, 434] width 56 height 13
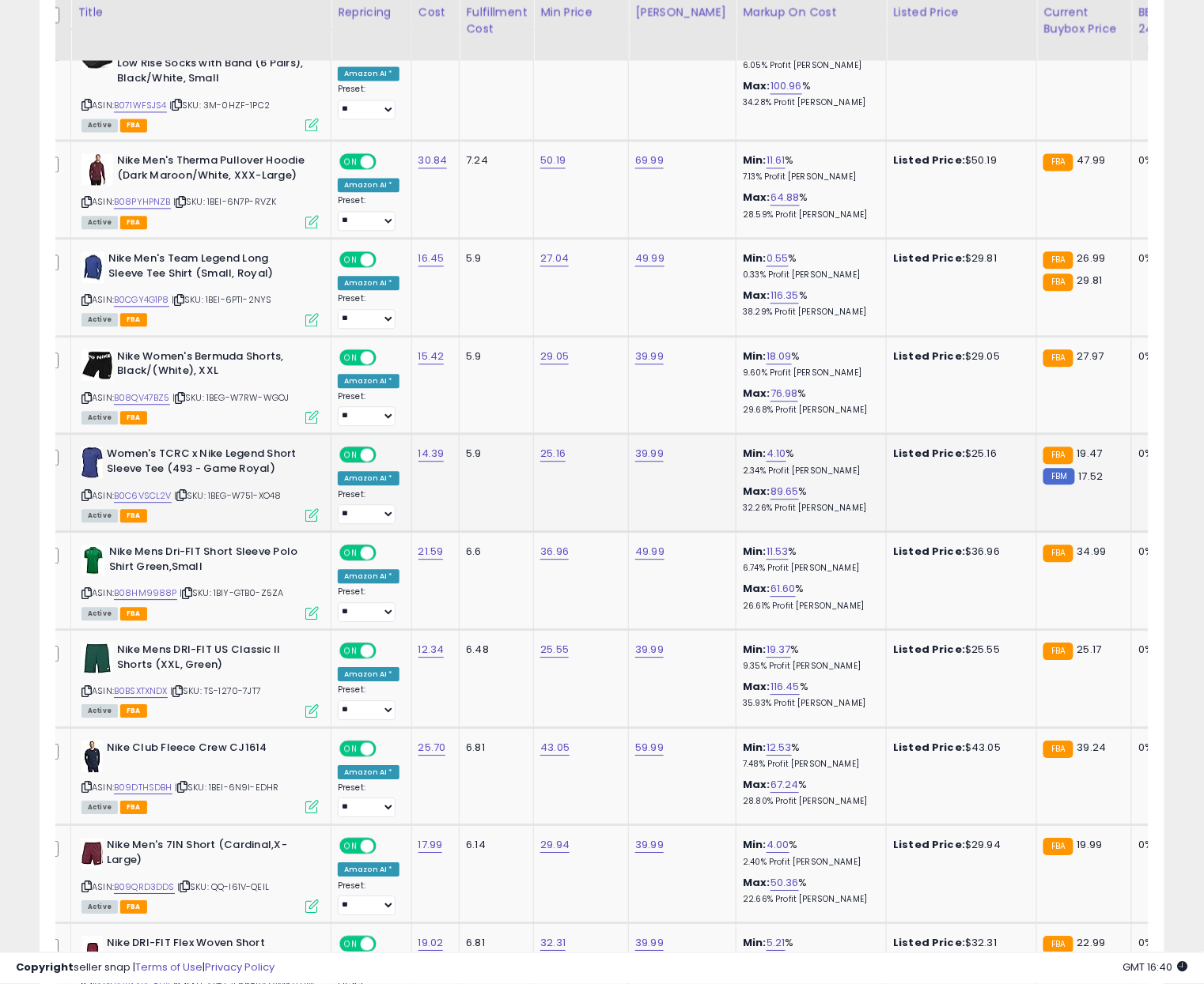
drag, startPoint x: 184, startPoint y: 475, endPoint x: 149, endPoint y: 475, distance: 35.0
click at [184, 491] on icon at bounding box center [182, 495] width 10 height 9
click at [153, 489] on link "B0C6VSCL2V" at bounding box center [143, 495] width 58 height 13
drag, startPoint x: 189, startPoint y: 573, endPoint x: 109, endPoint y: 572, distance: 80.0
click at [186, 589] on icon at bounding box center [187, 593] width 10 height 9
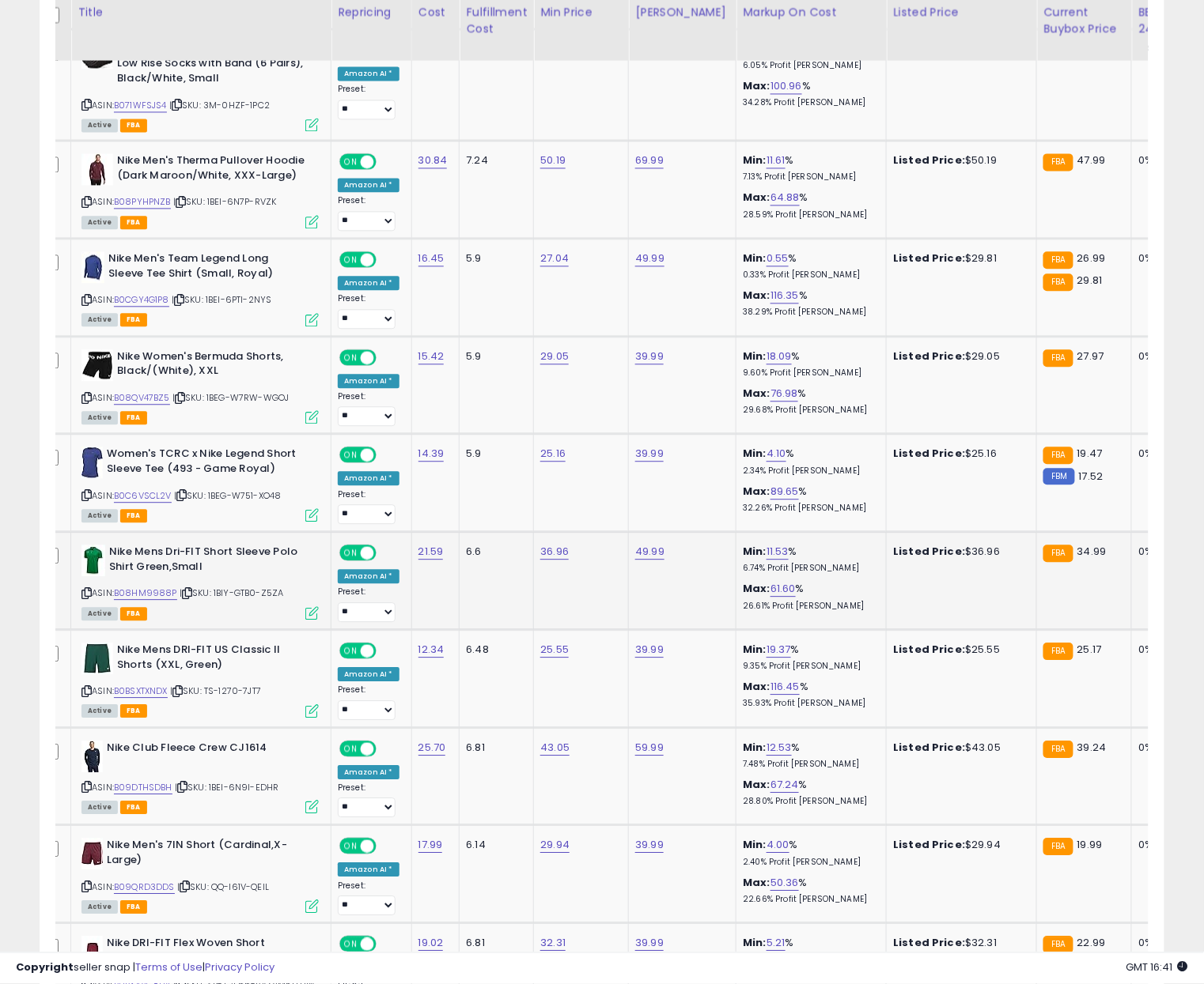
click at [109, 572] on div "ASIN: B08HM9988P | SKU: 1BIY-GTB0-Z5ZA Active FBA" at bounding box center [201, 582] width 238 height 74
click at [144, 587] on link "B08HM9988P" at bounding box center [145, 593] width 63 height 13
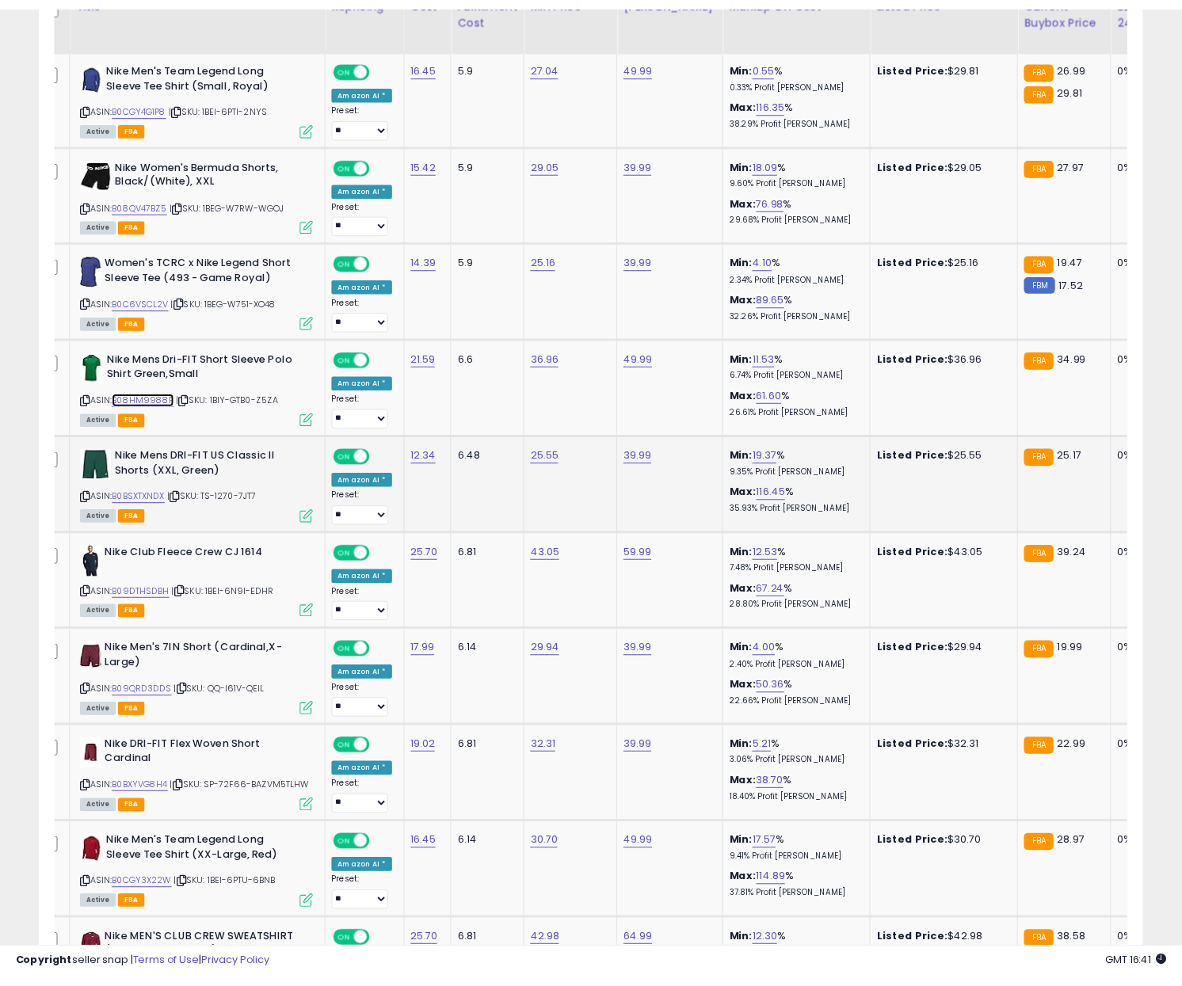
scroll to position [4795, 0]
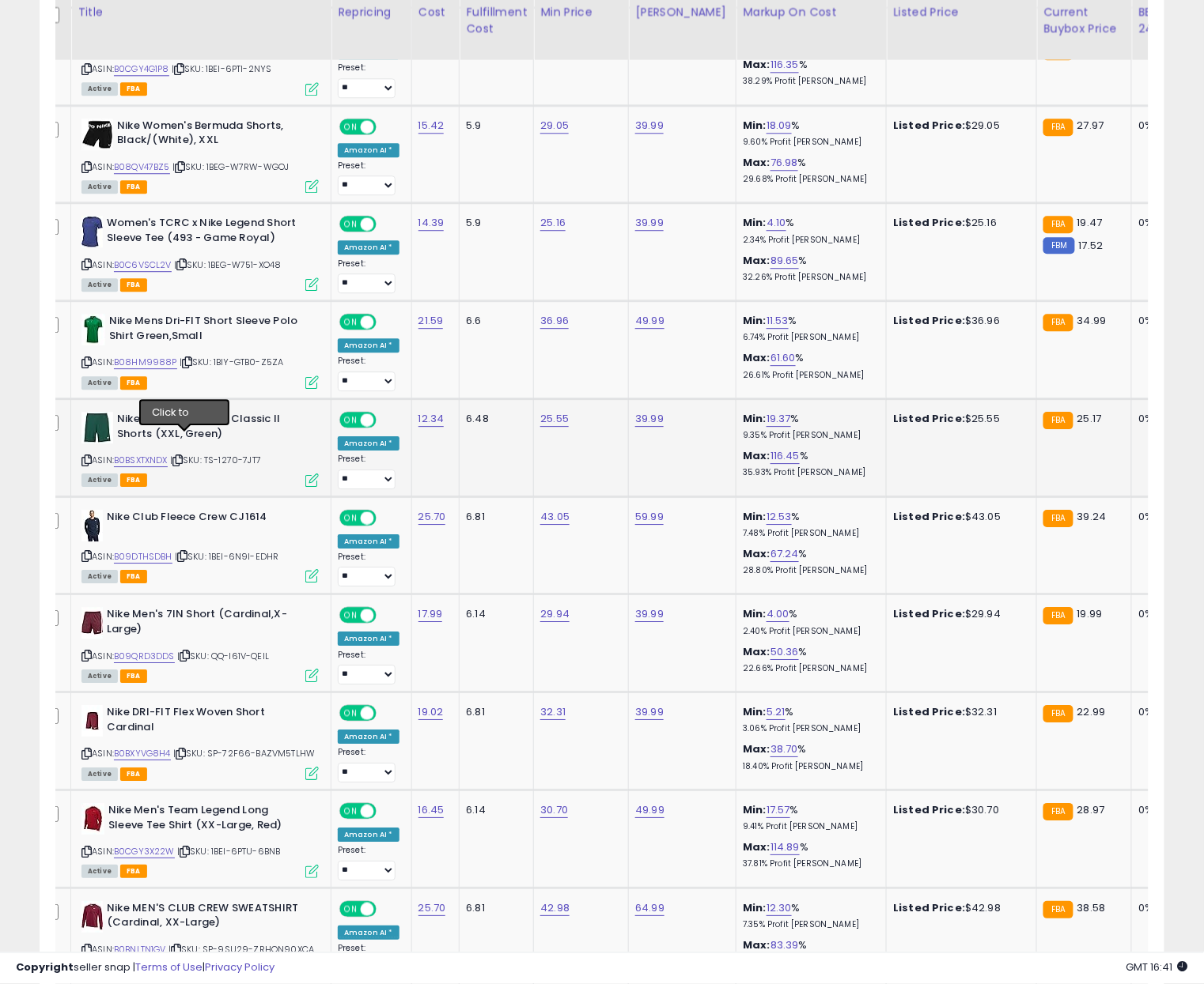
click at [183, 456] on icon at bounding box center [178, 460] width 10 height 9
click at [162, 454] on link "B0BSXTXNDX" at bounding box center [141, 460] width 54 height 13
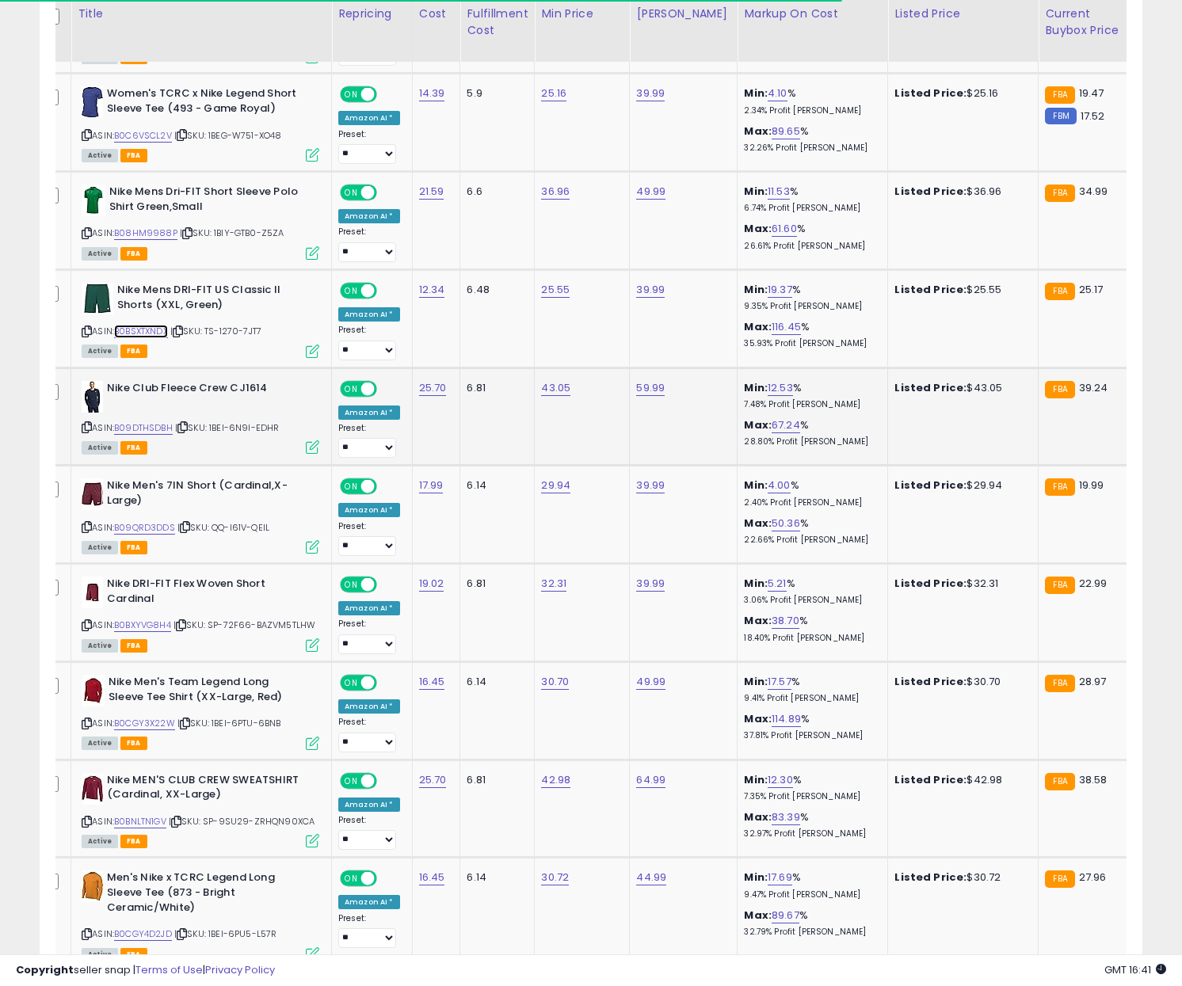
scroll to position [4927, 0]
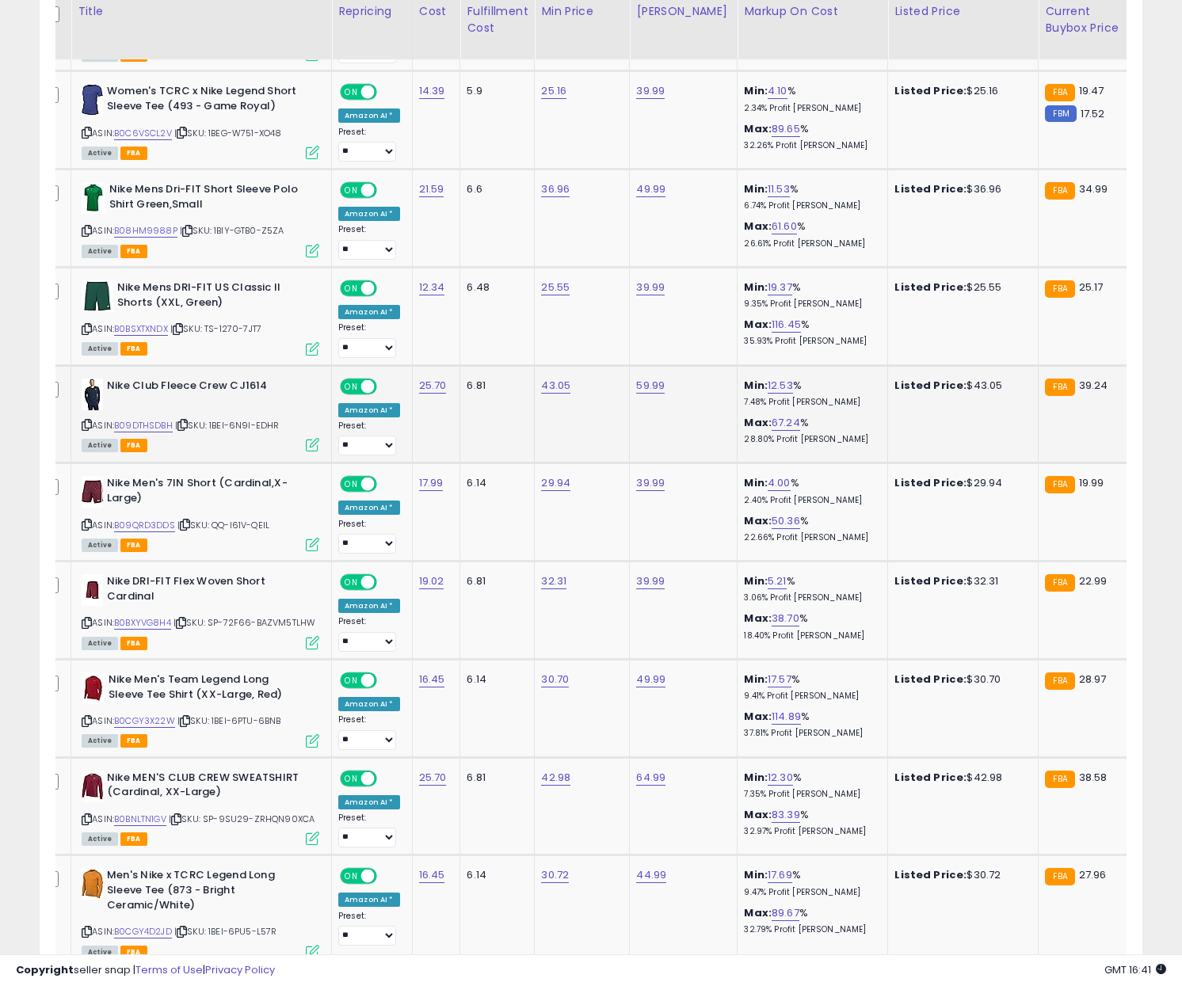
click at [185, 421] on icon at bounding box center [182, 425] width 10 height 9
click at [155, 419] on link "B09DTHSDBH" at bounding box center [143, 425] width 59 height 13
click at [187, 520] on icon at bounding box center [185, 524] width 10 height 9
click at [151, 519] on link "B09QRD3DDS" at bounding box center [144, 525] width 61 height 13
click at [185, 619] on icon at bounding box center [181, 623] width 10 height 9
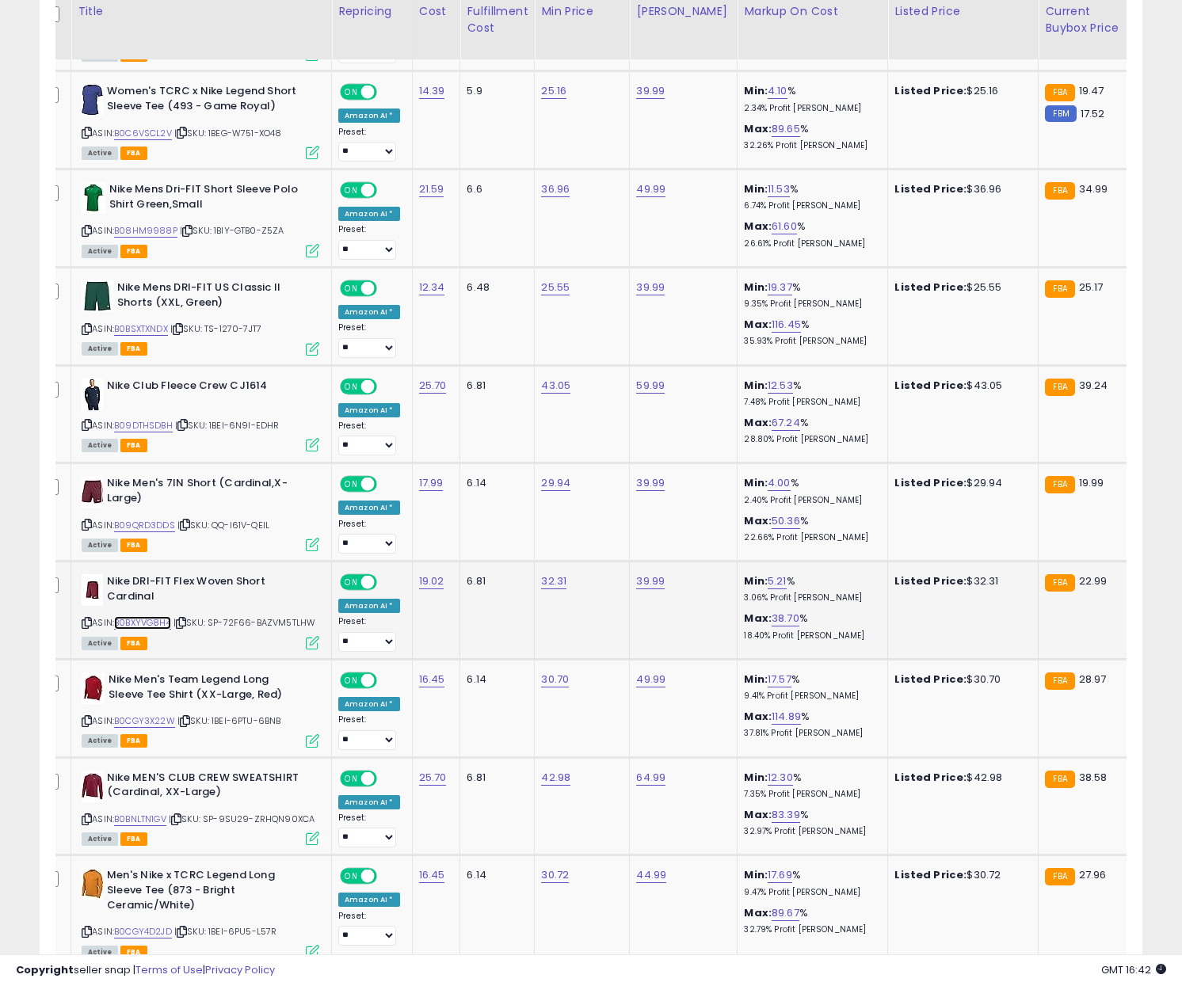
click at [151, 616] on link "B0BXYVG8H4" at bounding box center [142, 622] width 57 height 13
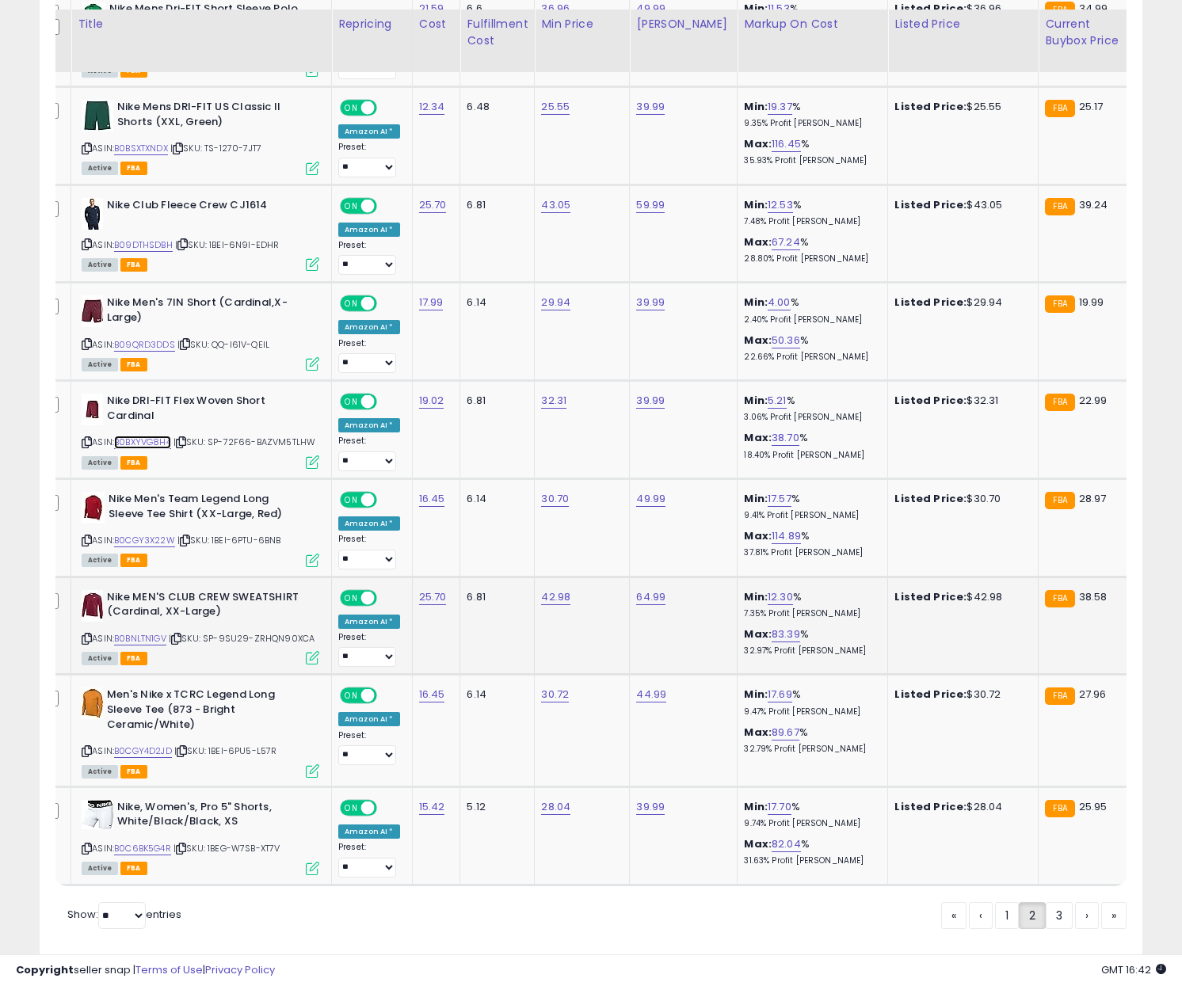
scroll to position [5127, 0]
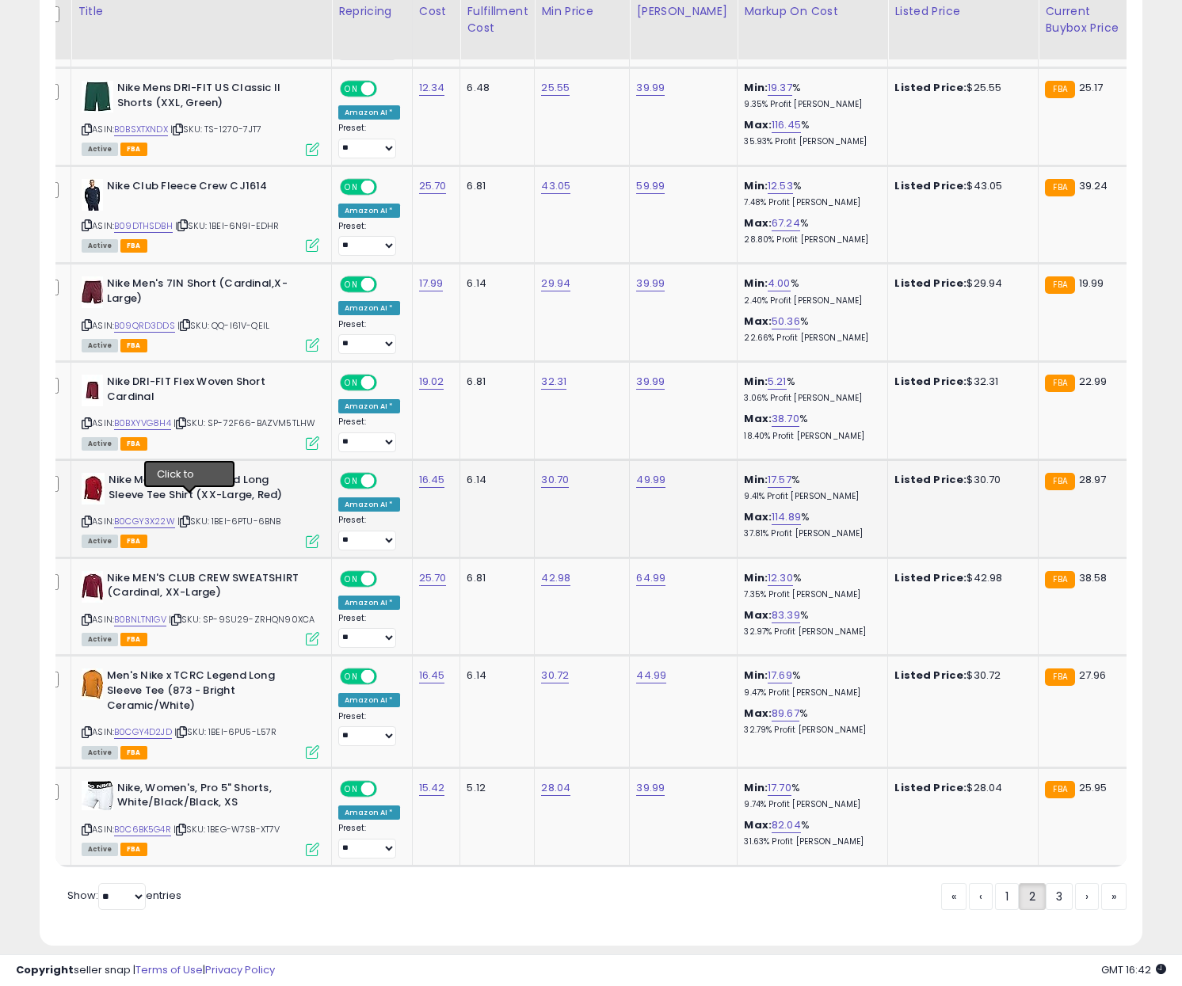
click at [189, 517] on icon at bounding box center [185, 521] width 10 height 9
click at [162, 515] on link "B0CGY3X22W" at bounding box center [144, 521] width 61 height 13
click at [181, 615] on icon at bounding box center [176, 619] width 10 height 9
drag, startPoint x: 162, startPoint y: 600, endPoint x: 179, endPoint y: 599, distance: 16.7
click at [164, 613] on link "B0BNLTN1GV" at bounding box center [140, 619] width 52 height 13
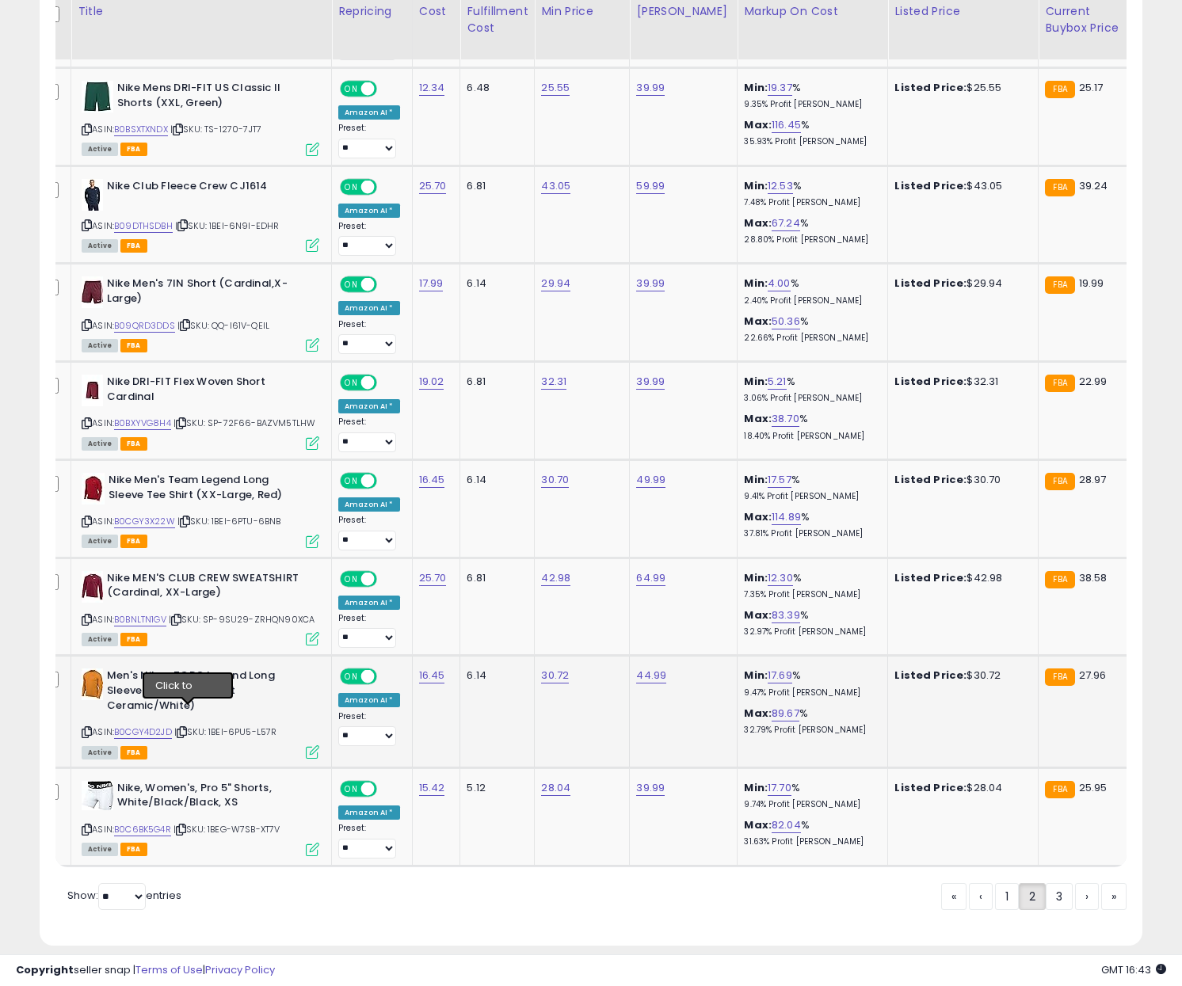
click at [187, 728] on icon at bounding box center [182, 732] width 10 height 9
drag, startPoint x: 155, startPoint y: 715, endPoint x: 167, endPoint y: 714, distance: 11.9
click at [156, 726] on link "B0CGY4D2JD" at bounding box center [143, 732] width 58 height 13
click at [186, 825] on icon at bounding box center [181, 829] width 10 height 9
click at [144, 823] on link "B0C6BK5G4R" at bounding box center [142, 829] width 57 height 13
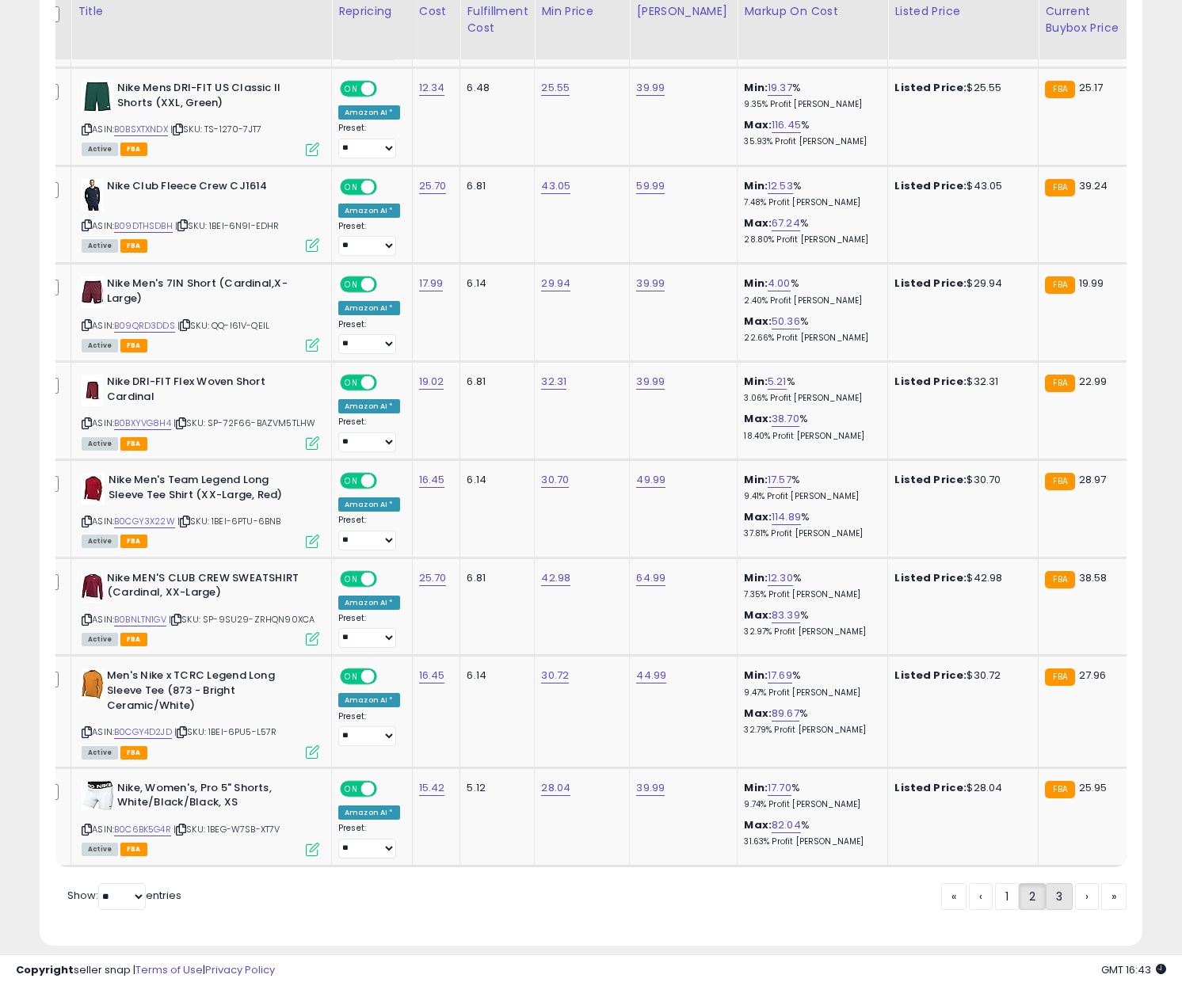
click at [1050, 883] on link "3" at bounding box center [1059, 896] width 27 height 27
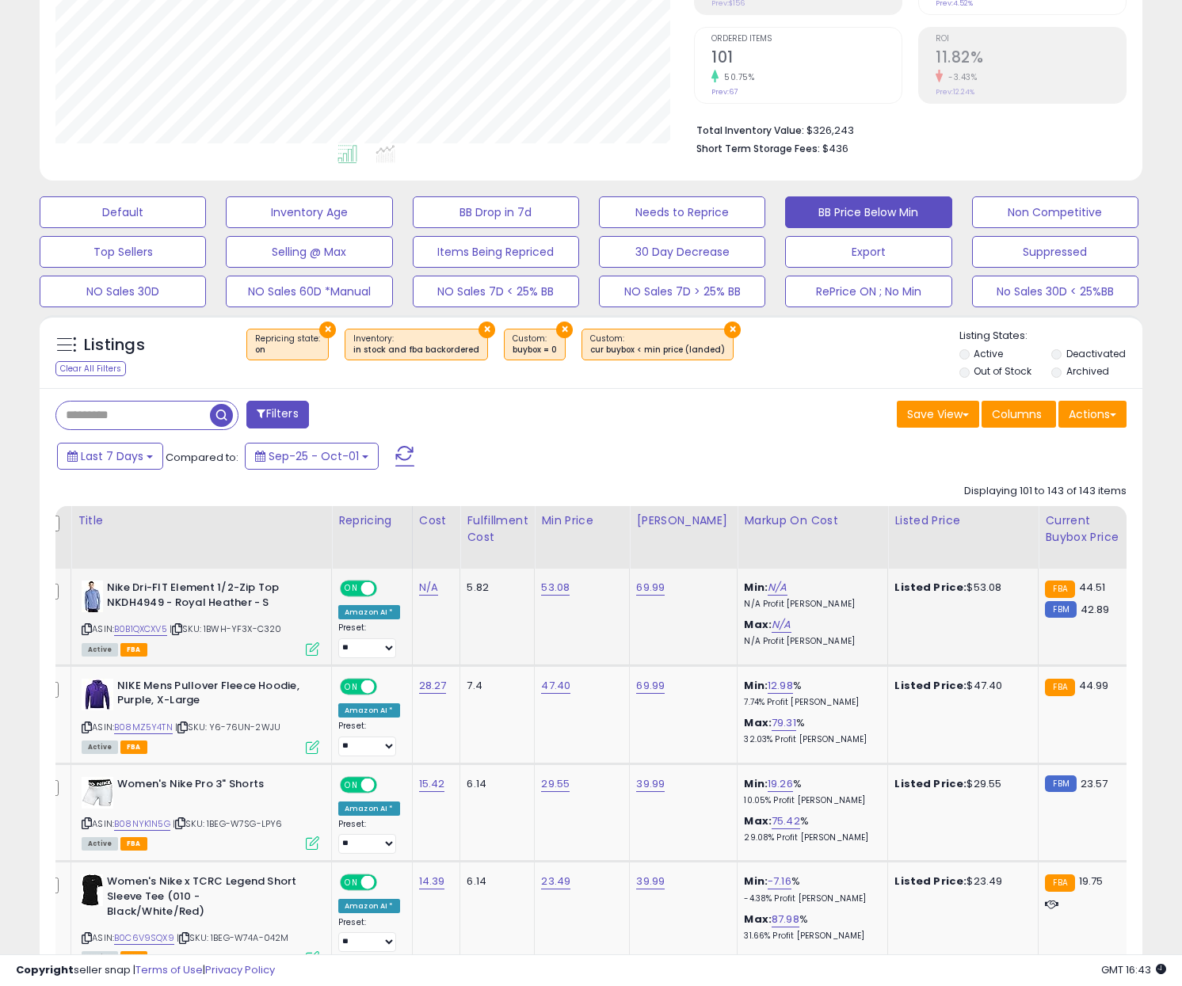
scroll to position [334, 0]
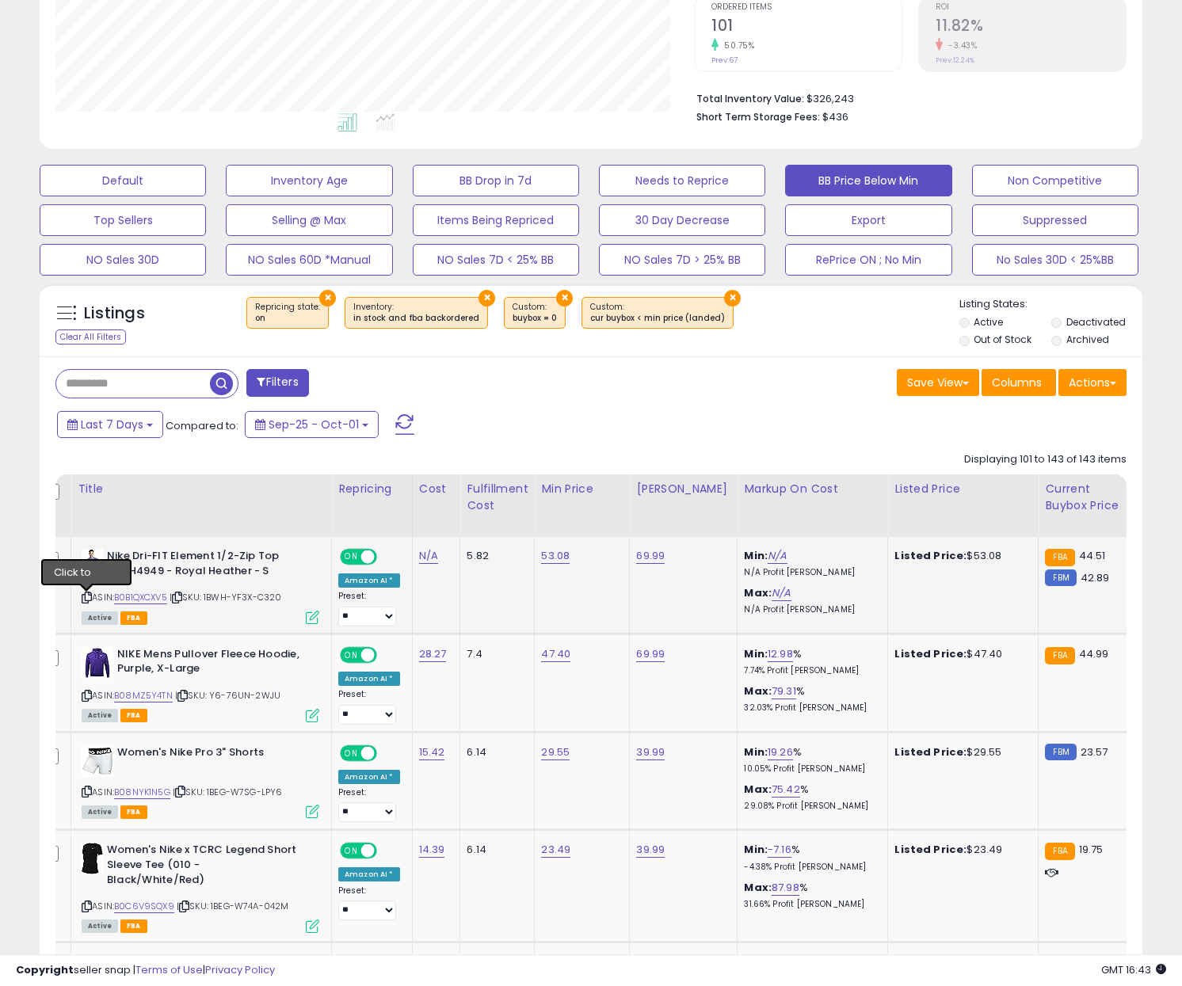
click at [87, 600] on icon at bounding box center [87, 597] width 10 height 9
click at [182, 597] on icon at bounding box center [177, 597] width 10 height 9
click at [139, 600] on link "B0B1QXCXV5" at bounding box center [140, 597] width 53 height 13
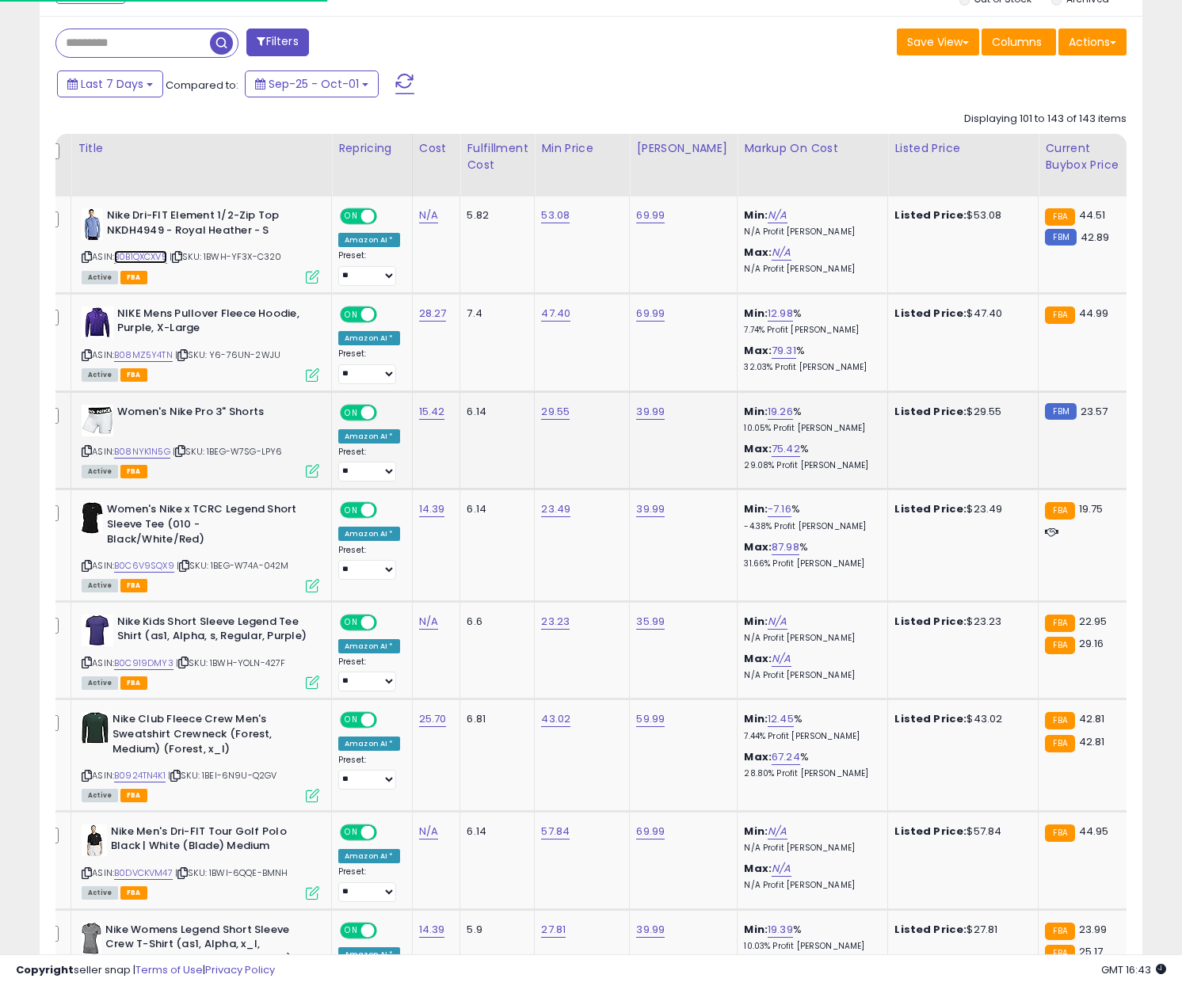
scroll to position [708, 0]
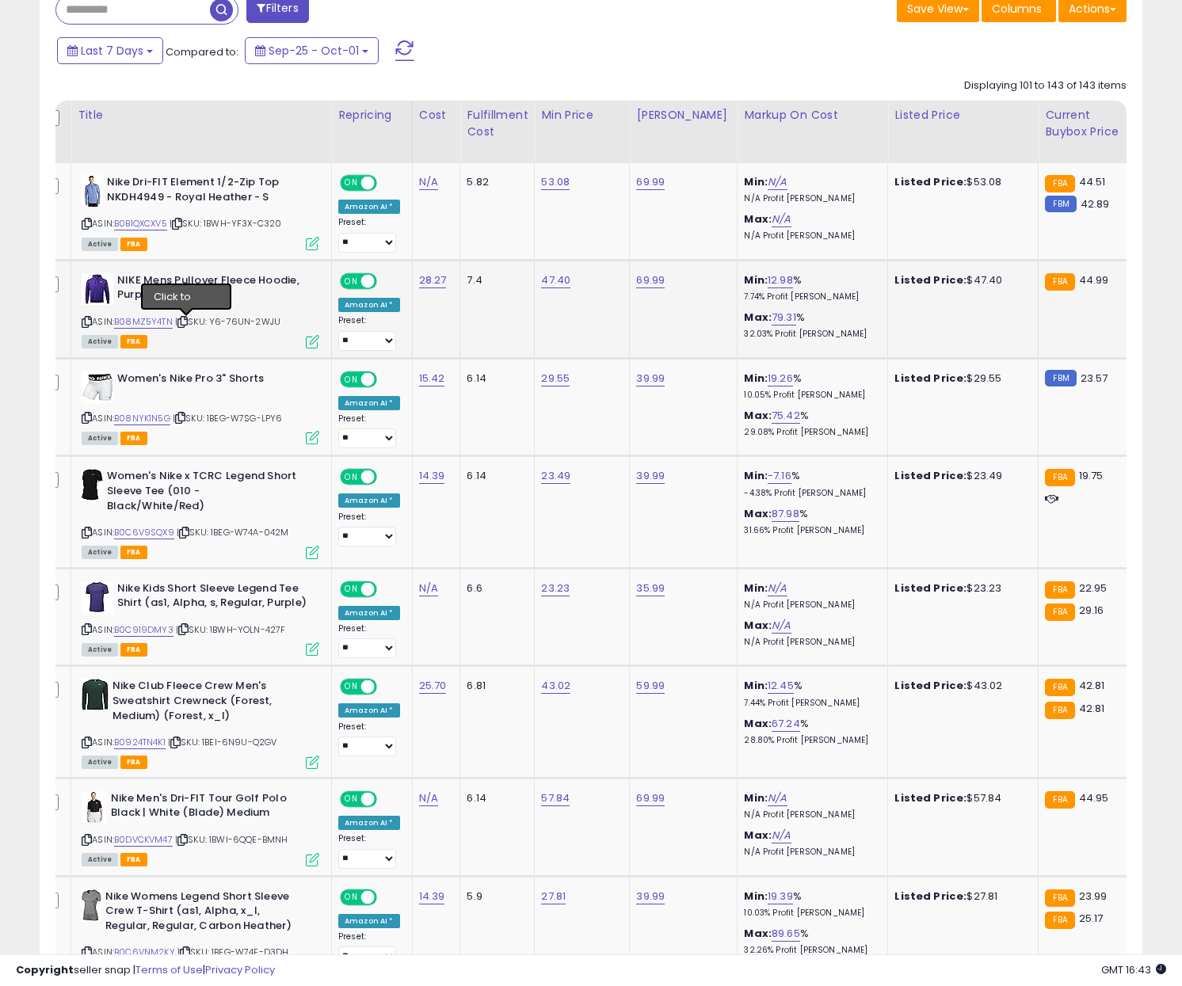
click at [187, 324] on icon at bounding box center [182, 322] width 10 height 9
click at [151, 326] on link "B08MZ5Y4TN" at bounding box center [143, 321] width 59 height 13
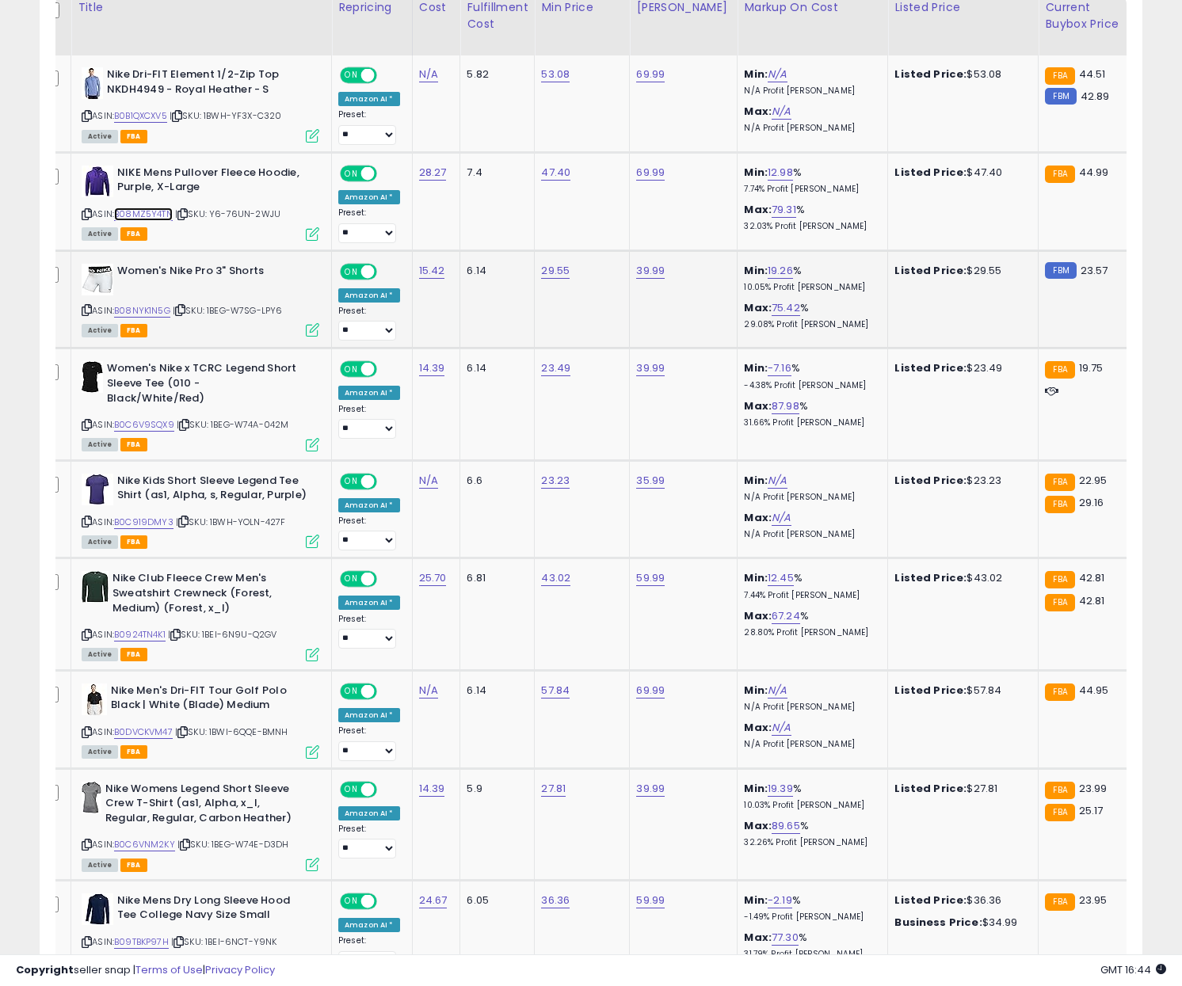
scroll to position [831, 0]
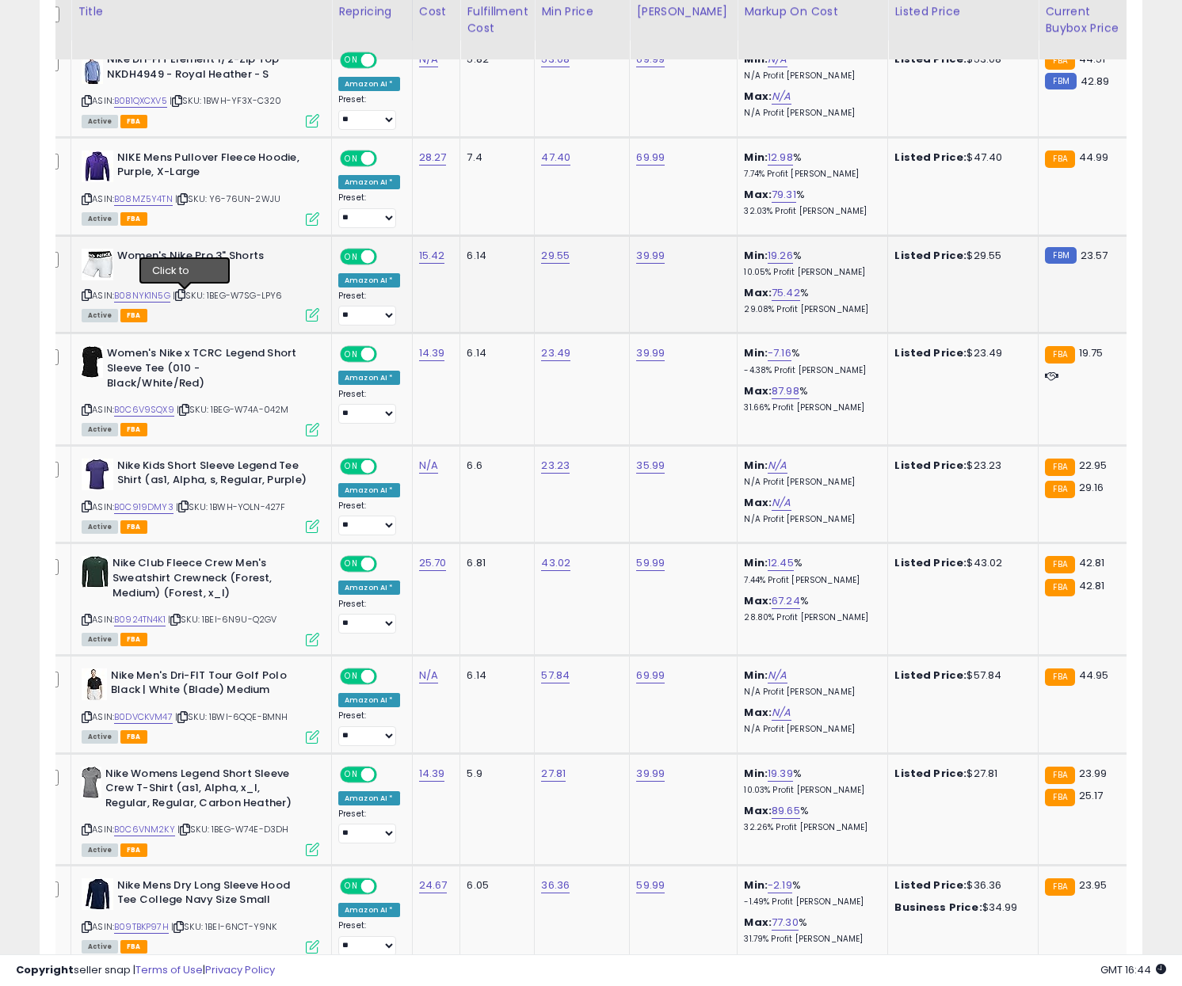
drag, startPoint x: 184, startPoint y: 296, endPoint x: 147, endPoint y: 296, distance: 37.2
click at [184, 296] on icon at bounding box center [180, 295] width 10 height 9
click at [147, 296] on link "B08NYK1N5G" at bounding box center [142, 295] width 56 height 13
click at [189, 406] on icon at bounding box center [184, 410] width 10 height 9
click at [148, 403] on link "B0C6V9SQX9" at bounding box center [144, 409] width 60 height 13
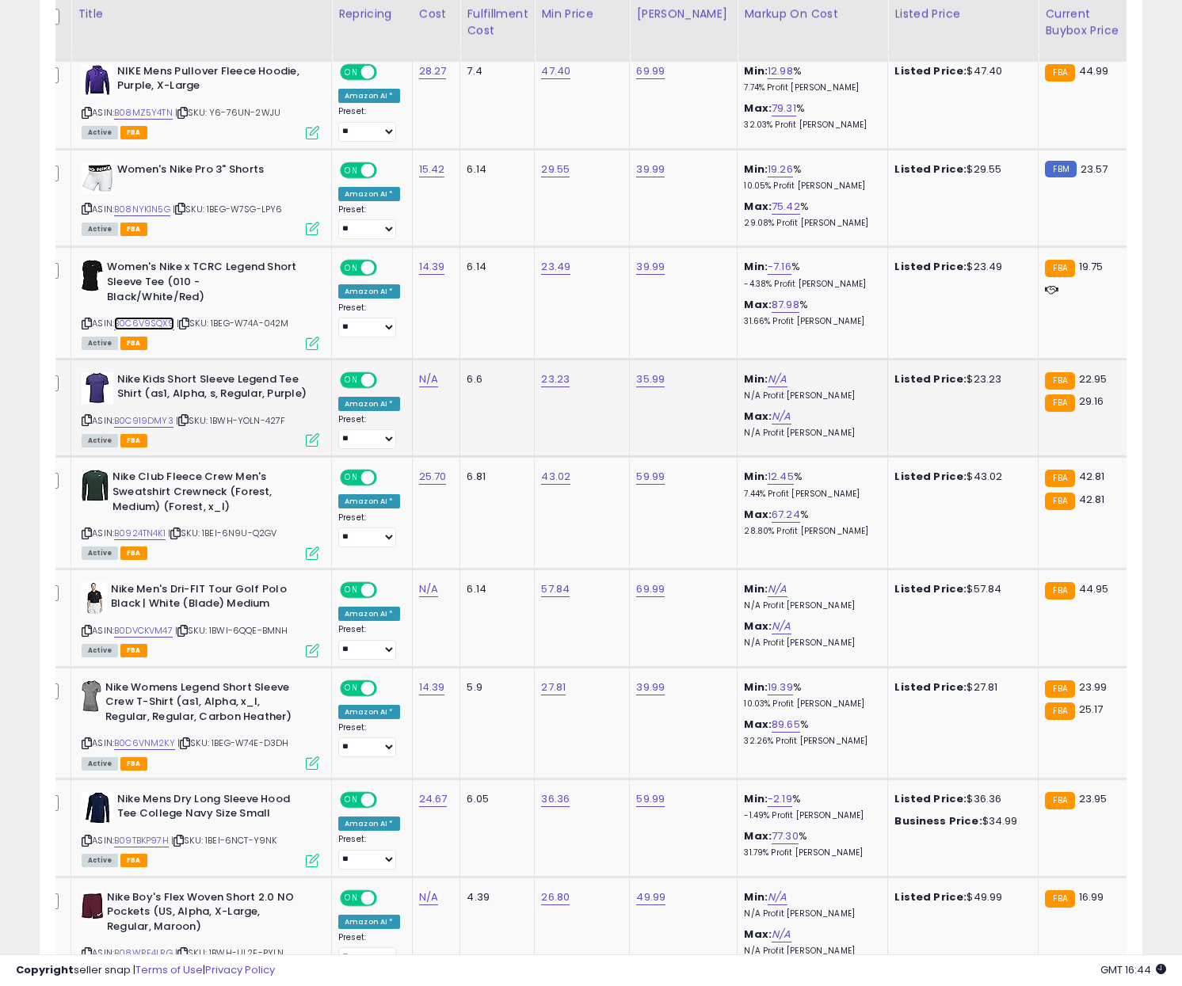
scroll to position [920, 0]
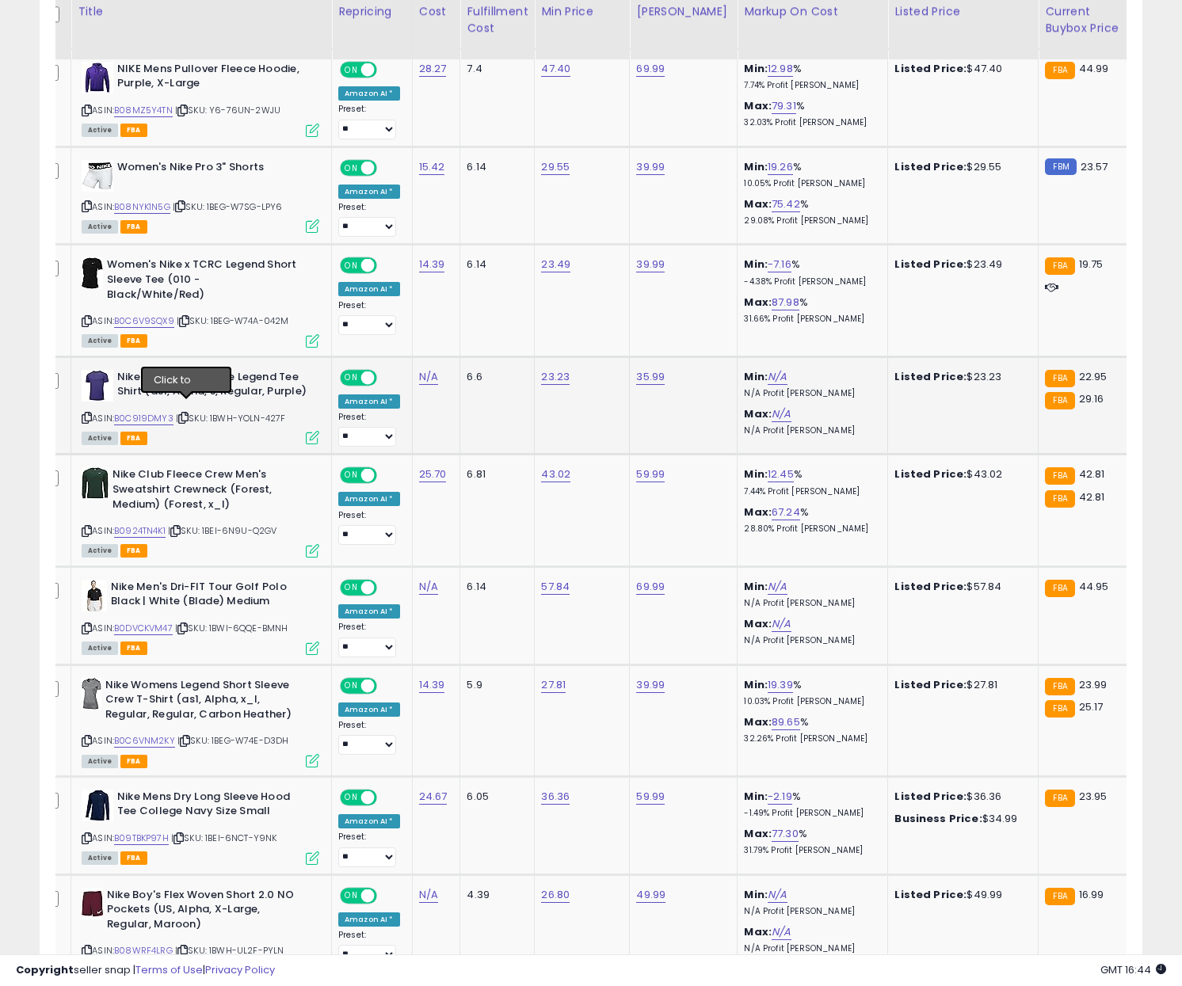
click at [184, 413] on icon at bounding box center [183, 417] width 10 height 9
click at [163, 412] on link "B0C919DMY3" at bounding box center [143, 418] width 59 height 13
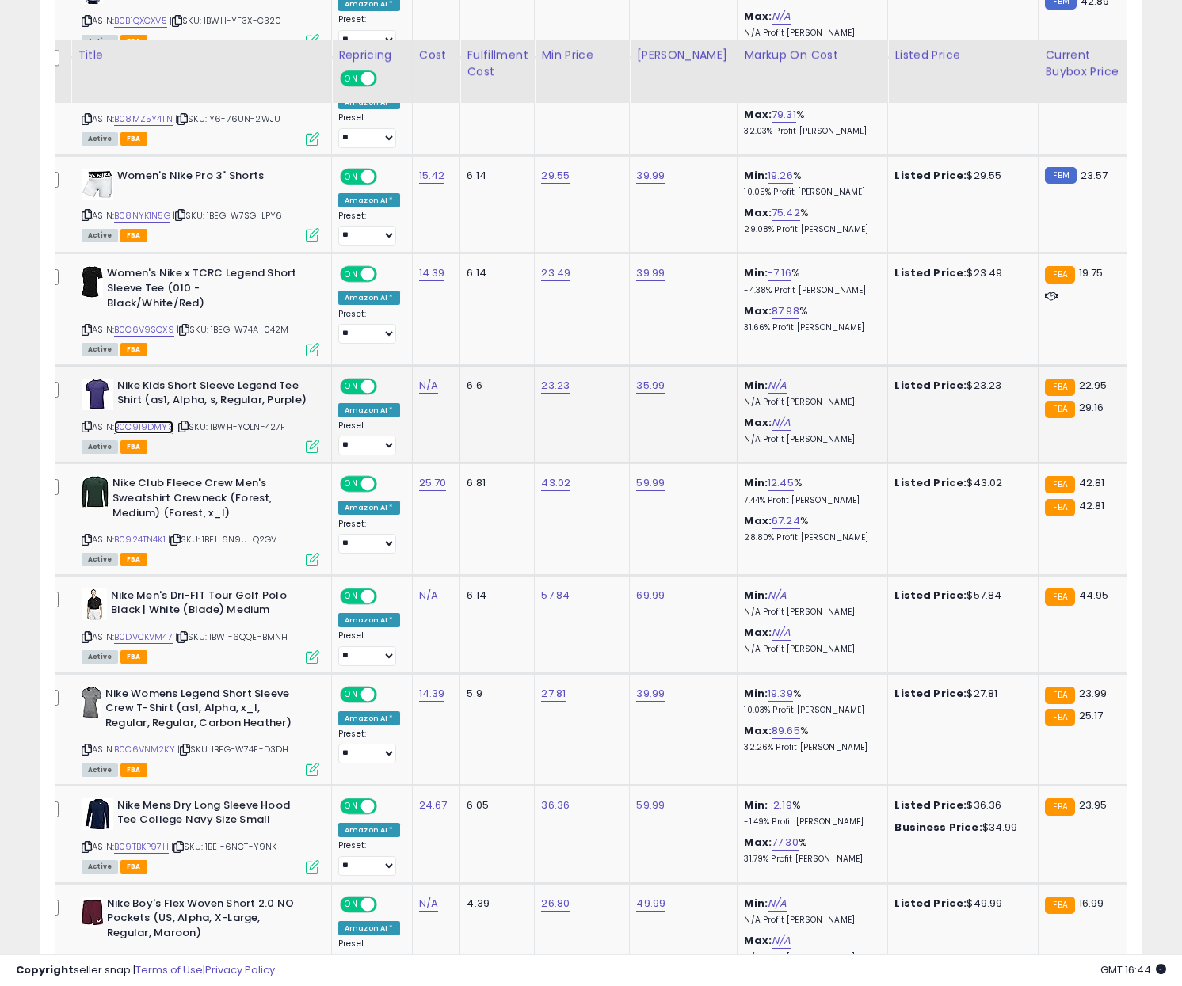
scroll to position [989, 0]
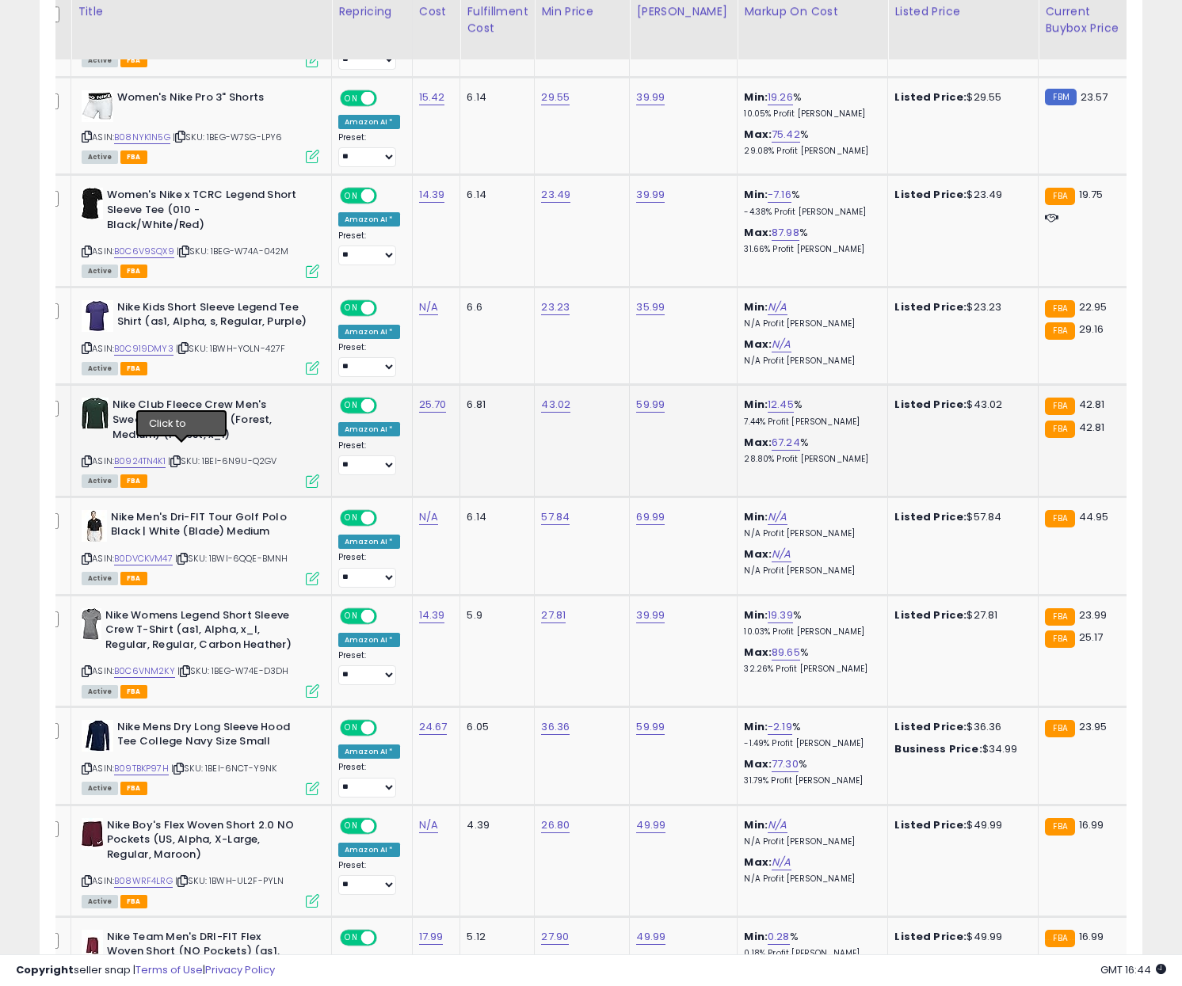
click at [181, 457] on icon at bounding box center [175, 461] width 10 height 9
click at [162, 455] on link "B0924TN4K1" at bounding box center [139, 461] width 51 height 13
drag, startPoint x: 185, startPoint y: 544, endPoint x: 173, endPoint y: 545, distance: 11.9
click at [186, 554] on icon at bounding box center [182, 558] width 10 height 9
click at [147, 552] on link "B0DVCKVM47" at bounding box center [143, 558] width 59 height 13
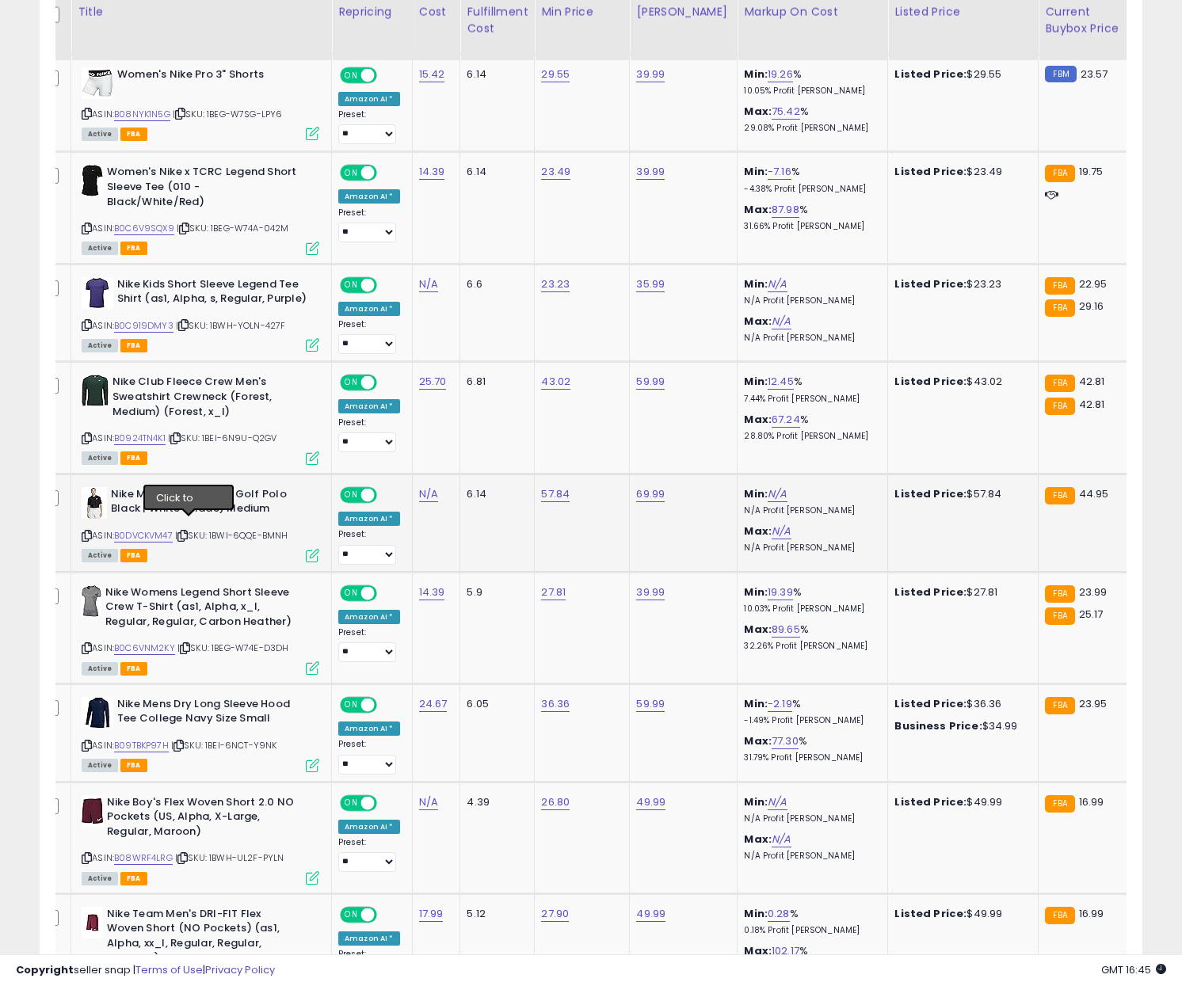
click at [188, 532] on icon at bounding box center [182, 536] width 10 height 9
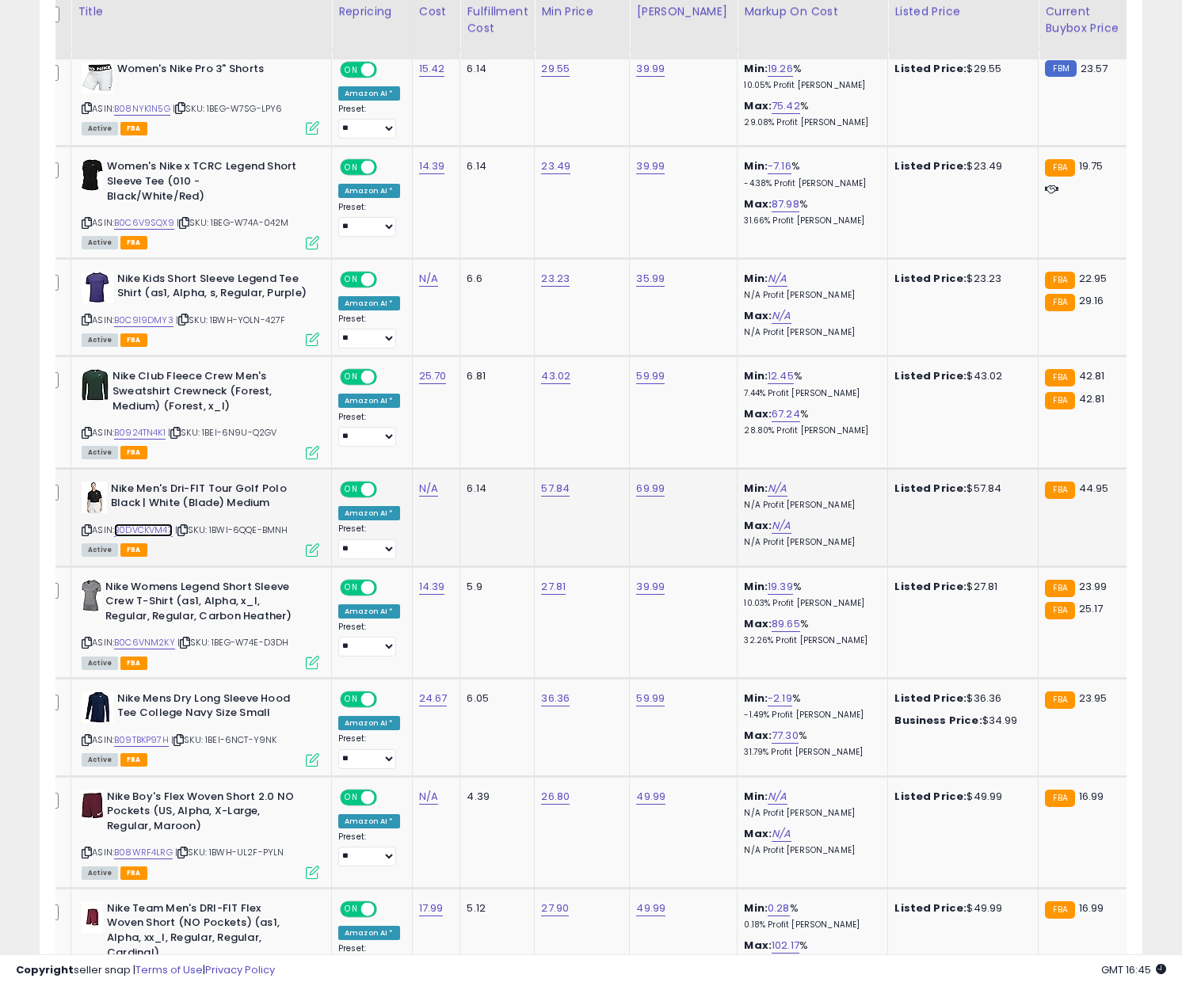
scroll to position [1019, 0]
click at [165, 523] on link "B0DVCKVM47" at bounding box center [143, 529] width 59 height 13
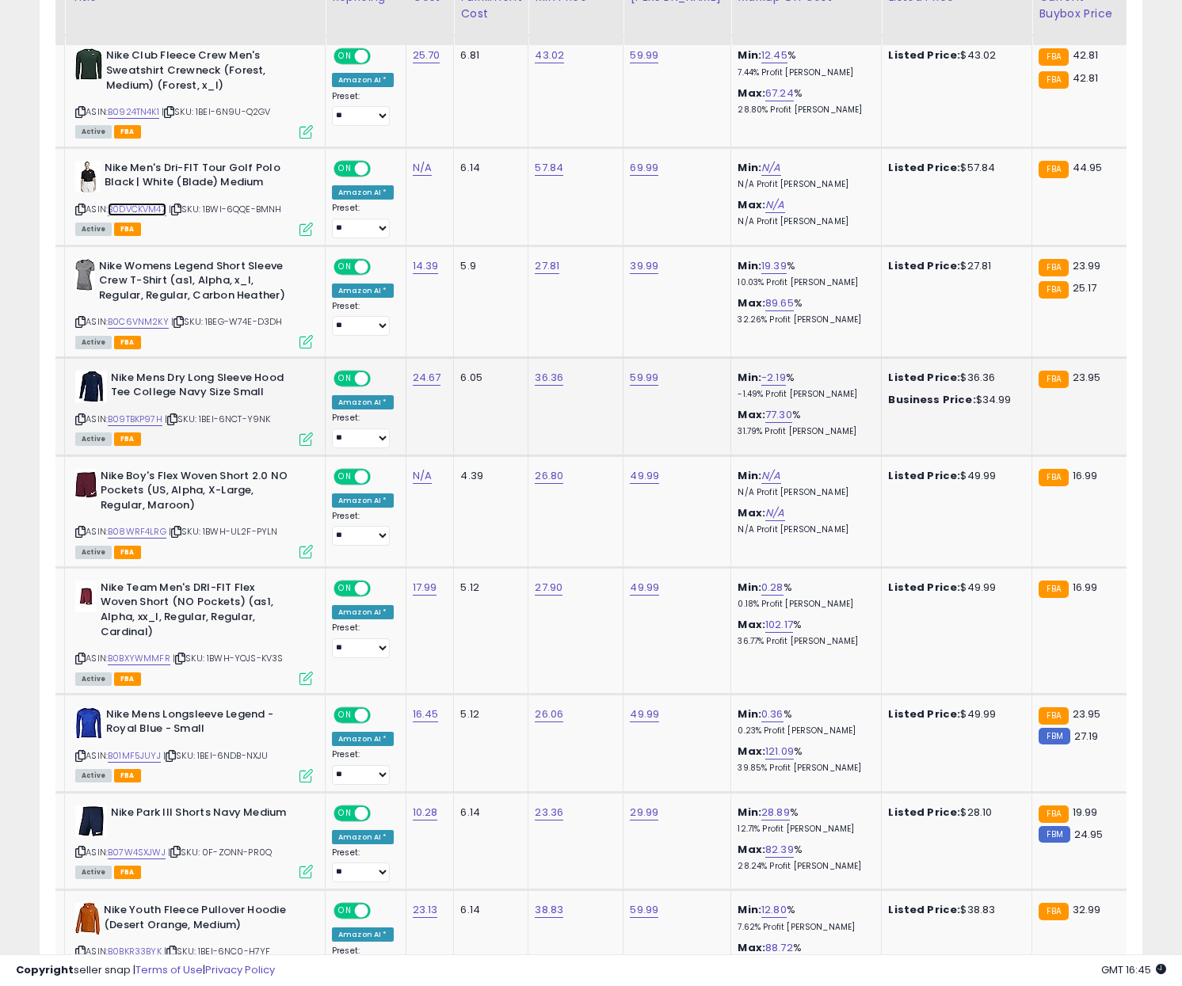
scroll to position [1356, 0]
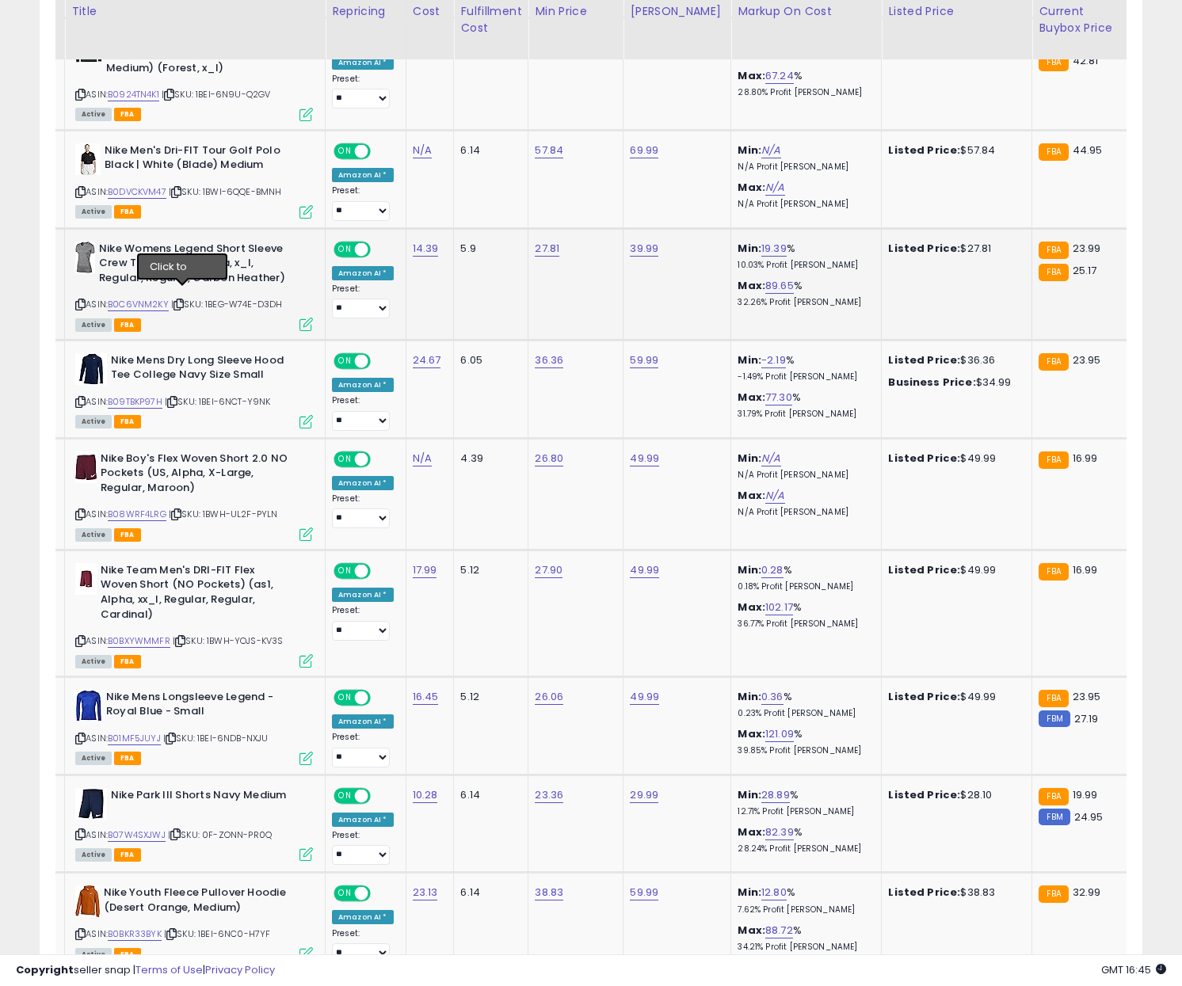
click at [181, 300] on icon at bounding box center [178, 304] width 10 height 9
click at [145, 298] on link "B0C6VNM2KY" at bounding box center [138, 304] width 61 height 13
click at [183, 300] on icon at bounding box center [178, 304] width 10 height 9
drag, startPoint x: 183, startPoint y: 289, endPoint x: 286, endPoint y: 292, distance: 103.0
click at [183, 300] on icon at bounding box center [178, 304] width 10 height 9
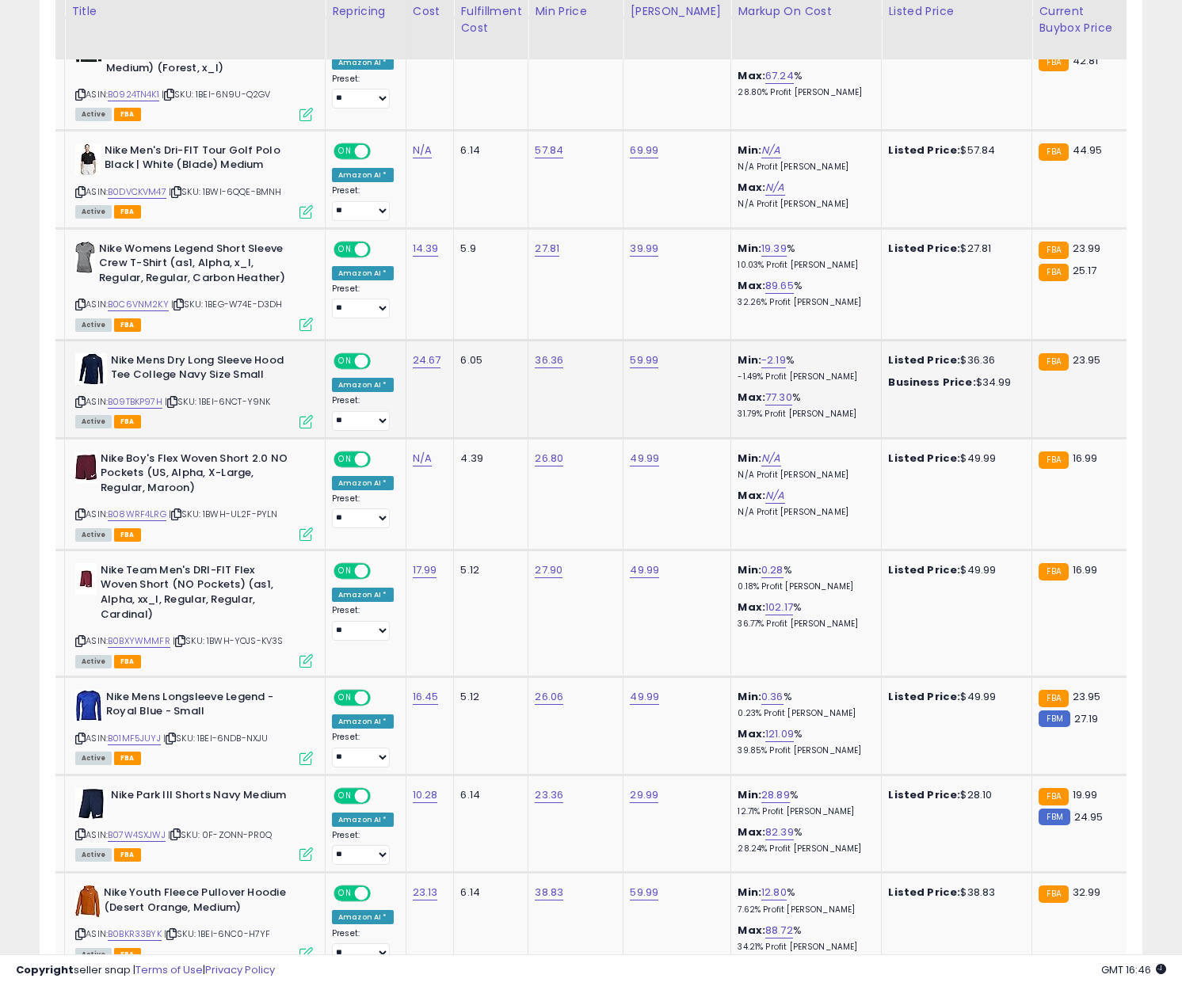
click at [176, 398] on icon at bounding box center [172, 402] width 10 height 9
click at [147, 395] on link "B09TBKP97H" at bounding box center [135, 401] width 55 height 13
click at [180, 510] on icon at bounding box center [176, 514] width 10 height 9
click at [145, 508] on link "B08WRF4LRG" at bounding box center [137, 514] width 59 height 13
click at [185, 637] on icon at bounding box center [180, 641] width 10 height 9
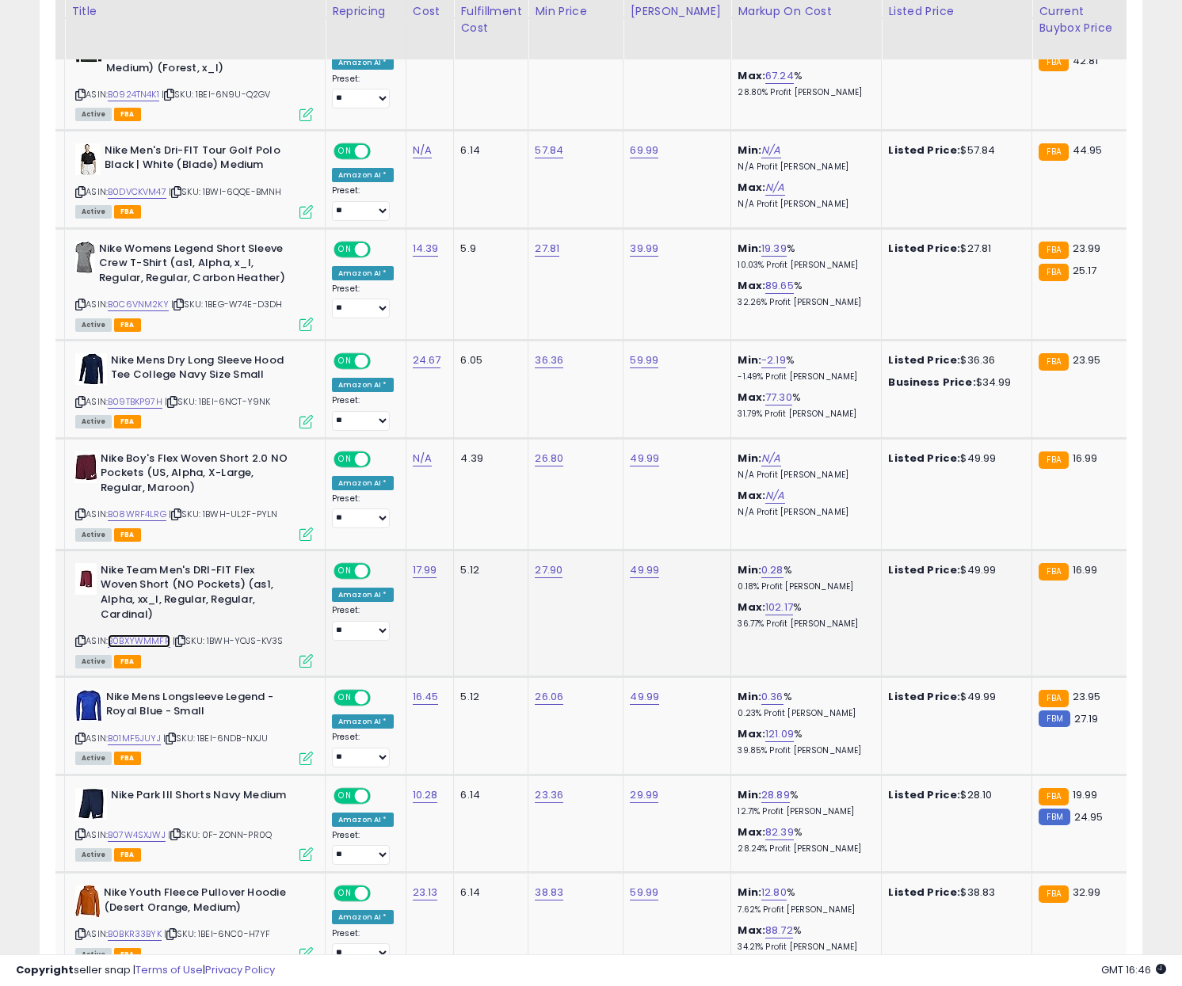
drag, startPoint x: 159, startPoint y: 628, endPoint x: 169, endPoint y: 626, distance: 9.8
click at [160, 635] on link "B0BXYWMMFR" at bounding box center [139, 641] width 63 height 13
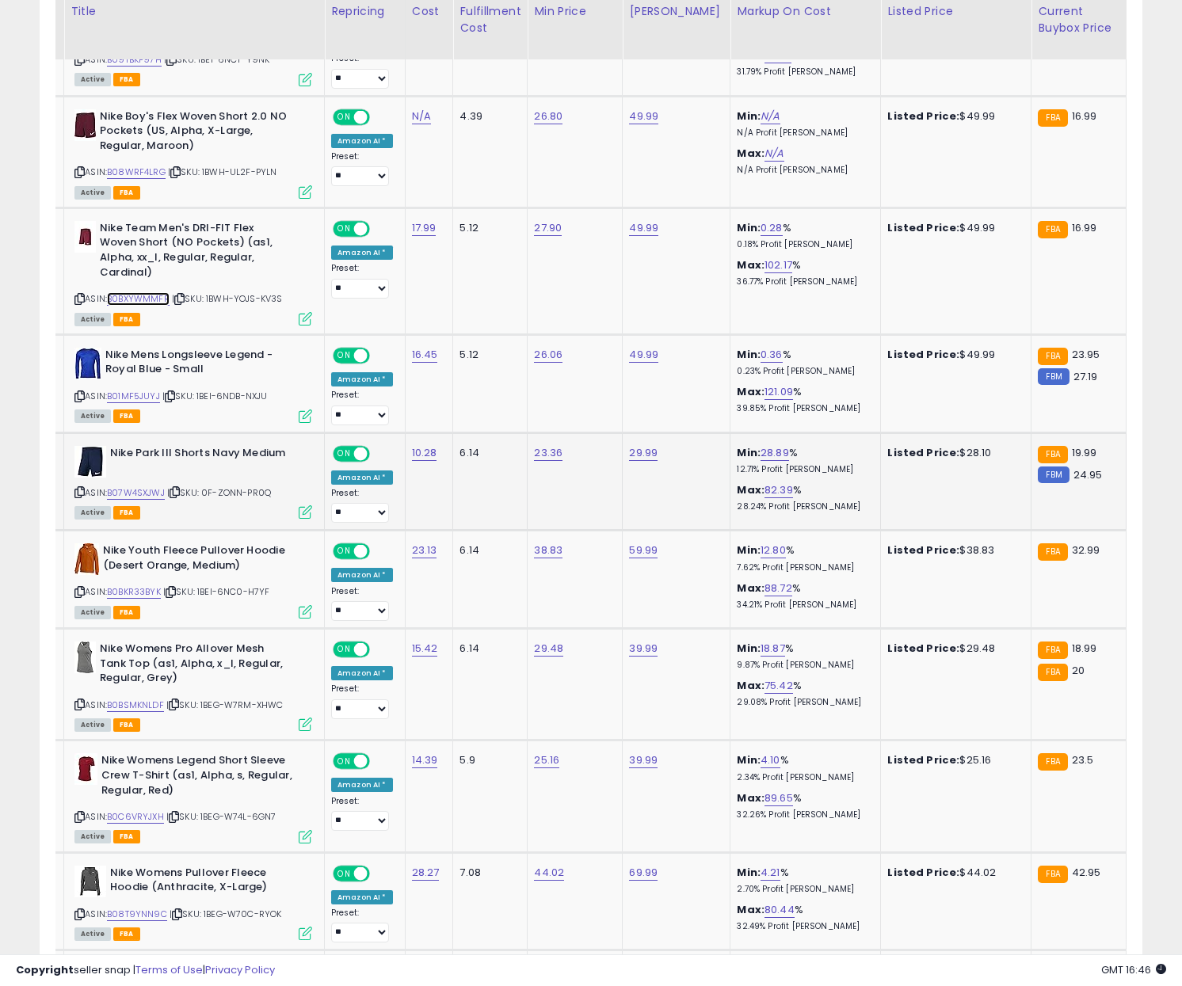
scroll to position [1747, 0]
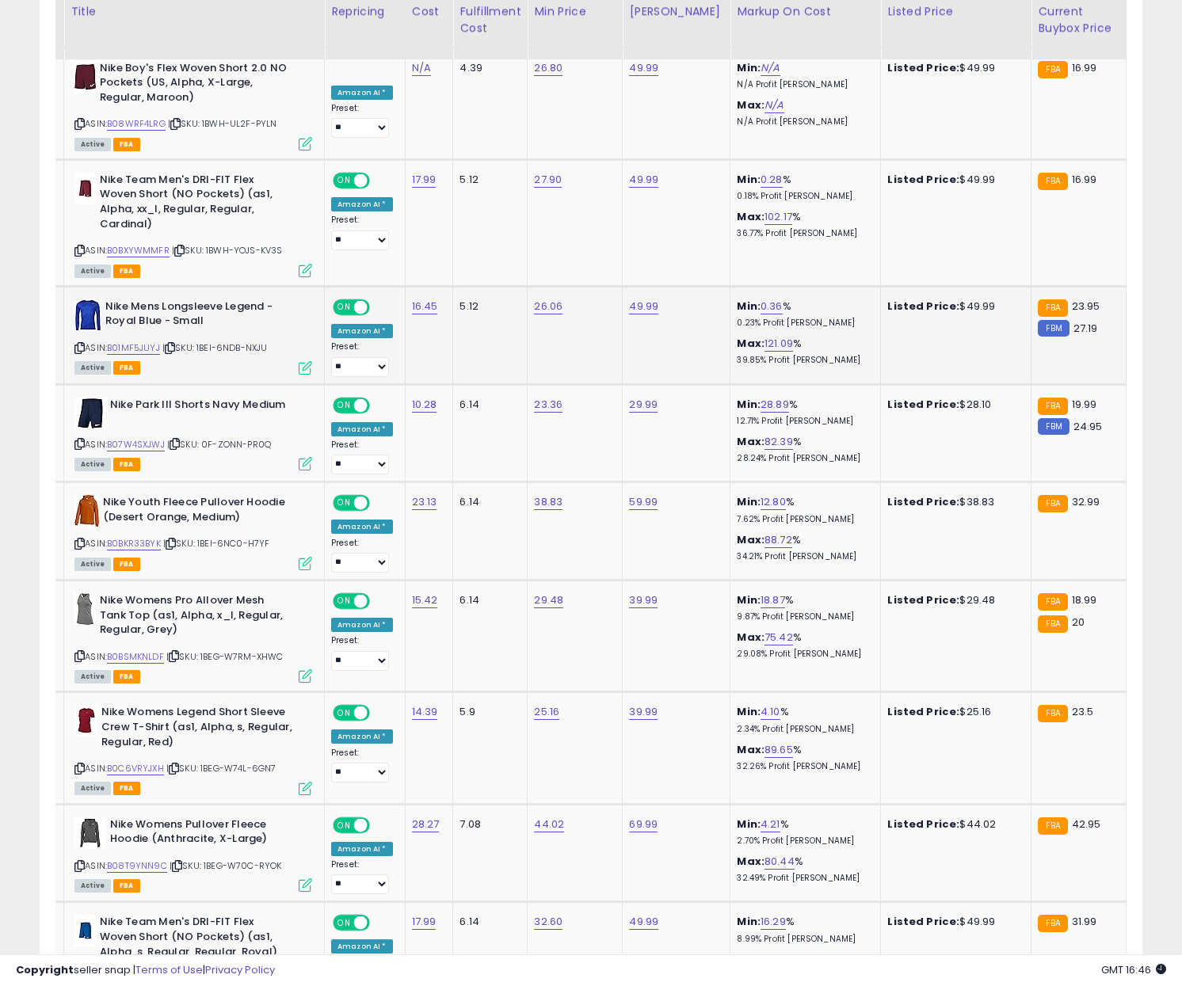
click at [172, 344] on icon at bounding box center [170, 348] width 10 height 9
click at [141, 341] on link "B01MF5JUYJ" at bounding box center [133, 347] width 53 height 13
click at [180, 440] on icon at bounding box center [175, 444] width 10 height 9
click at [117, 438] on link "B07W4SXJWJ" at bounding box center [136, 444] width 58 height 13
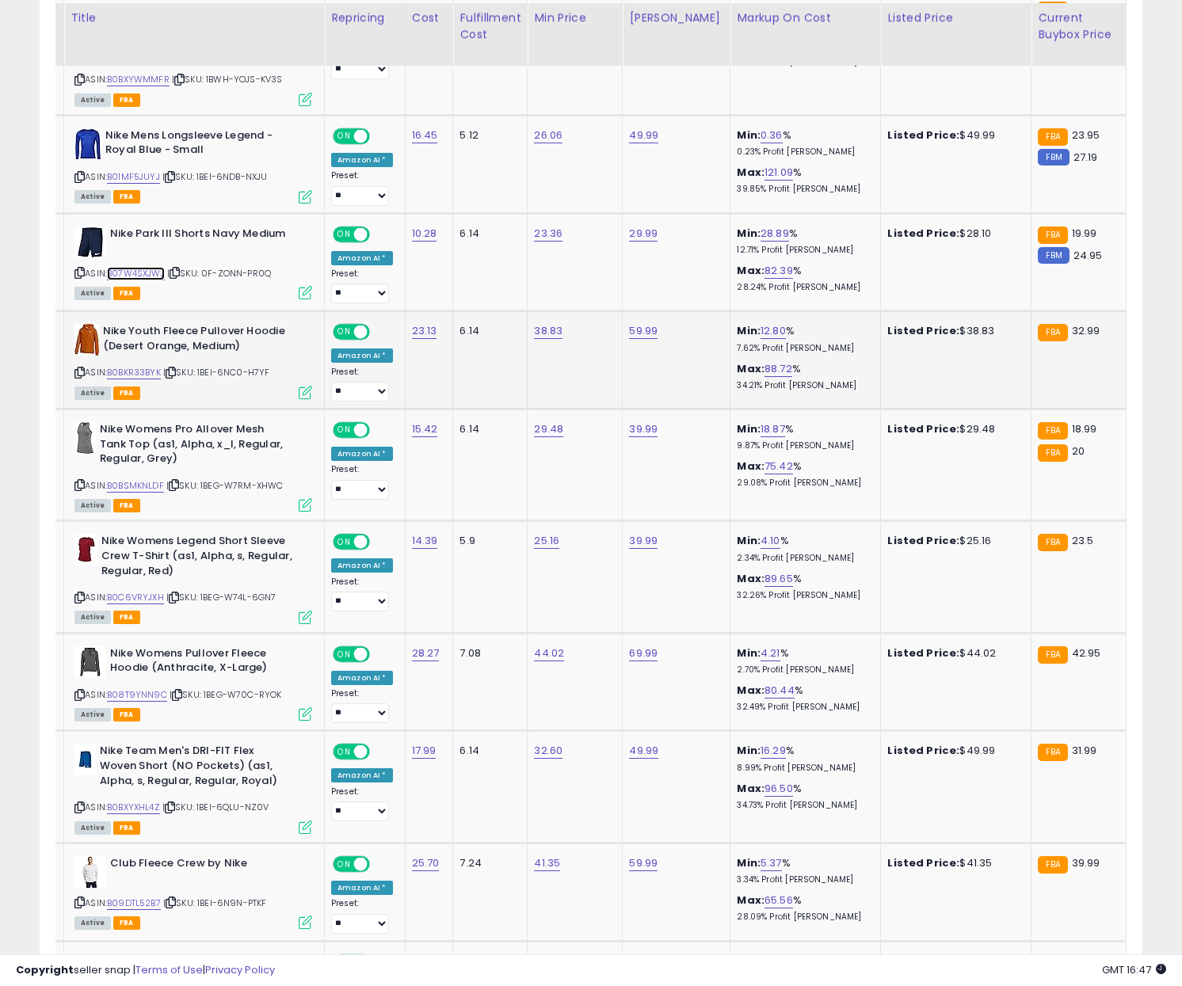
scroll to position [1924, 0]
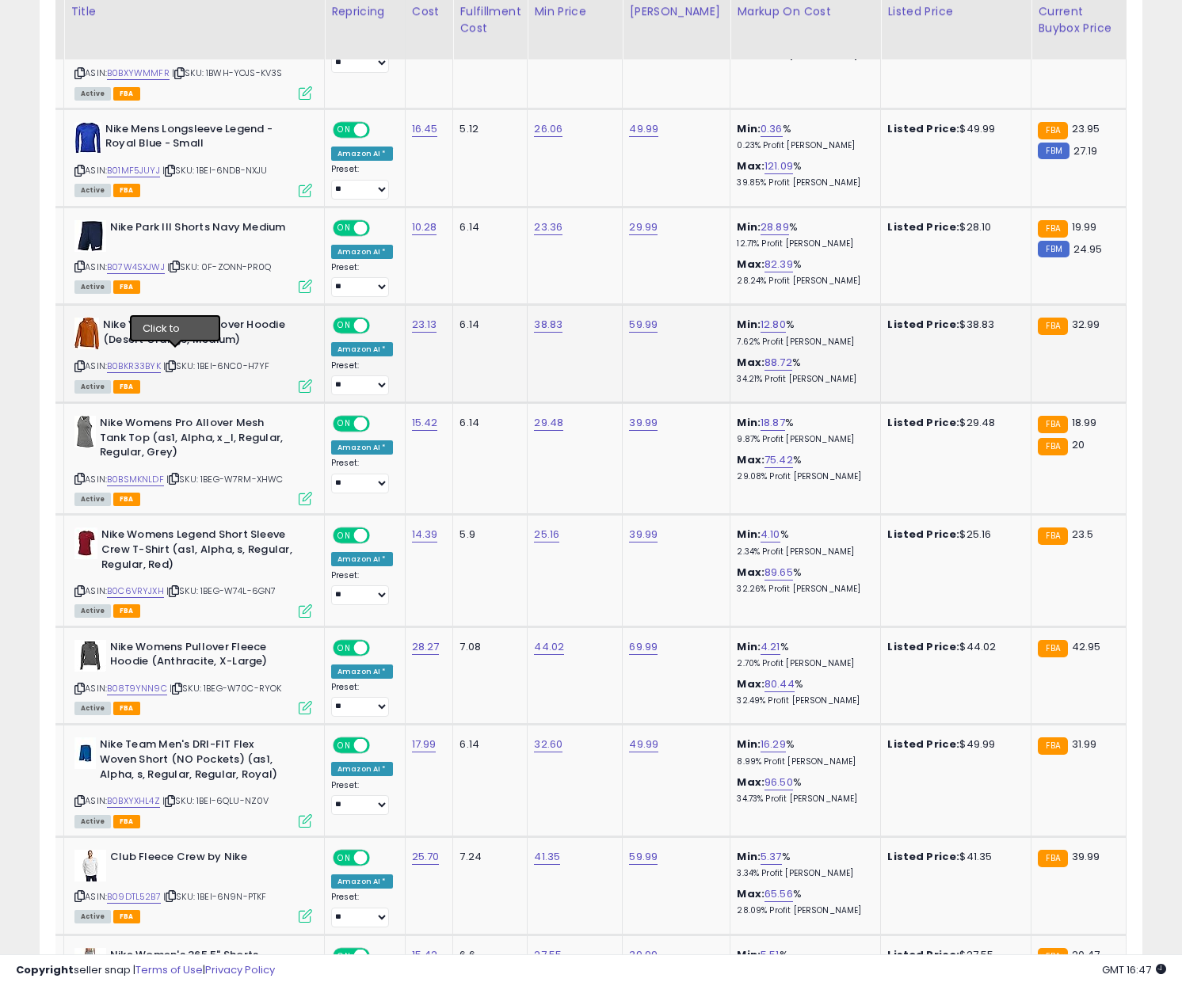
drag, startPoint x: 175, startPoint y: 356, endPoint x: 159, endPoint y: 356, distance: 15.8
click at [175, 362] on icon at bounding box center [171, 366] width 10 height 9
click at [153, 360] on link "B0BKR33BYK" at bounding box center [134, 366] width 54 height 13
click at [176, 362] on icon at bounding box center [171, 366] width 10 height 9
click at [78, 166] on icon at bounding box center [79, 170] width 10 height 9
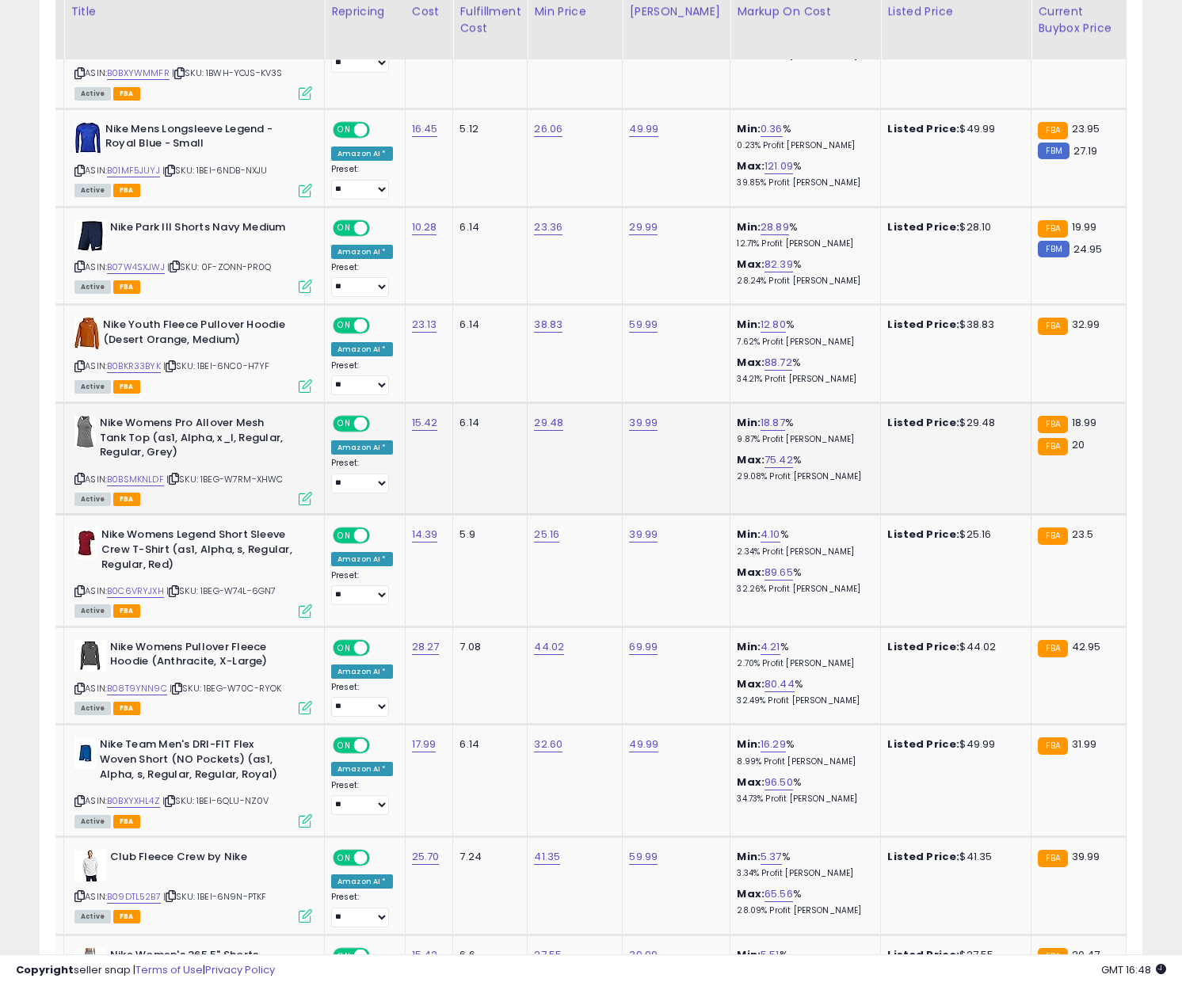
click at [176, 474] on icon at bounding box center [174, 478] width 10 height 9
click at [150, 473] on link "B0BSMKNLDF" at bounding box center [135, 479] width 57 height 13
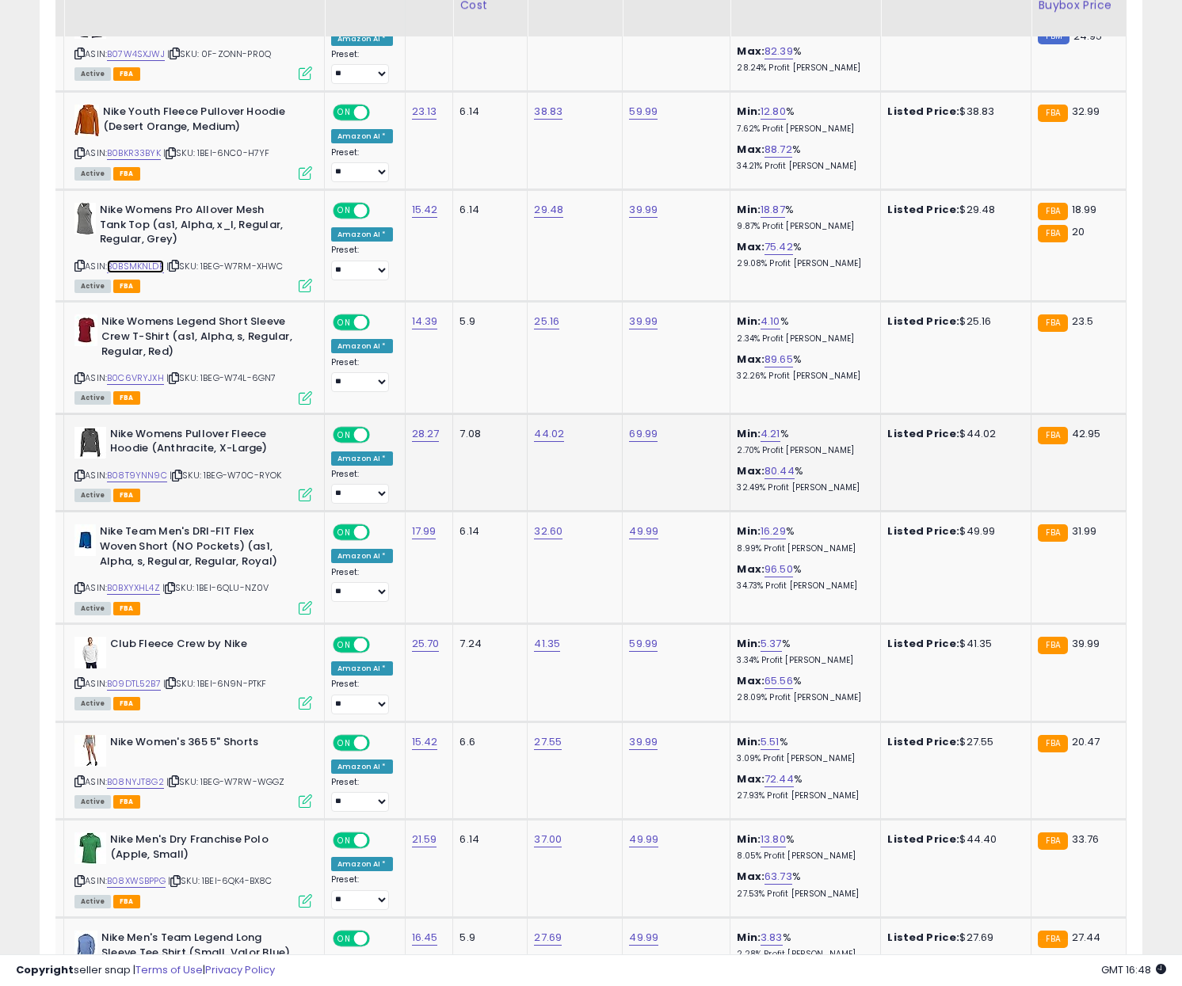
scroll to position [2151, 0]
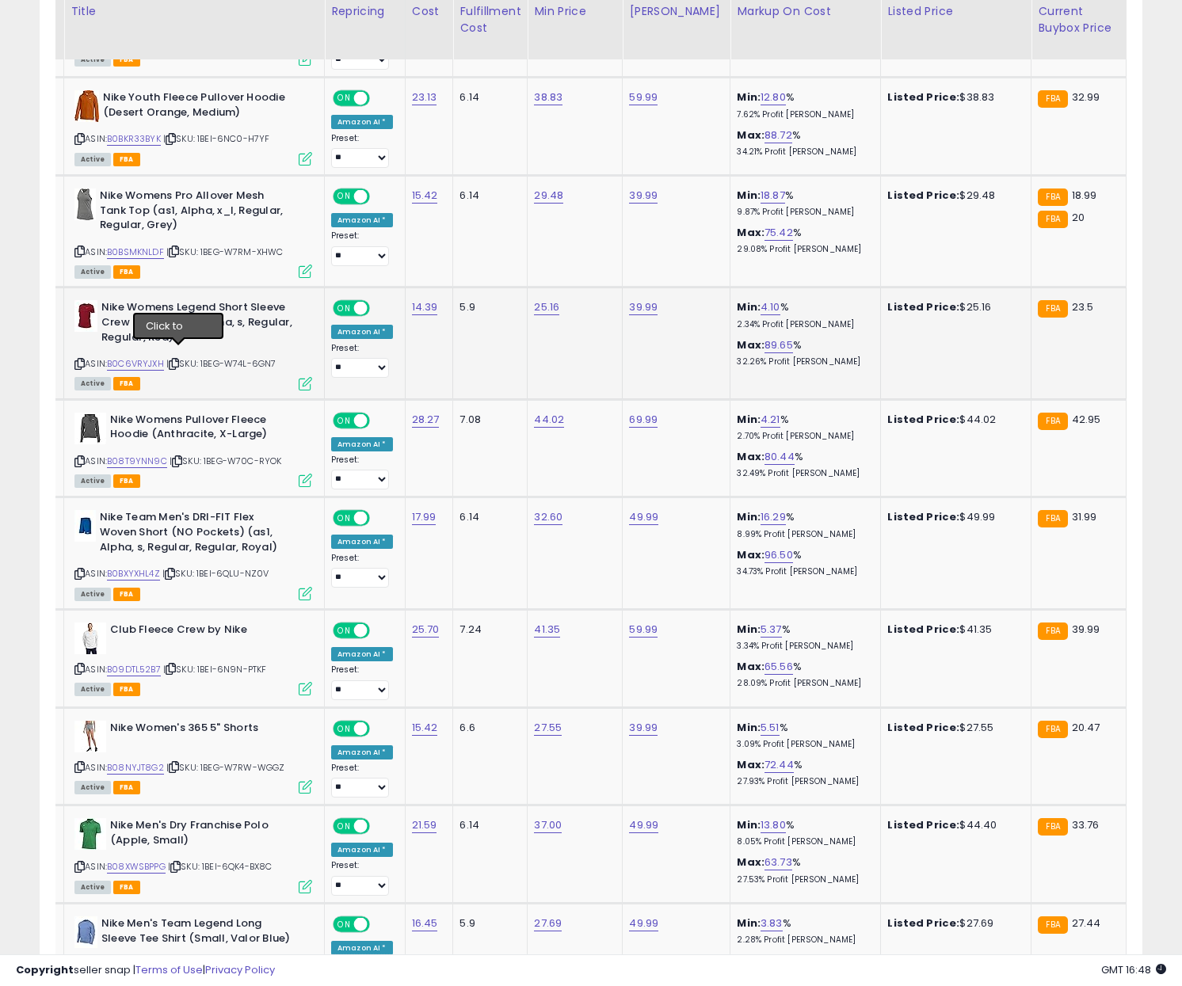
drag, startPoint x: 179, startPoint y: 354, endPoint x: 151, endPoint y: 356, distance: 28.6
click at [179, 360] on icon at bounding box center [174, 364] width 10 height 9
click at [143, 357] on link "B0C6VRYJXH" at bounding box center [135, 363] width 57 height 13
drag, startPoint x: 177, startPoint y: 451, endPoint x: 166, endPoint y: 451, distance: 11.1
click at [177, 457] on icon at bounding box center [177, 461] width 10 height 9
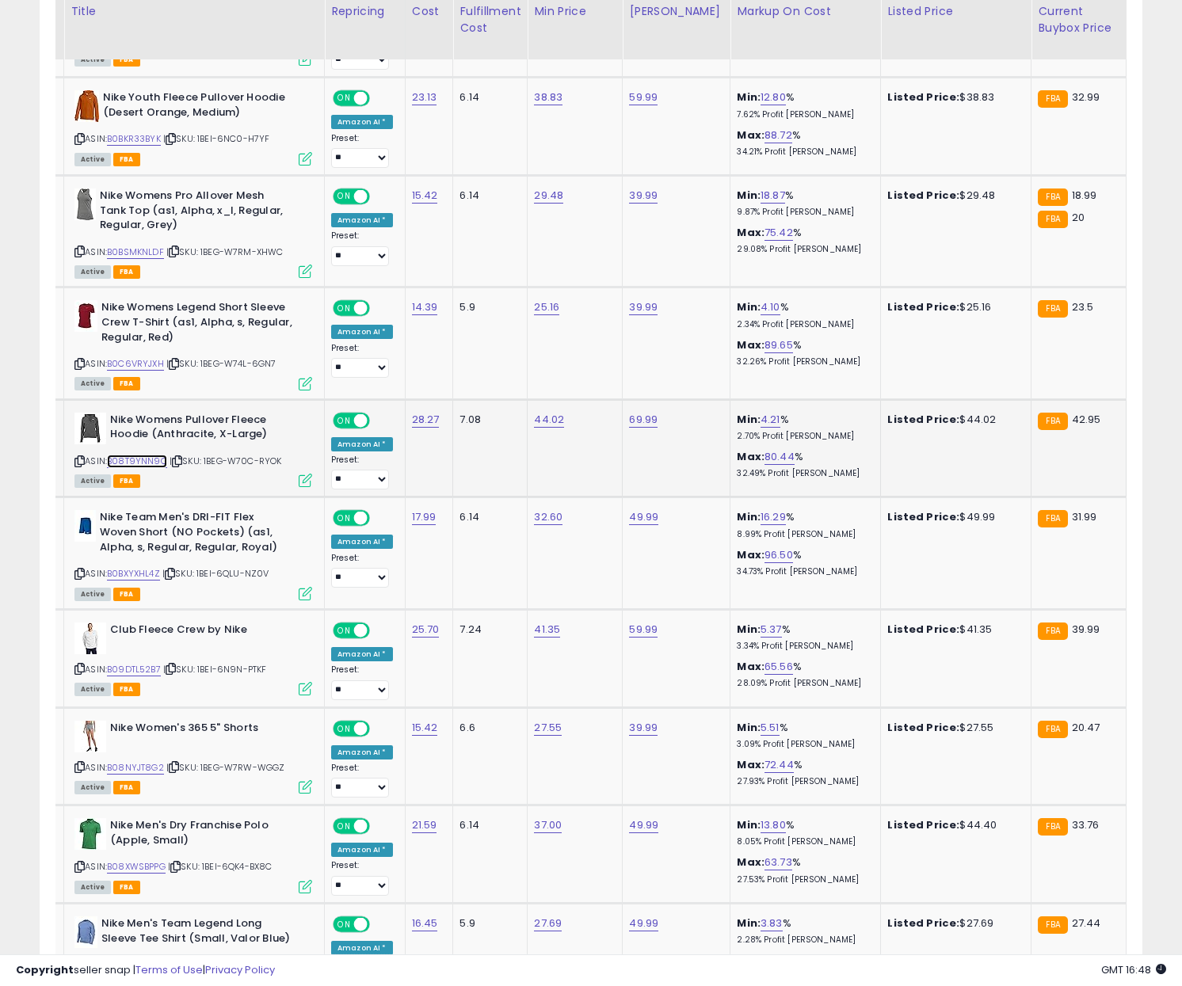
click at [129, 455] on link "B08T9YNN9C" at bounding box center [137, 461] width 60 height 13
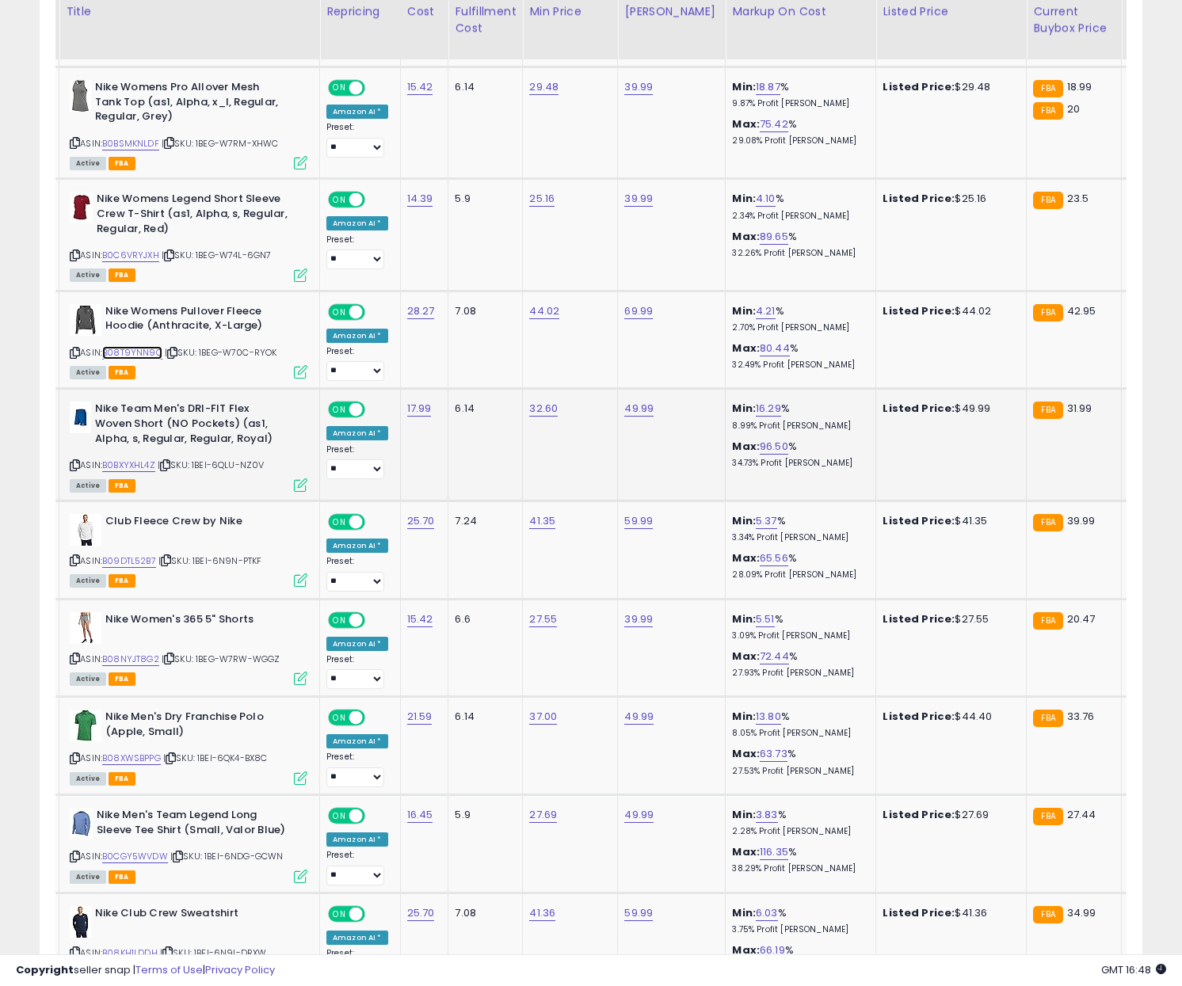
scroll to position [2254, 0]
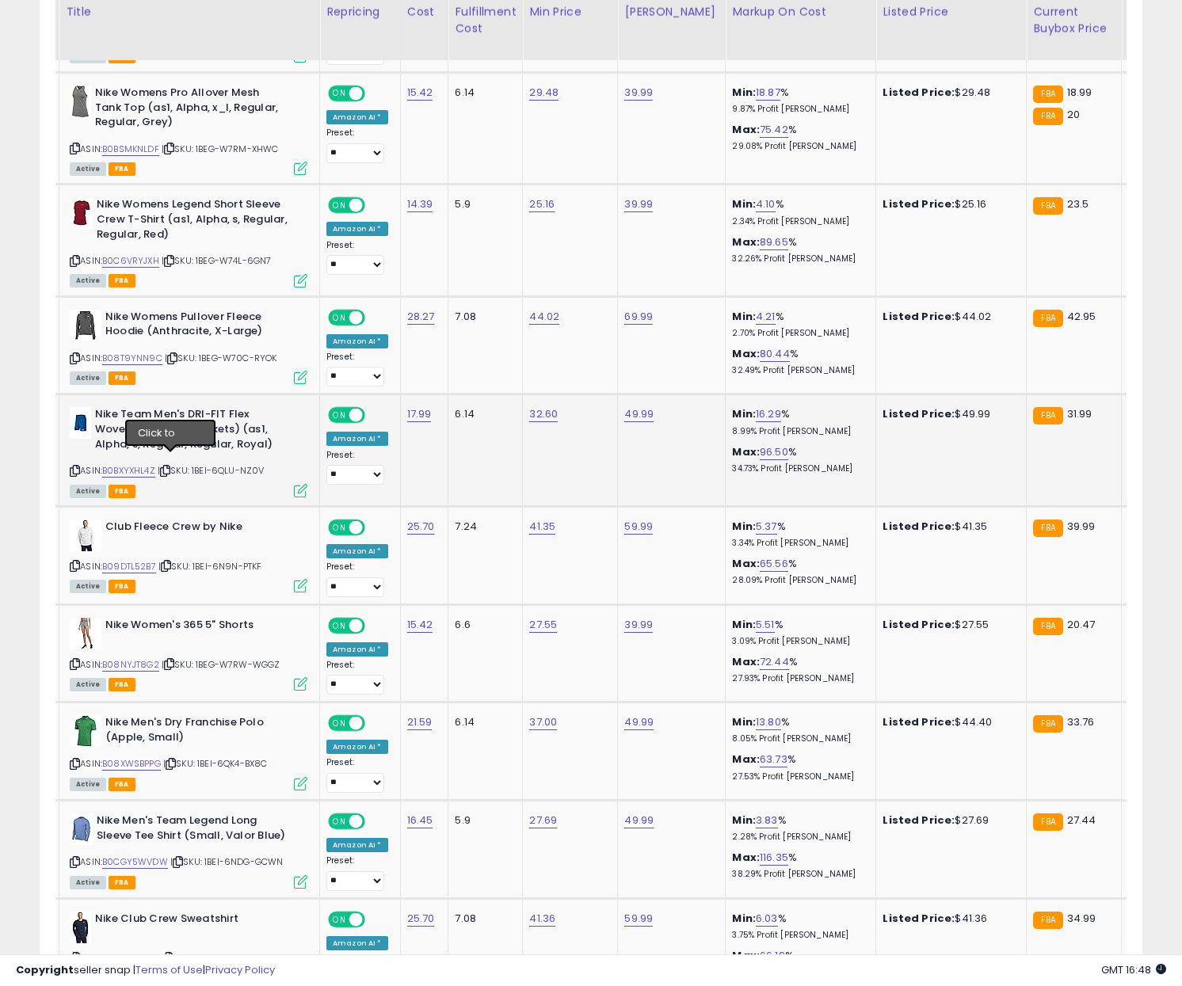
click at [170, 467] on icon at bounding box center [165, 471] width 10 height 9
click at [123, 464] on link "B0BXYXHL4Z" at bounding box center [128, 470] width 53 height 13
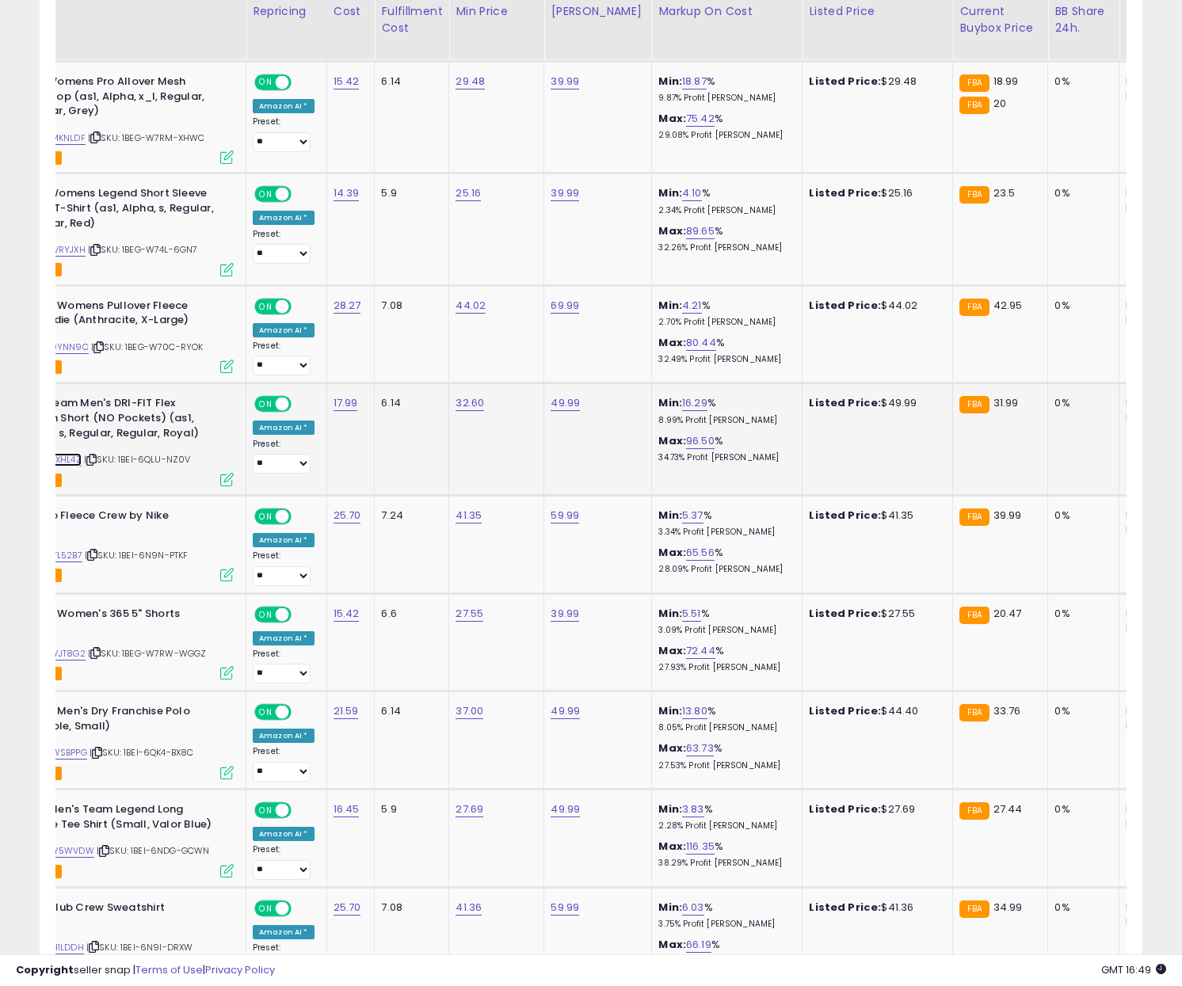
scroll to position [0, 8]
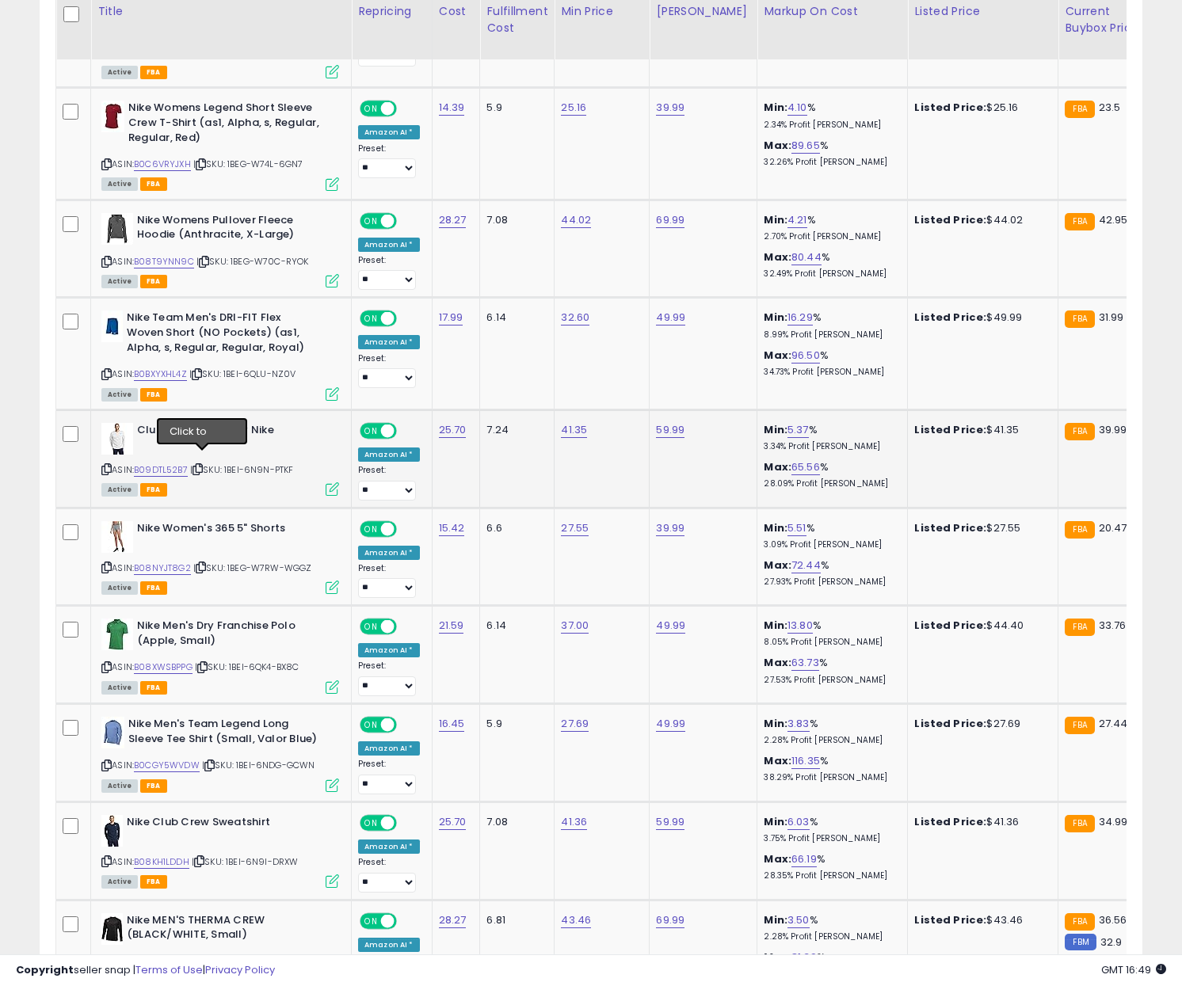
click at [203, 465] on icon at bounding box center [197, 469] width 10 height 9
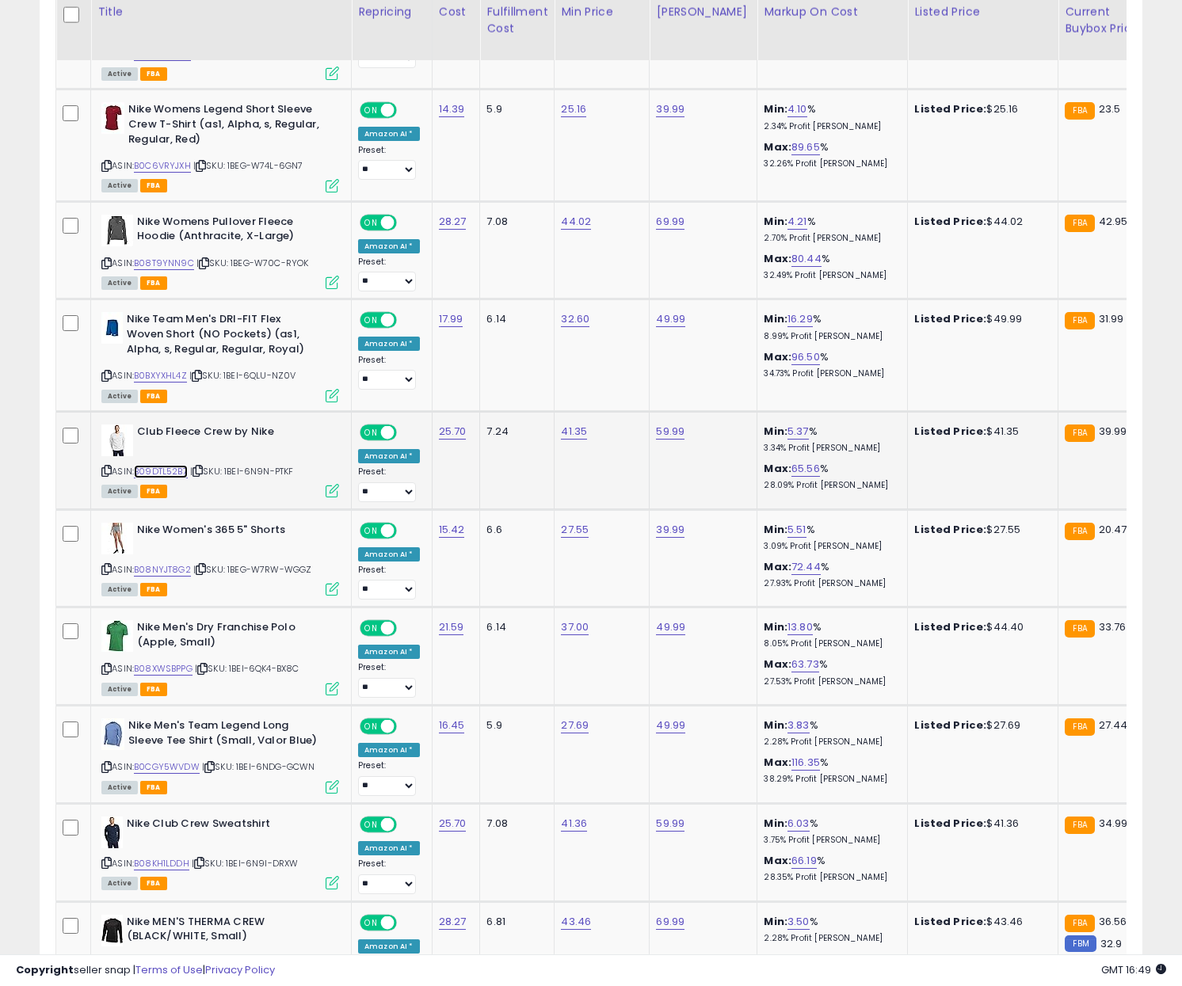
click at [172, 465] on link "B09DTL52B7" at bounding box center [161, 471] width 54 height 13
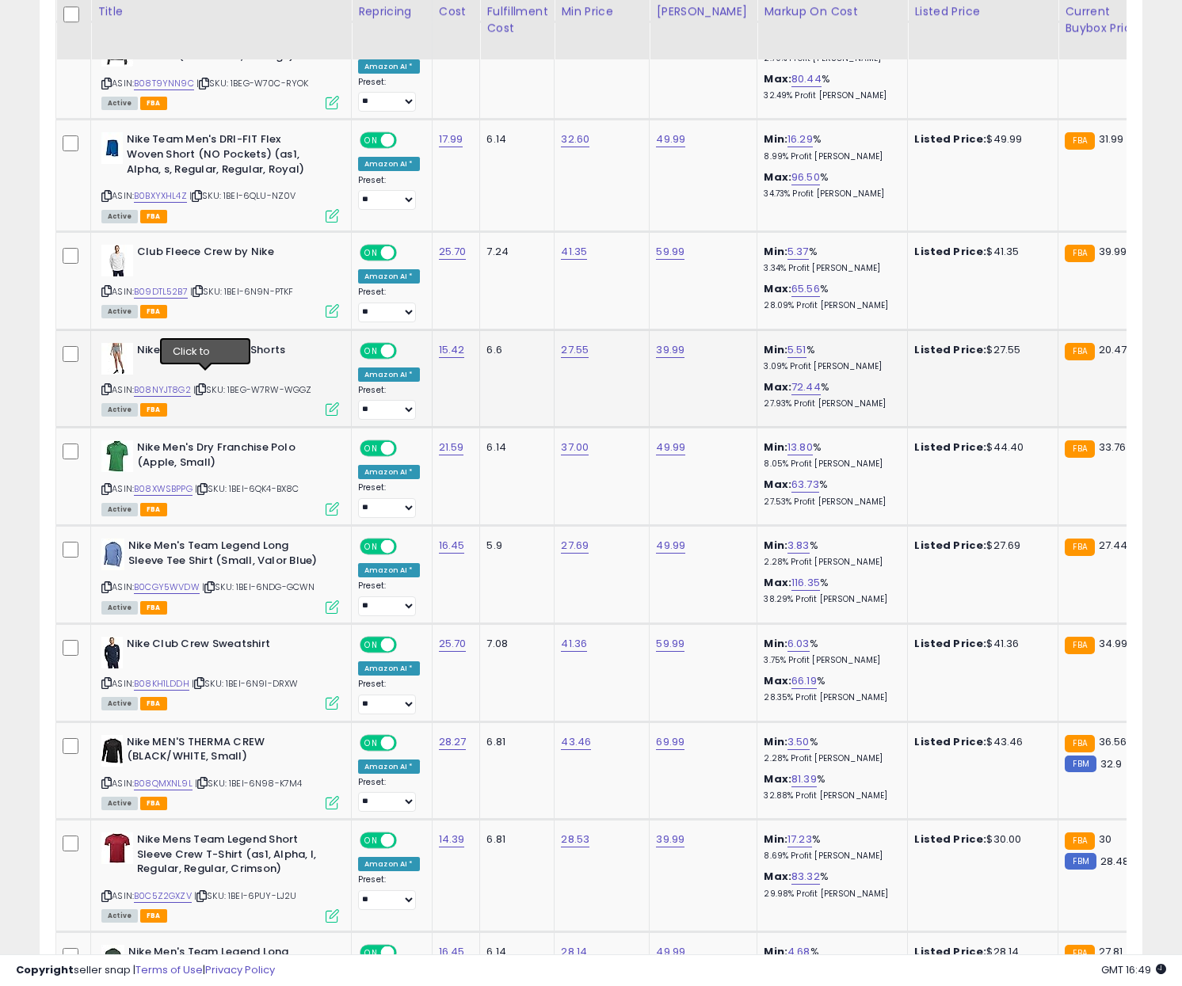
click at [204, 385] on icon at bounding box center [201, 389] width 10 height 9
click at [174, 383] on link "B08NYJT8G2" at bounding box center [162, 389] width 57 height 13
click at [206, 485] on icon at bounding box center [202, 489] width 10 height 9
click at [185, 482] on link "B08XWSBPPG" at bounding box center [163, 488] width 59 height 13
click at [215, 583] on icon at bounding box center [209, 587] width 10 height 9
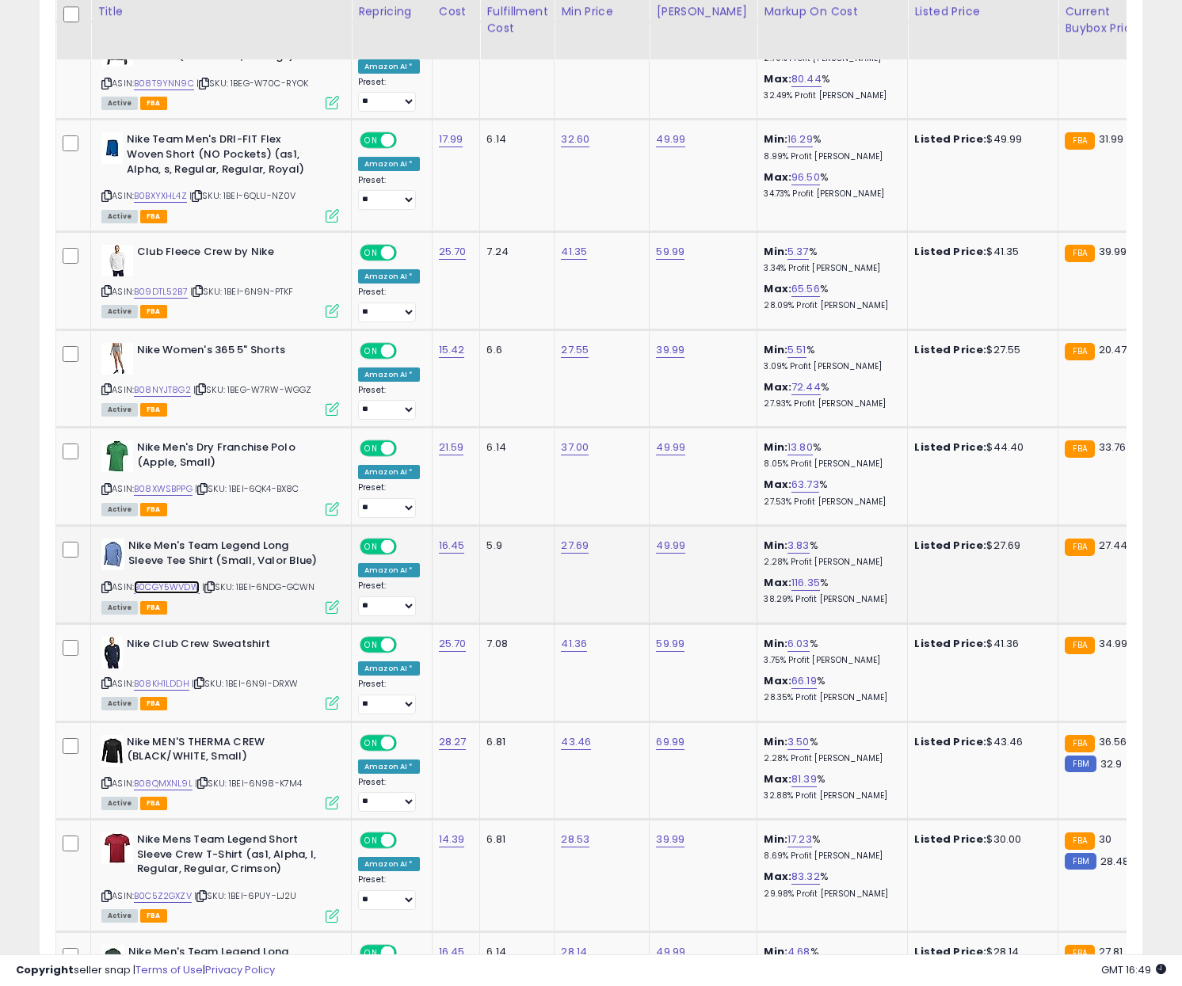
click at [168, 581] on link "B0CGY5WVDW" at bounding box center [167, 587] width 66 height 13
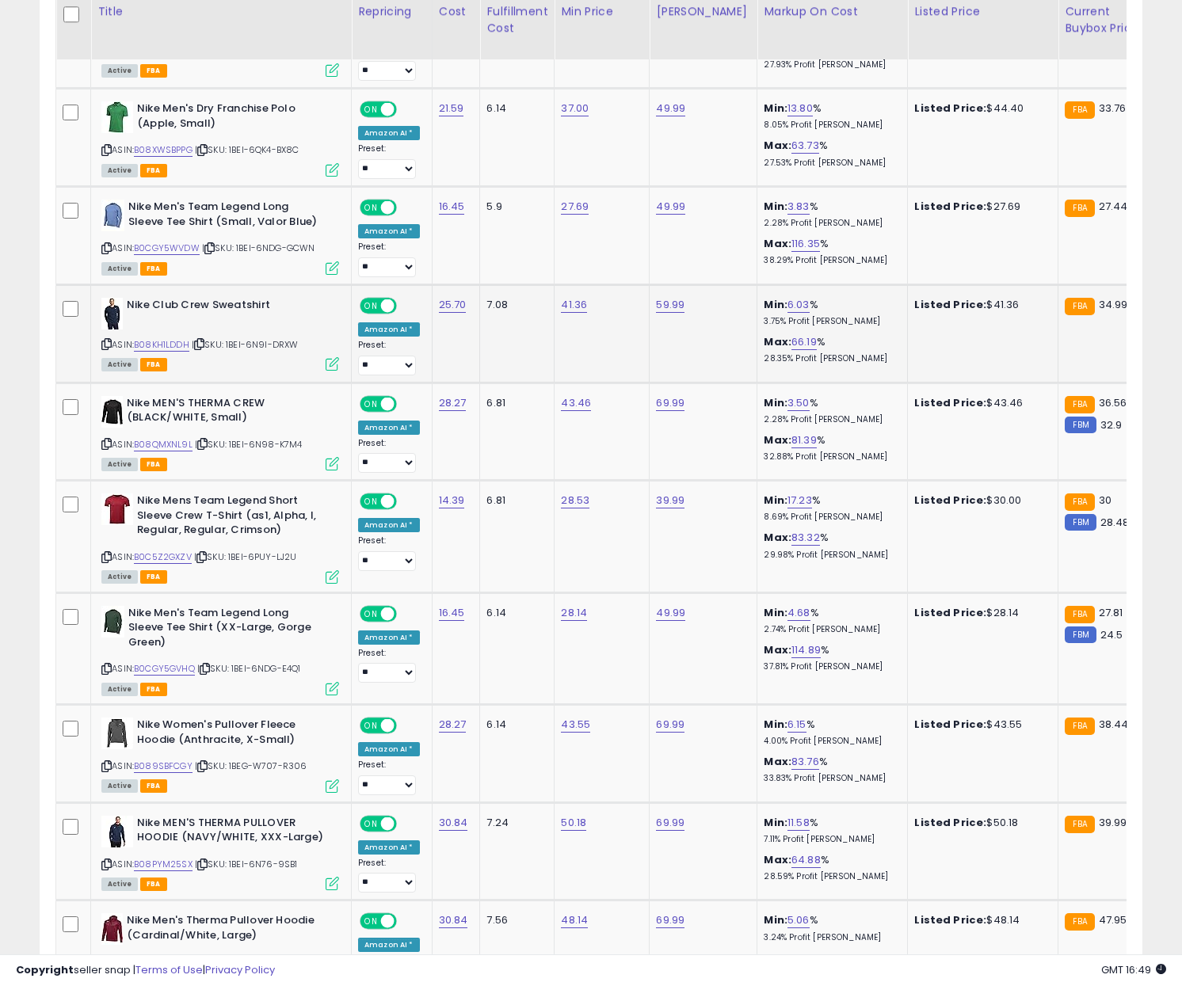
click at [201, 340] on icon at bounding box center [199, 344] width 10 height 9
click at [174, 338] on link "B08KH1LDDH" at bounding box center [161, 344] width 55 height 13
click at [204, 440] on icon at bounding box center [202, 444] width 10 height 9
click at [186, 438] on link "B08QMXNL9L" at bounding box center [163, 444] width 59 height 13
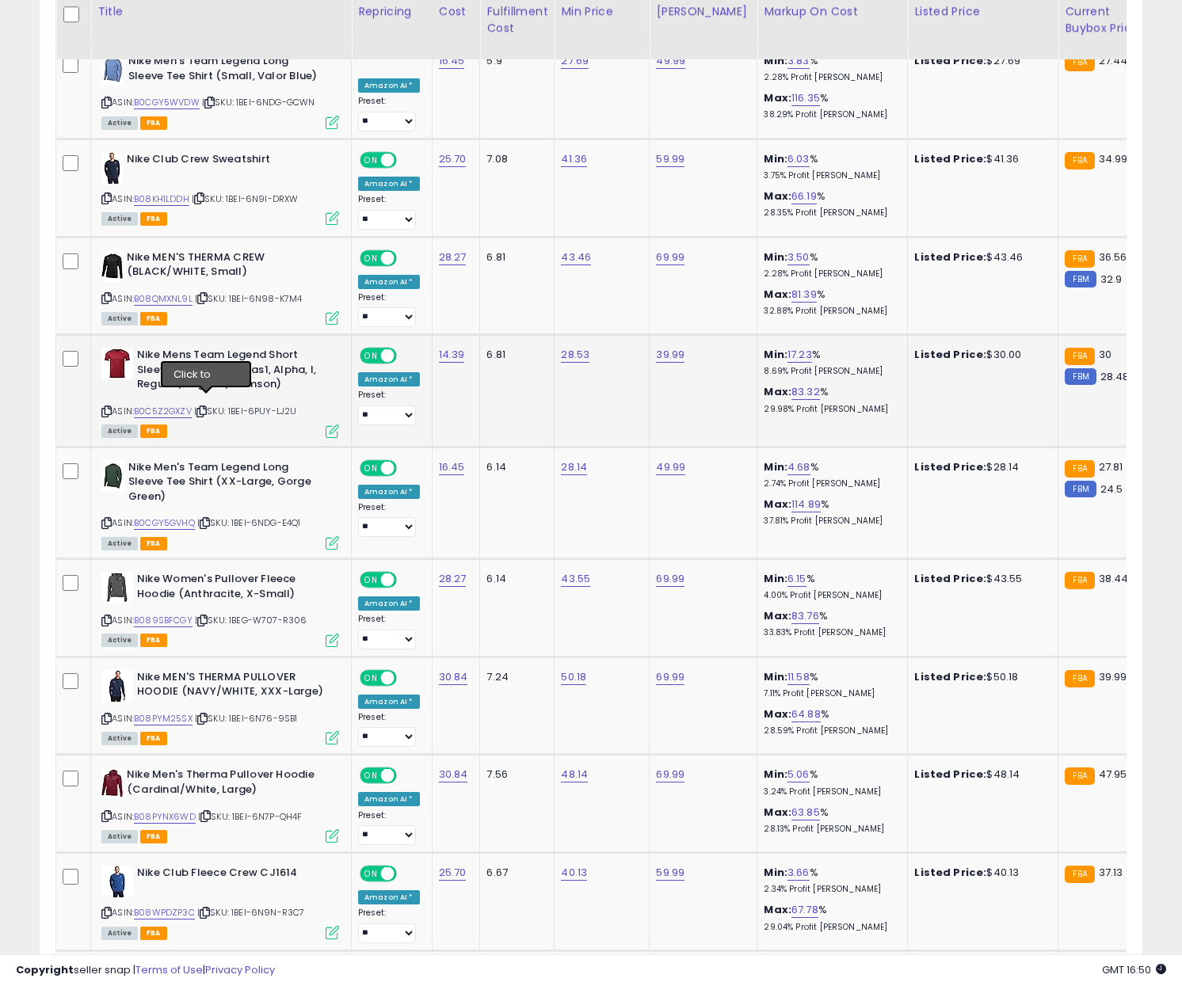
drag, startPoint x: 208, startPoint y: 402, endPoint x: 199, endPoint y: 401, distance: 9.6
click at [207, 407] on icon at bounding box center [201, 411] width 10 height 9
click at [170, 405] on link "B0C5Z2GXZV" at bounding box center [163, 411] width 58 height 13
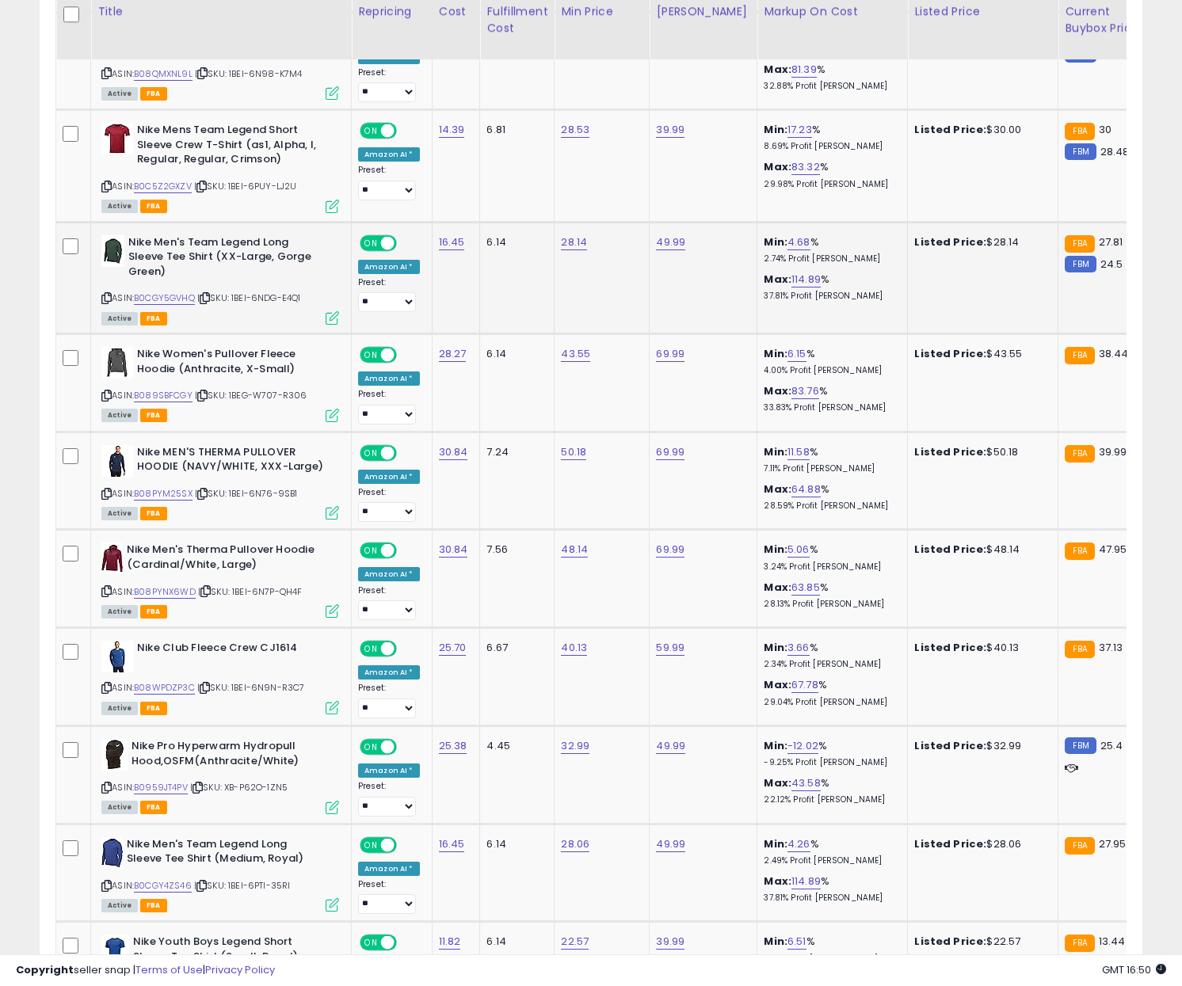
click at [210, 294] on icon at bounding box center [205, 298] width 10 height 9
click at [180, 292] on link "B0CGY5GVHQ" at bounding box center [164, 298] width 61 height 13
click at [204, 391] on icon at bounding box center [202, 395] width 10 height 9
click at [179, 389] on link "B089SBFCGY" at bounding box center [163, 395] width 59 height 13
click at [206, 490] on icon at bounding box center [202, 494] width 10 height 9
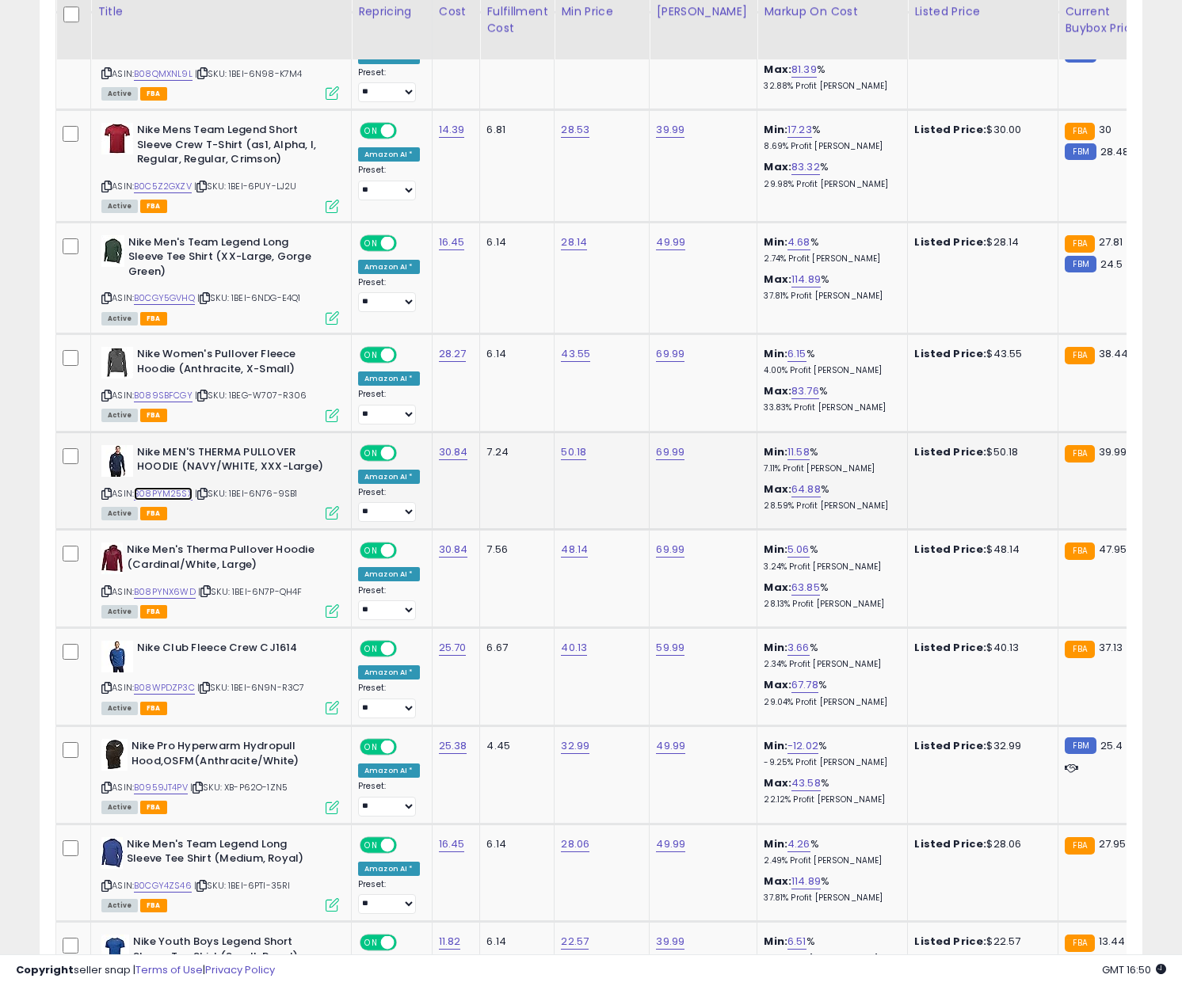
click at [185, 487] on link "B08PYM25SX" at bounding box center [163, 493] width 59 height 13
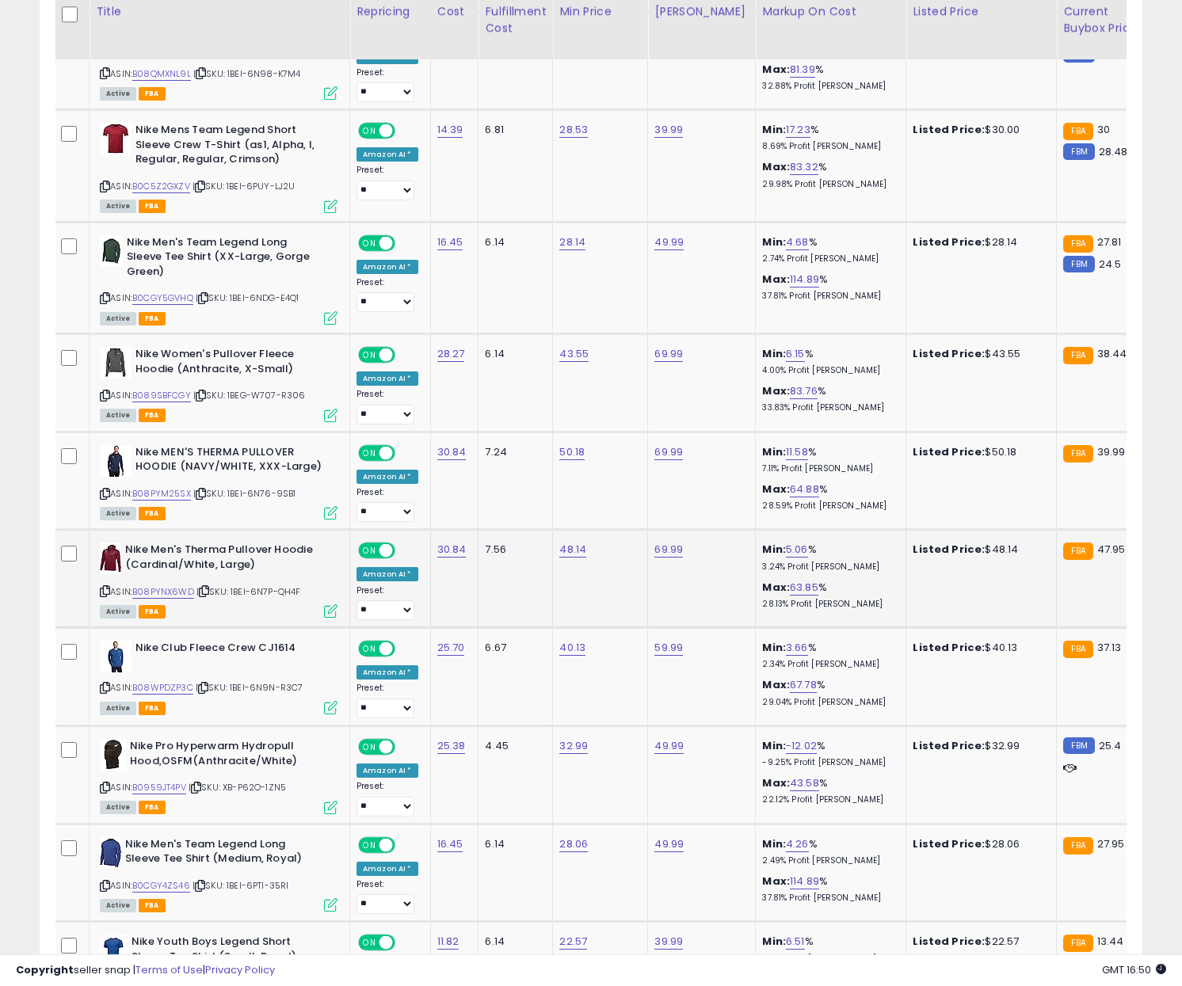
click at [209, 587] on icon at bounding box center [204, 591] width 10 height 9
click at [162, 585] on link "B08PYNX6WD" at bounding box center [163, 591] width 62 height 13
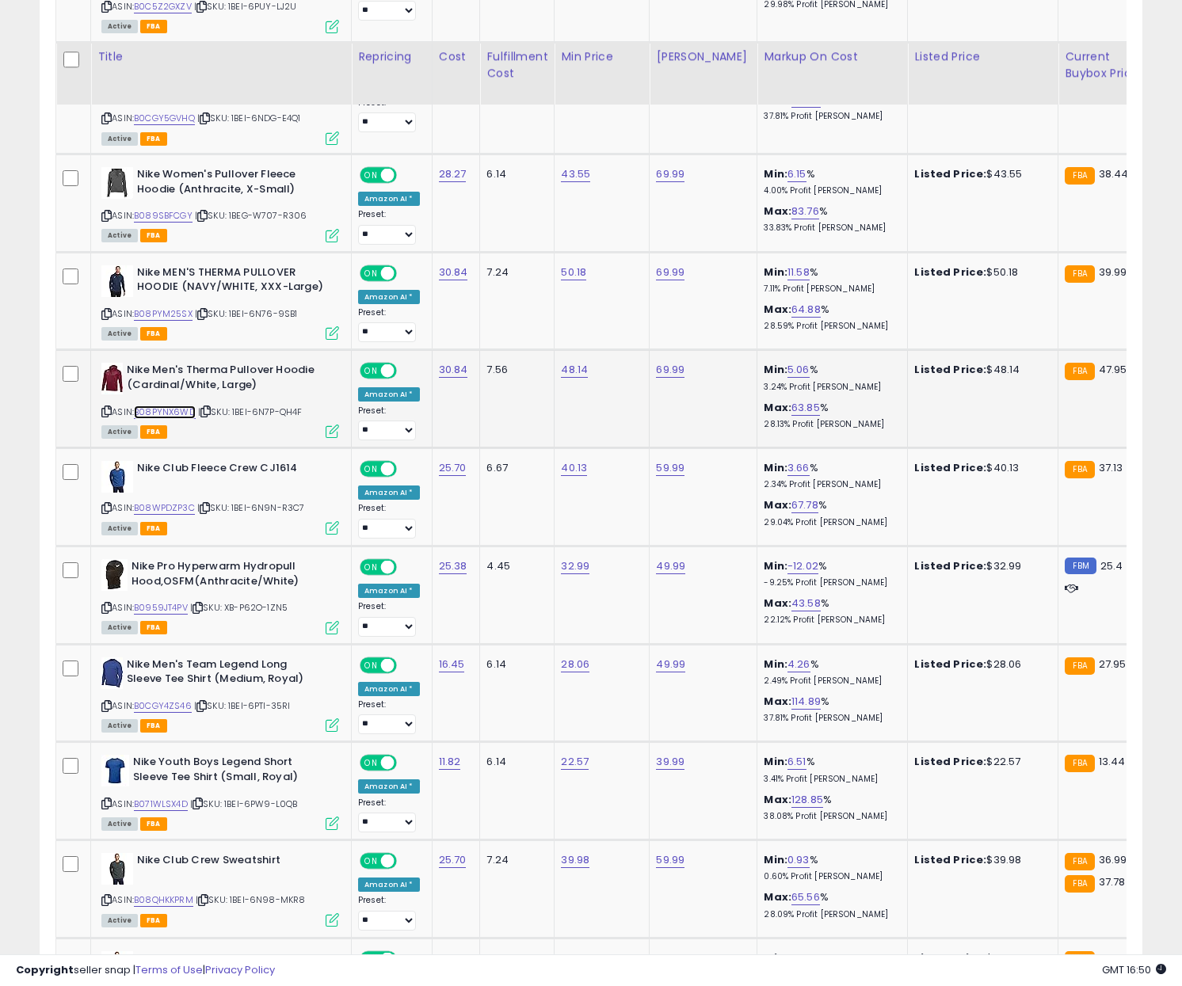
scroll to position [3487, 0]
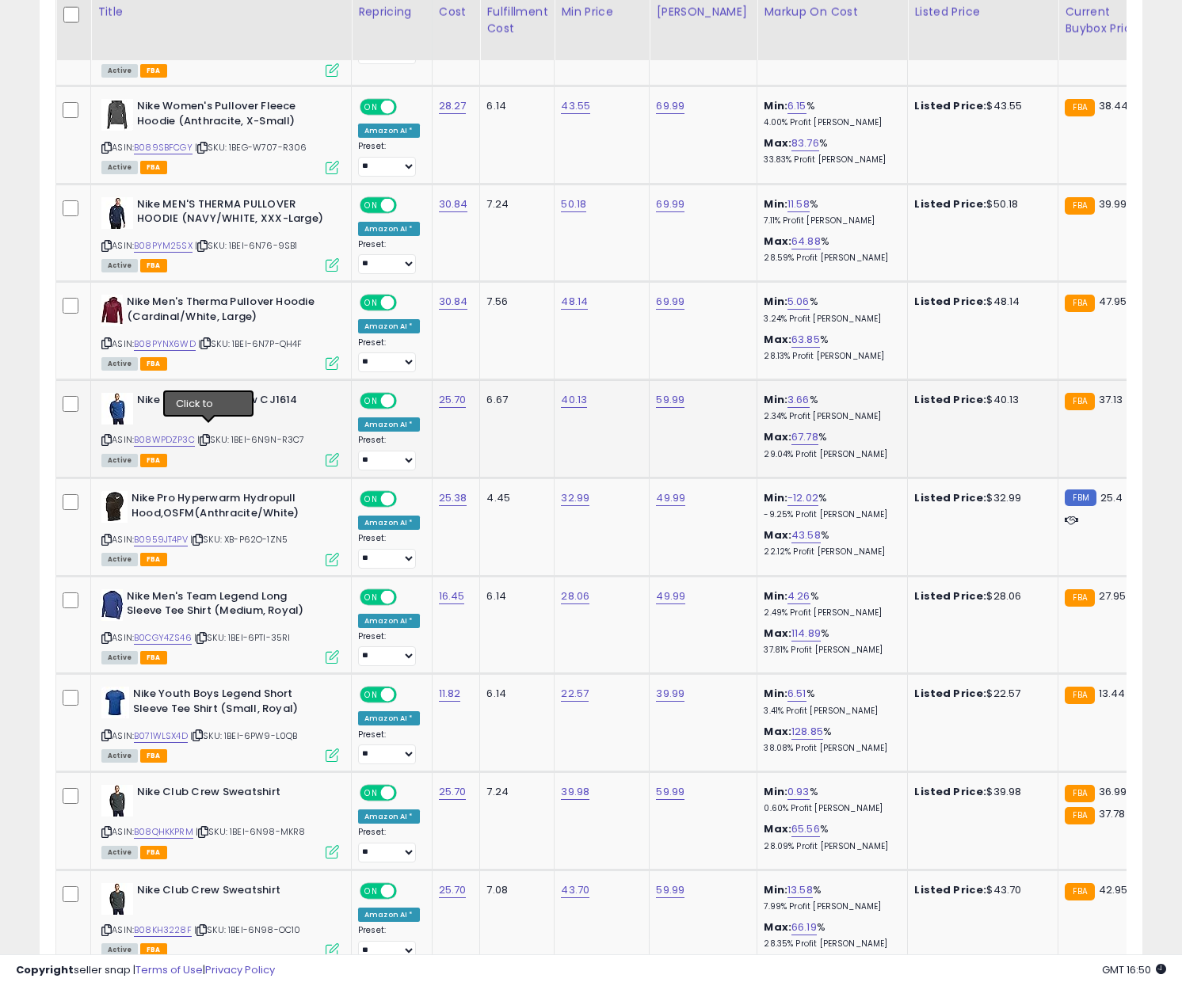
click at [210, 436] on icon at bounding box center [205, 440] width 10 height 9
click at [163, 433] on link "B08WPDZP3C" at bounding box center [164, 439] width 61 height 13
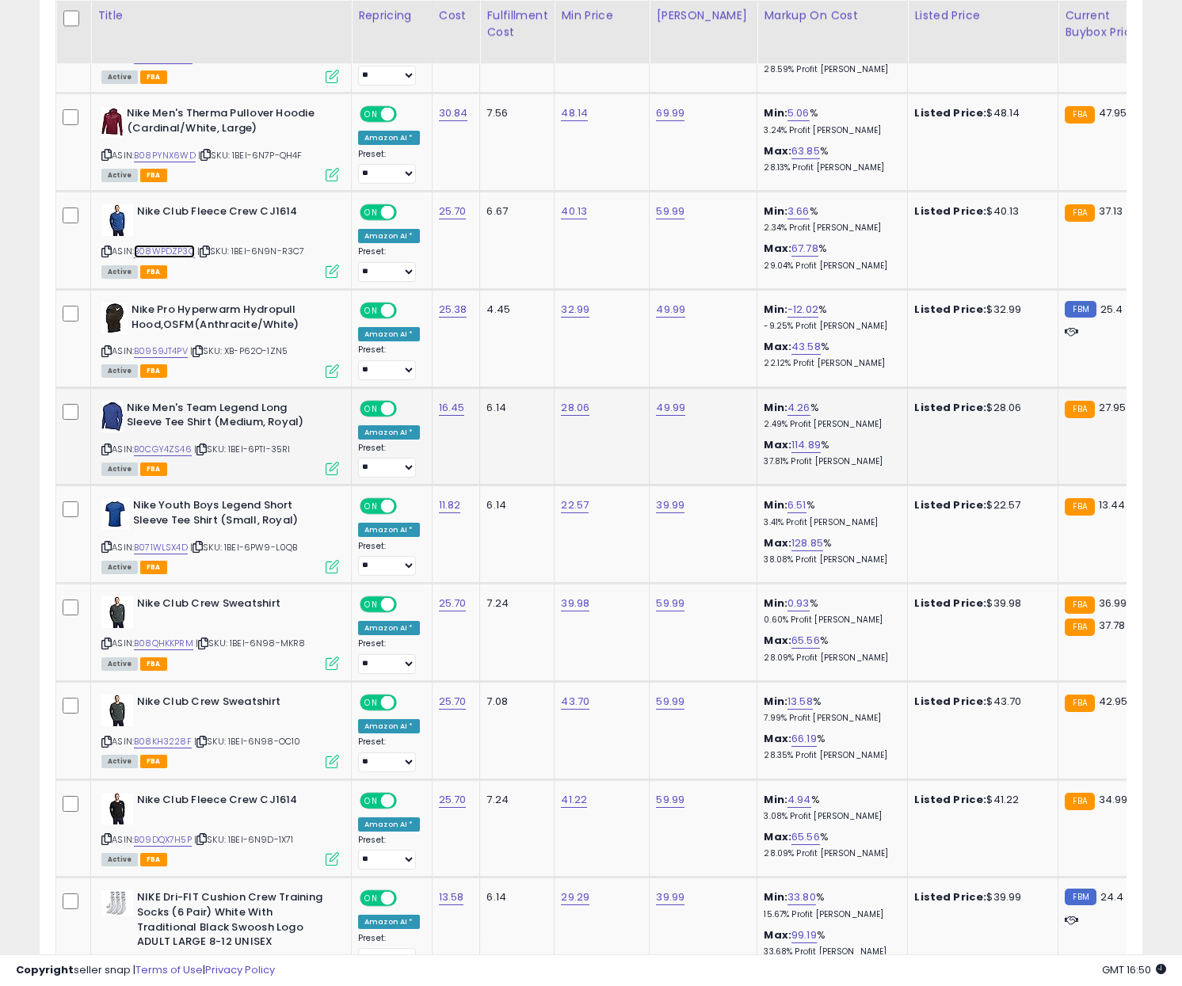
scroll to position [3679, 0]
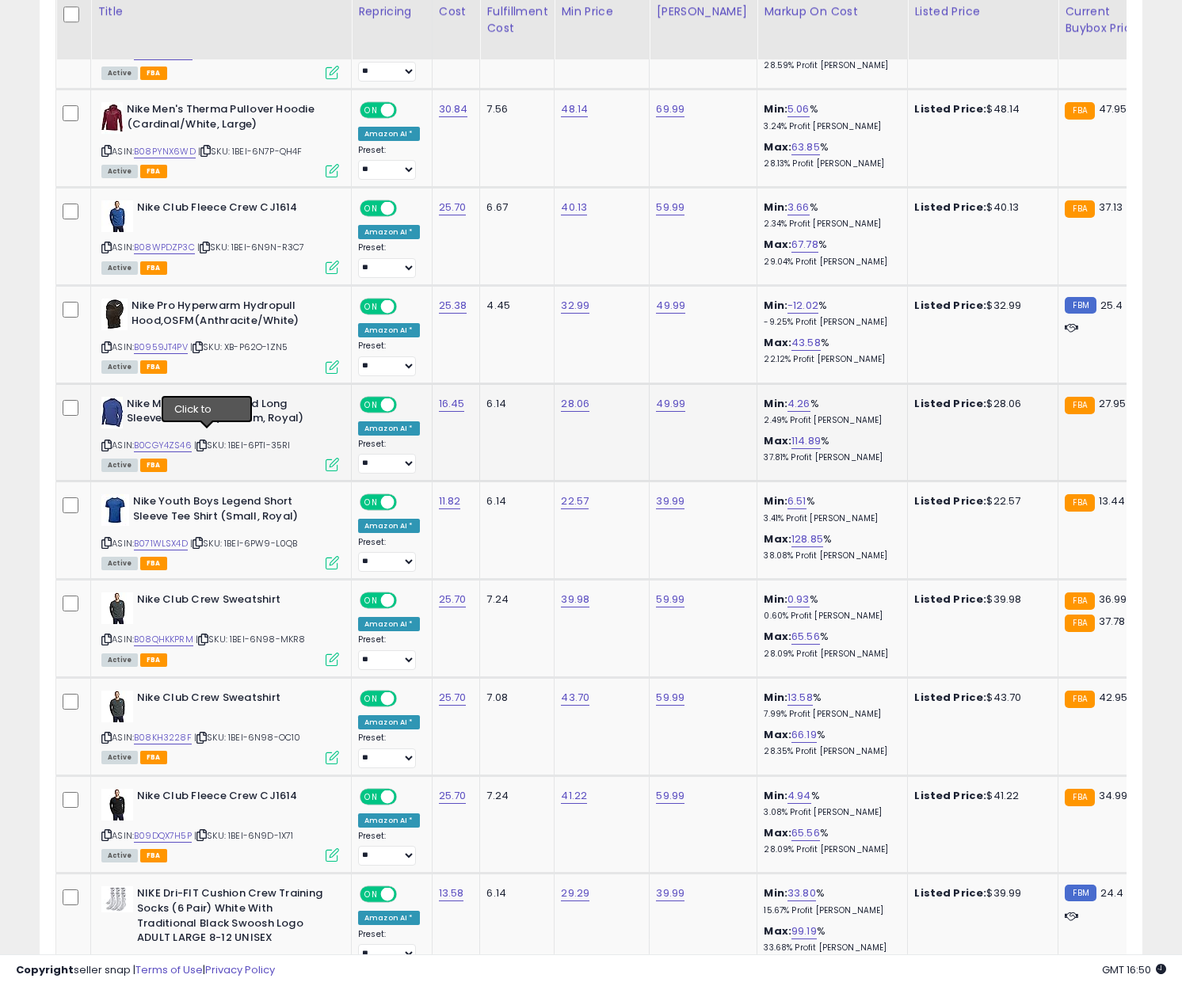
click at [207, 441] on icon at bounding box center [201, 445] width 10 height 9
click at [169, 439] on link "B0CGY4ZS46" at bounding box center [163, 445] width 58 height 13
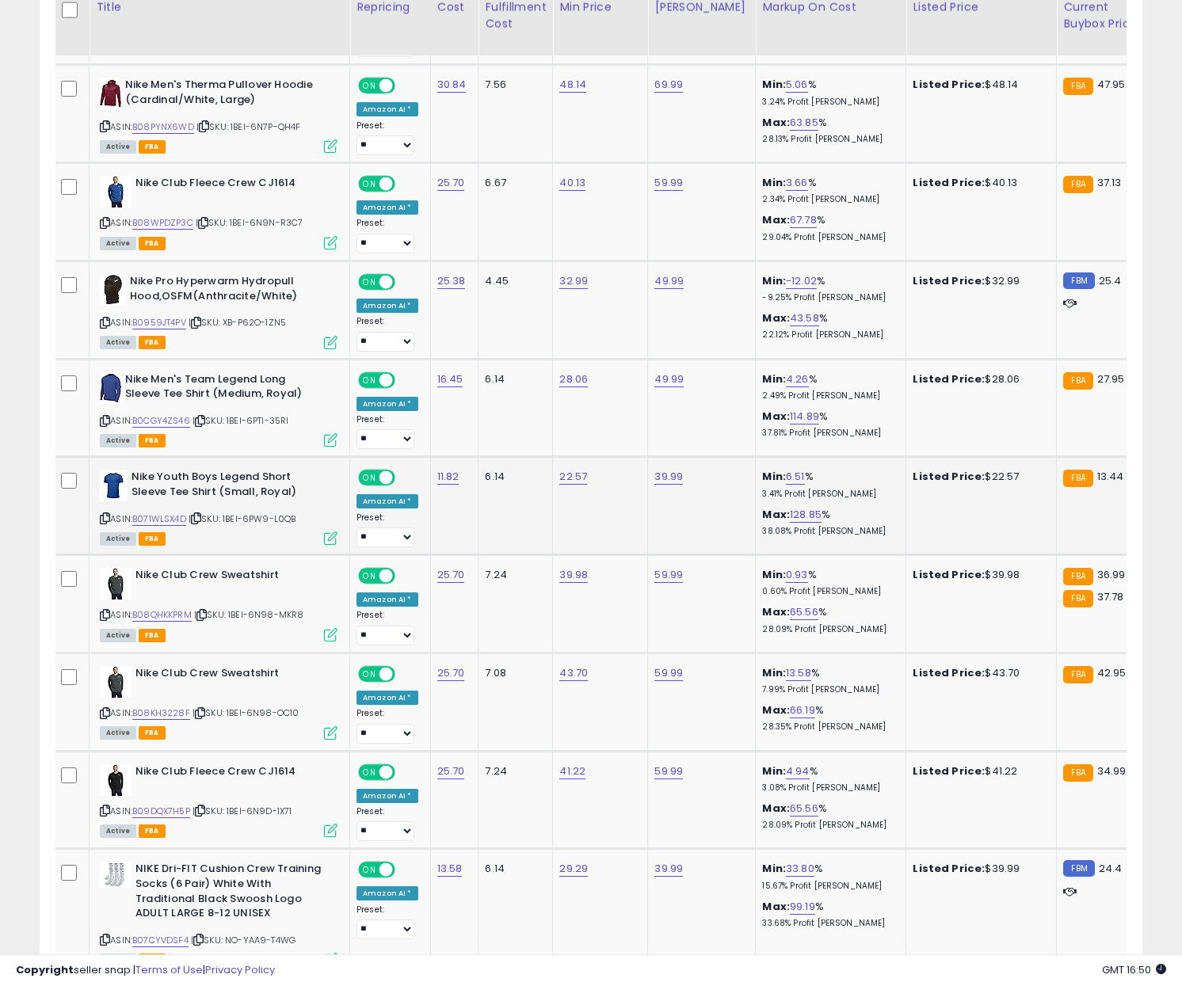
drag, startPoint x: 202, startPoint y: 515, endPoint x: 193, endPoint y: 514, distance: 8.7
click at [201, 514] on icon at bounding box center [196, 518] width 10 height 9
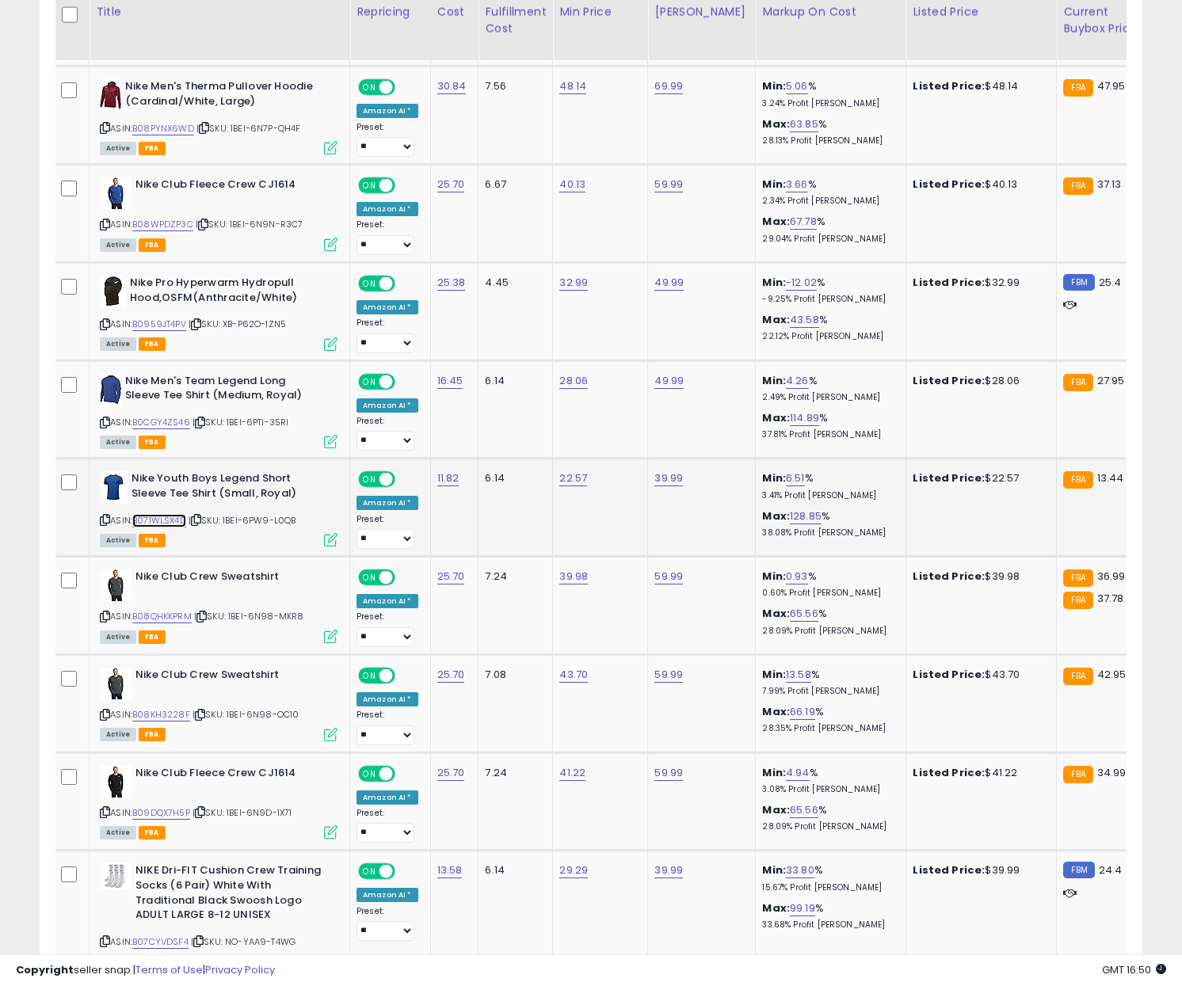
click at [177, 514] on link "B071WLSX4D" at bounding box center [159, 520] width 54 height 13
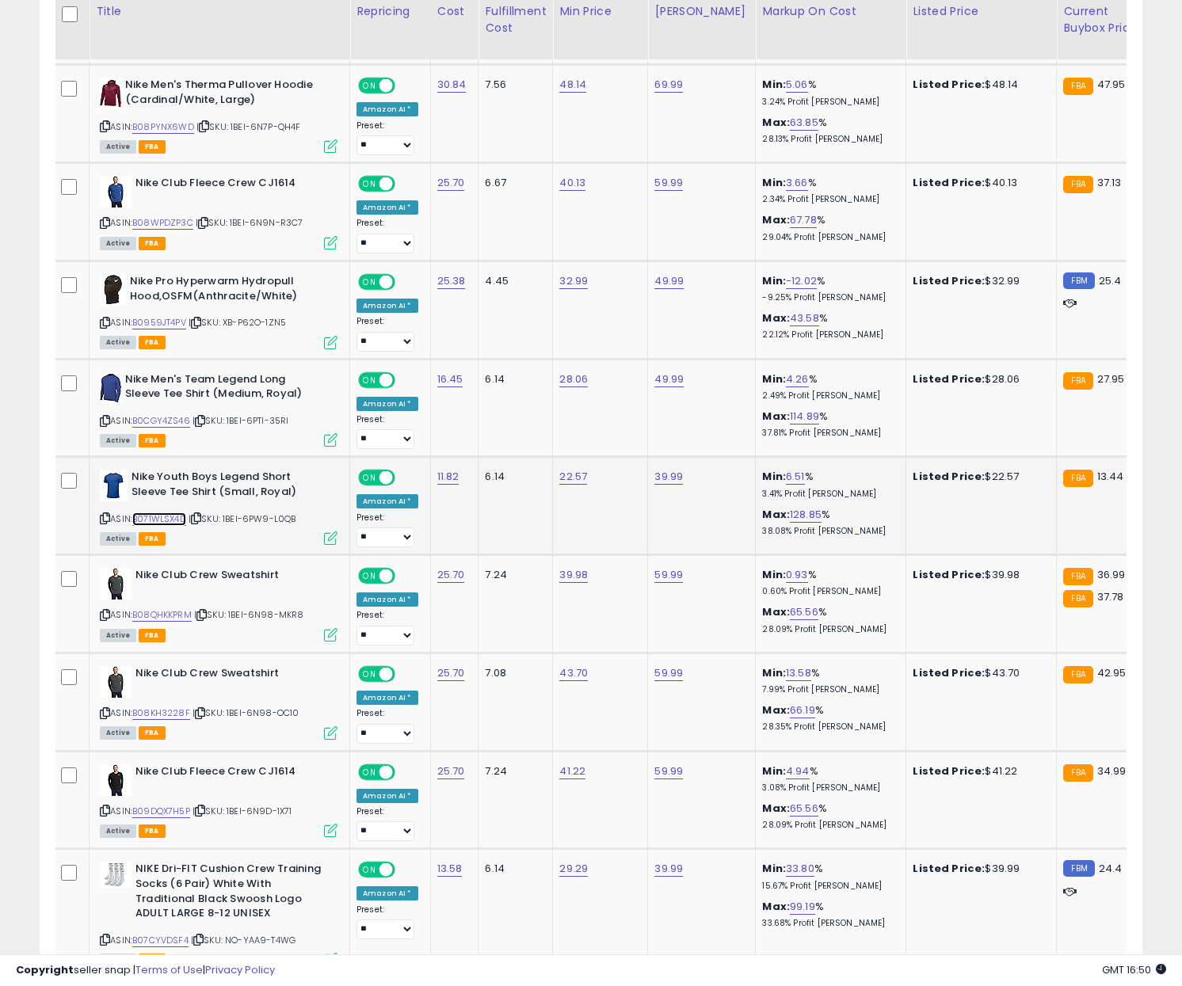
scroll to position [0, 4]
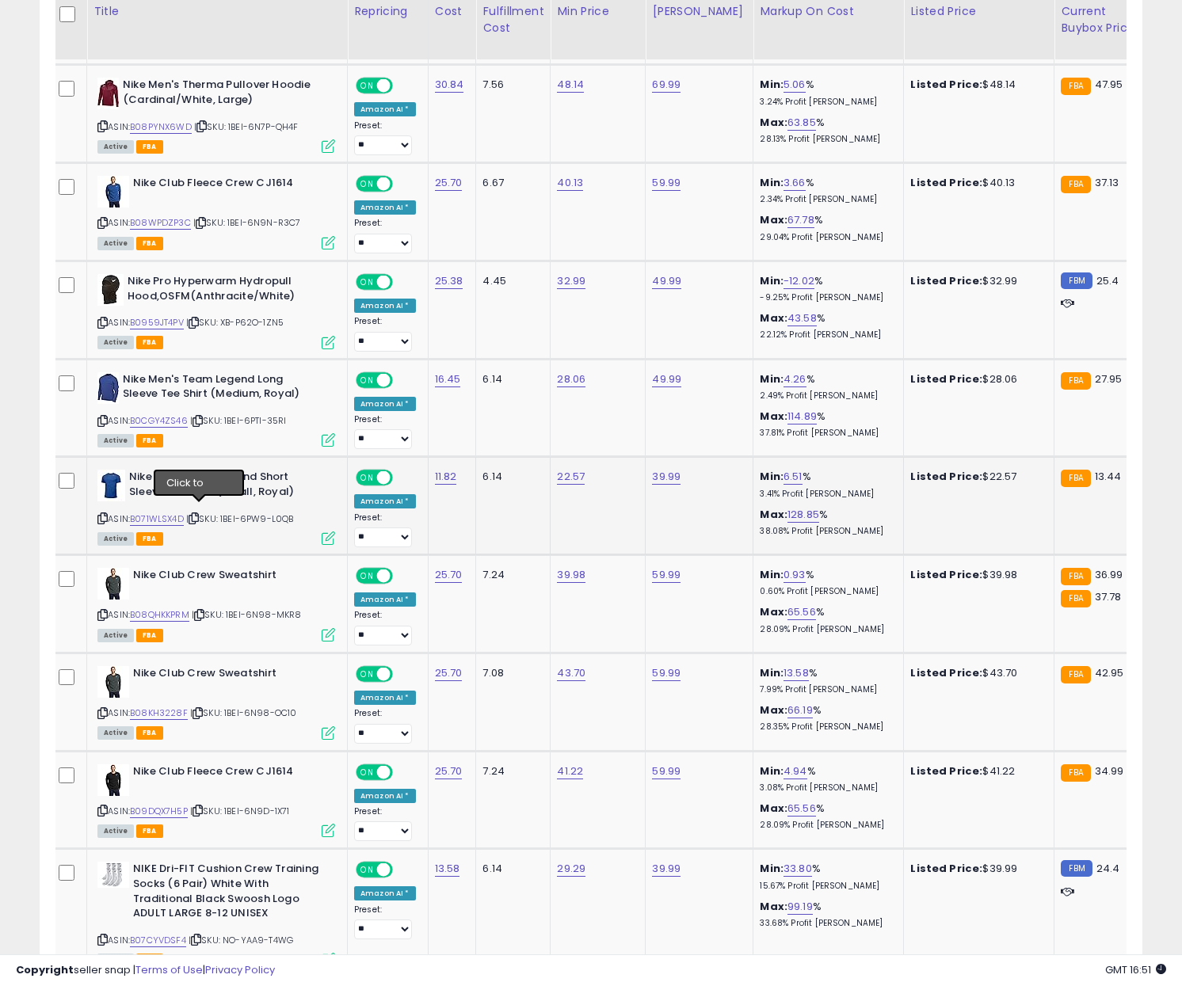
click at [197, 514] on icon at bounding box center [194, 518] width 10 height 9
click at [171, 513] on link "B071WLSX4D" at bounding box center [157, 519] width 54 height 13
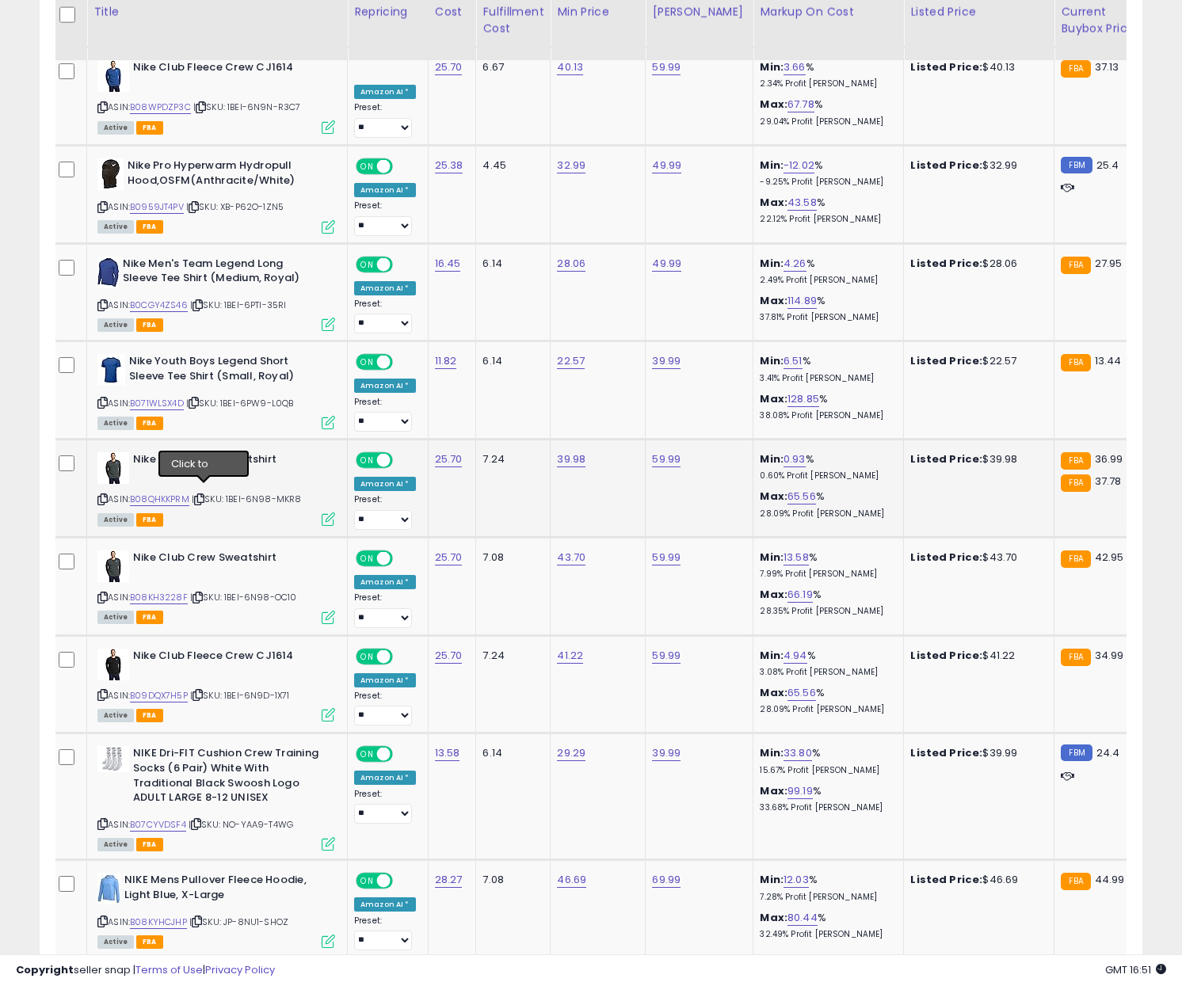
click at [204, 495] on icon at bounding box center [199, 499] width 10 height 9
click at [180, 493] on link "B08QHKKPRM" at bounding box center [159, 499] width 59 height 13
click at [200, 593] on icon at bounding box center [197, 597] width 10 height 9
click at [170, 591] on link "B08KH3228F" at bounding box center [159, 597] width 58 height 13
click at [203, 691] on icon at bounding box center [197, 695] width 10 height 9
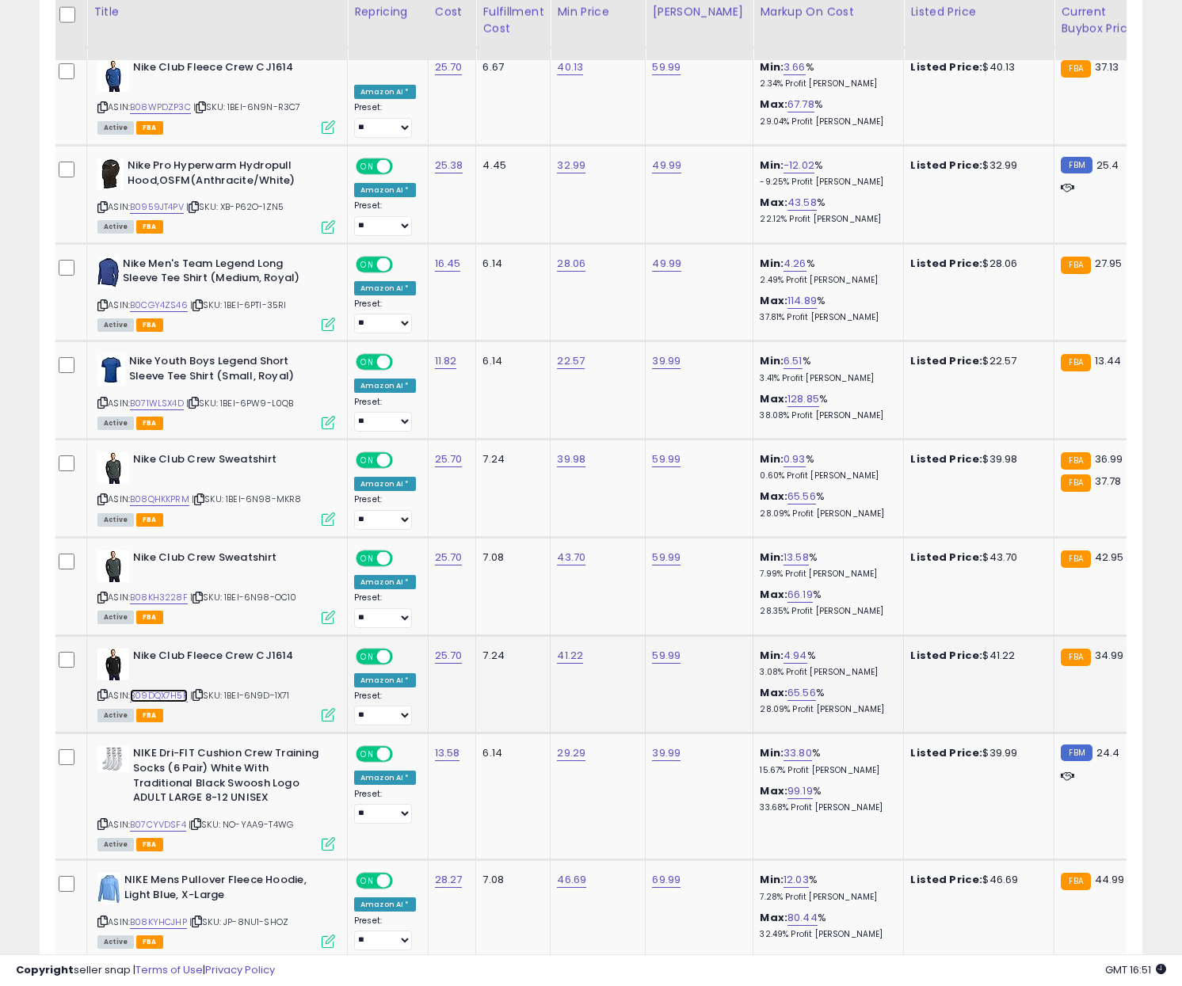
click at [166, 689] on link "B09DQX7H5P" at bounding box center [159, 695] width 58 height 13
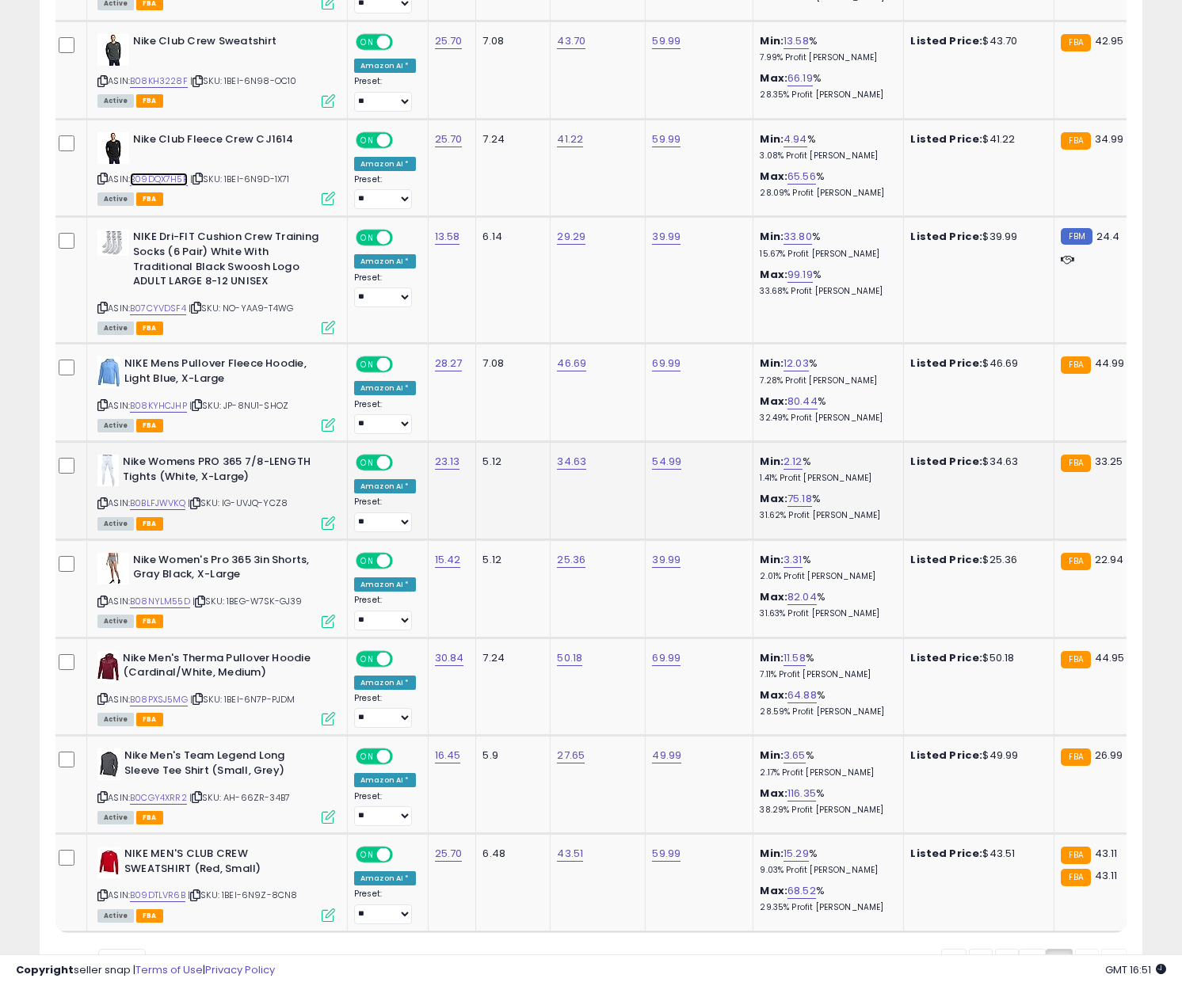
scroll to position [4373, 0]
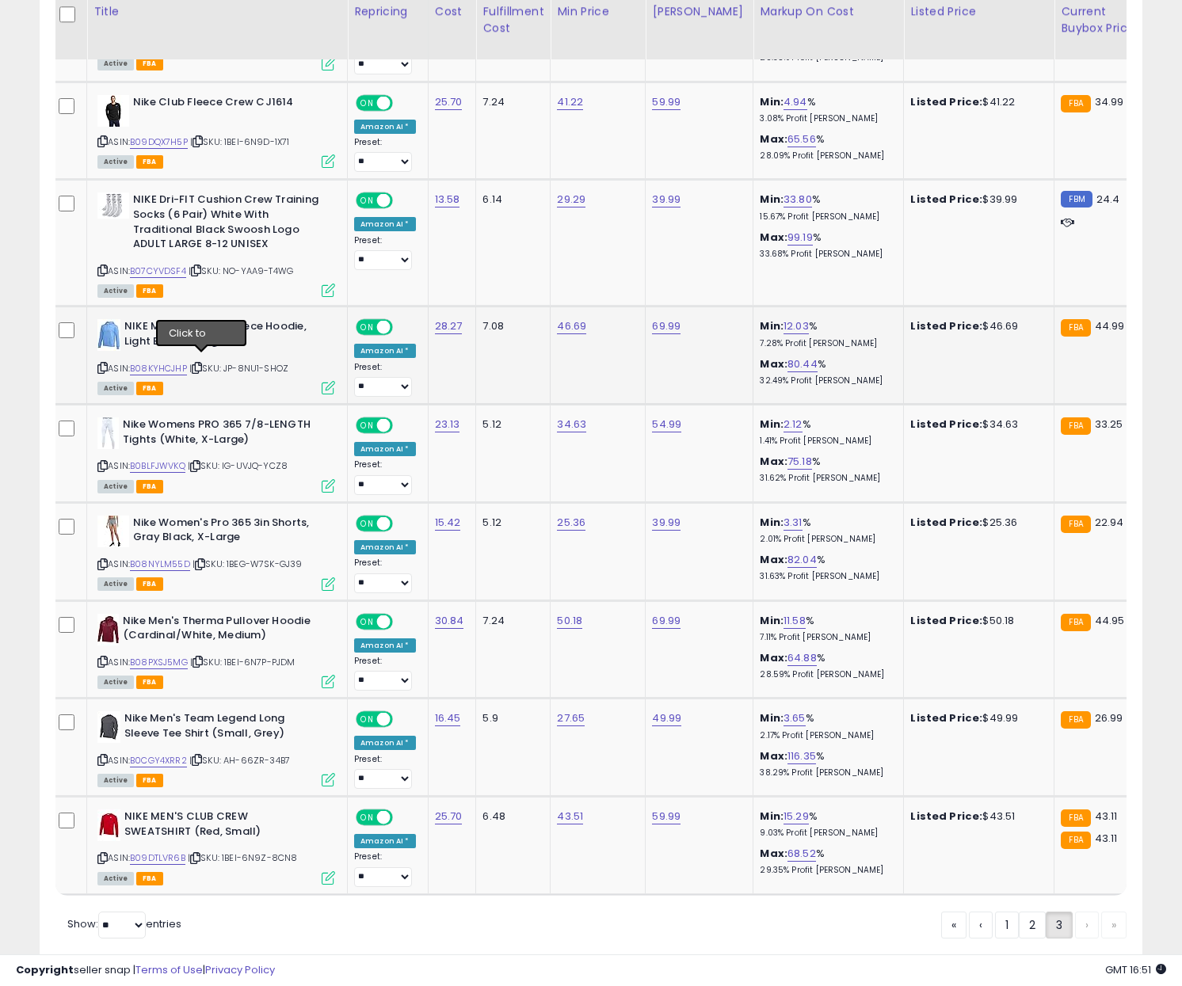
click at [202, 364] on icon at bounding box center [197, 368] width 10 height 9
click at [173, 362] on link "B08KYHCJHP" at bounding box center [158, 368] width 57 height 13
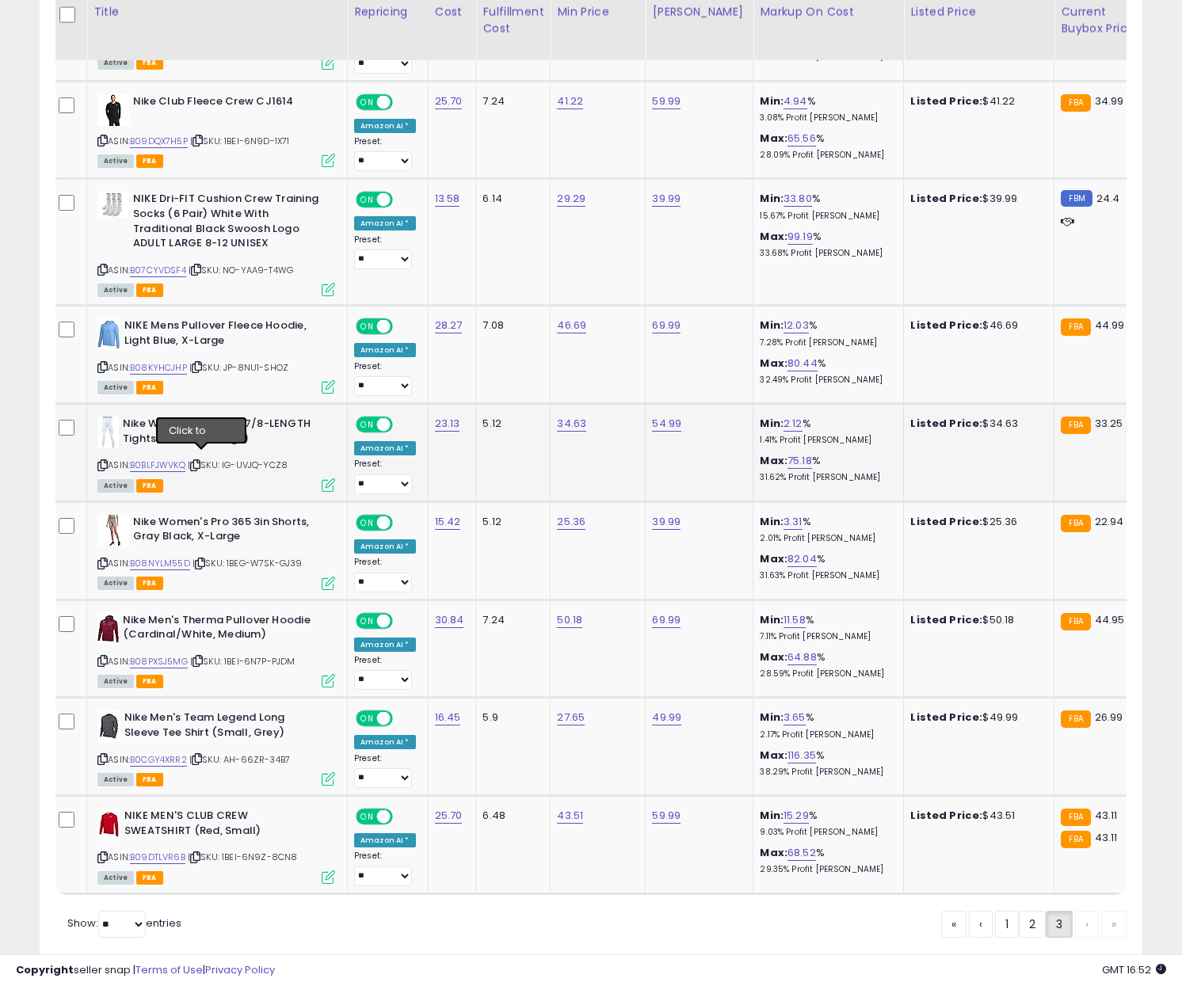
drag, startPoint x: 199, startPoint y: 455, endPoint x: 187, endPoint y: 456, distance: 11.9
click at [199, 461] on icon at bounding box center [195, 465] width 10 height 9
click at [172, 459] on link "B0BLFJWVKQ" at bounding box center [157, 465] width 55 height 13
click at [199, 559] on icon at bounding box center [200, 563] width 10 height 9
click at [159, 557] on link "B08NYLM55D" at bounding box center [160, 563] width 60 height 13
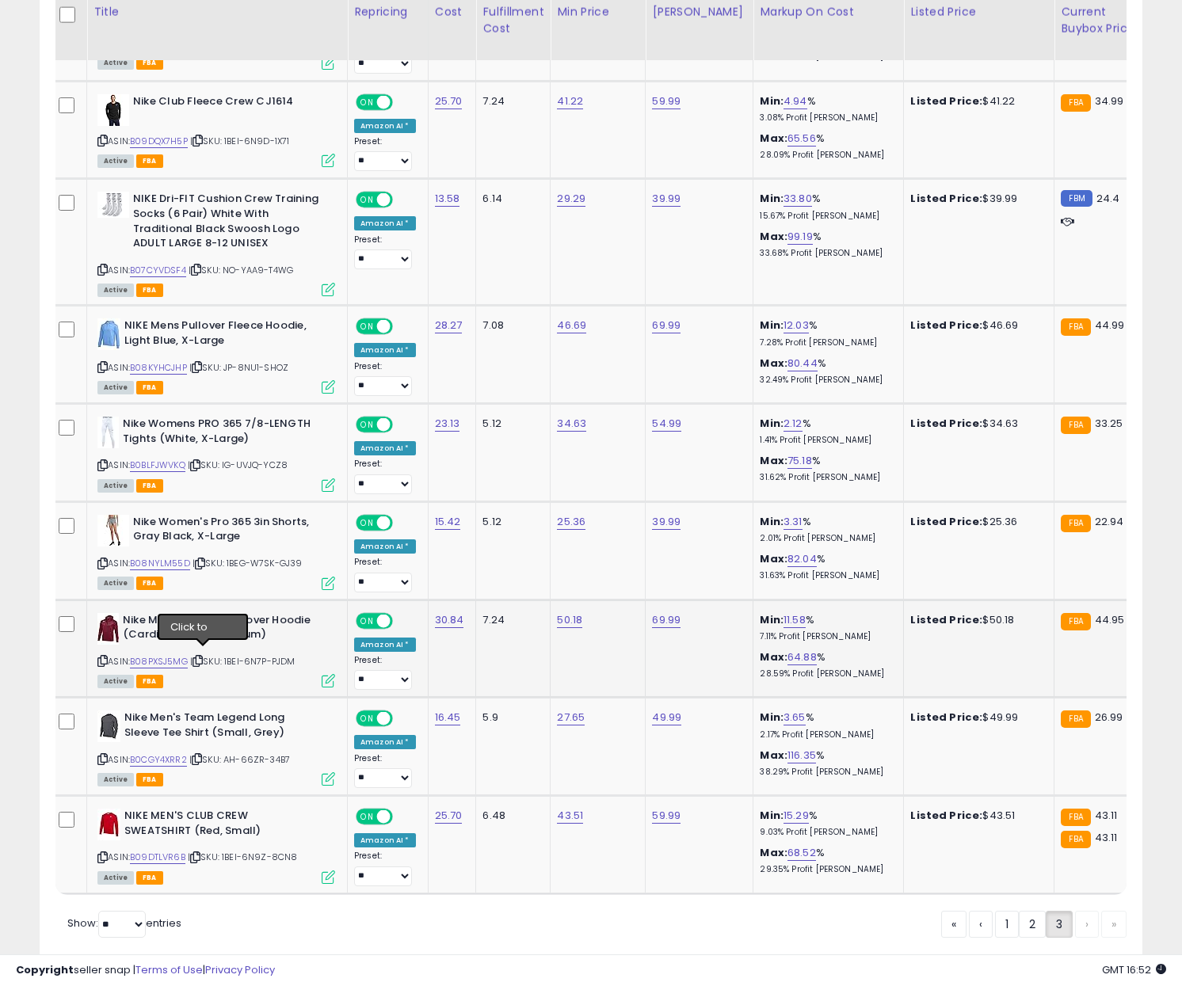
click at [200, 657] on icon at bounding box center [197, 661] width 10 height 9
drag, startPoint x: 170, startPoint y: 654, endPoint x: 181, endPoint y: 650, distance: 10.8
click at [171, 655] on link "B08PXSJ5MG" at bounding box center [159, 661] width 58 height 13
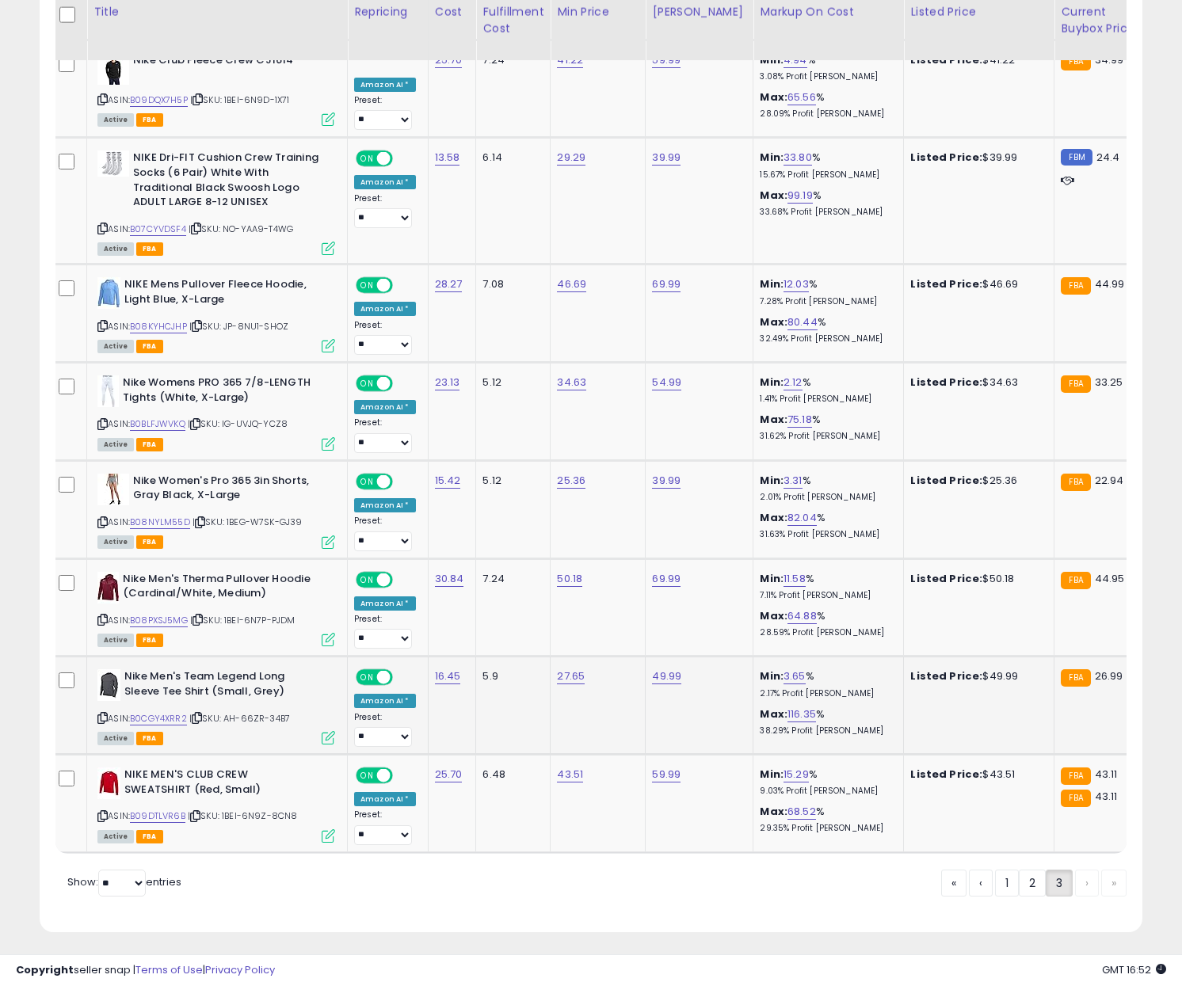
click at [202, 714] on icon at bounding box center [197, 718] width 10 height 9
click at [162, 712] on link "B0CGY4XRR2" at bounding box center [158, 718] width 57 height 13
click at [200, 812] on icon at bounding box center [195, 816] width 10 height 9
click at [173, 811] on link "B09DTLVR6B" at bounding box center [157, 816] width 55 height 13
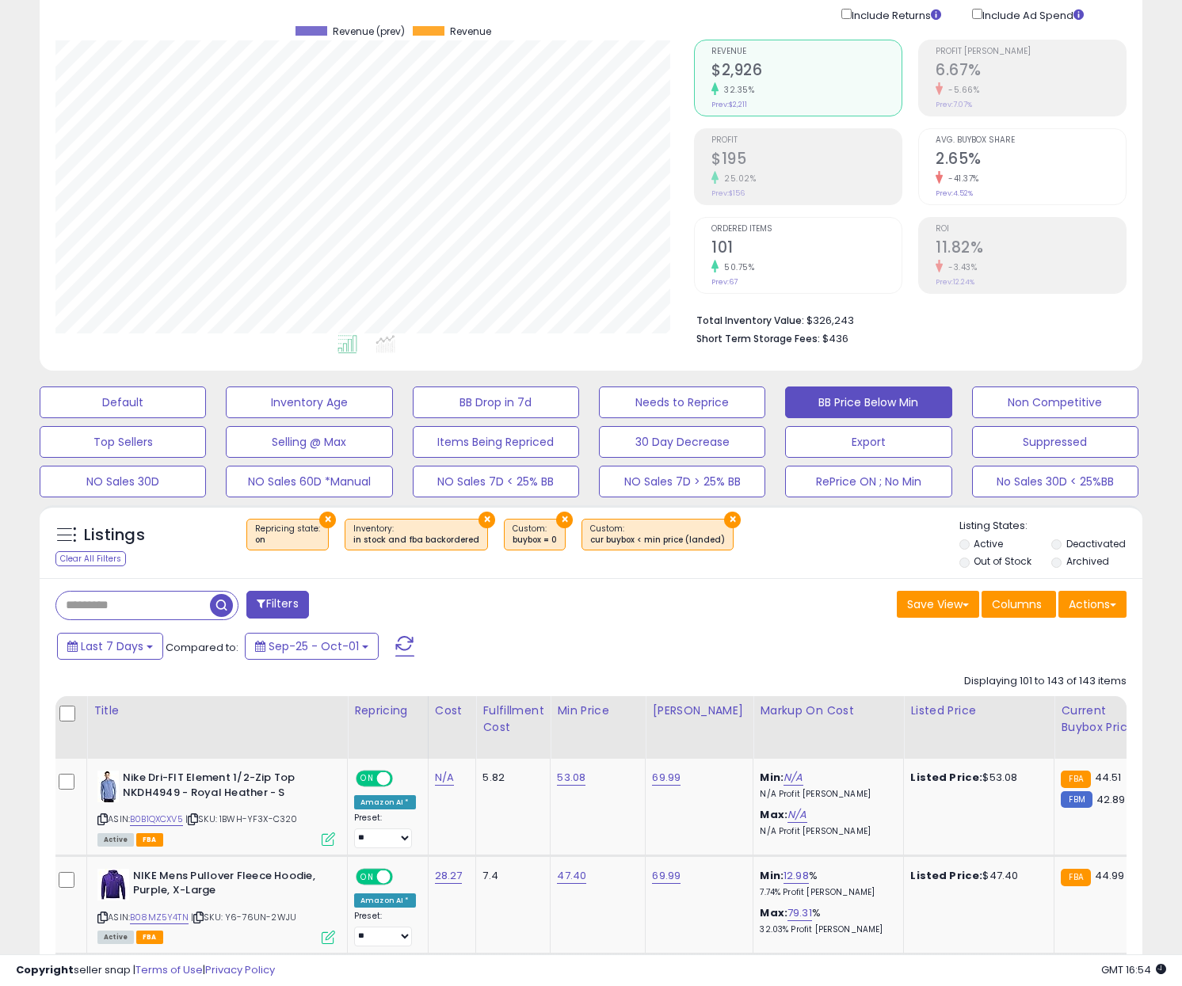
scroll to position [0, 0]
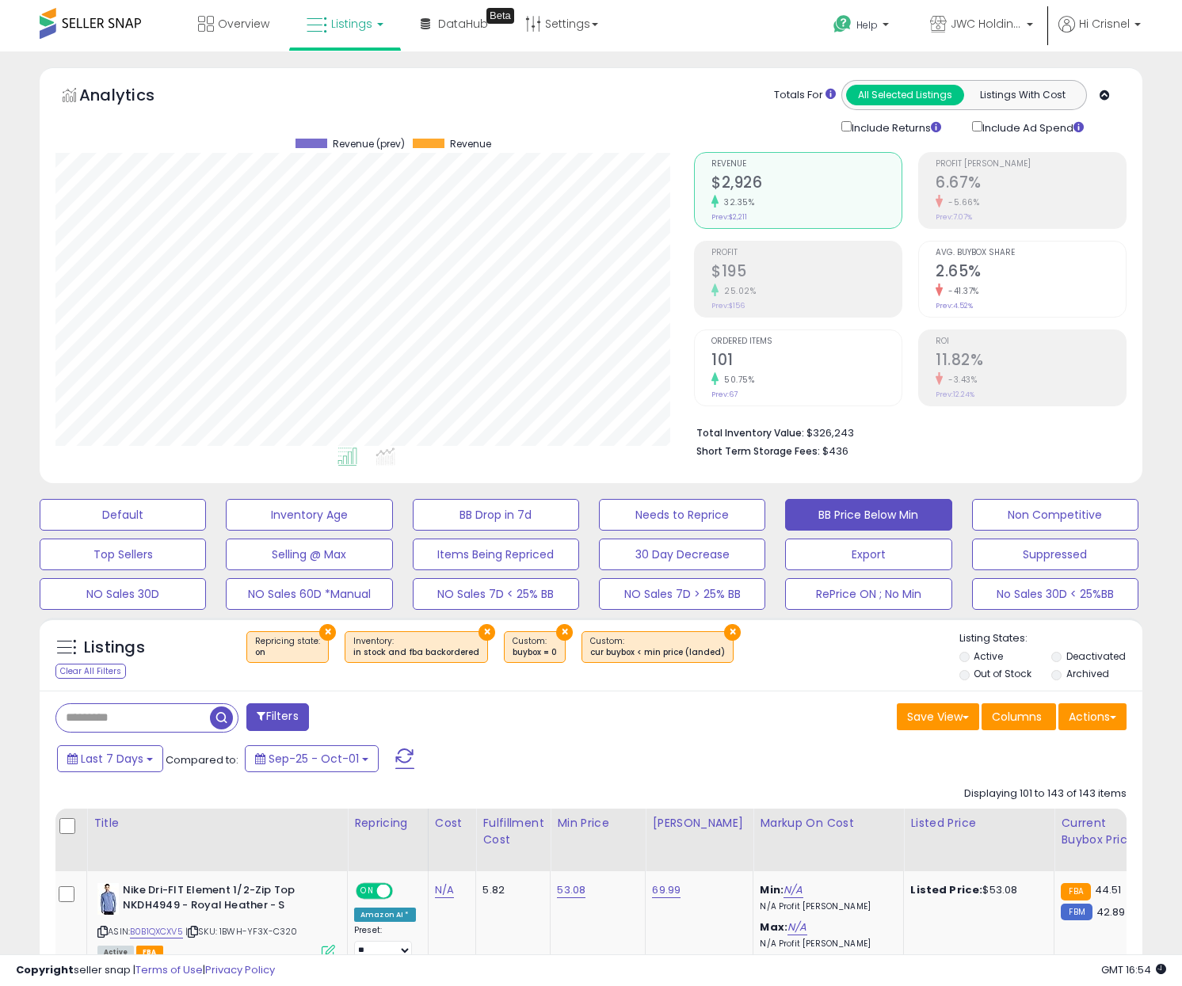
click at [826, 623] on div "Listings Clear All Filters × Repricing state : on × × ×" at bounding box center [591, 654] width 1103 height 73
click at [318, 565] on button "Selling @ Max" at bounding box center [309, 555] width 166 height 32
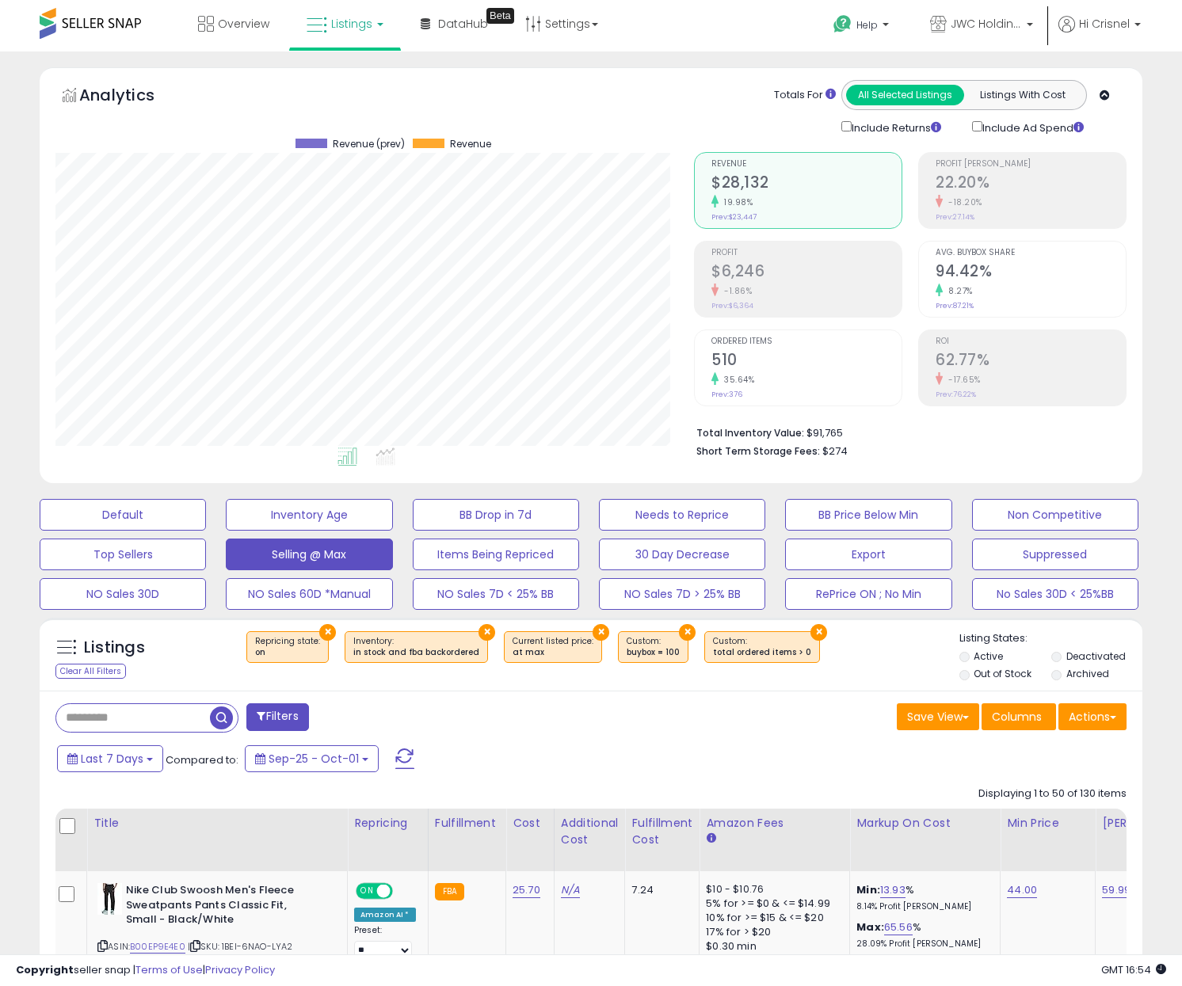
scroll to position [324, 638]
click at [699, 769] on div "Last 7 Days Compared to: Sep-25 - Oct-01" at bounding box center [454, 761] width 803 height 36
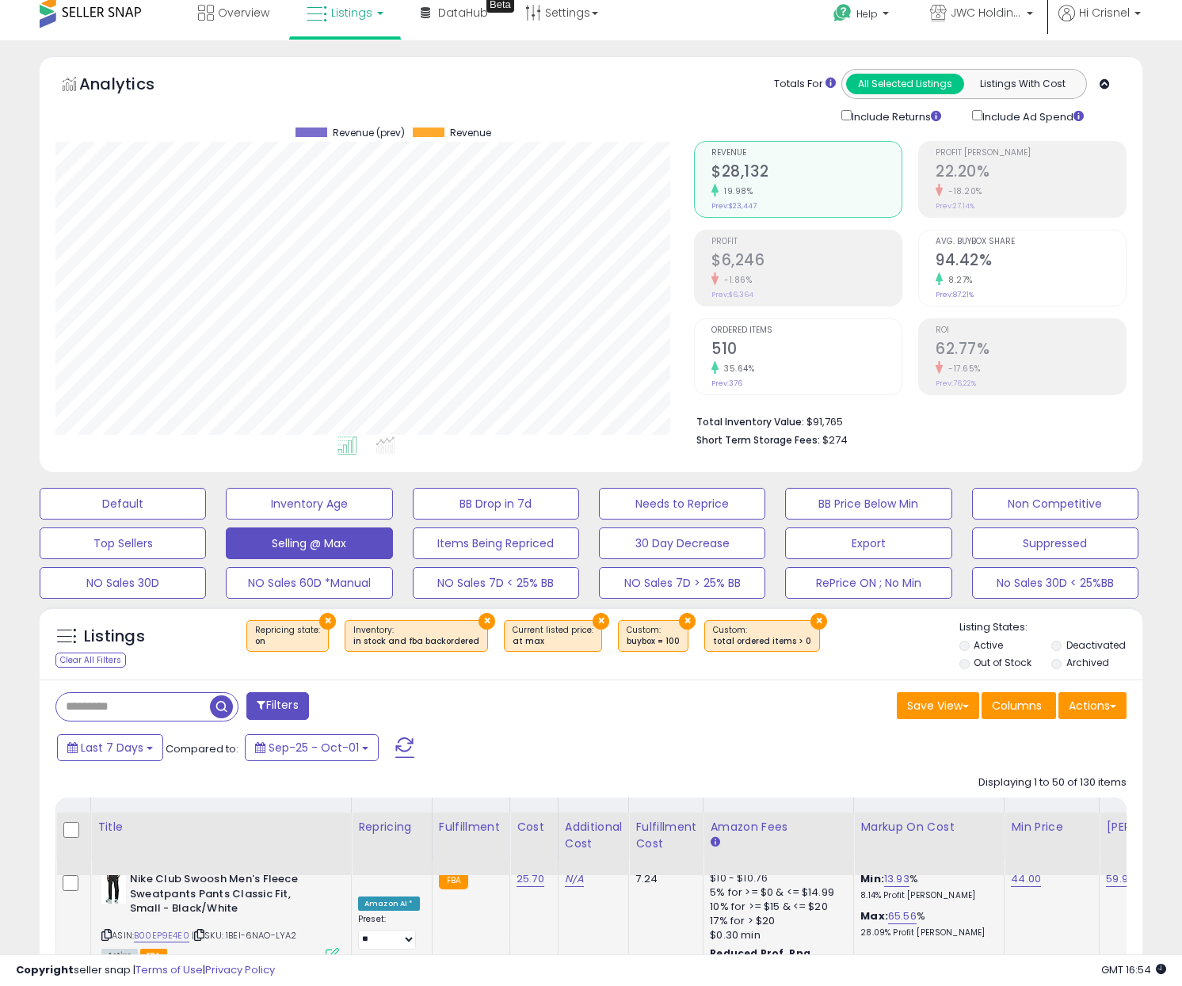
scroll to position [0, 0]
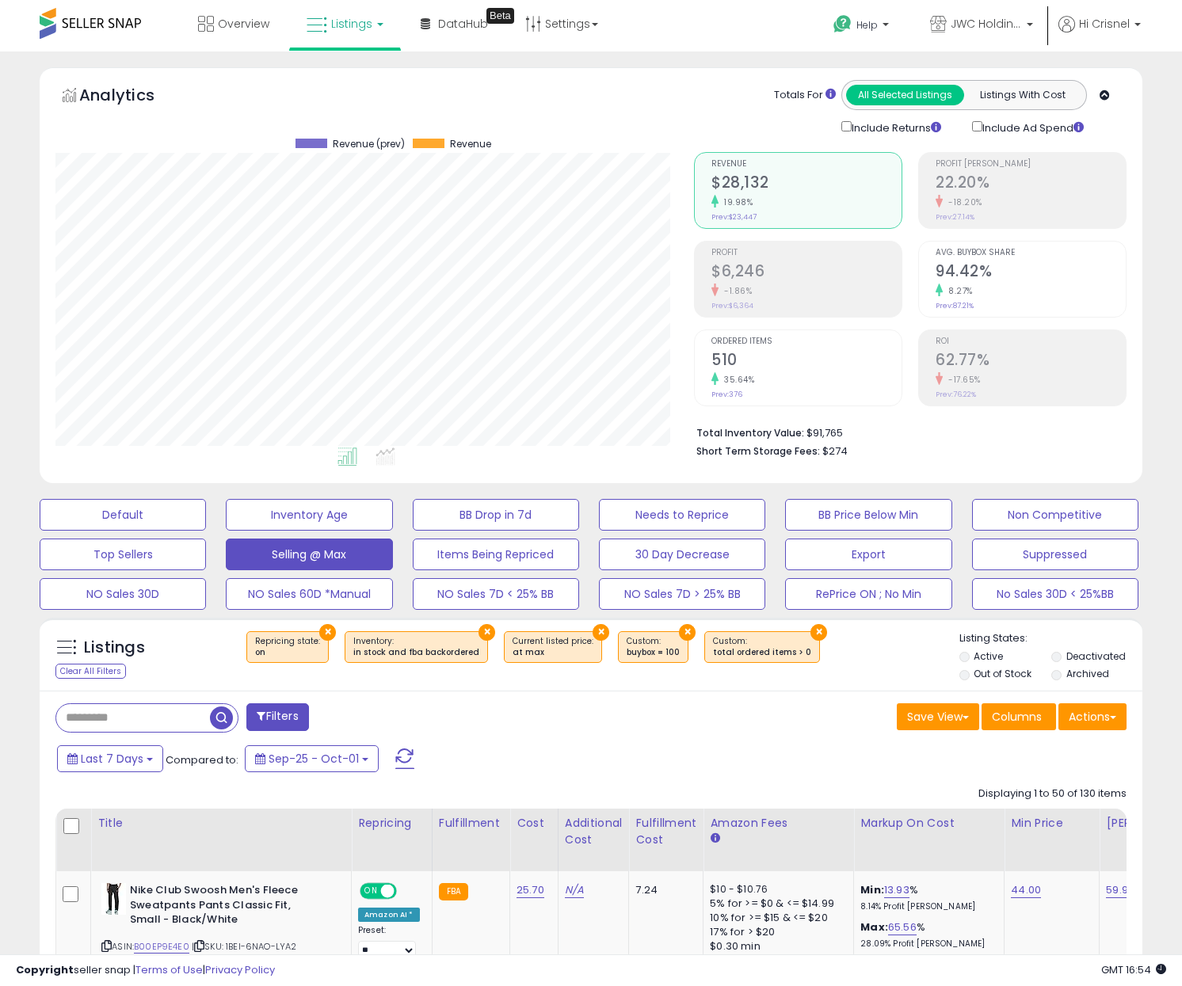
click at [764, 729] on div "Save View Save As New View Columns Actions [GEOGRAPHIC_DATA]" at bounding box center [864, 718] width 547 height 31
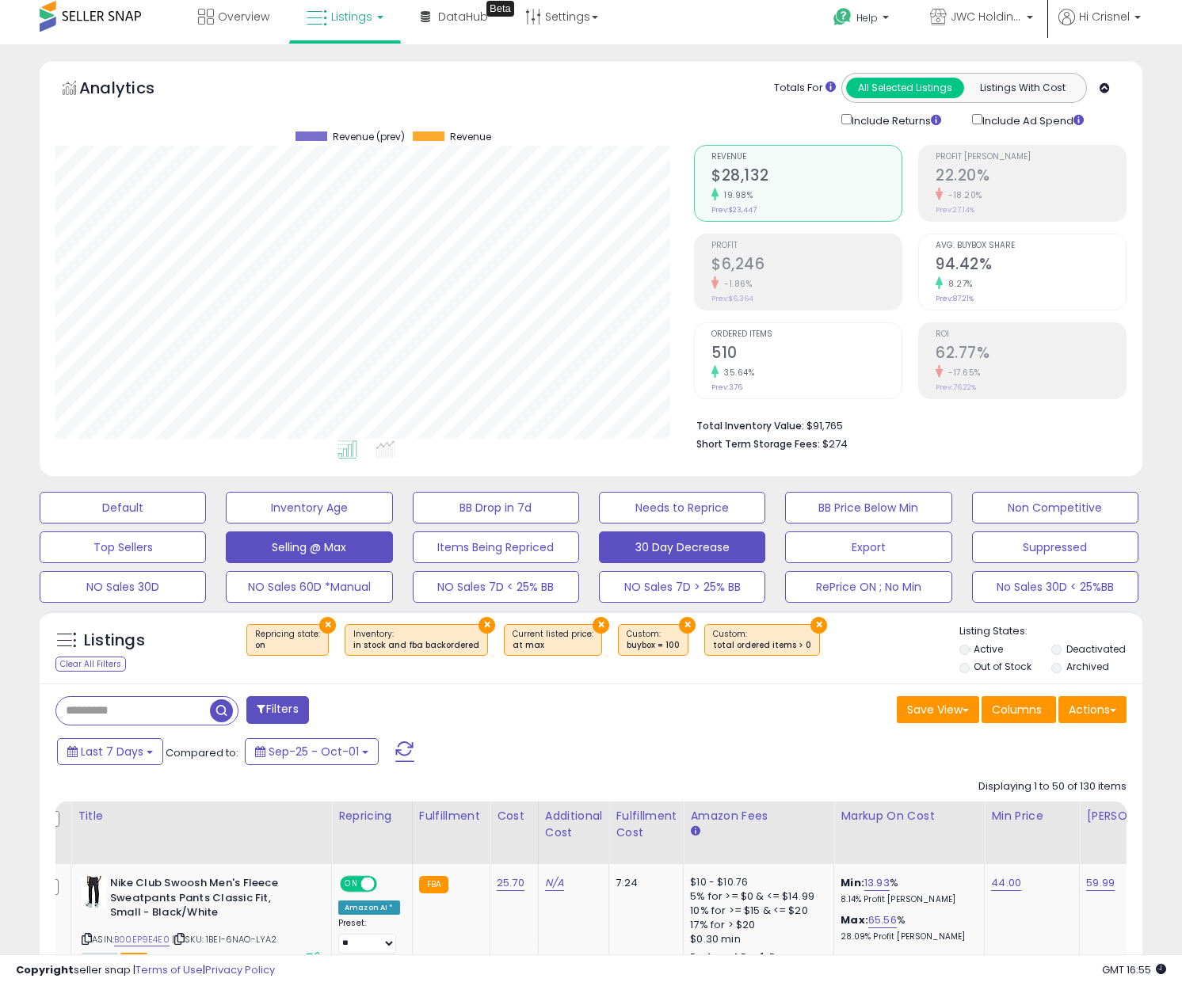
scroll to position [10, 0]
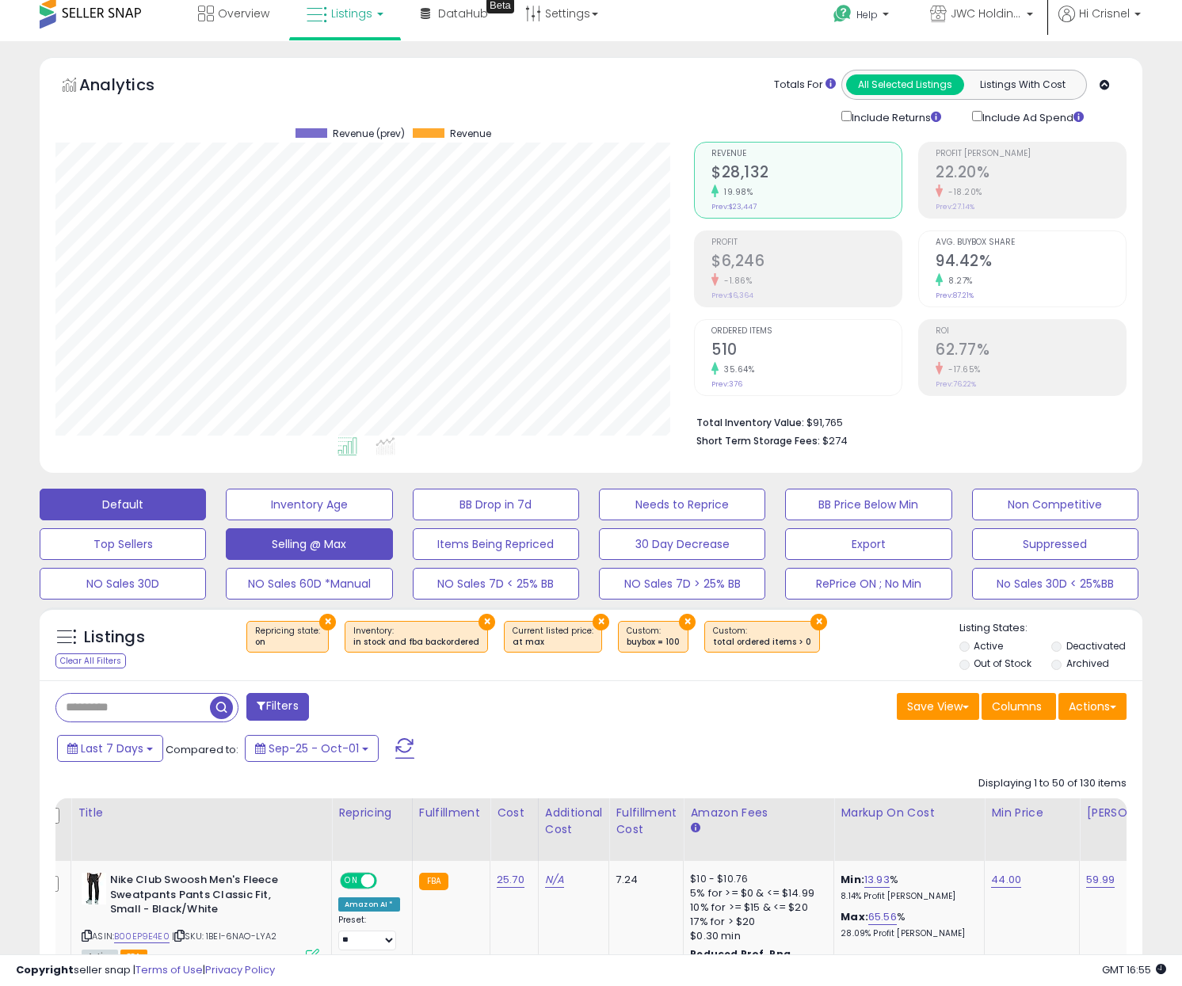
click at [122, 508] on button "Default" at bounding box center [123, 505] width 166 height 32
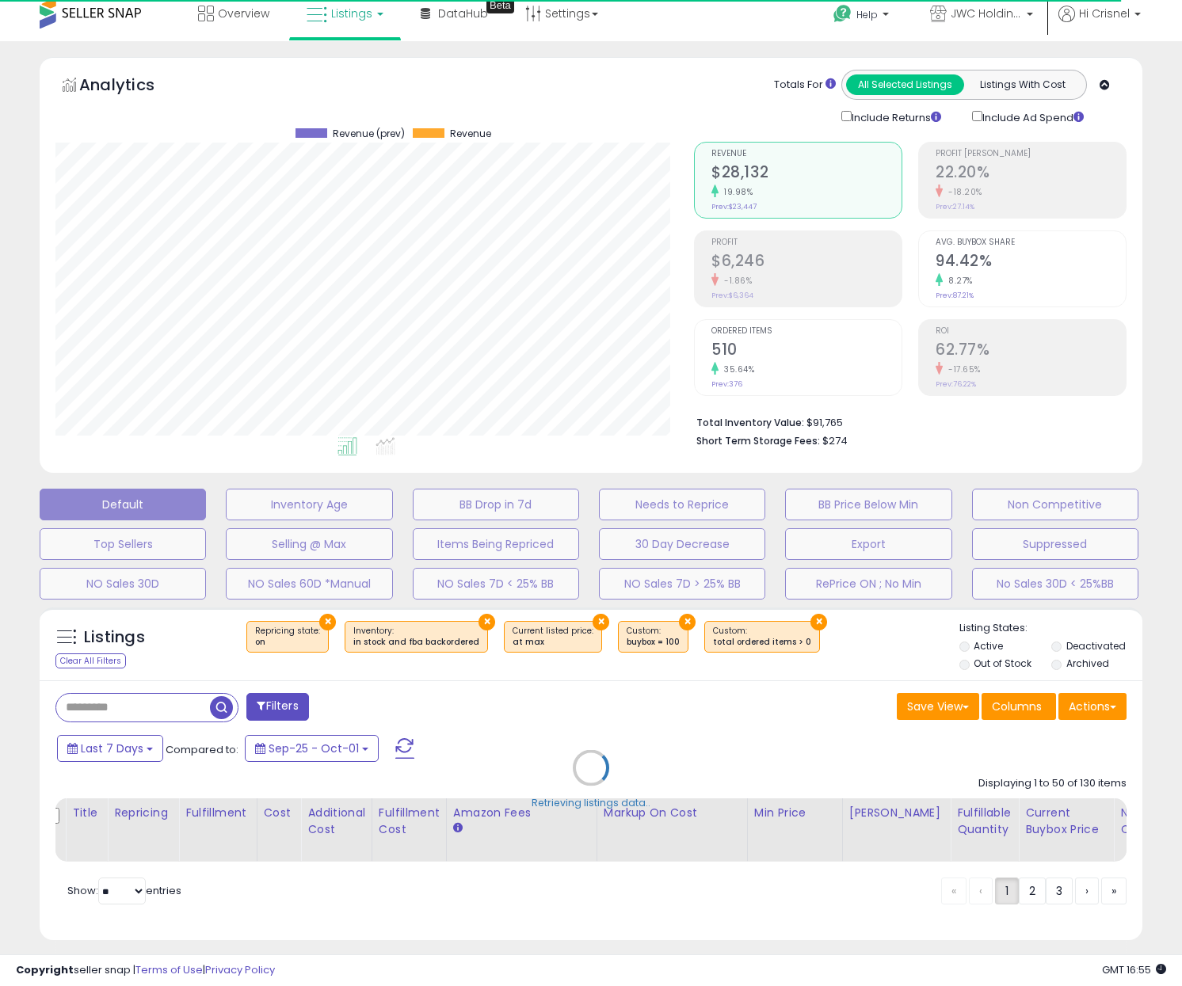
select select "**"
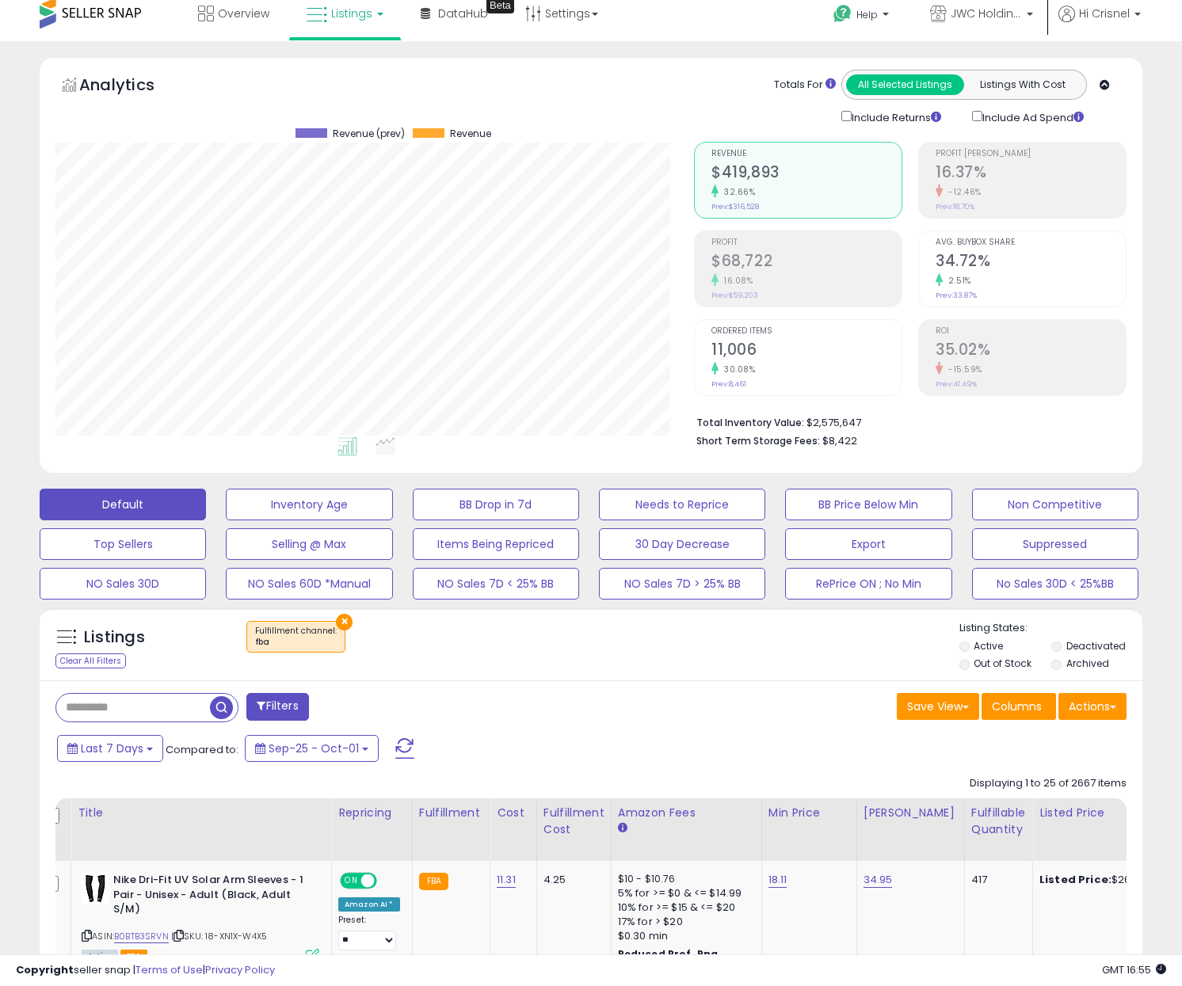
scroll to position [324, 638]
click at [1087, 709] on button "Actions" at bounding box center [1092, 706] width 68 height 27
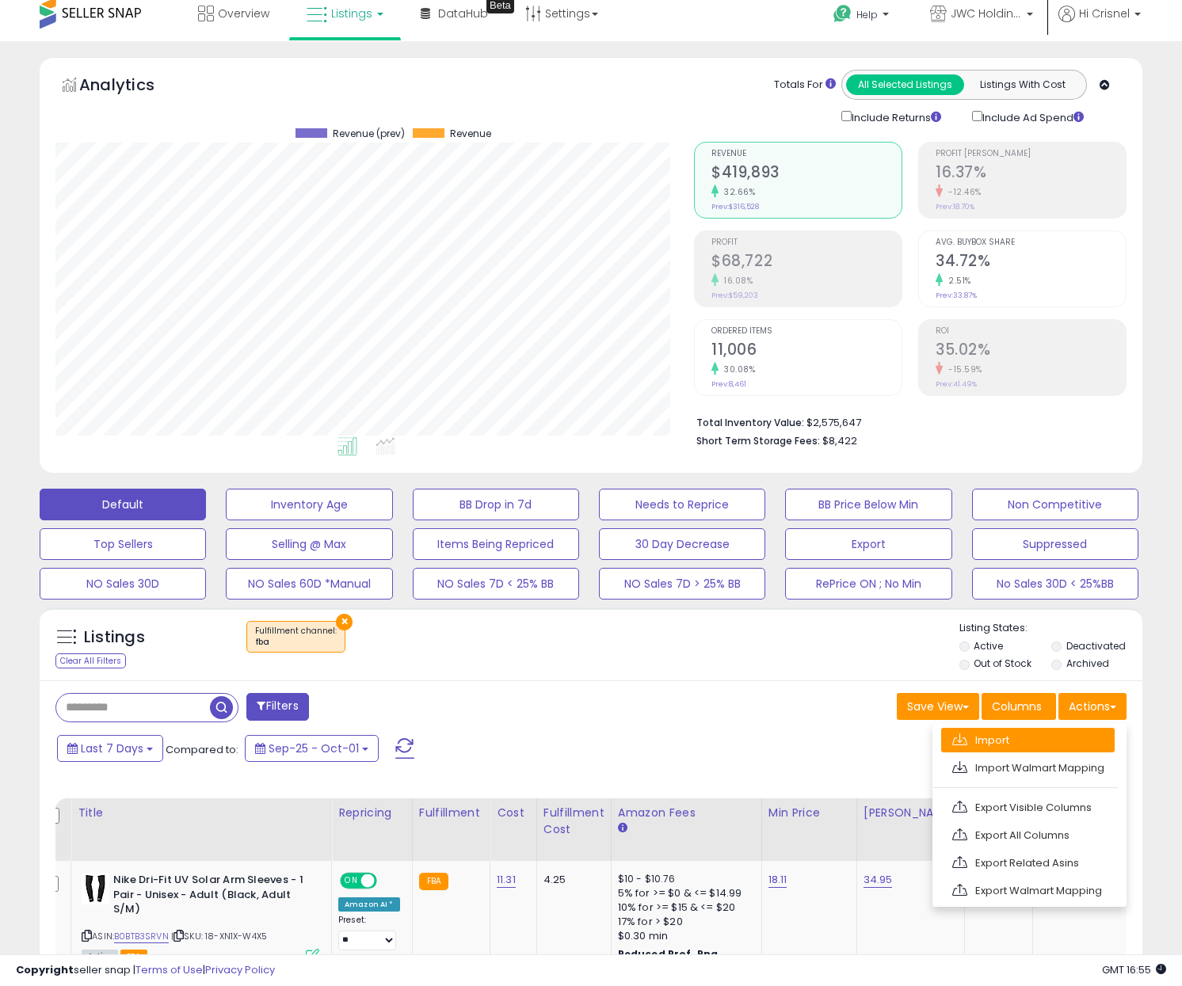
click at [987, 745] on link "Import" at bounding box center [1027, 740] width 173 height 25
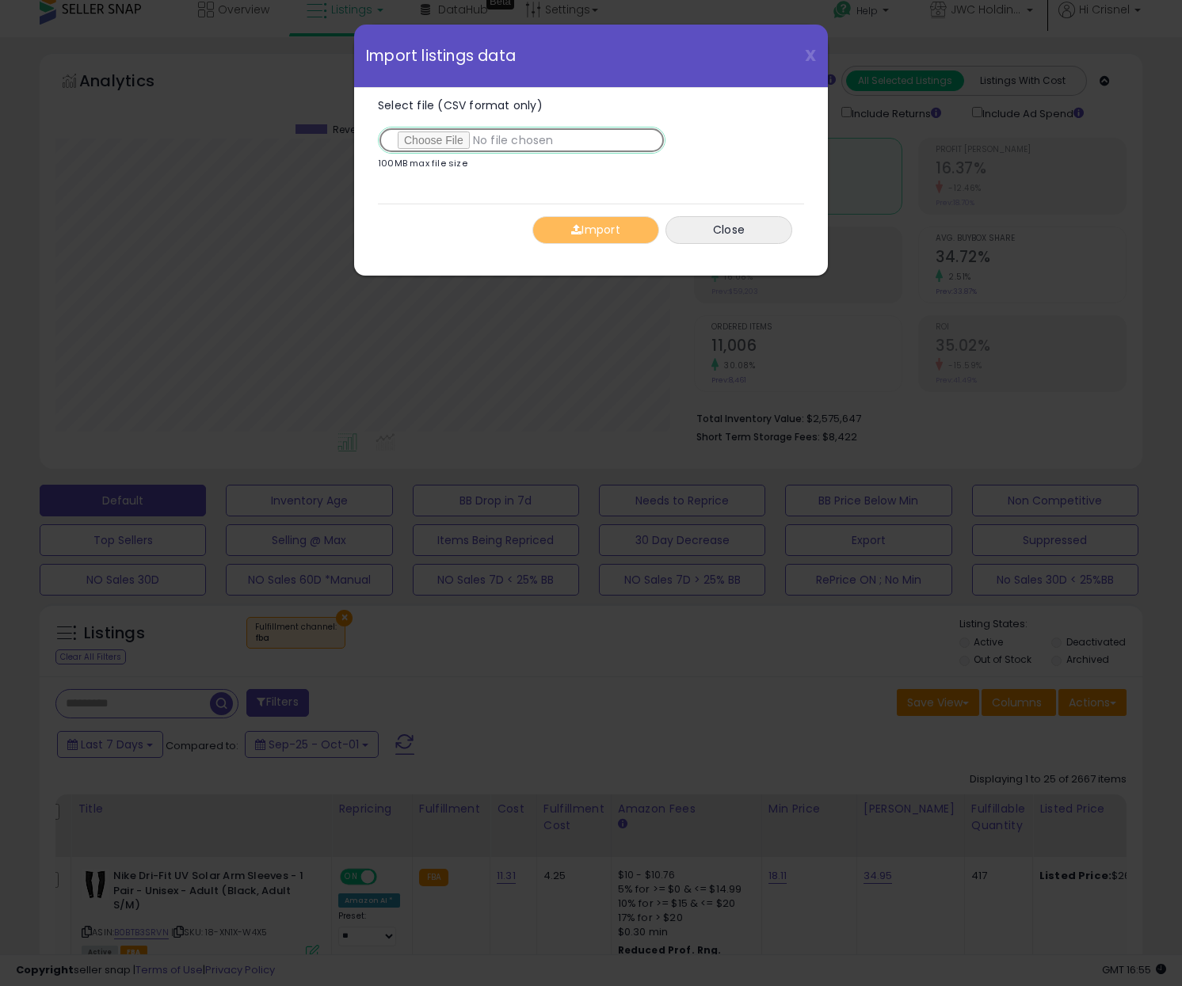
click at [432, 140] on input "Select file (CSV format only)" at bounding box center [522, 140] width 288 height 27
type input "**********"
click at [590, 234] on button "Import" at bounding box center [595, 230] width 127 height 28
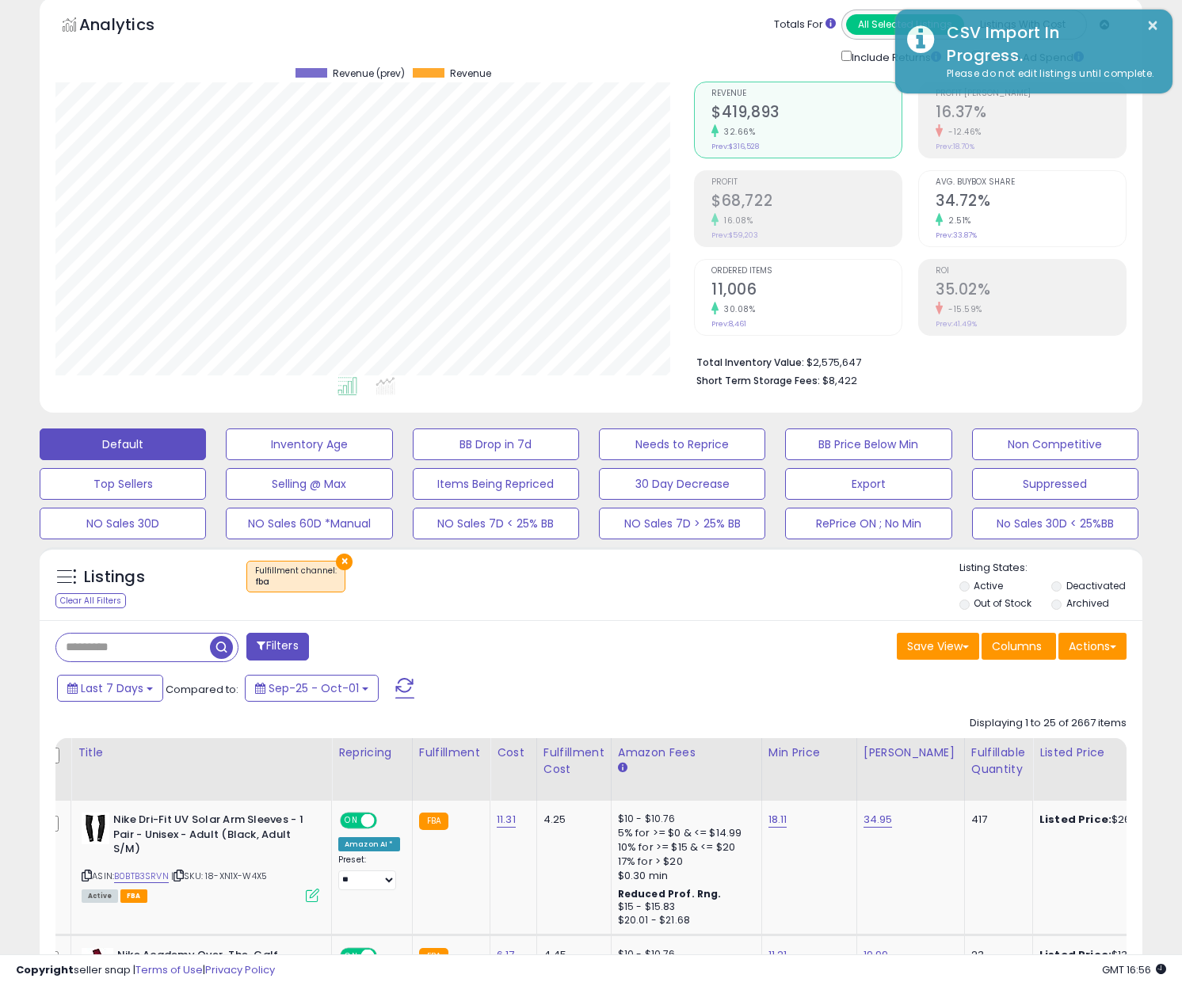
scroll to position [83, 0]
